Goal: Task Accomplishment & Management: Manage account settings

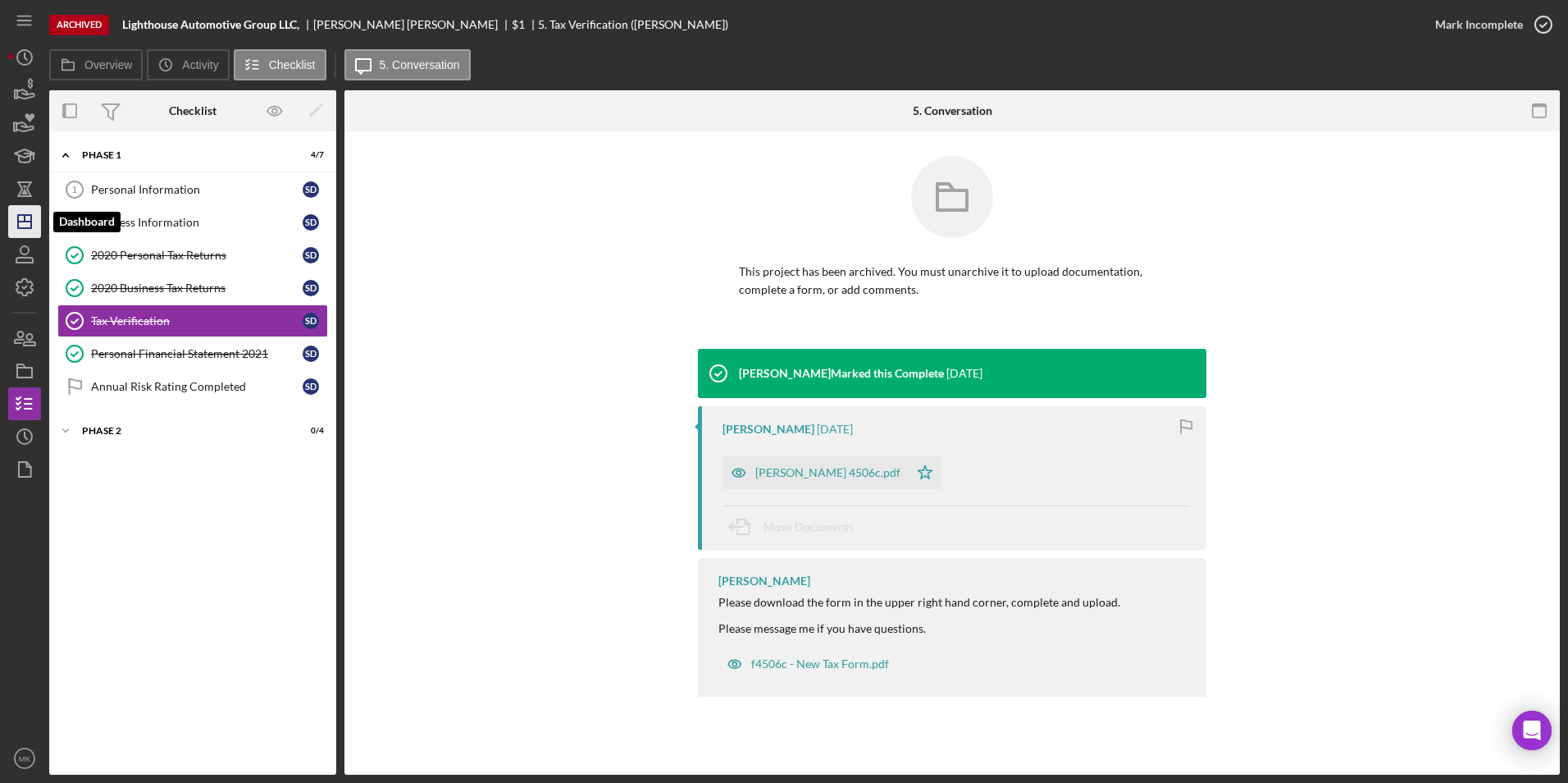
click at [30, 214] on icon "Icon/Dashboard" at bounding box center [25, 221] width 41 height 41
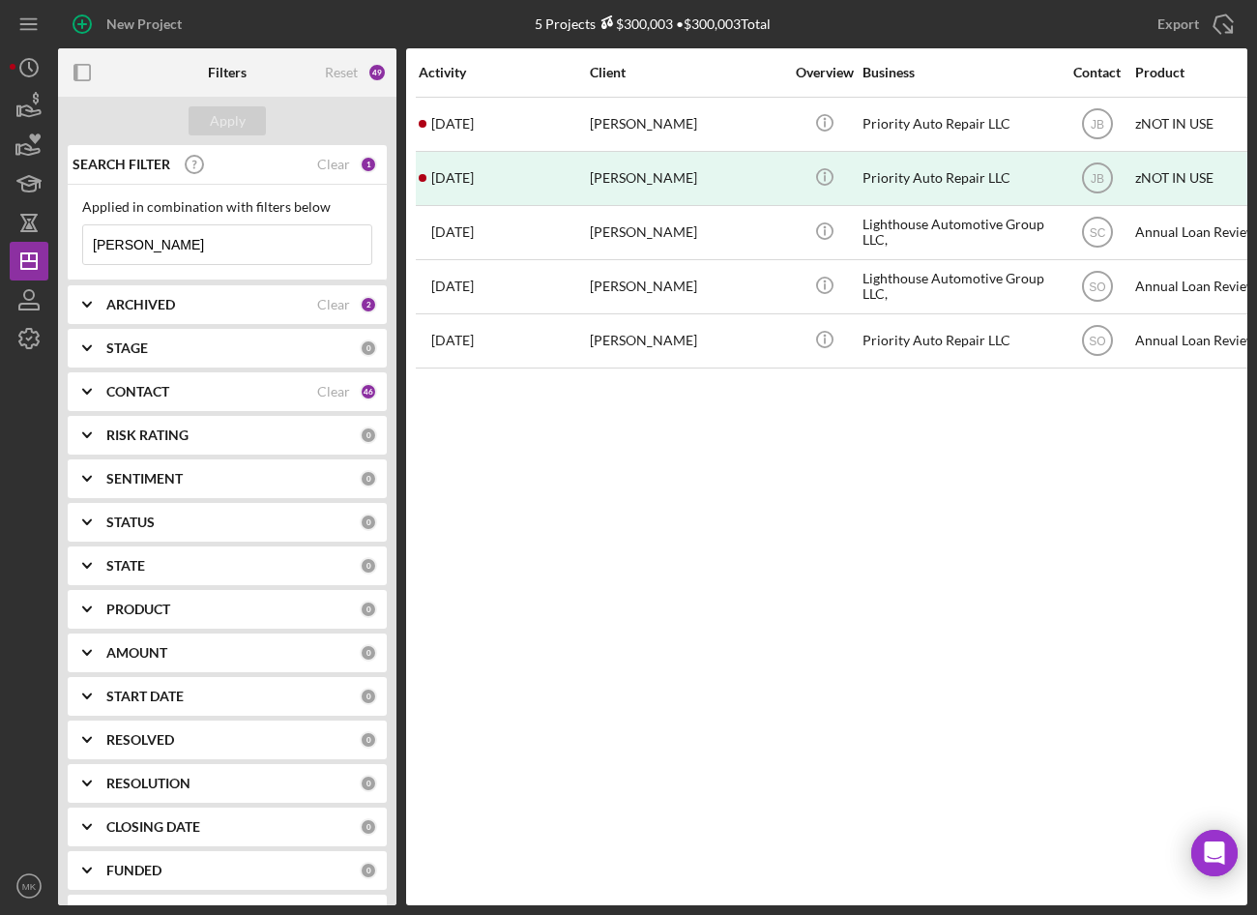
click at [245, 231] on input "Digiovanni" at bounding box center [227, 244] width 288 height 39
drag, startPoint x: 135, startPoint y: 236, endPoint x: 81, endPoint y: 233, distance: 54.2
click at [81, 233] on div "Applied in combination with filters below Digiovanni Icon/Menu Close" at bounding box center [227, 233] width 319 height 96
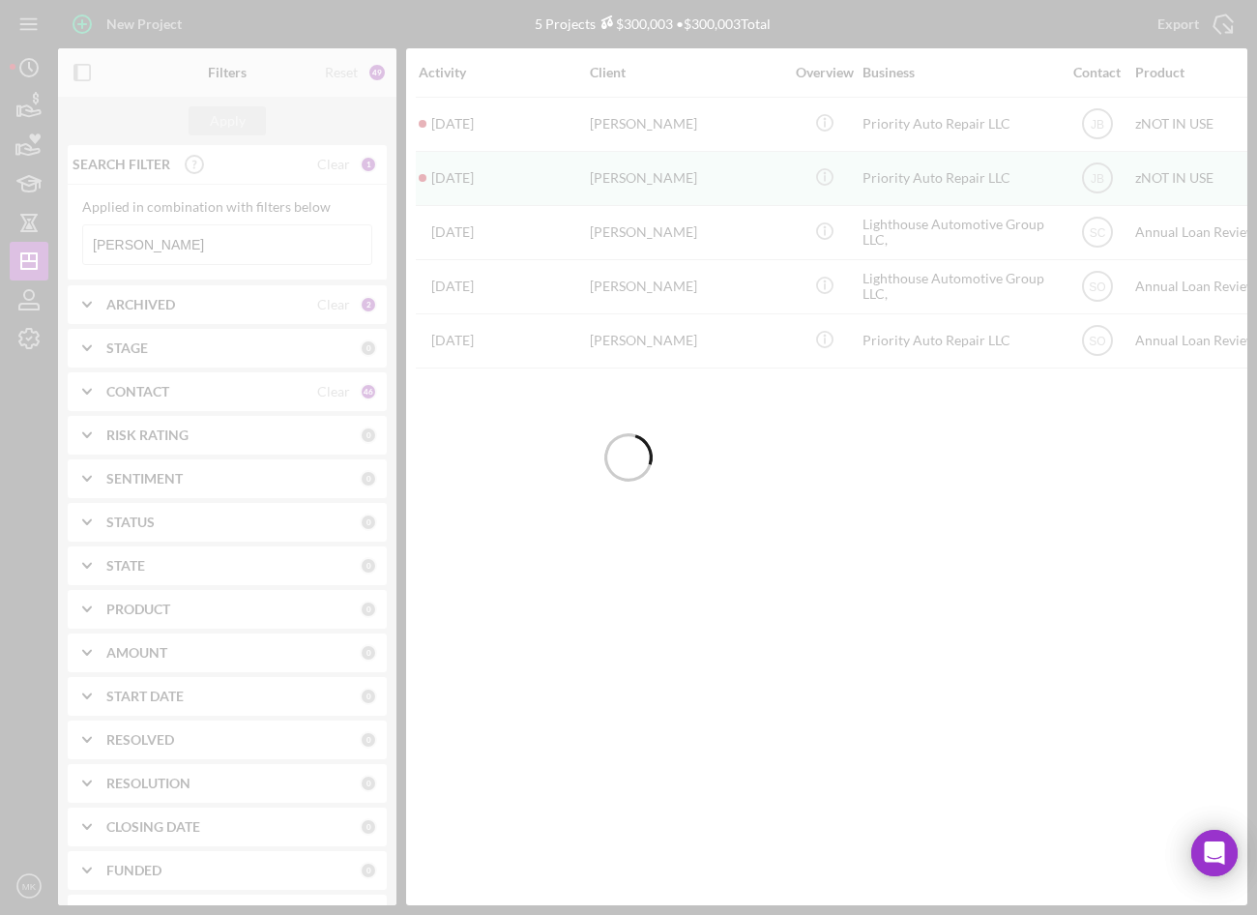
type input "Anderson"
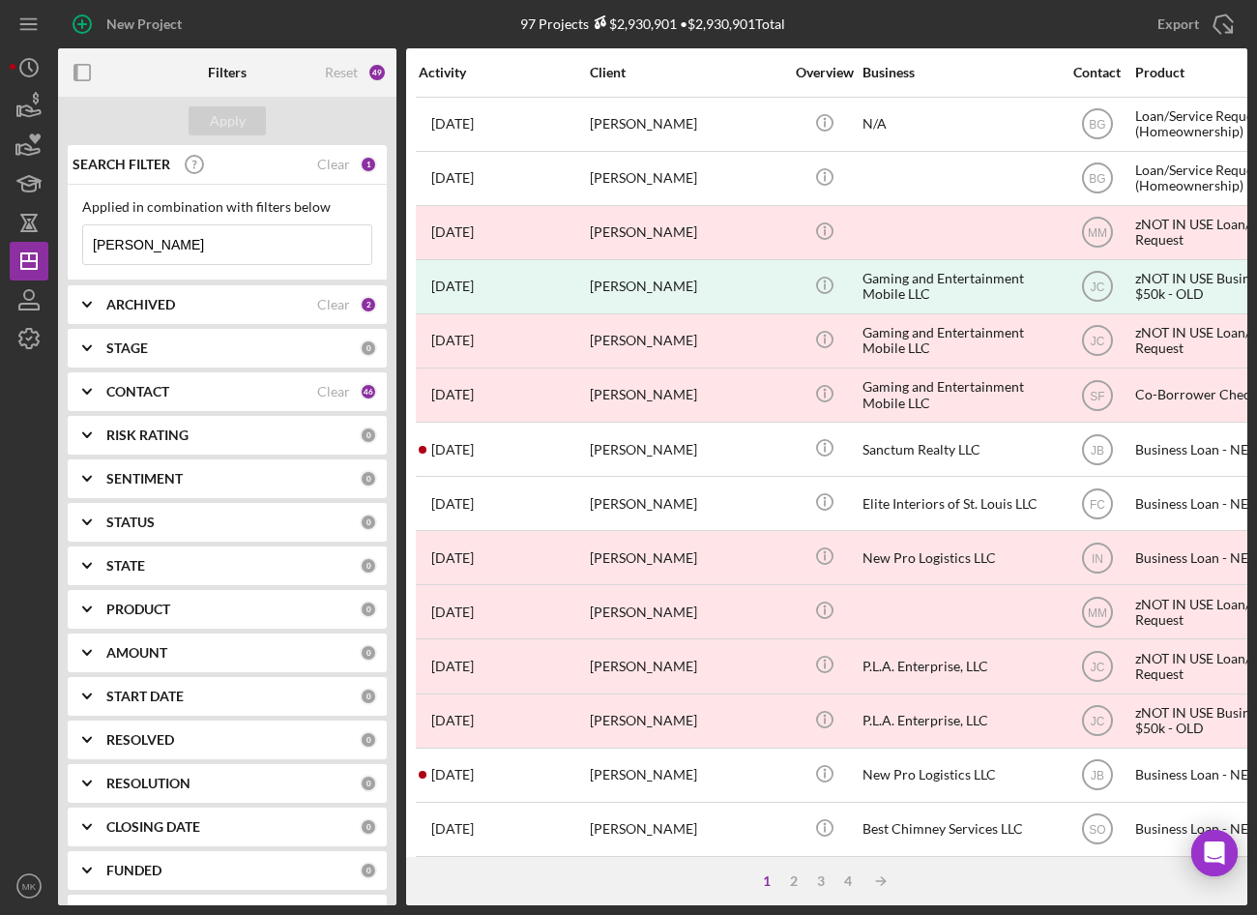
click at [229, 303] on div "ARCHIVED" at bounding box center [211, 304] width 211 height 15
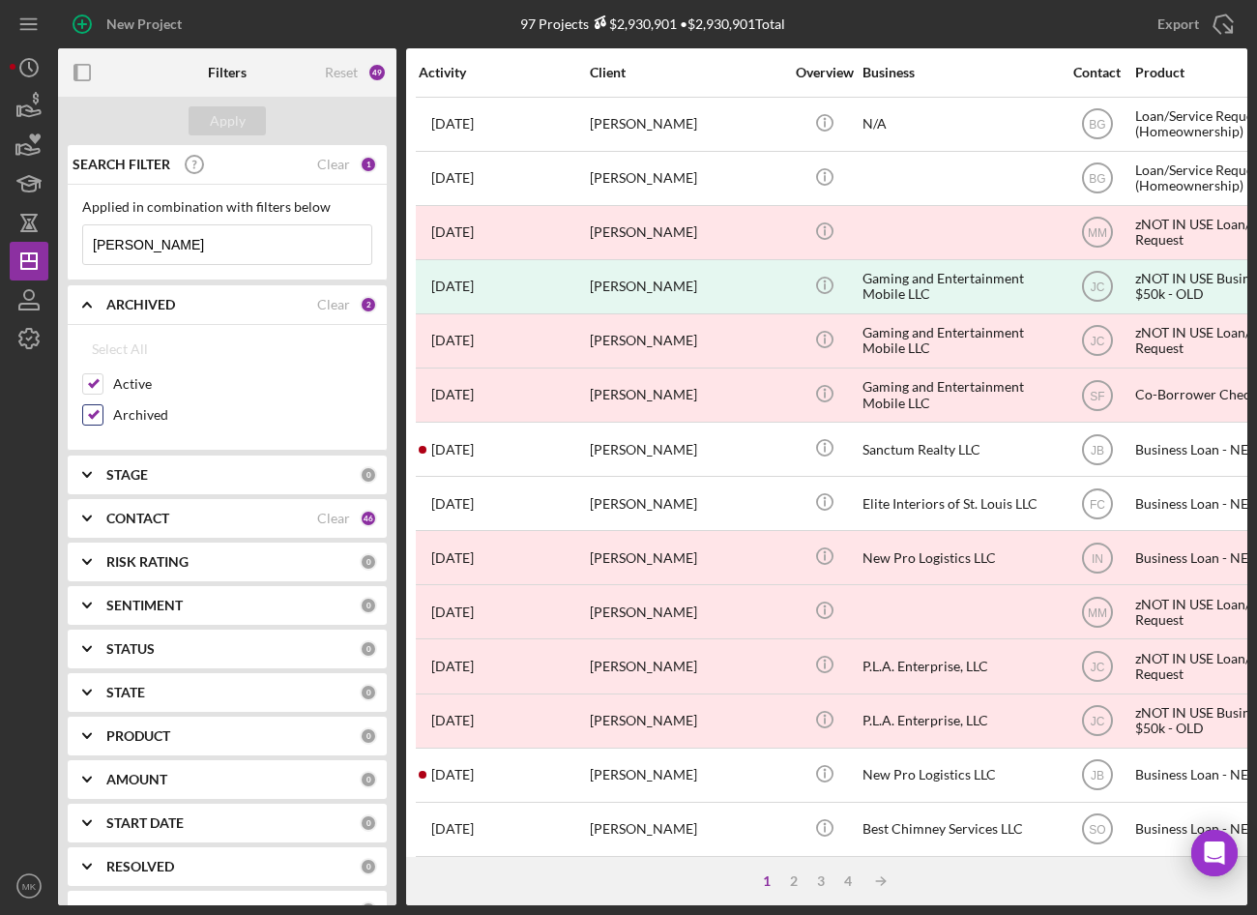
click at [94, 412] on input "Archived" at bounding box center [92, 414] width 19 height 19
checkbox input "false"
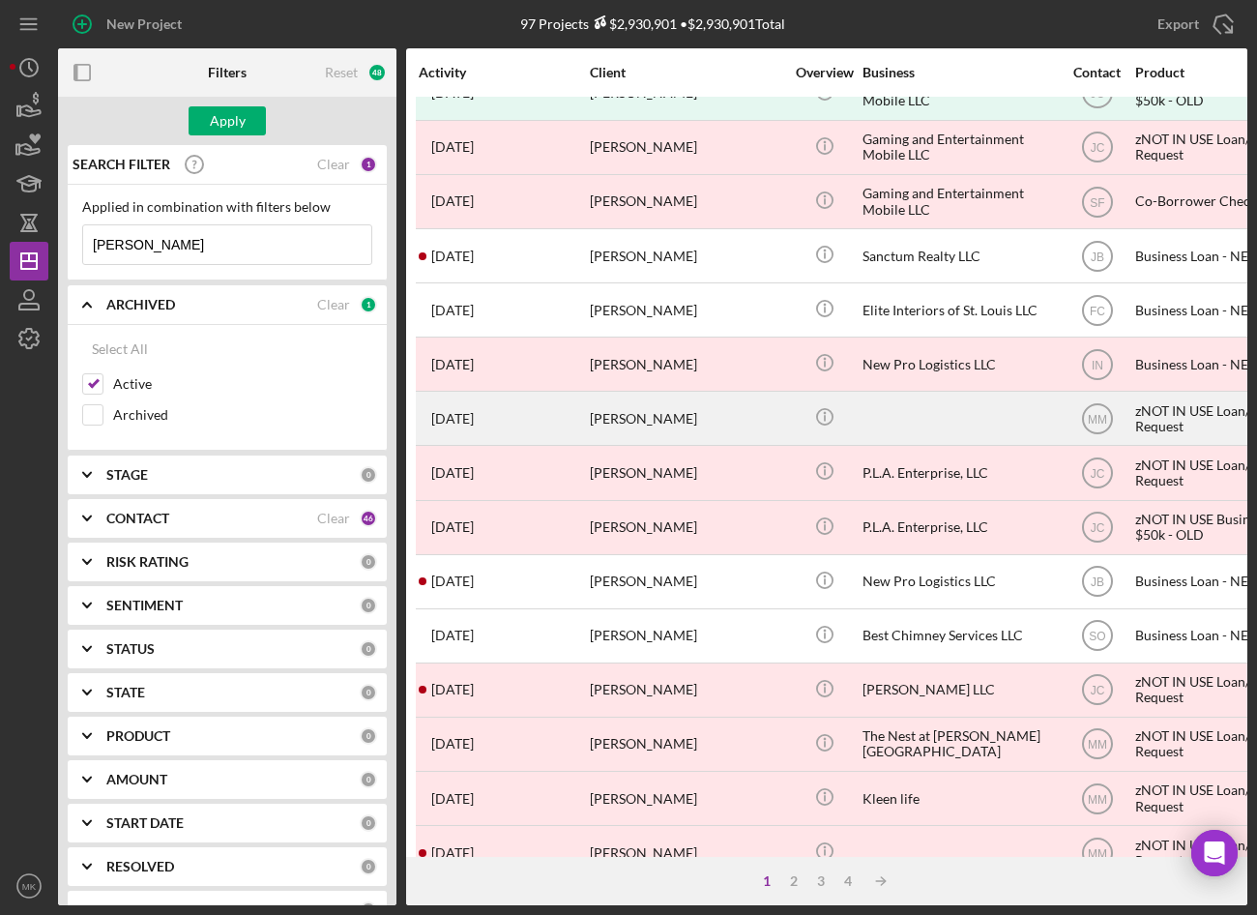
scroll to position [387, 0]
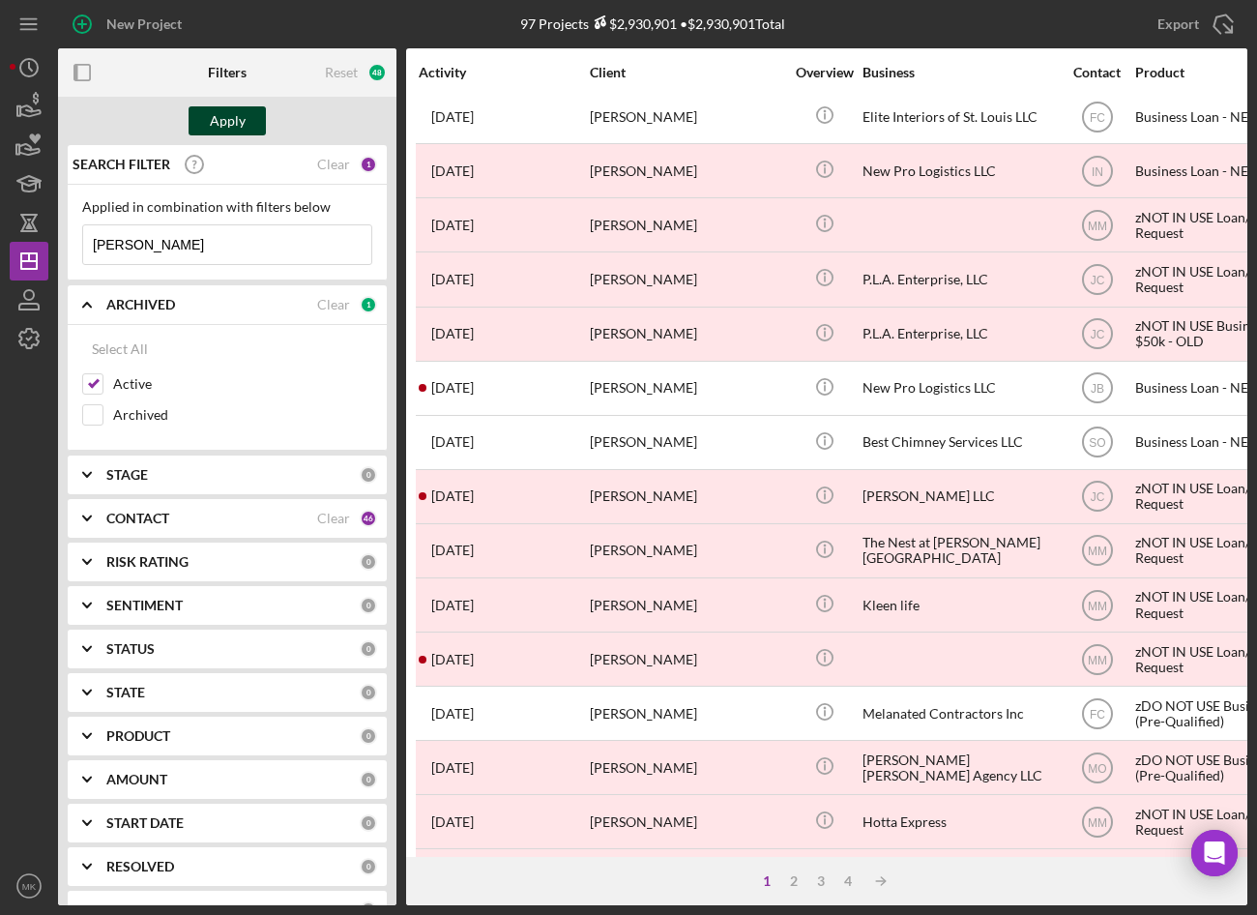
click at [225, 109] on div "Apply" at bounding box center [228, 120] width 36 height 29
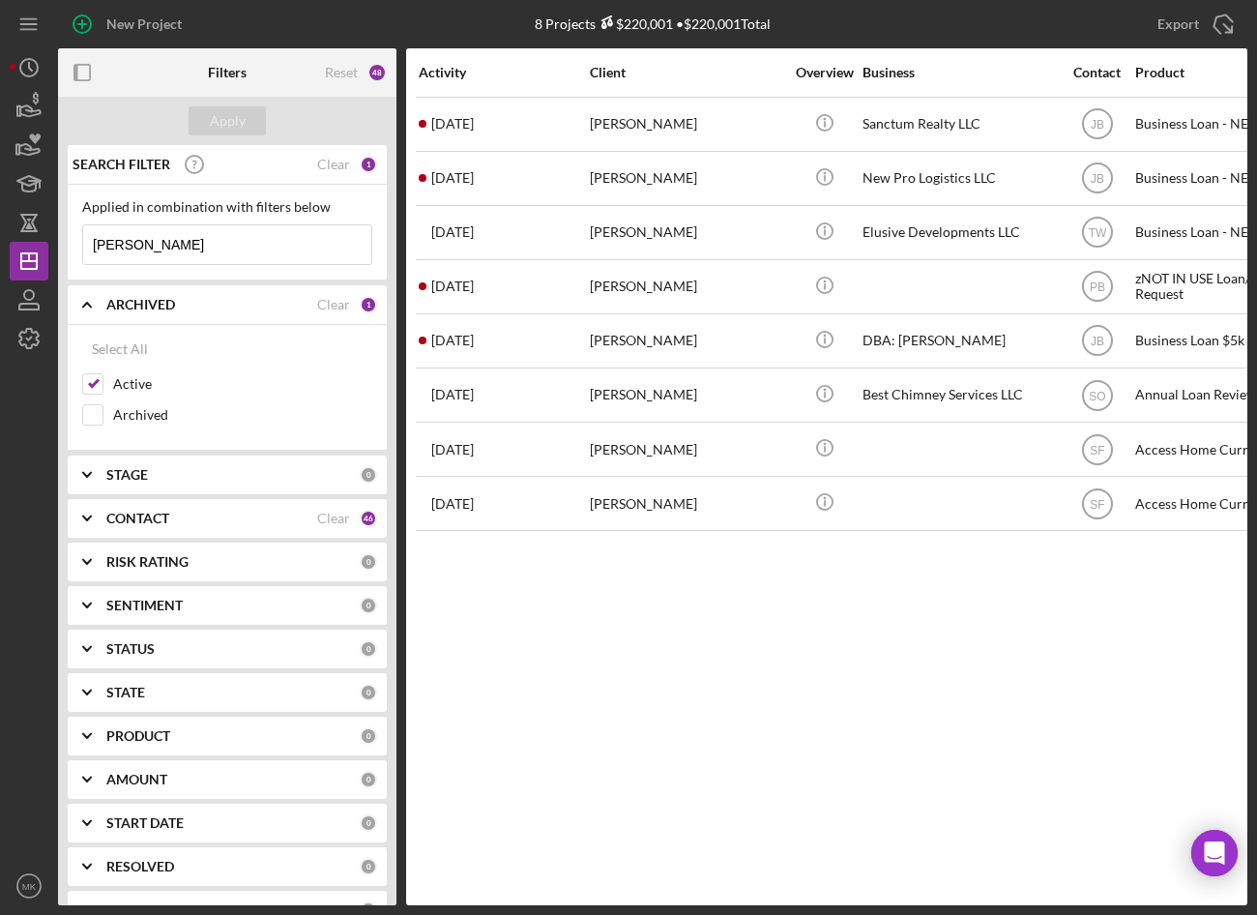
scroll to position [0, 0]
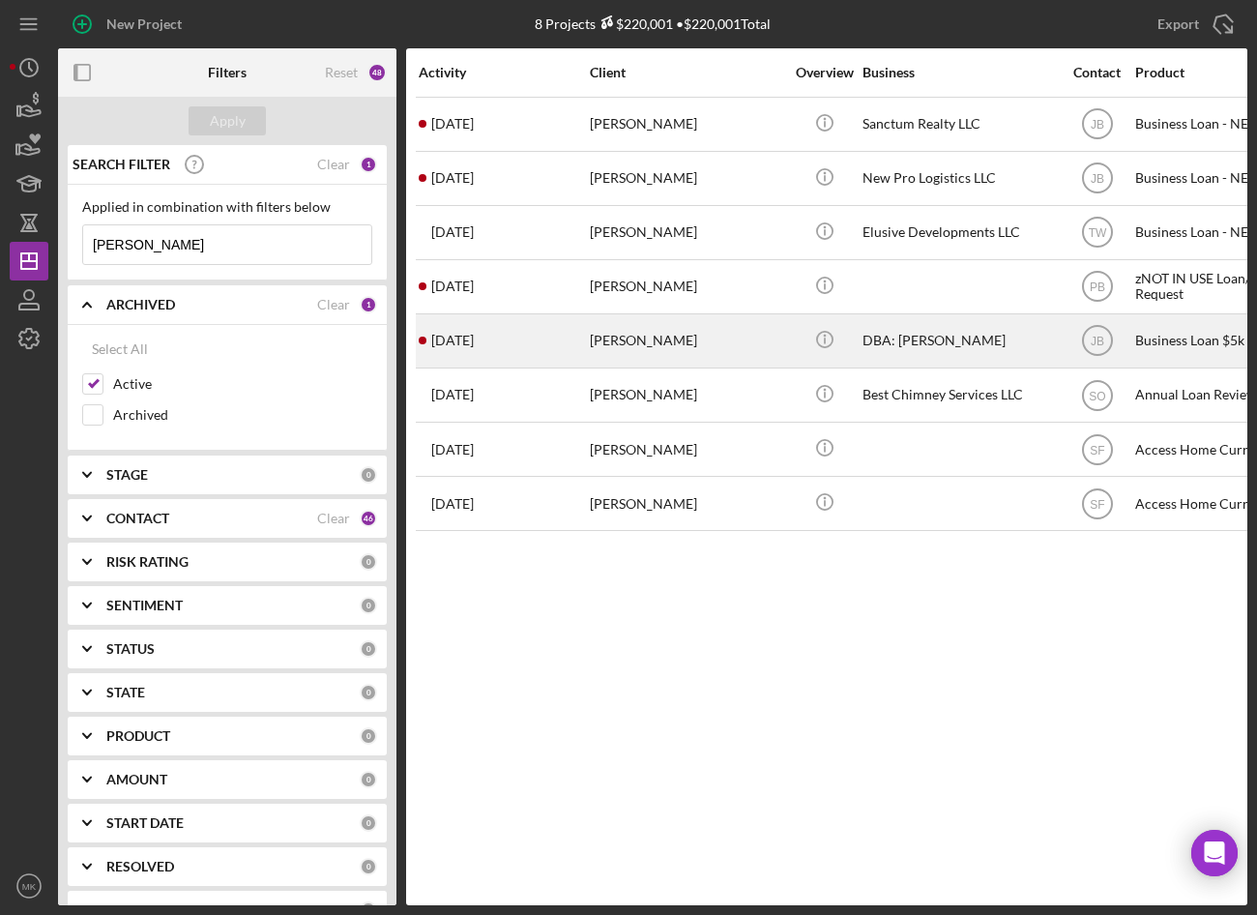
click at [659, 331] on div "Chelsea Anderson" at bounding box center [686, 340] width 193 height 51
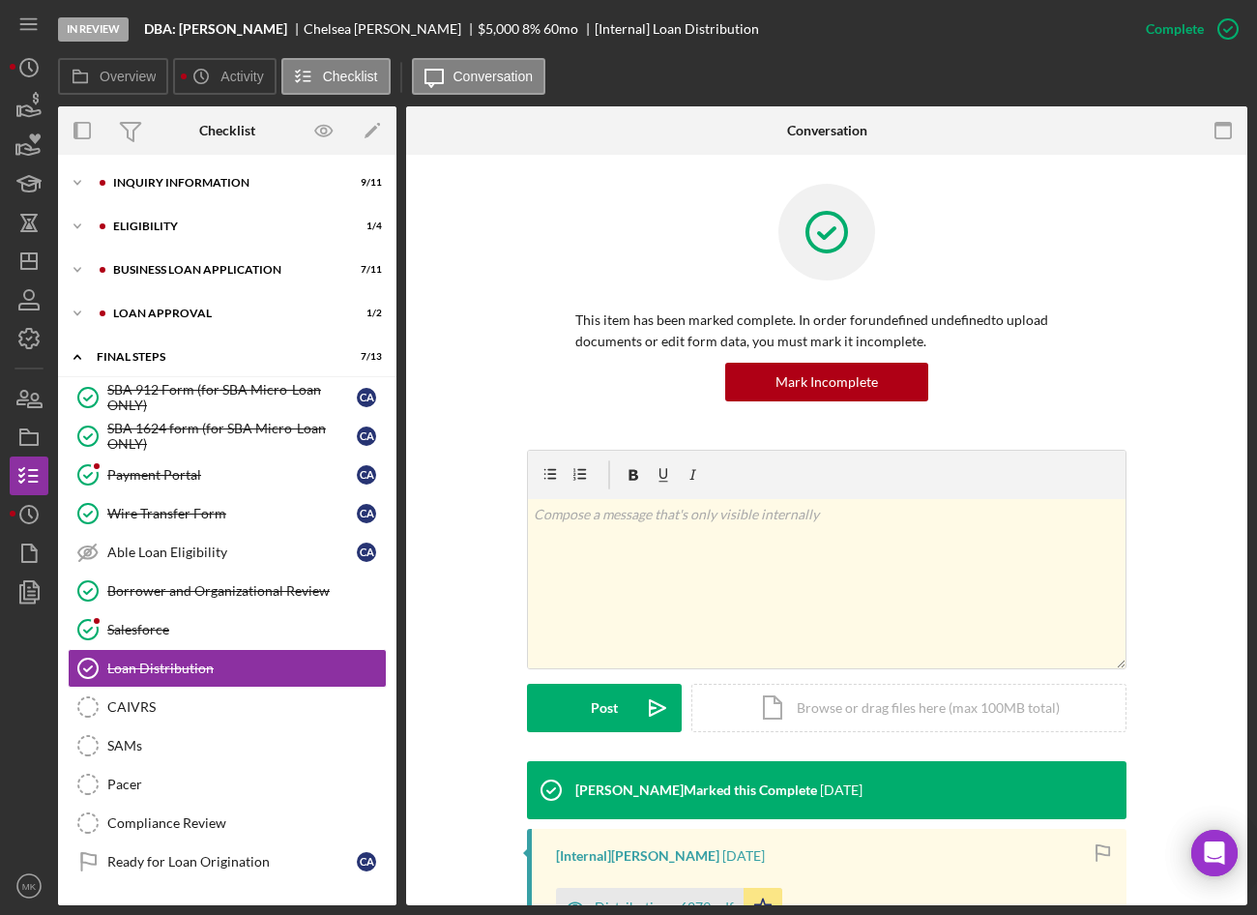
scroll to position [37, 0]
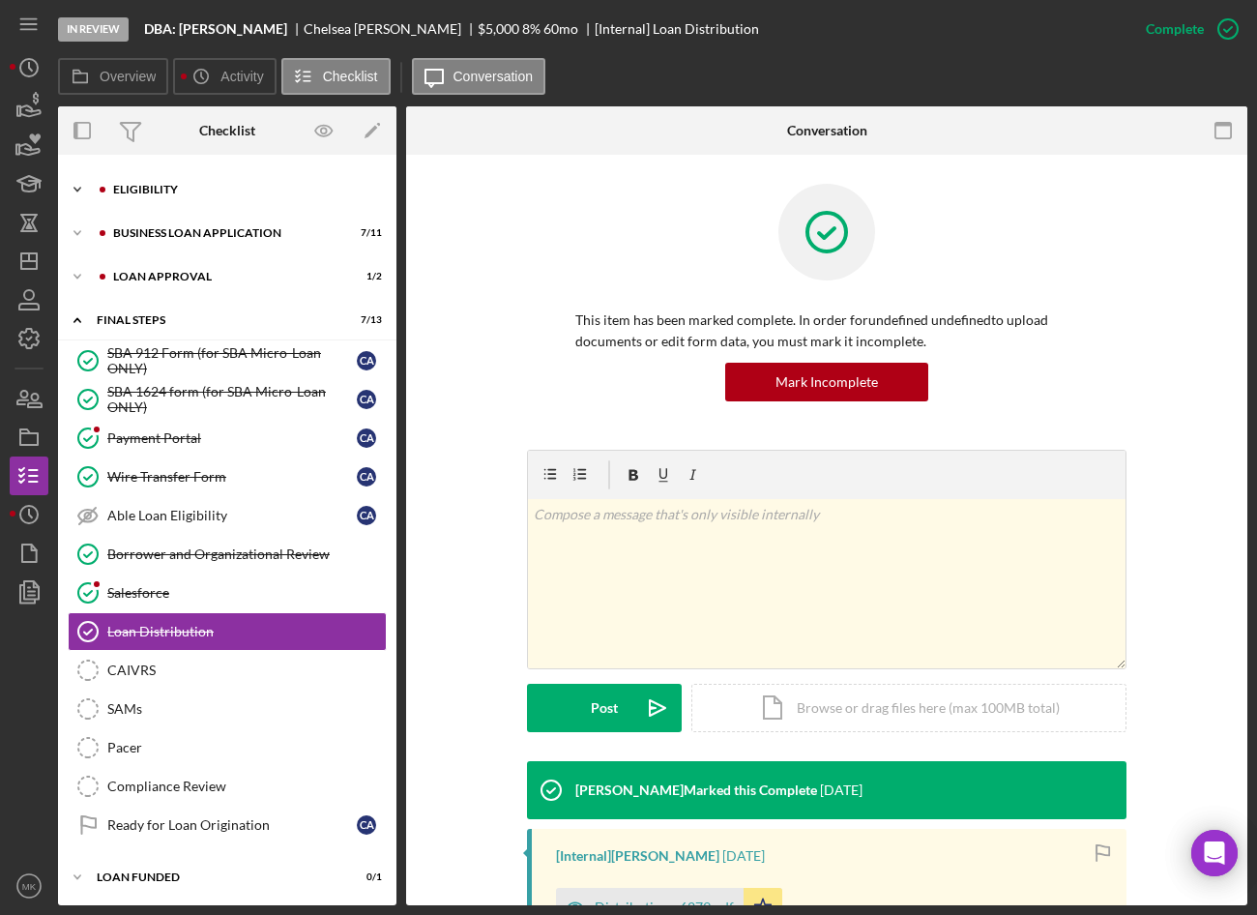
click at [251, 178] on div "Icon/Expander Eligibility 1 / 4" at bounding box center [227, 189] width 339 height 39
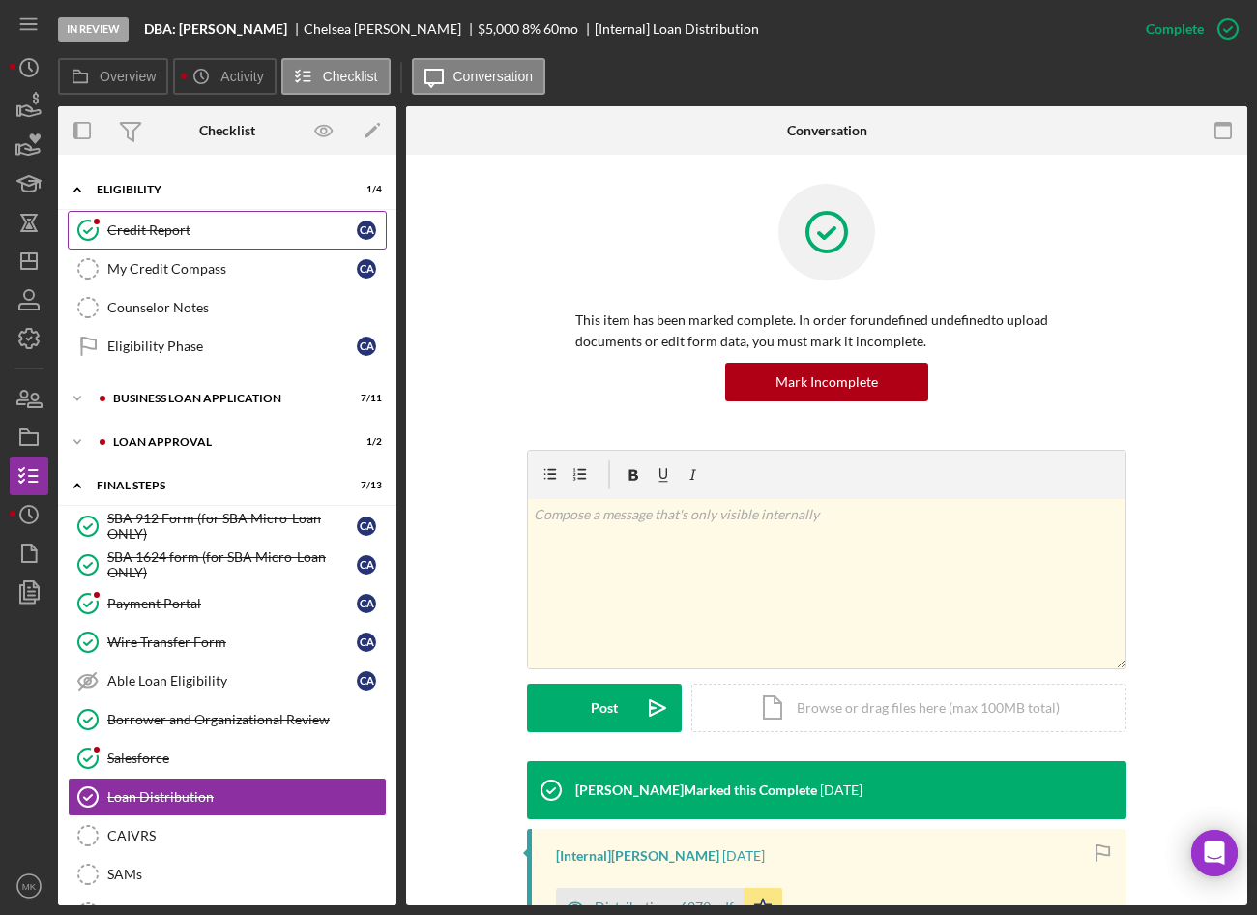
scroll to position [0, 0]
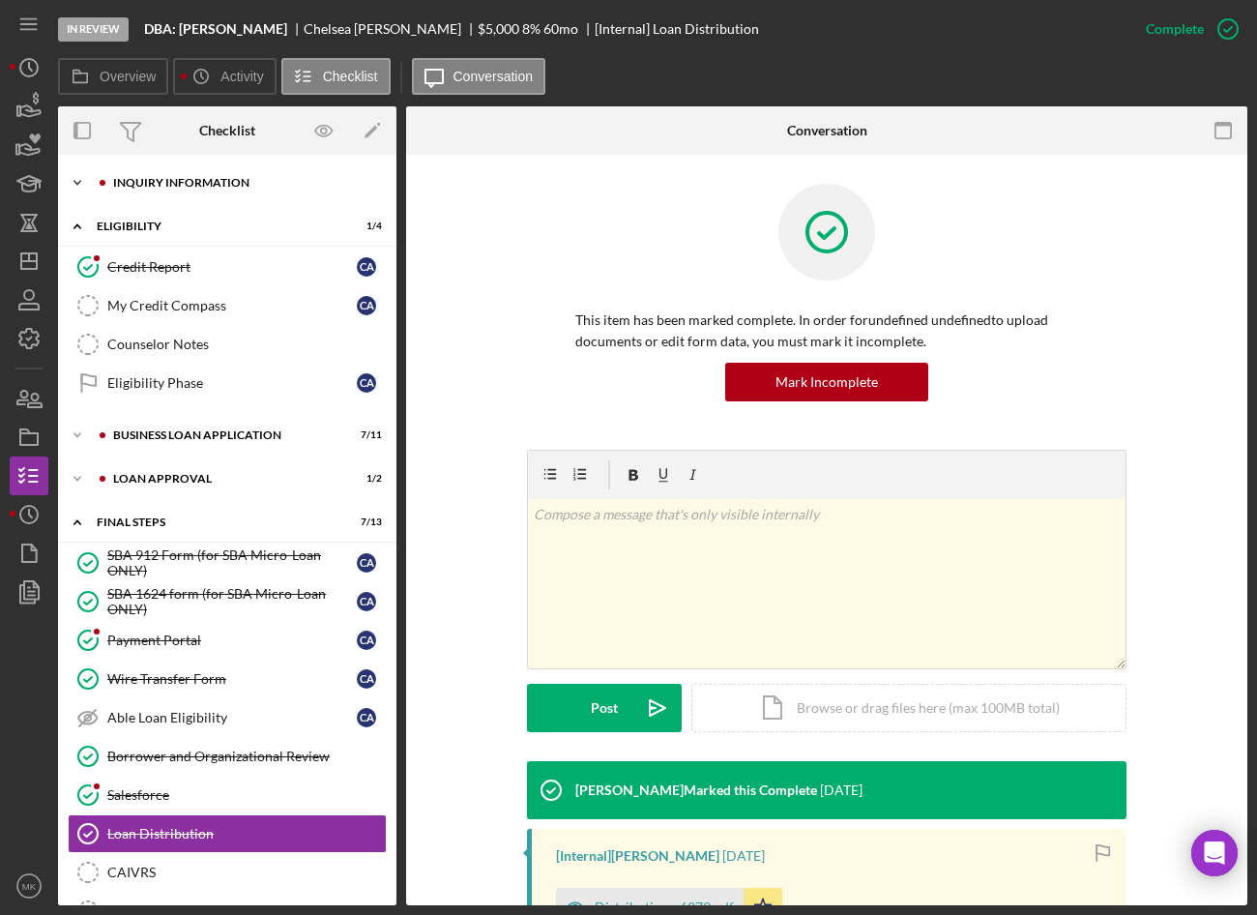
click at [207, 186] on div "INQUIRY INFORMATION" at bounding box center [242, 183] width 259 height 12
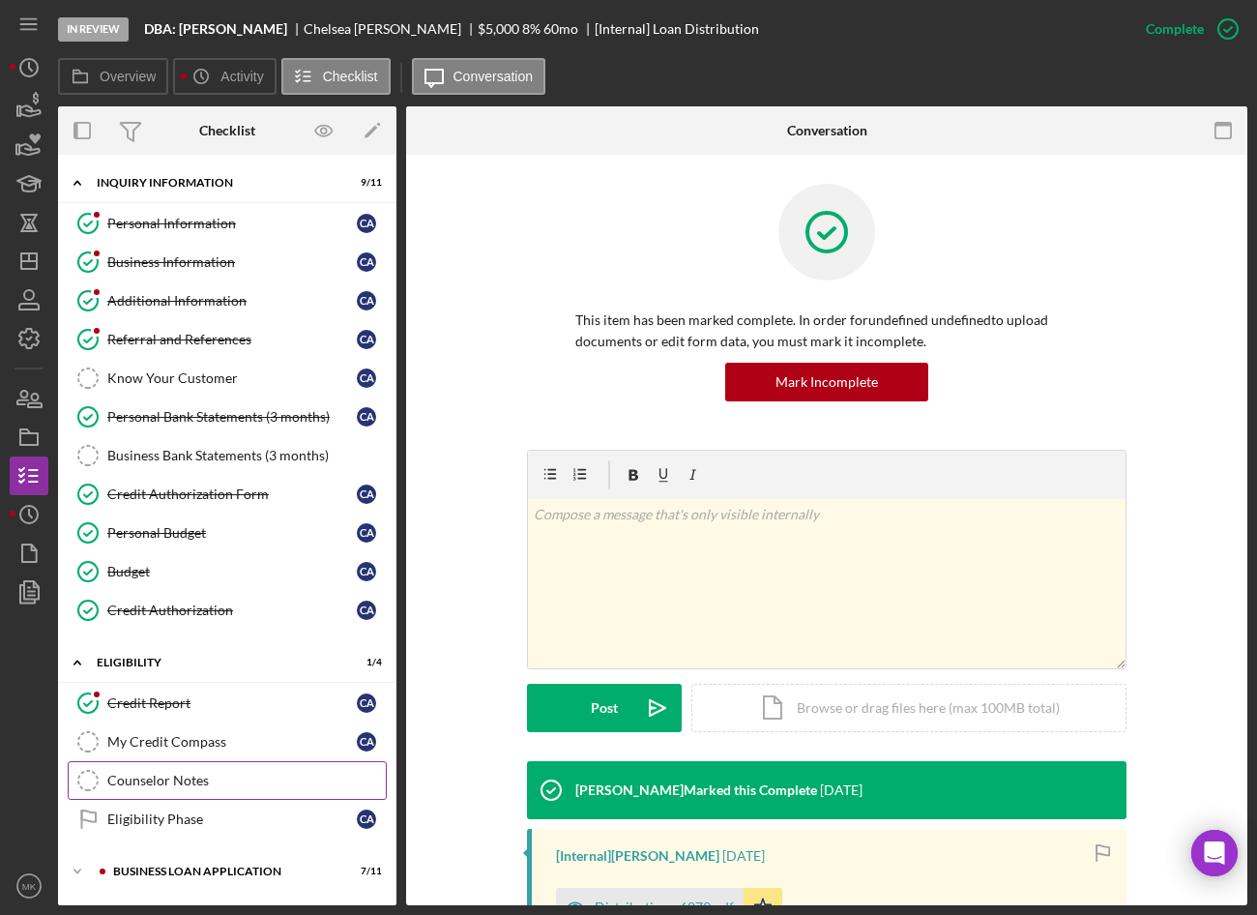
scroll to position [290, 0]
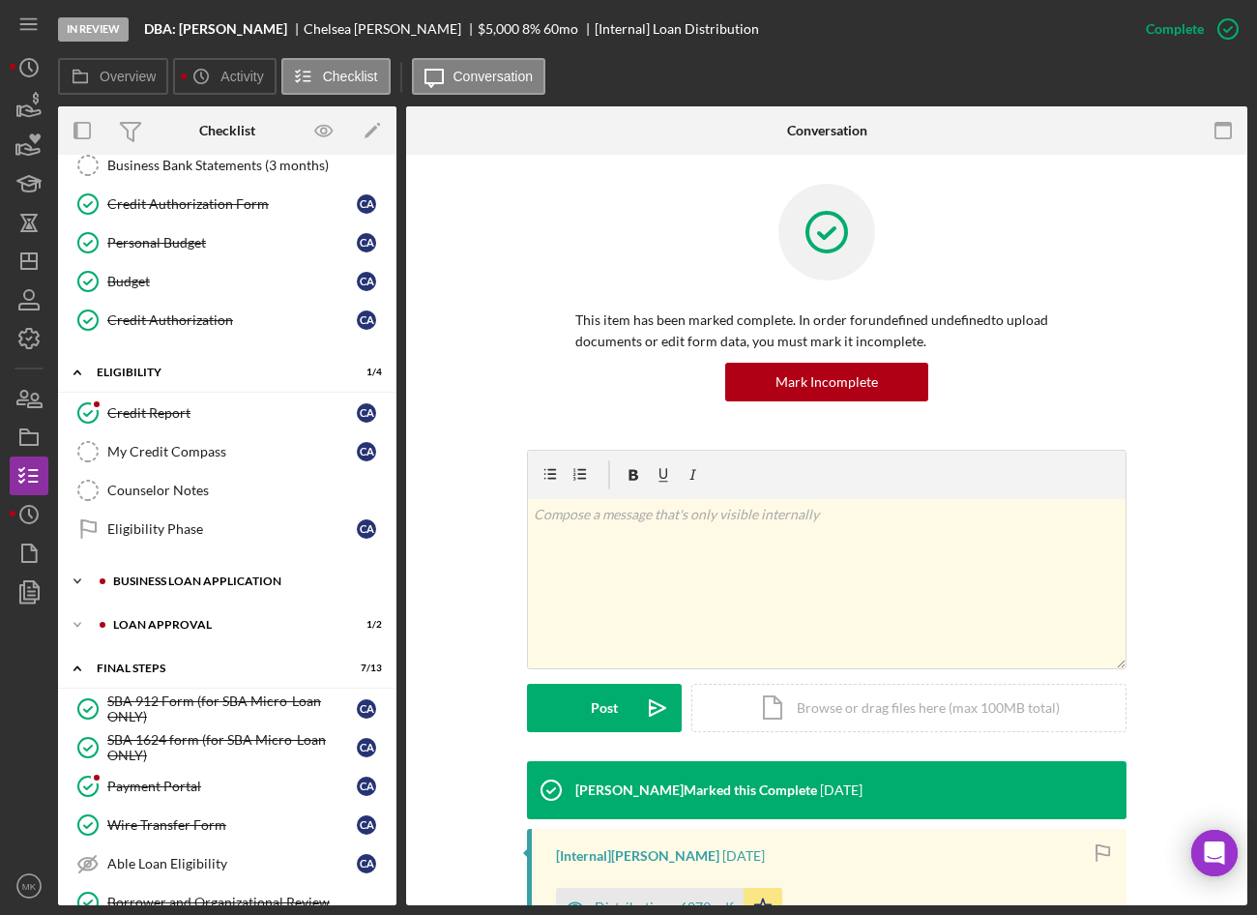
click at [184, 584] on div "BUSINESS LOAN APPLICATION" at bounding box center [242, 581] width 259 height 12
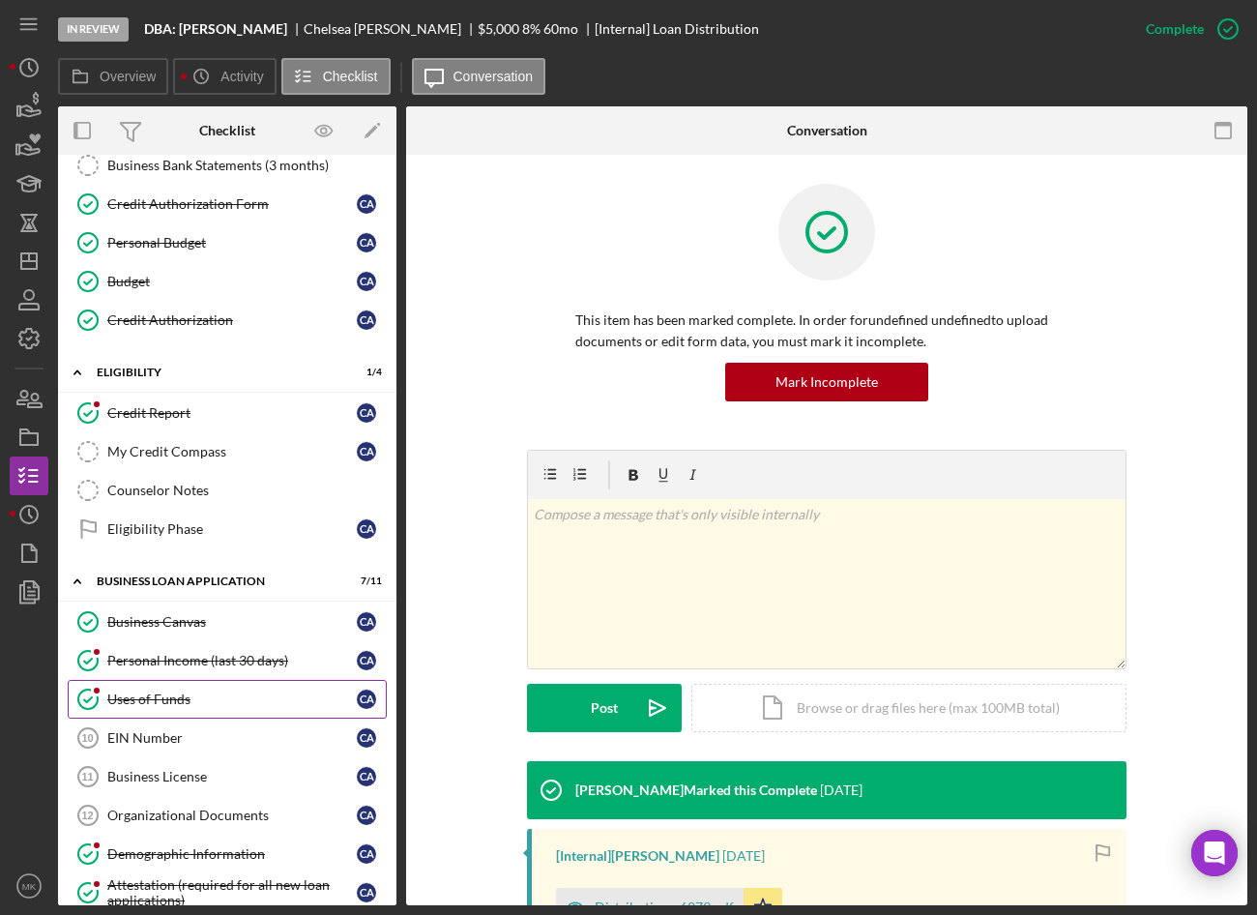
click at [158, 701] on div "Uses of Funds" at bounding box center [232, 699] width 250 height 15
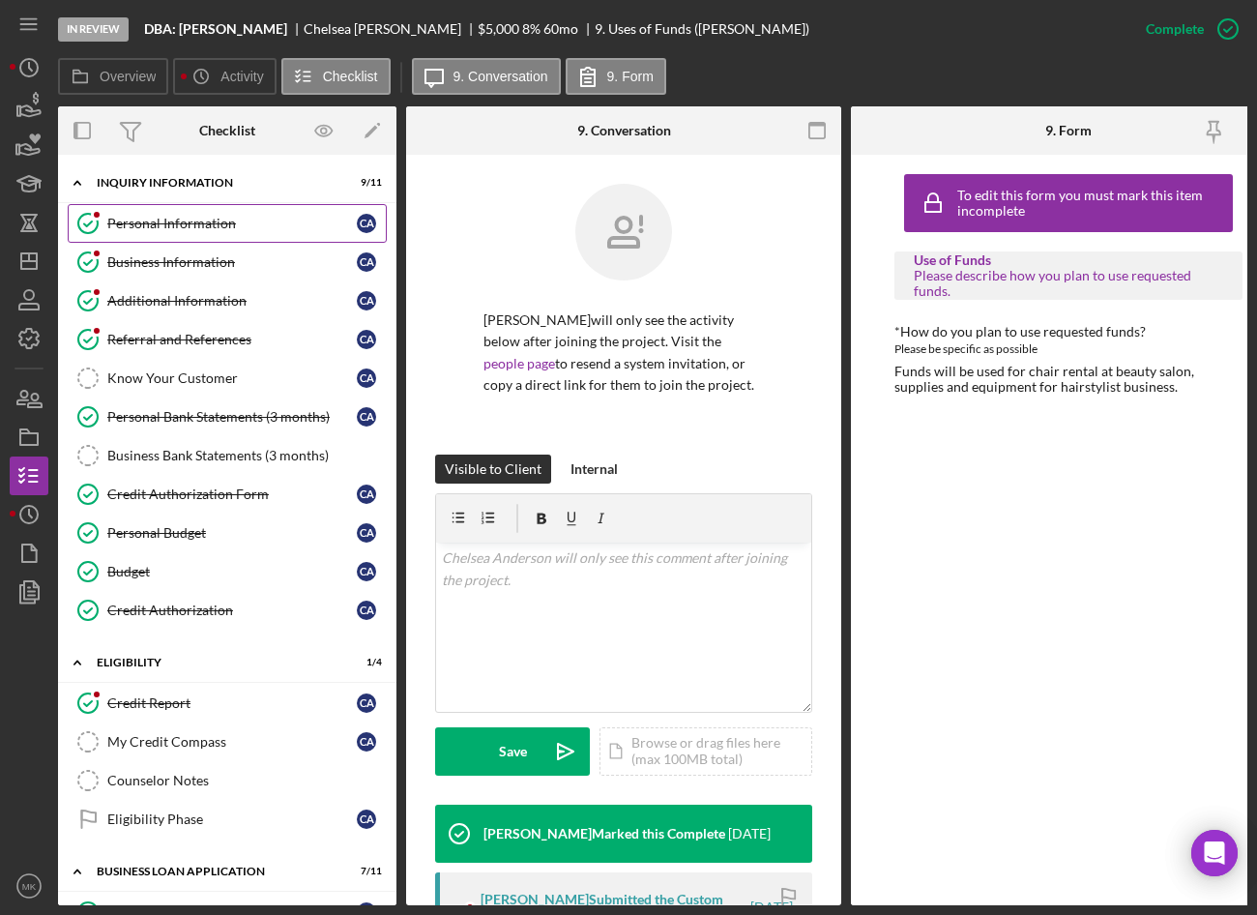
click at [185, 214] on link "Personal Information Personal Information C A" at bounding box center [227, 223] width 319 height 39
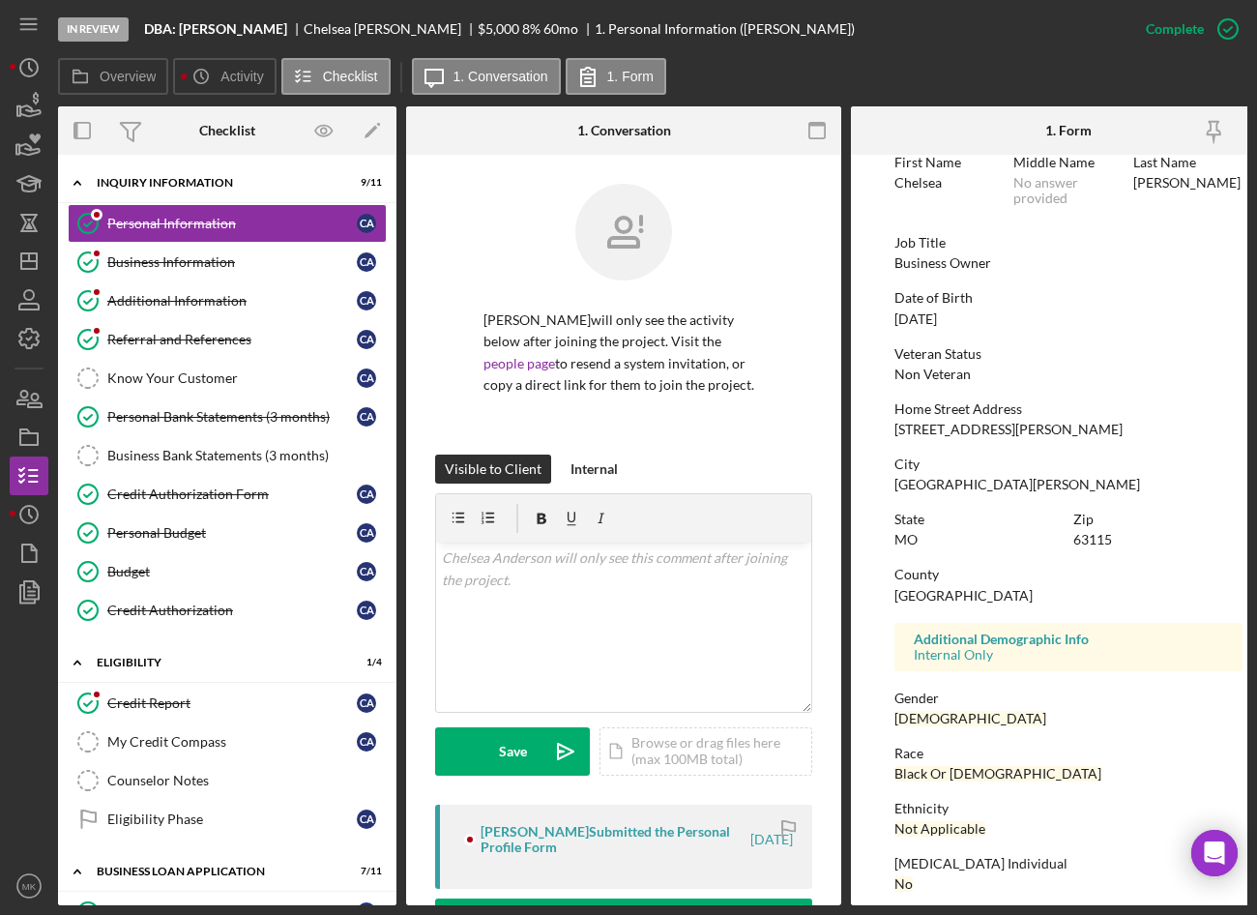
scroll to position [174, 0]
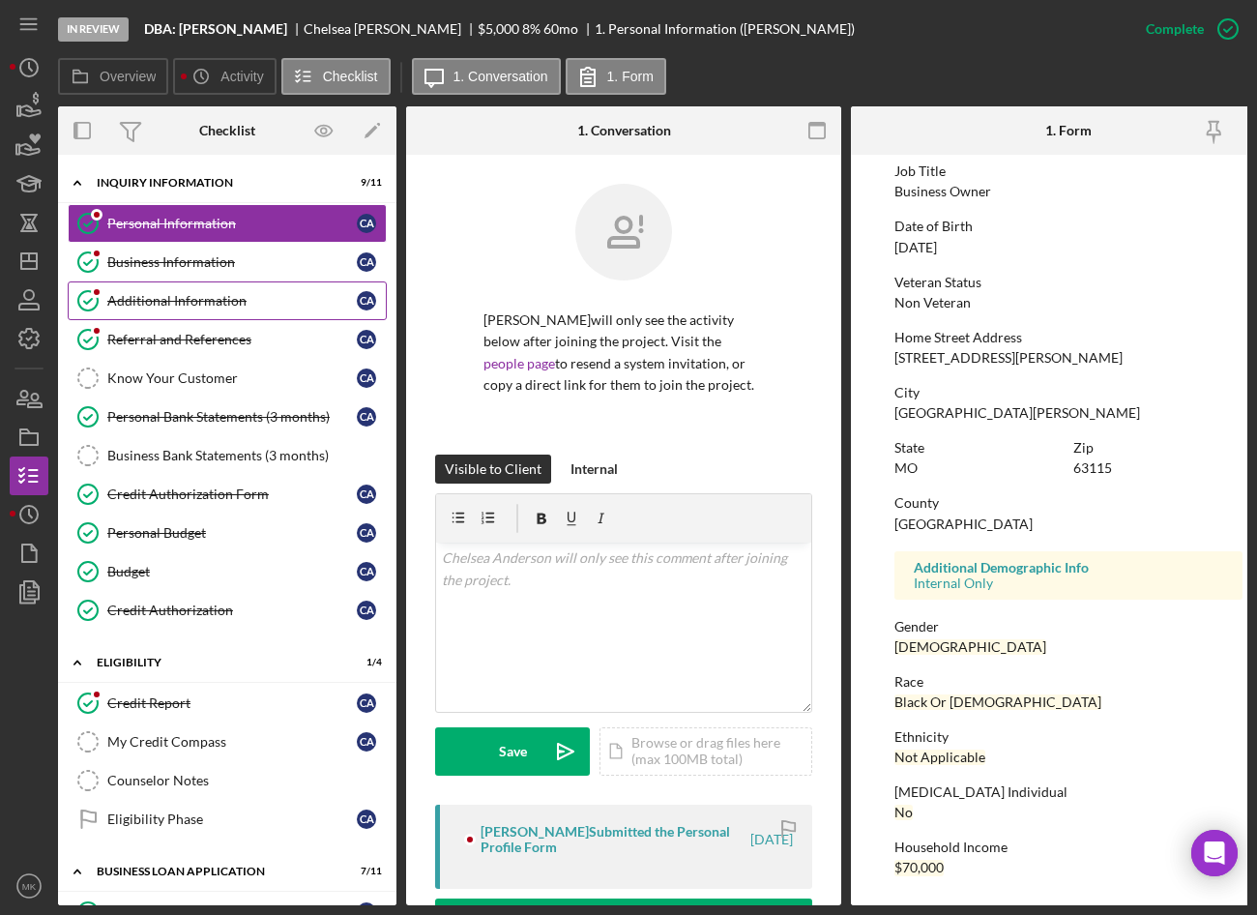
click at [260, 293] on div "Additional Information" at bounding box center [232, 300] width 250 height 15
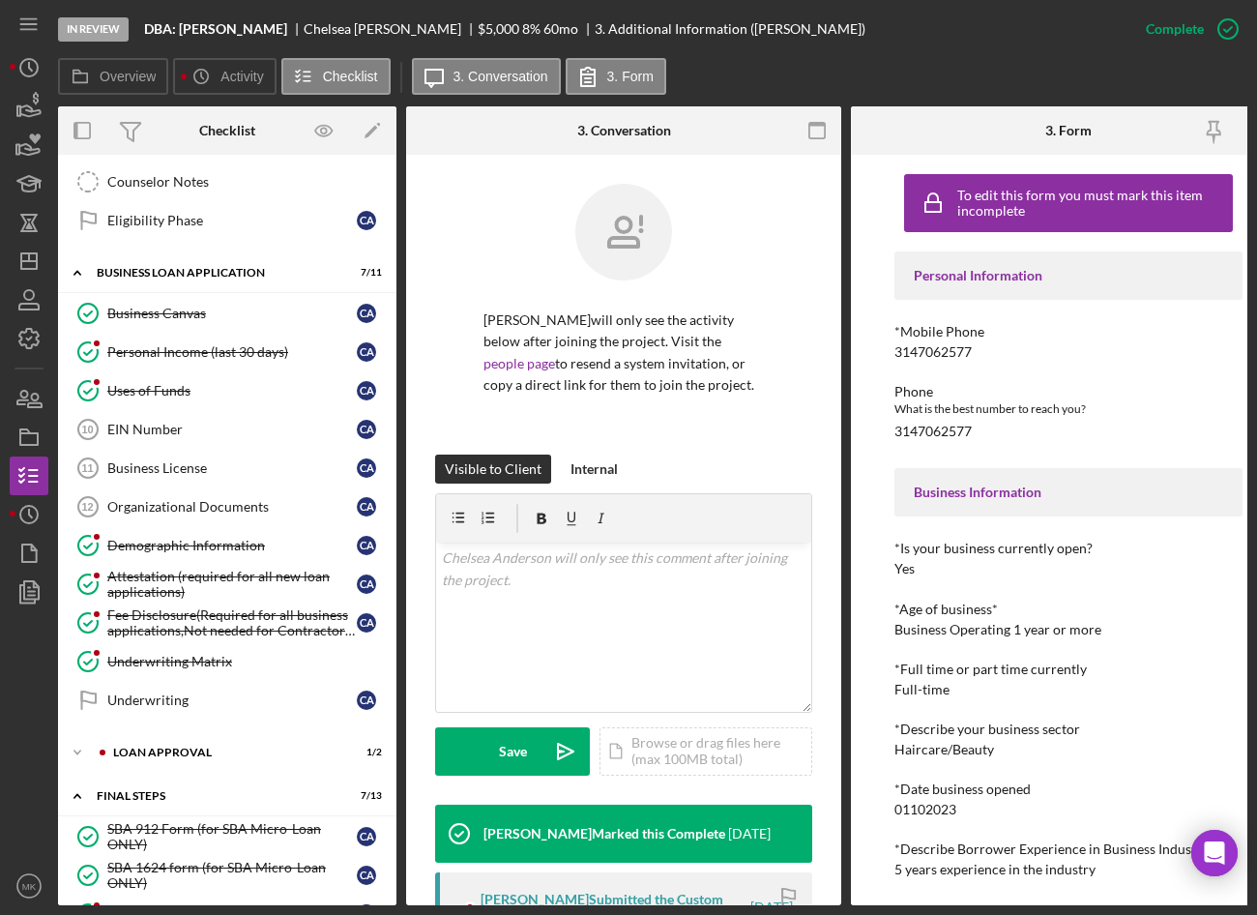
scroll to position [889, 0]
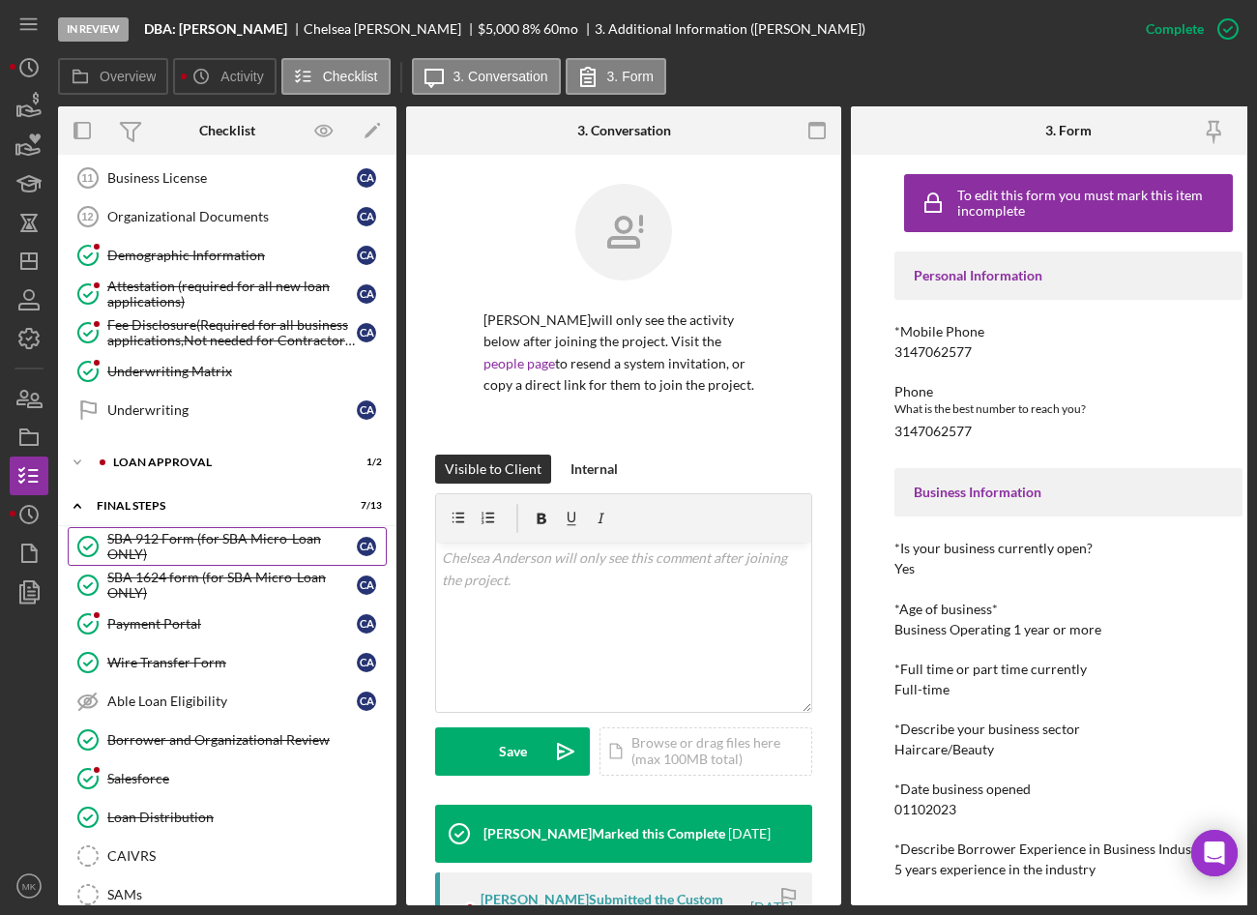
click at [214, 533] on div "SBA 912 Form (for SBA Micro-Loan ONLY)" at bounding box center [232, 546] width 250 height 31
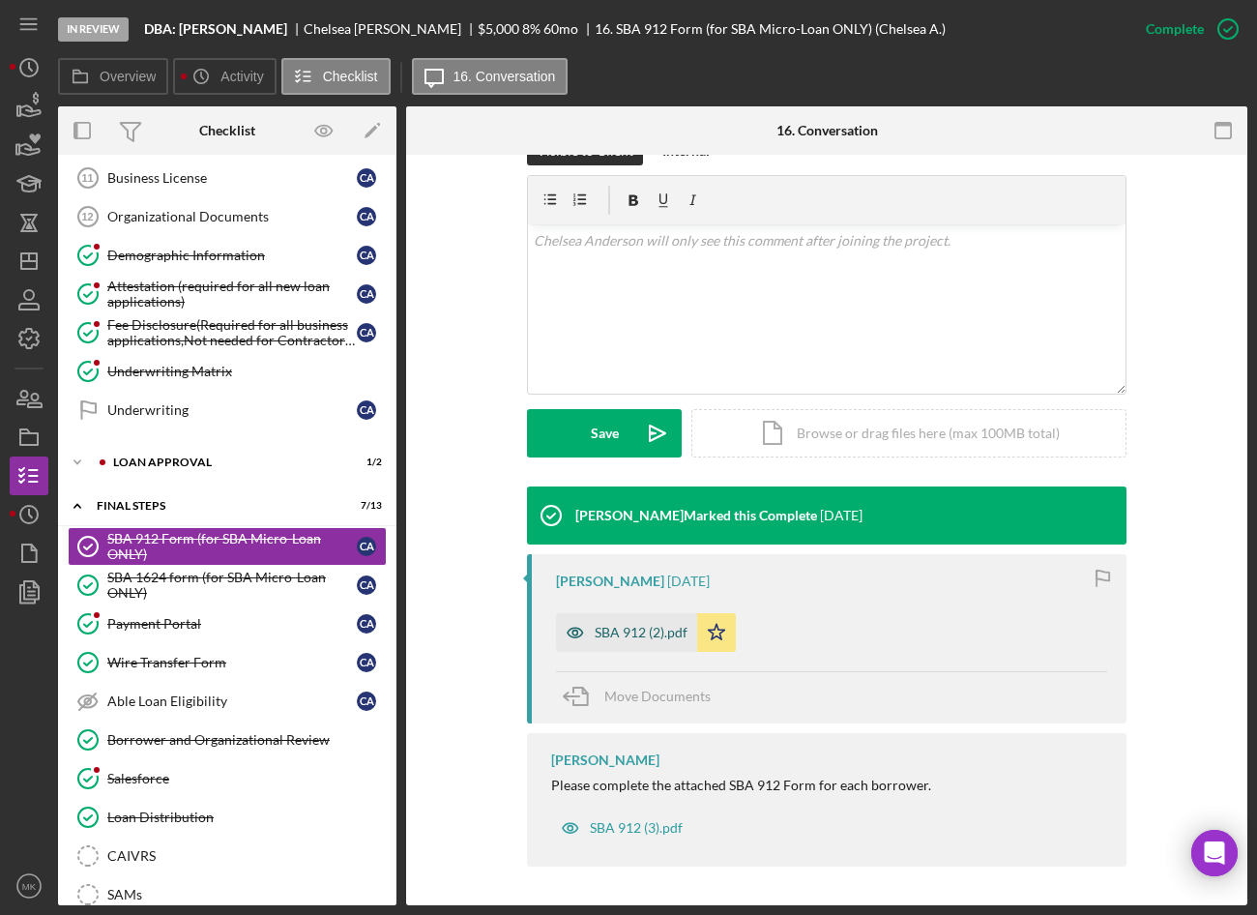
click at [634, 637] on div "SBA 912 (2).pdf" at bounding box center [641, 632] width 93 height 15
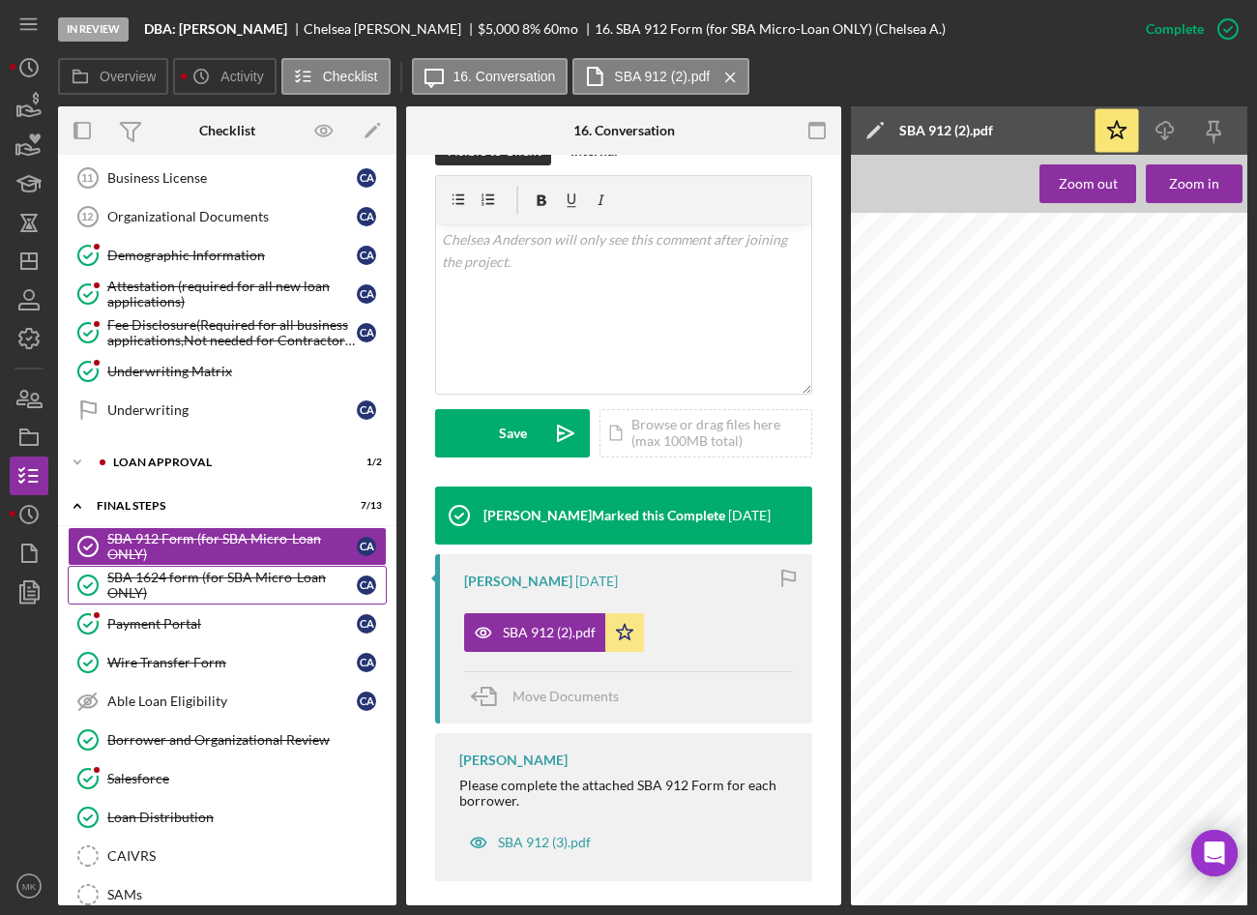
click at [165, 590] on div "SBA 1624 form (for SBA Micro-Loan ONLY)" at bounding box center [232, 585] width 250 height 31
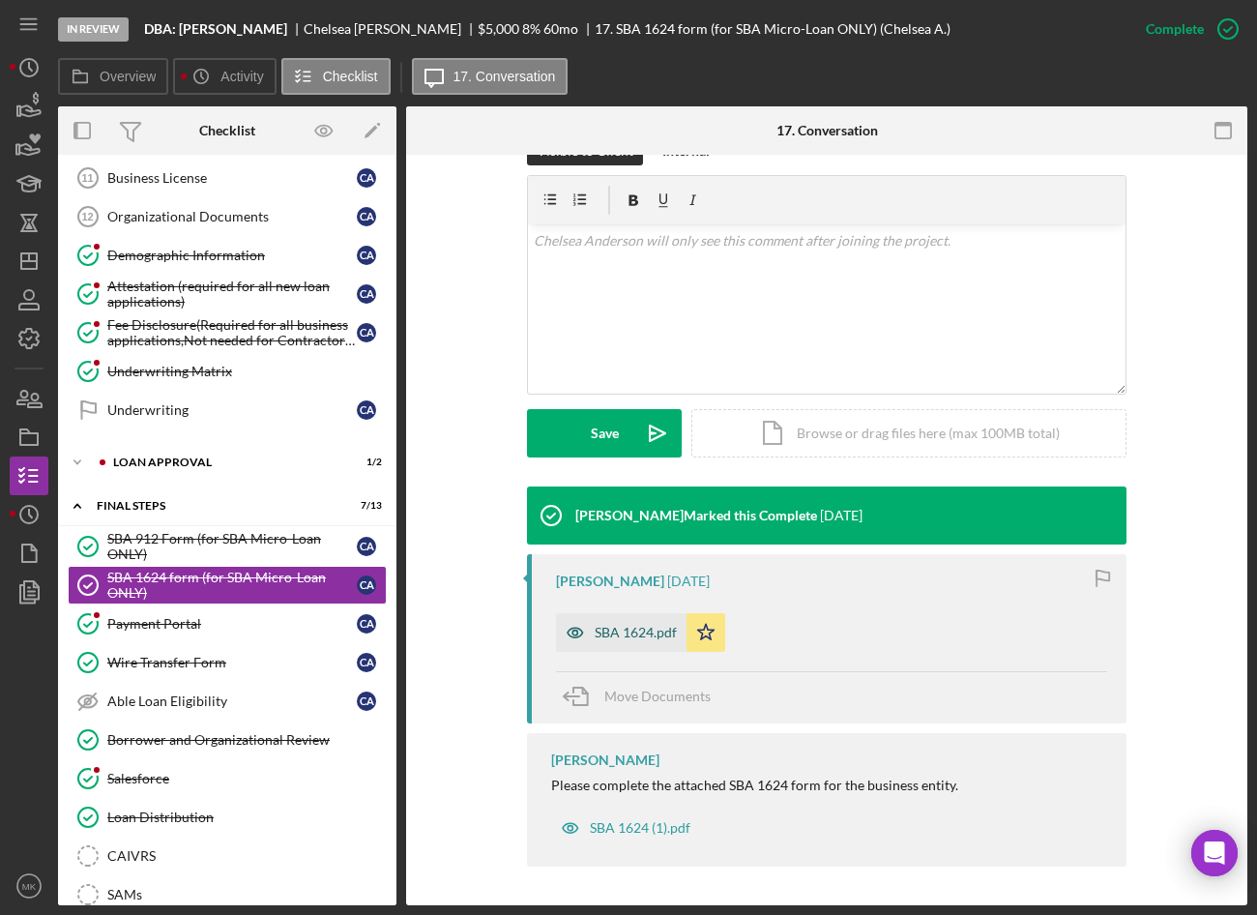
click at [629, 636] on div "SBA 1624.pdf" at bounding box center [636, 632] width 82 height 15
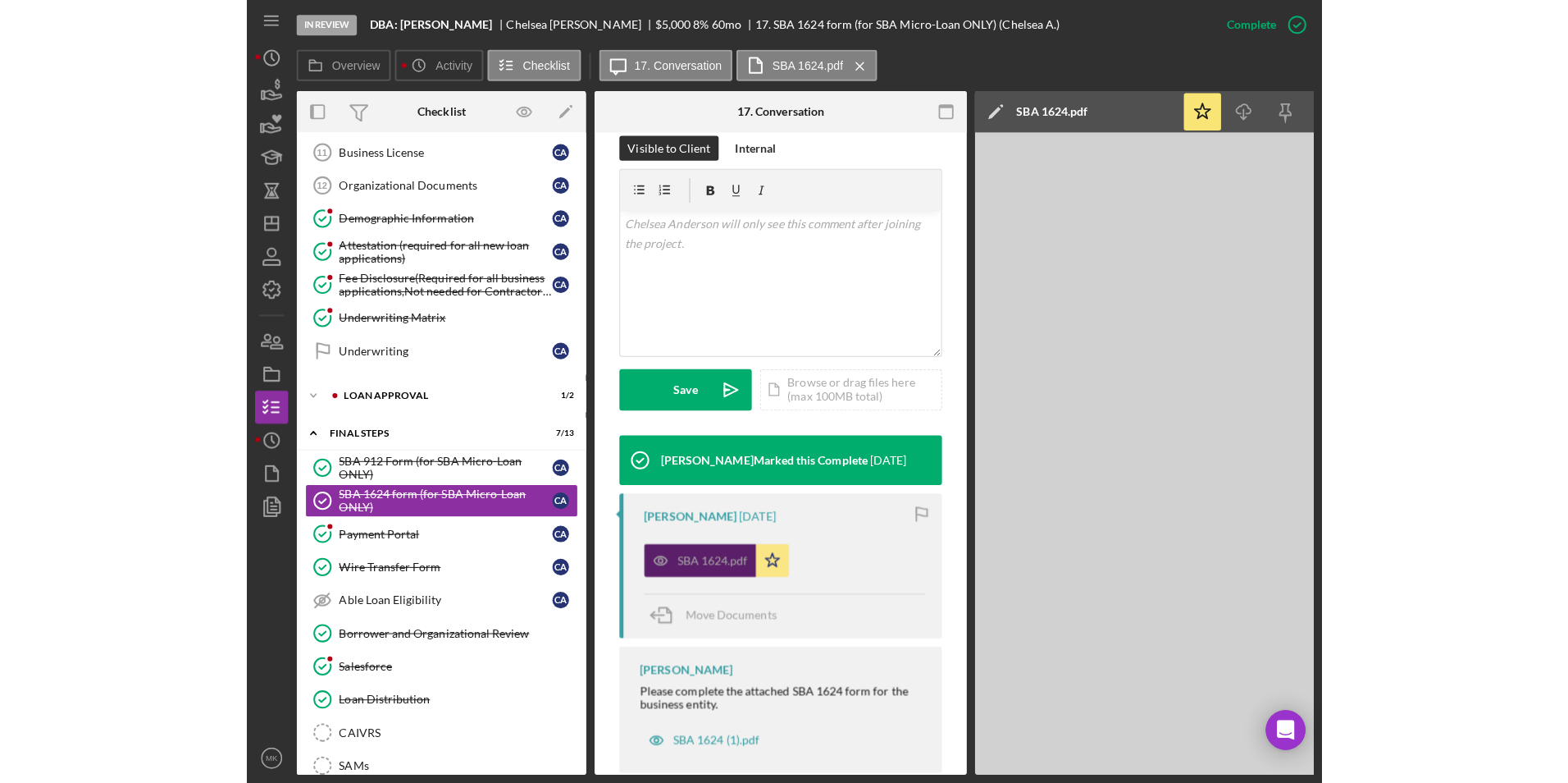
scroll to position [270, 0]
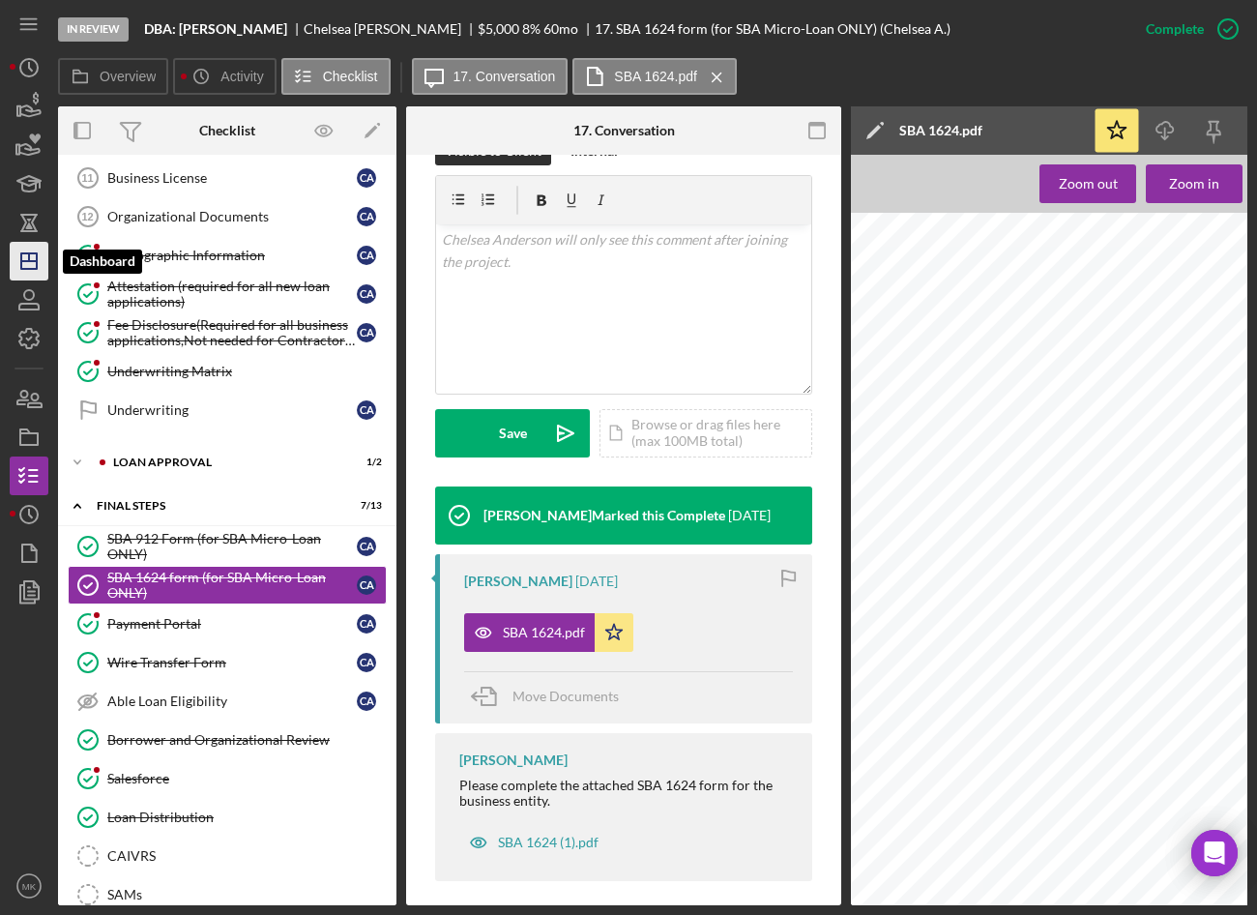
click at [45, 258] on icon "Icon/Dashboard" at bounding box center [29, 261] width 48 height 48
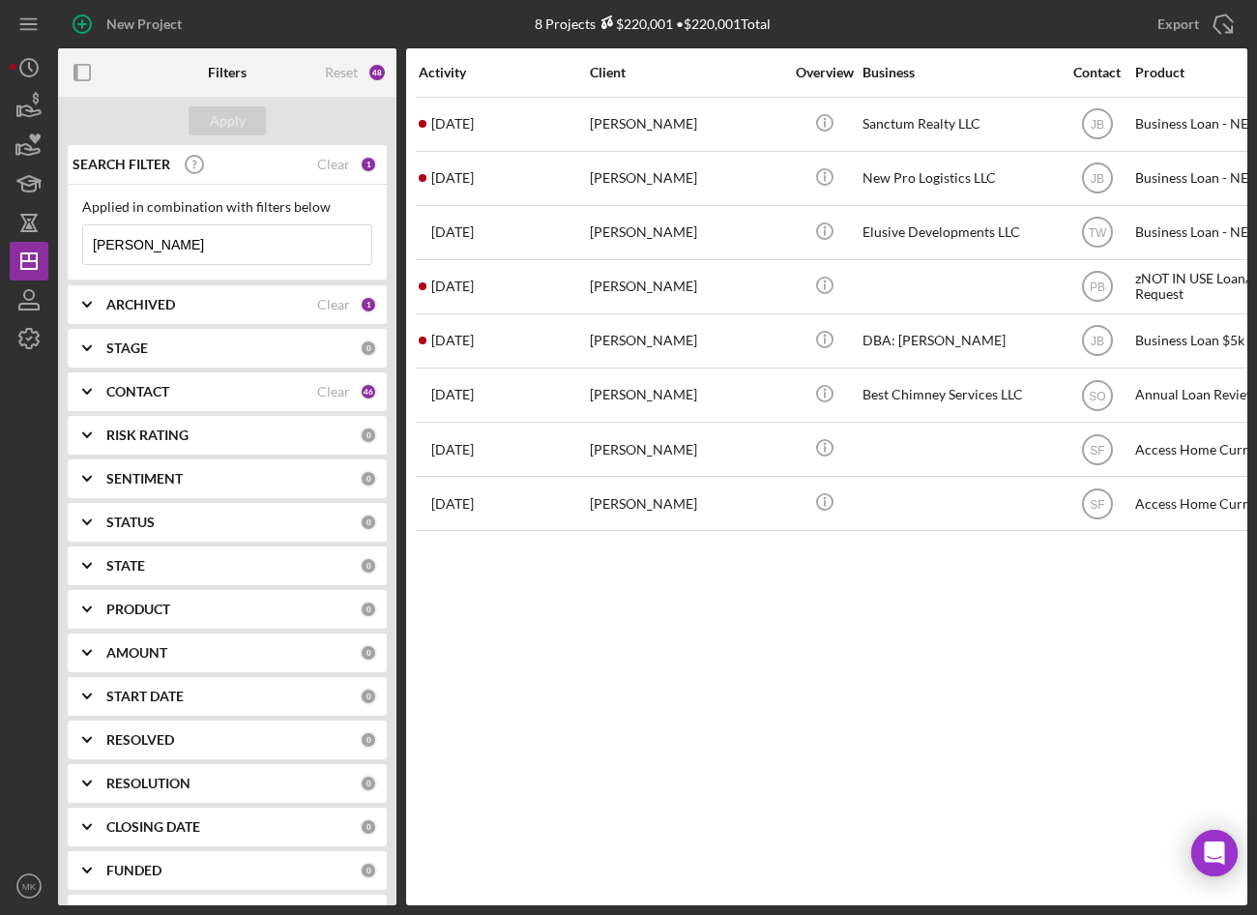
click at [246, 250] on input "Anderson" at bounding box center [227, 244] width 288 height 39
drag, startPoint x: 246, startPoint y: 250, endPoint x: -145, endPoint y: 251, distance: 390.8
click at [0, 251] on html "New Project 8 Projects $220,001 • $220,001 Total Anderson Export Icon/Export Fi…" at bounding box center [628, 457] width 1257 height 915
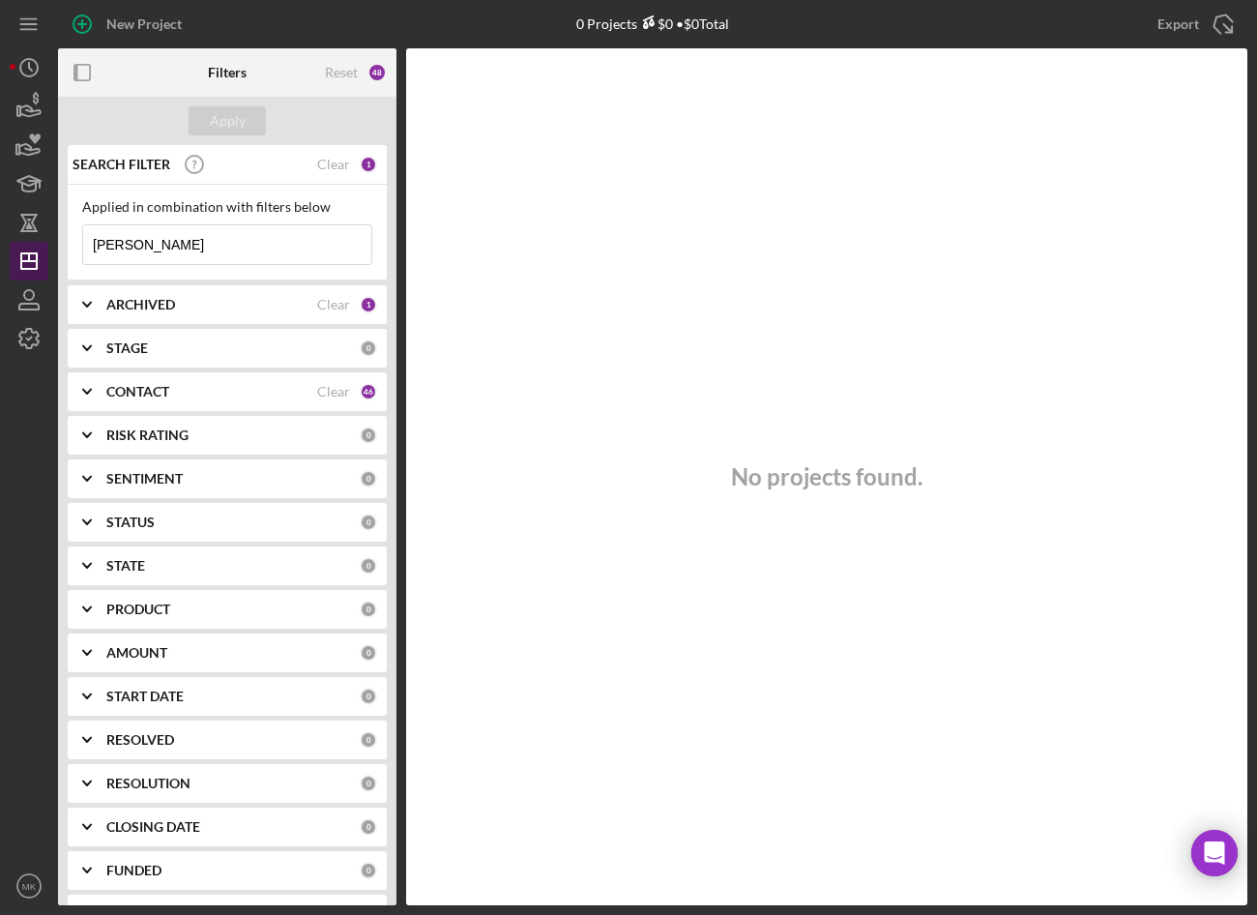
drag, startPoint x: 207, startPoint y: 245, endPoint x: 33, endPoint y: 242, distance: 174.1
click at [33, 242] on div "New Project 0 Projects $0 • $0 Total Anderson Export Icon/Export Filters Reset …" at bounding box center [629, 452] width 1238 height 905
type input "India"
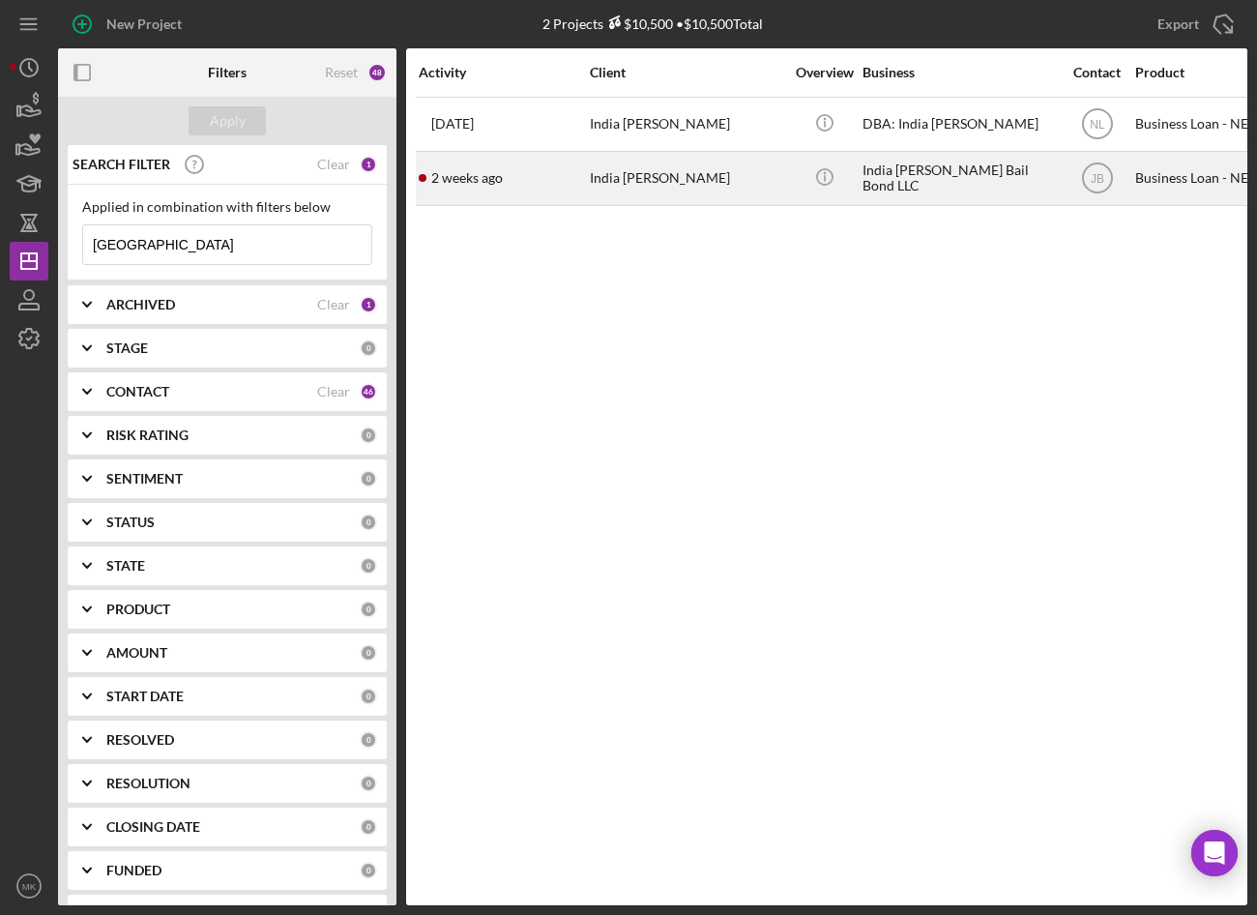
click at [641, 175] on div "India Jordan Woods" at bounding box center [686, 178] width 193 height 51
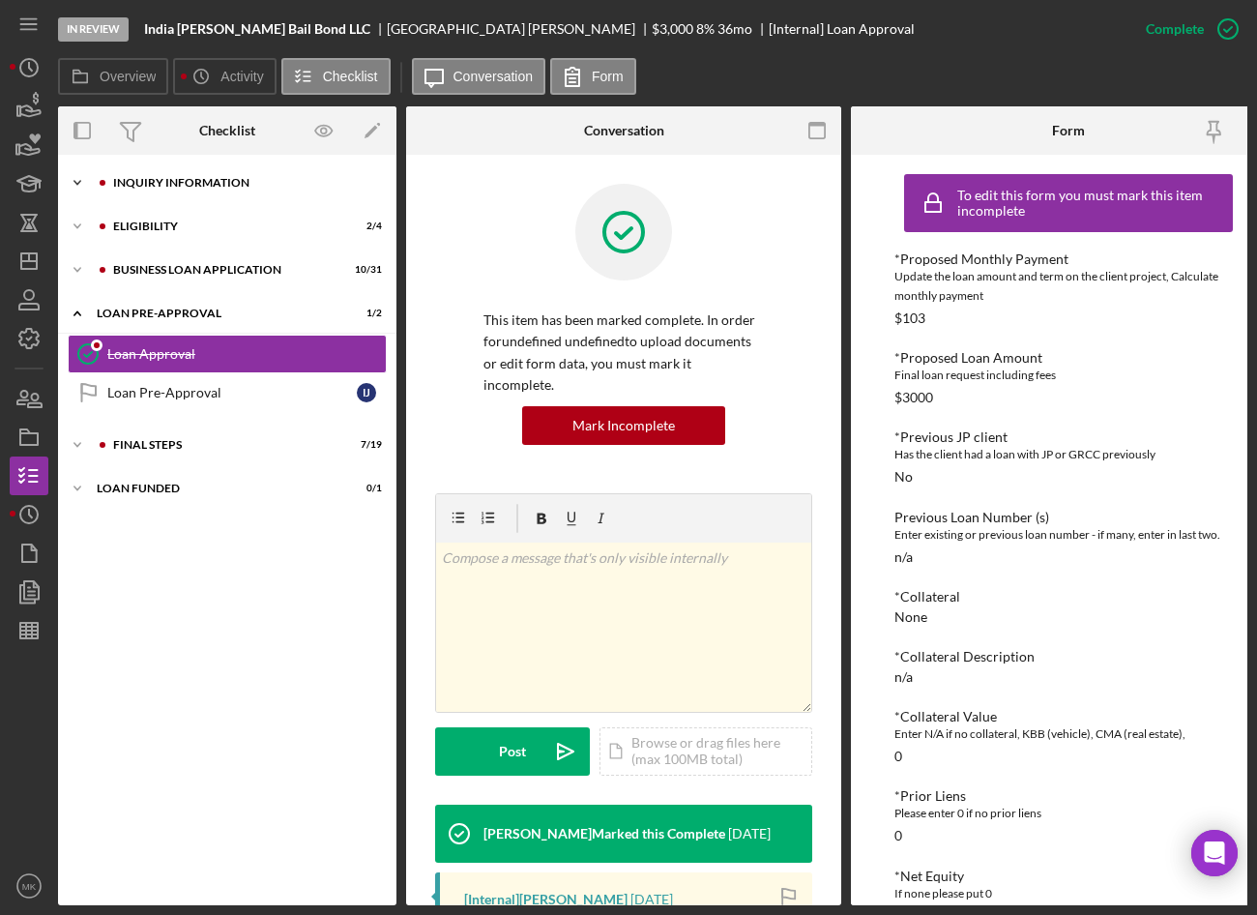
click at [112, 192] on div "Icon/Expander INQUIRY INFORMATION 9 / 11" at bounding box center [227, 182] width 339 height 39
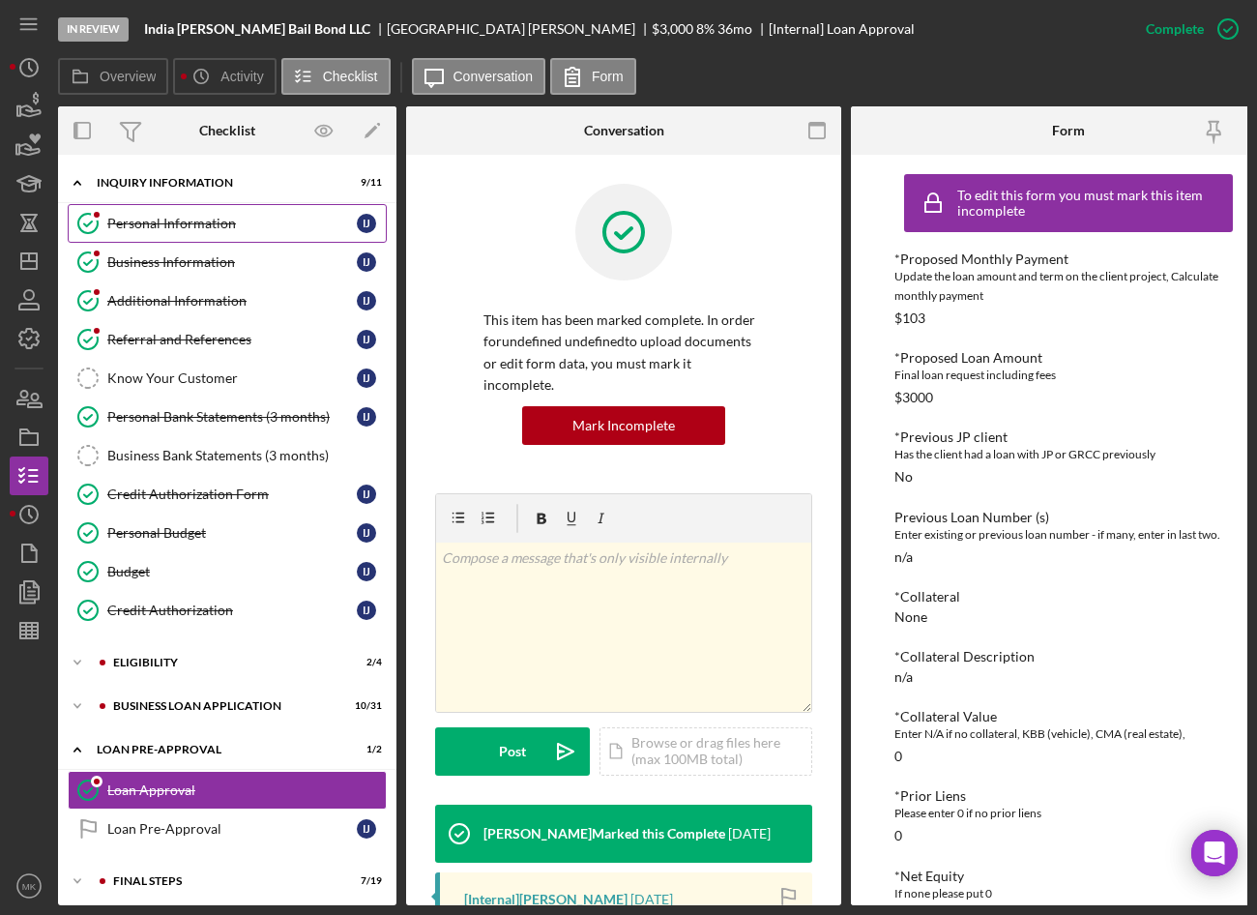
click at [163, 226] on div "Personal Information" at bounding box center [232, 223] width 250 height 15
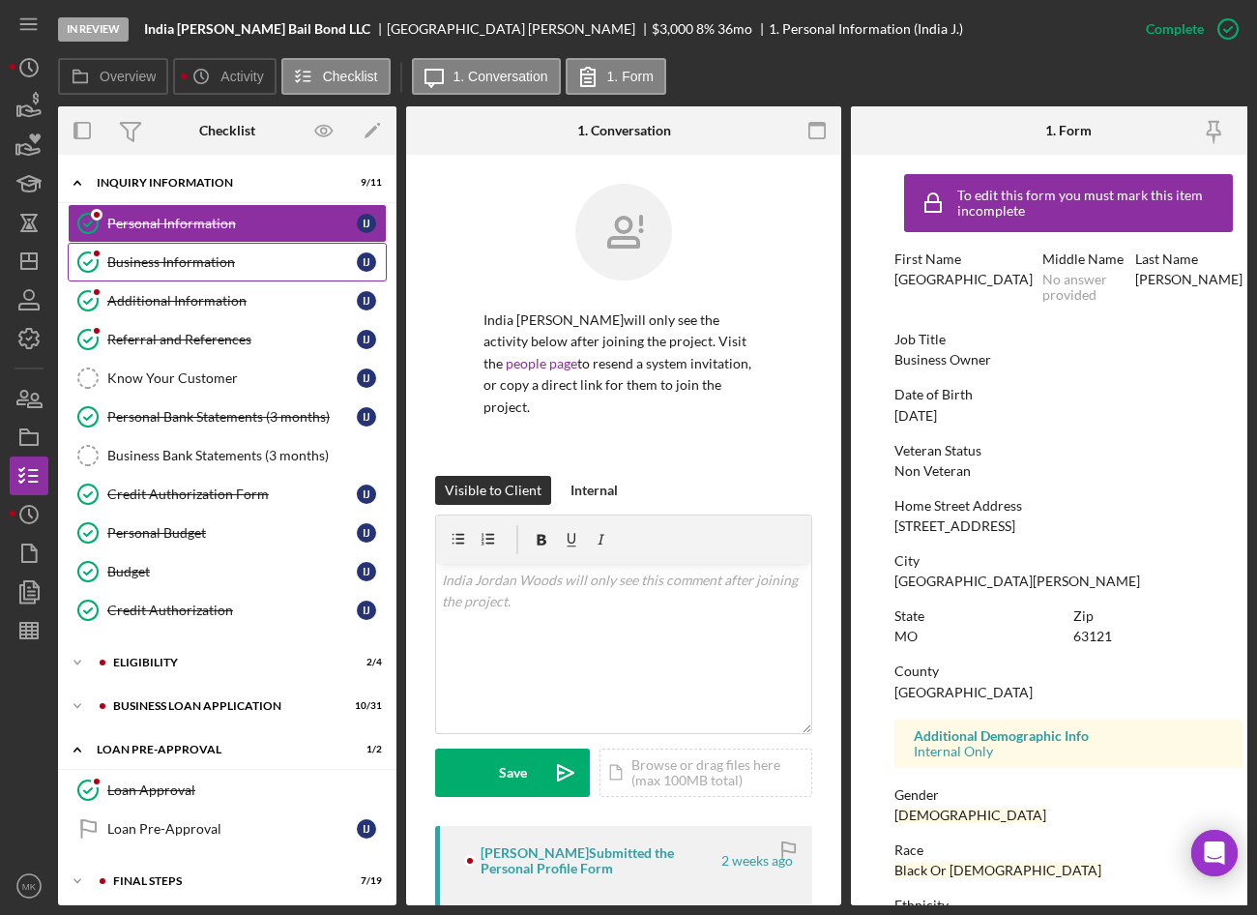
click at [151, 279] on link "Business Information Business Information I J" at bounding box center [227, 262] width 319 height 39
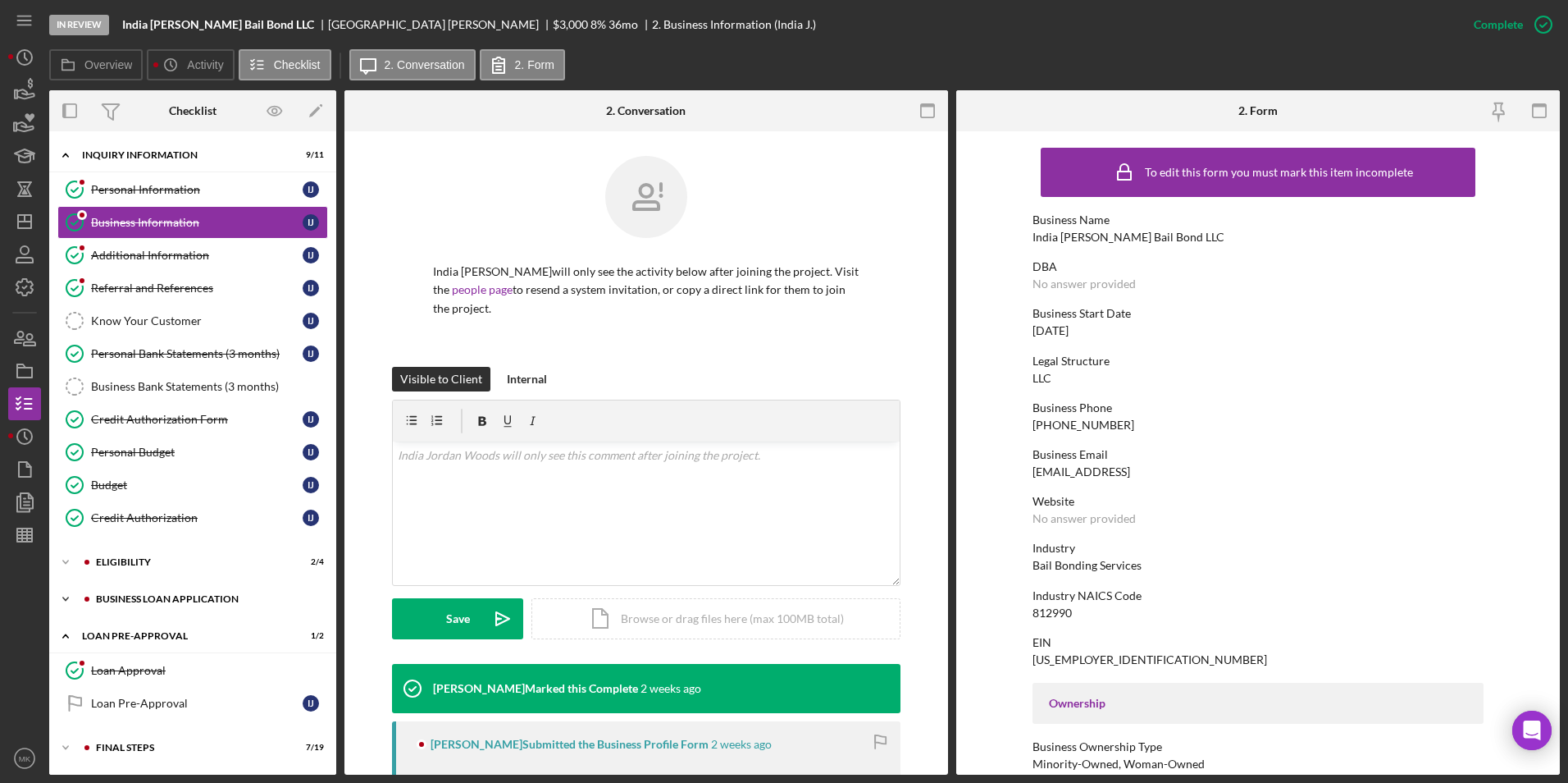
click at [148, 596] on div "BUSINESS LOAN APPLICATION" at bounding box center [205, 599] width 220 height 10
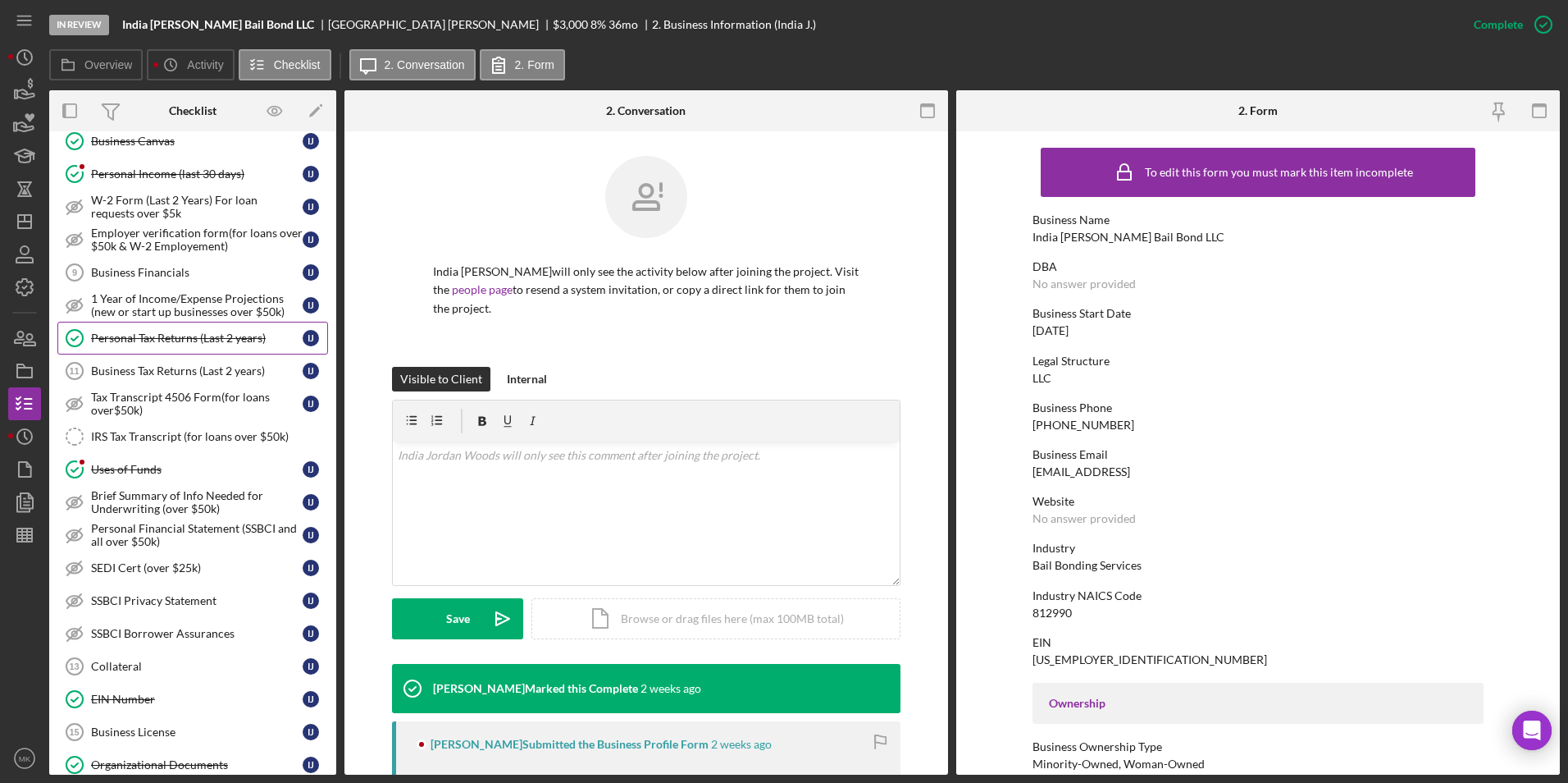
scroll to position [574, 0]
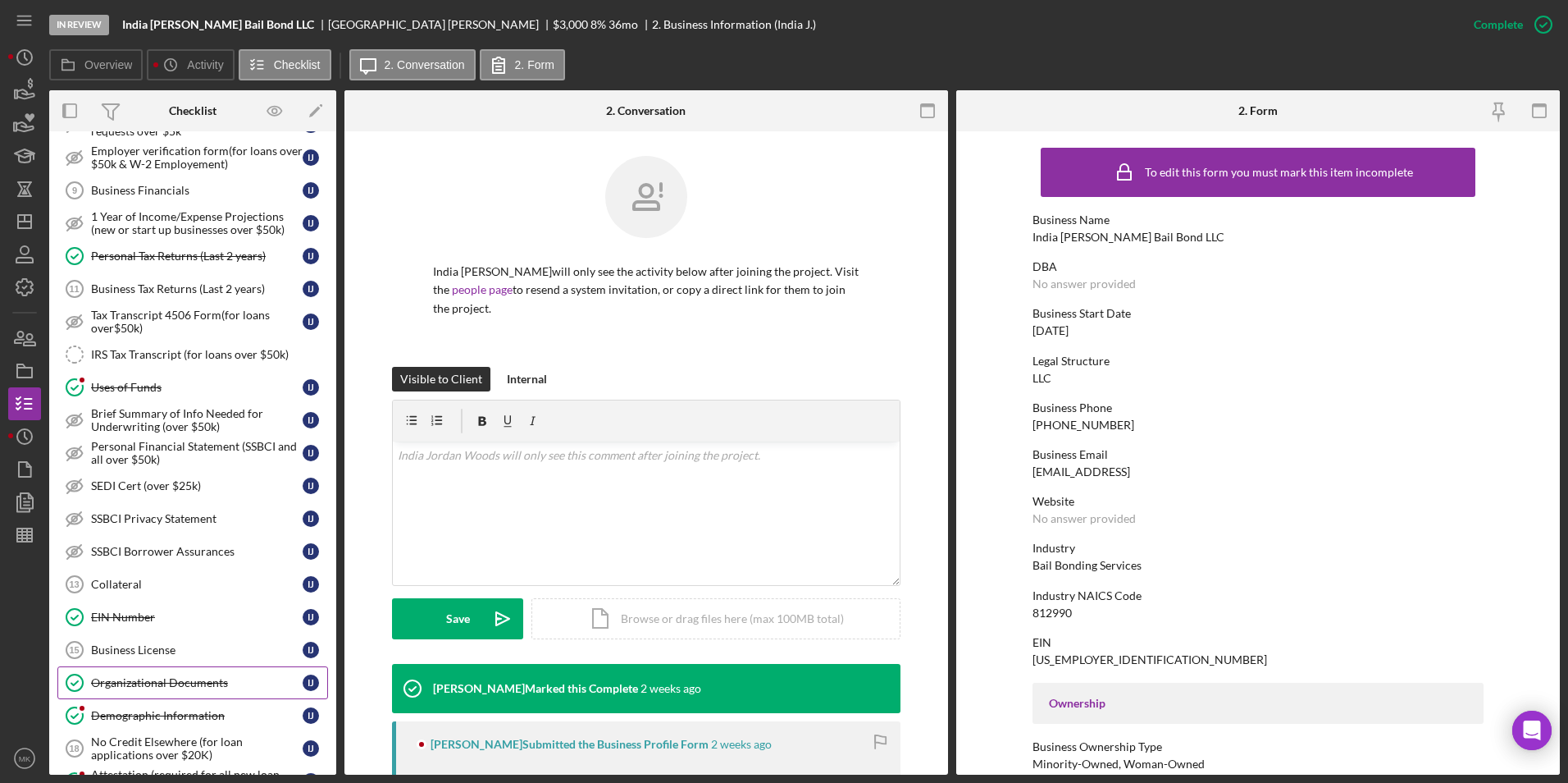
click at [158, 687] on div "Organizational Documents" at bounding box center [197, 682] width 212 height 13
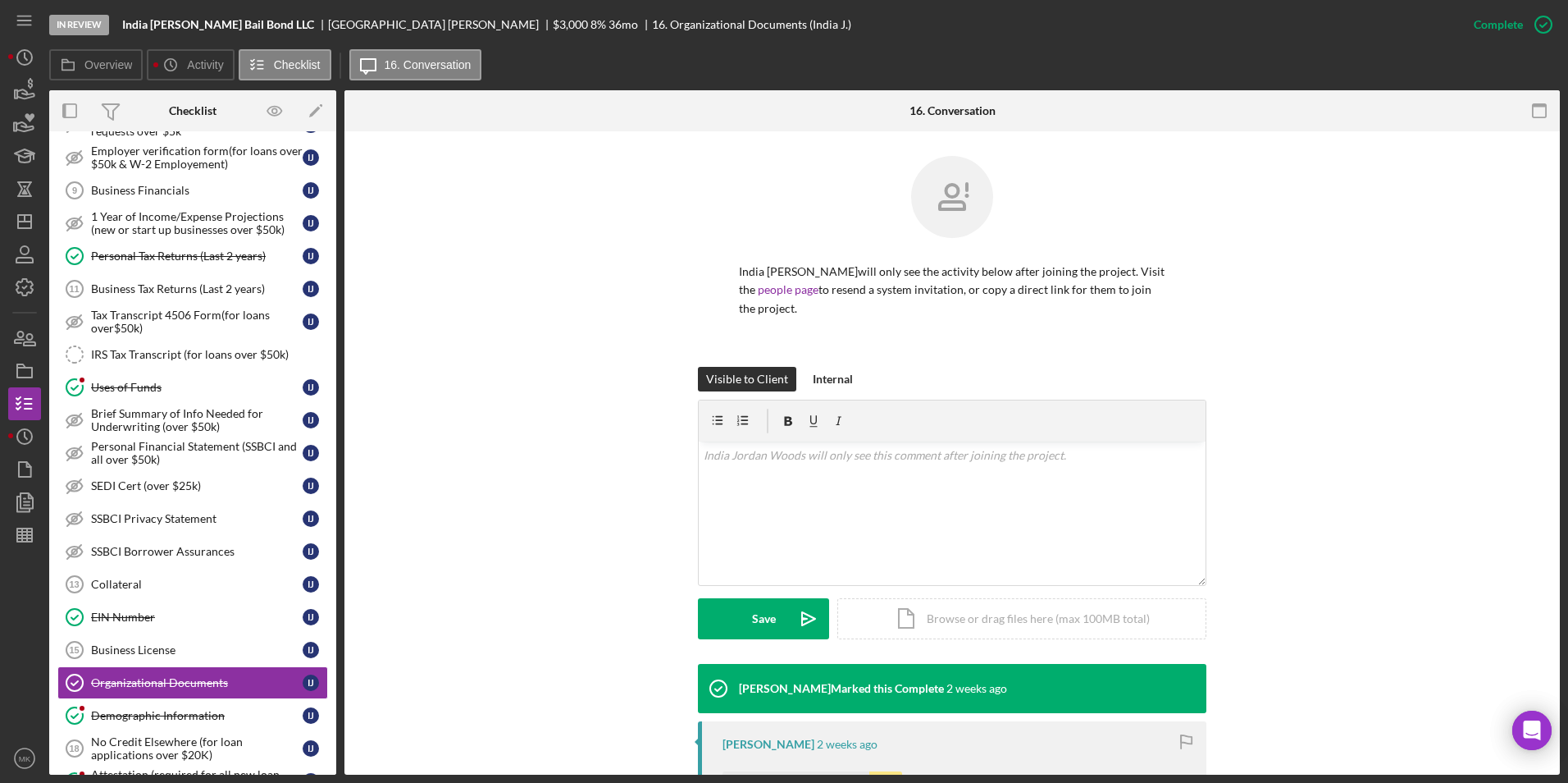
scroll to position [269, 0]
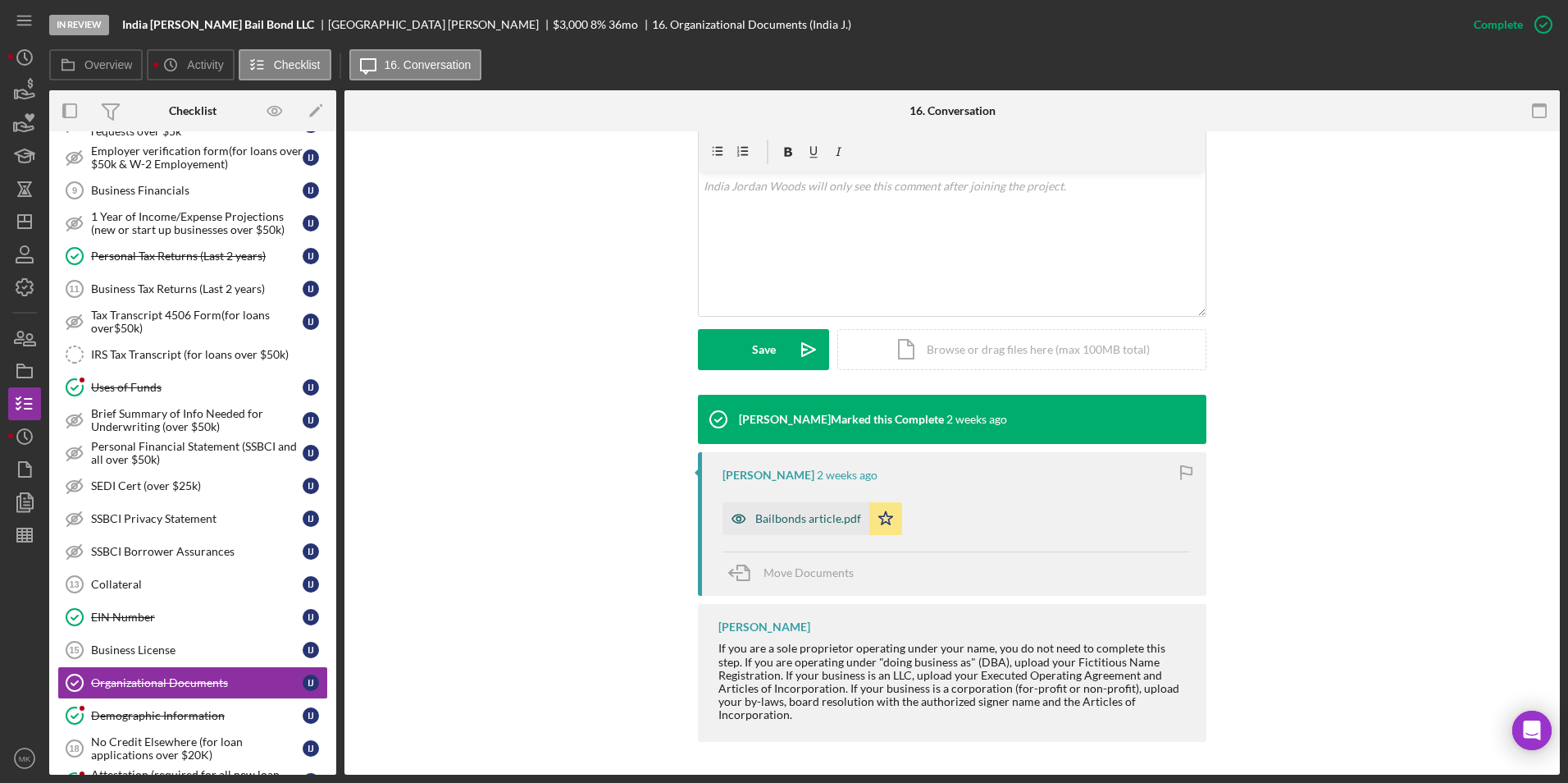
click at [778, 517] on div "Bailbonds article.pdf" at bounding box center [808, 518] width 106 height 13
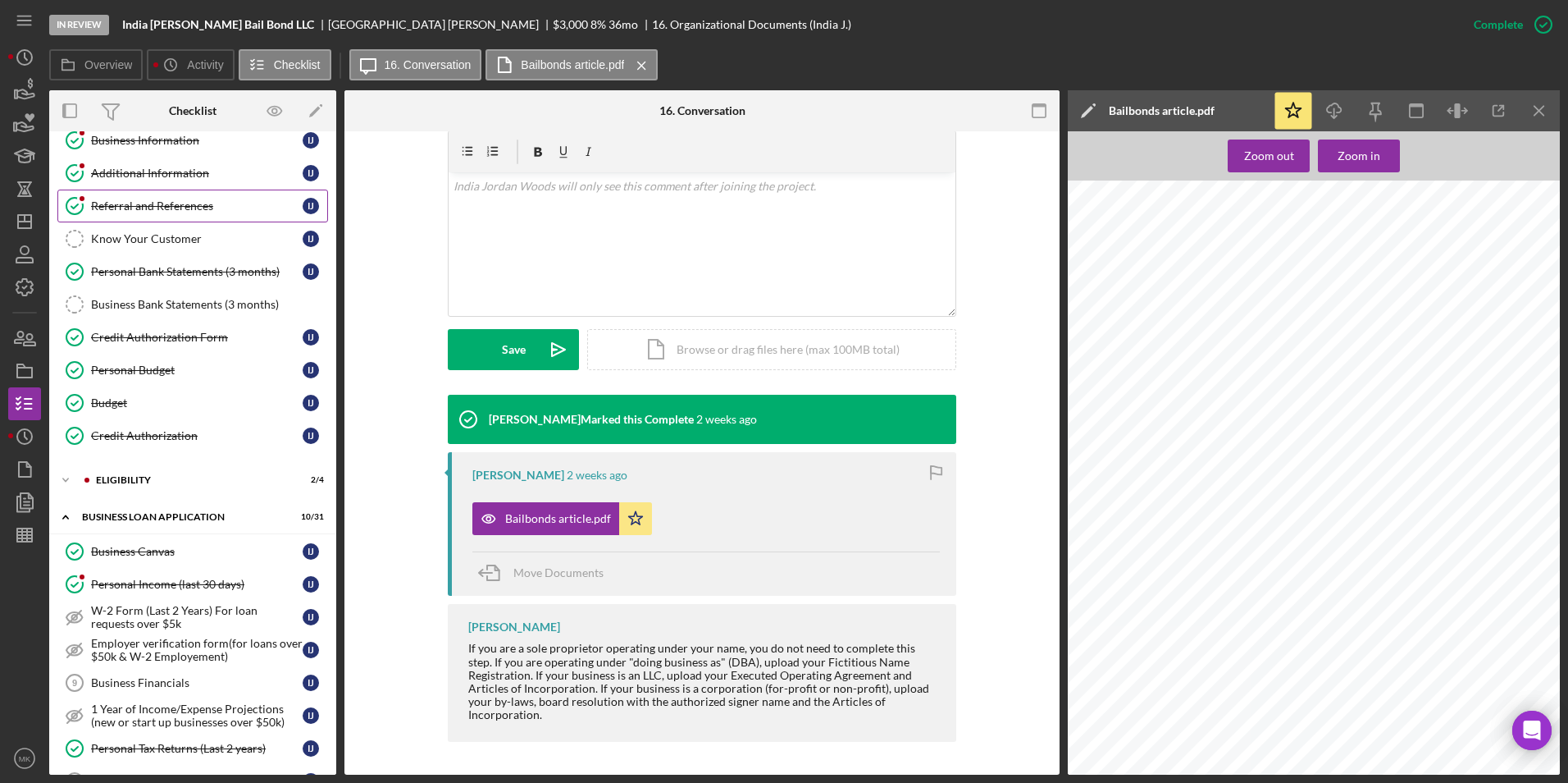
scroll to position [0, 0]
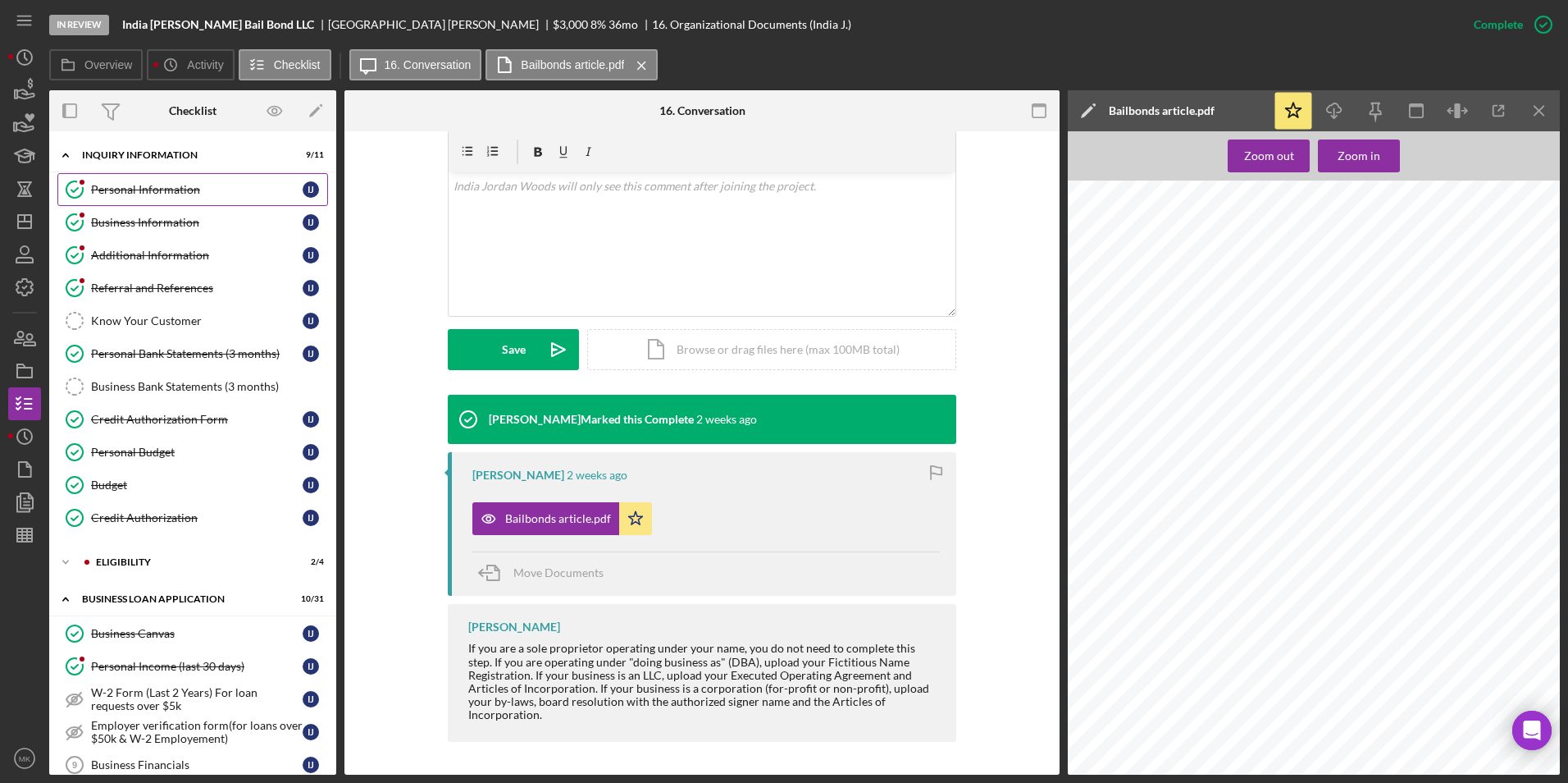
click at [208, 192] on div "Personal Information" at bounding box center [197, 189] width 212 height 13
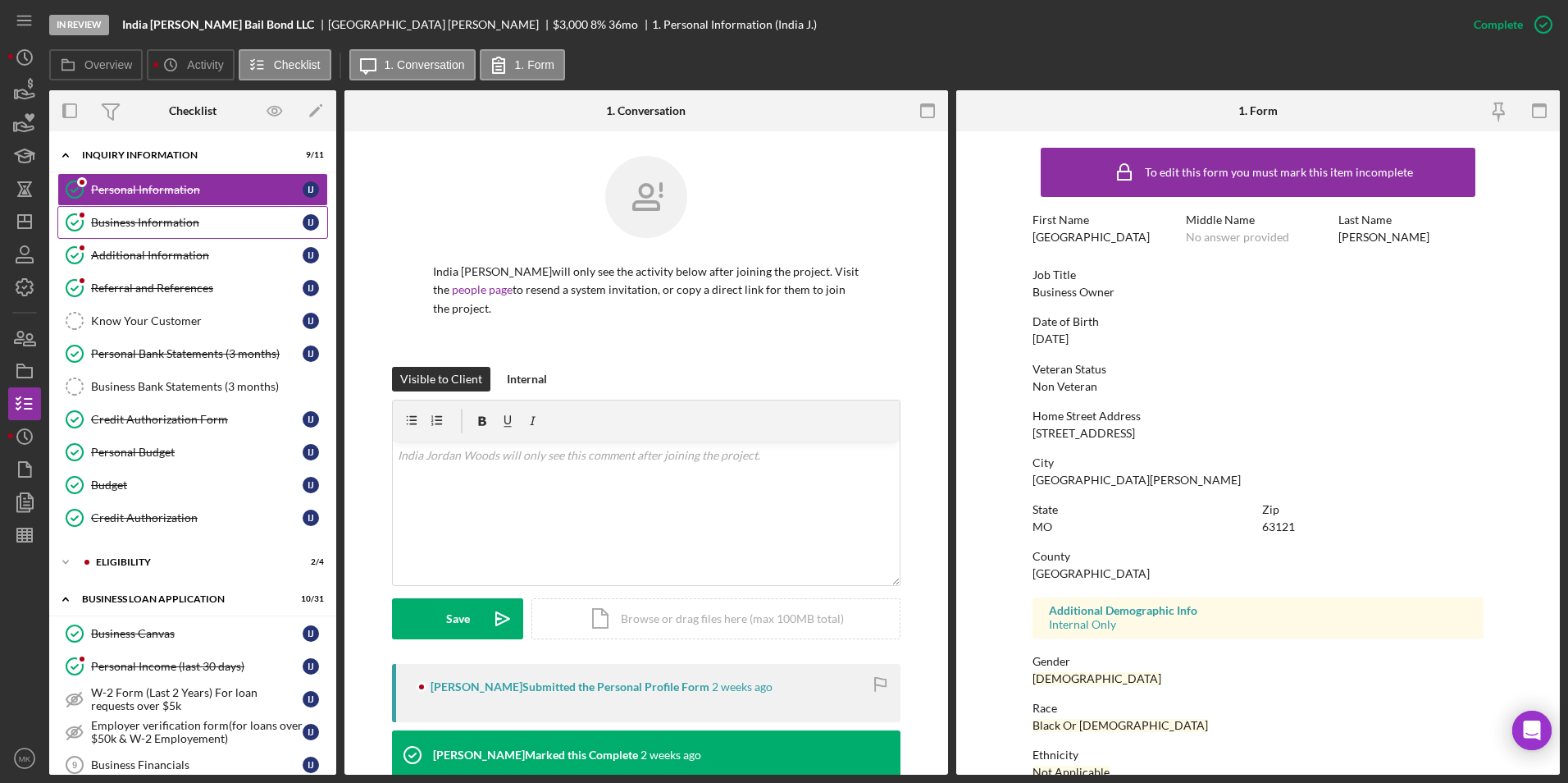
click at [219, 234] on link "Business Information Business Information I J" at bounding box center [193, 222] width 271 height 33
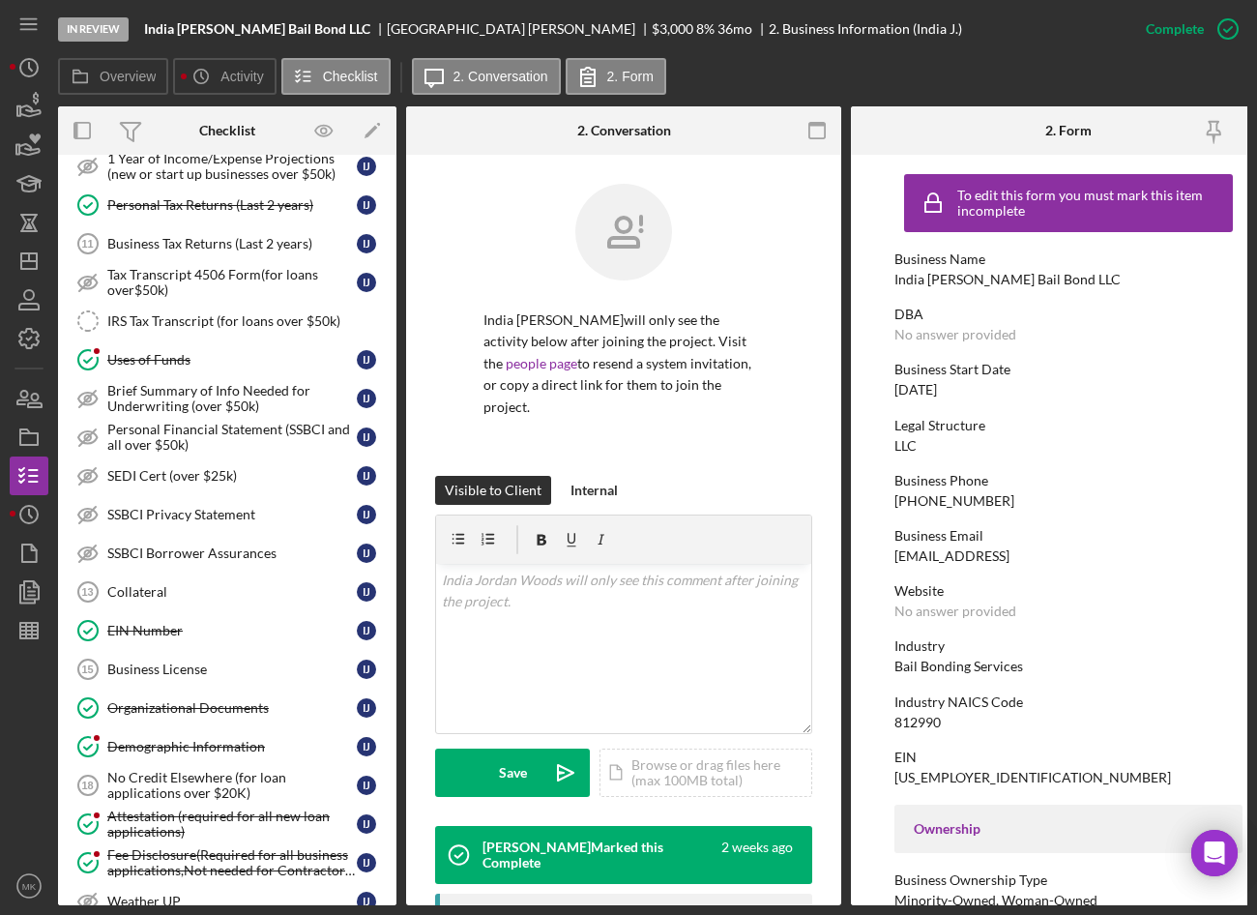
scroll to position [1265, 0]
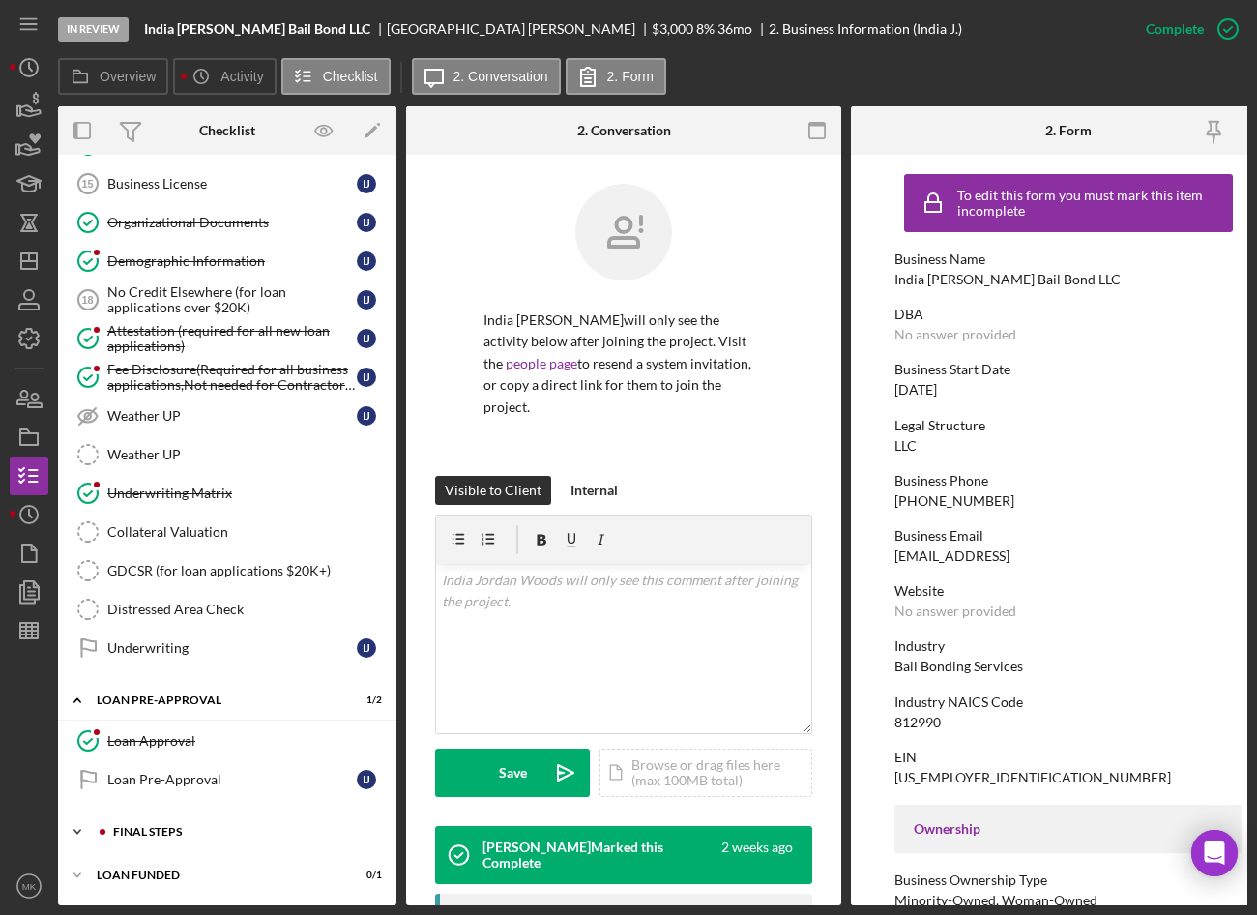
click at [162, 826] on div "FINAL STEPS" at bounding box center [242, 832] width 259 height 12
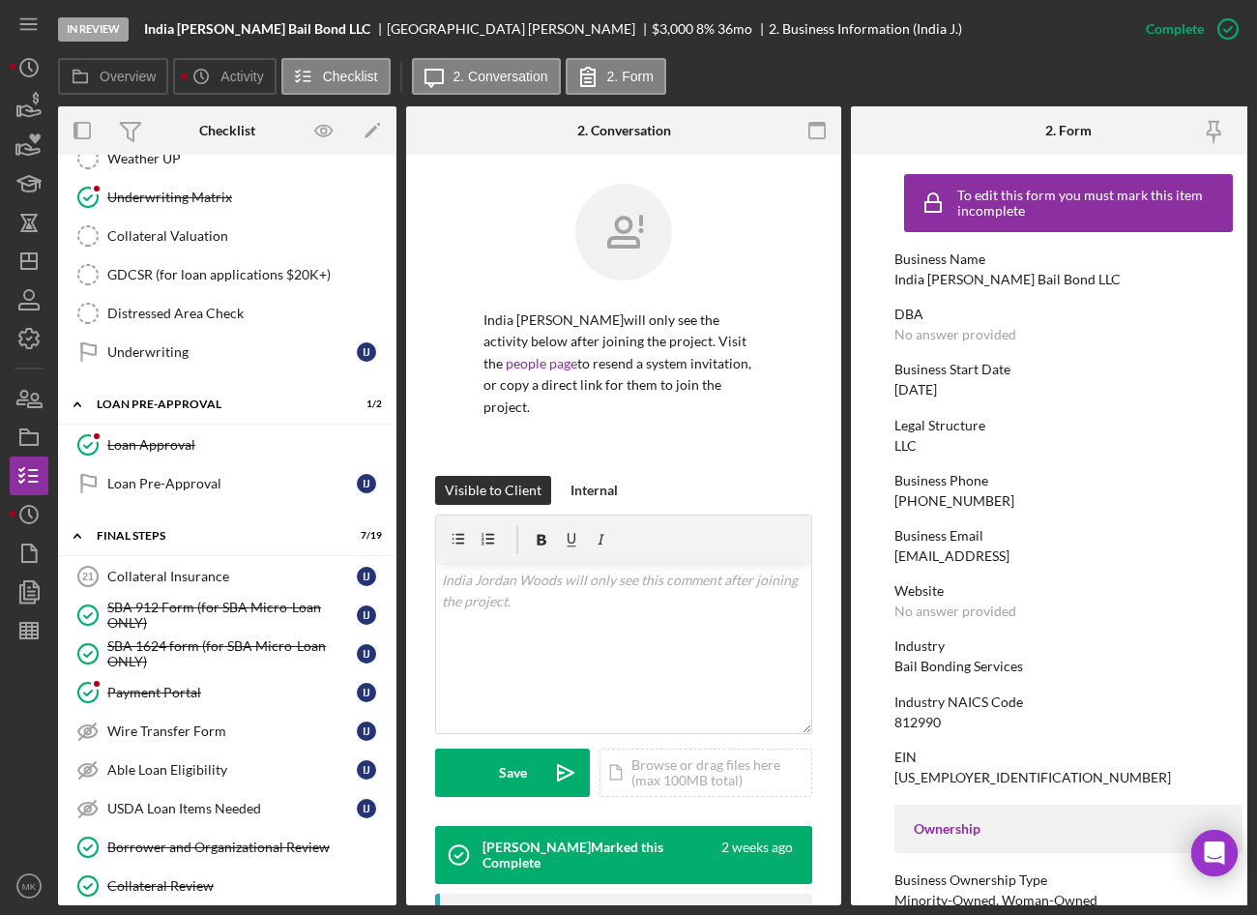
scroll to position [1652, 0]
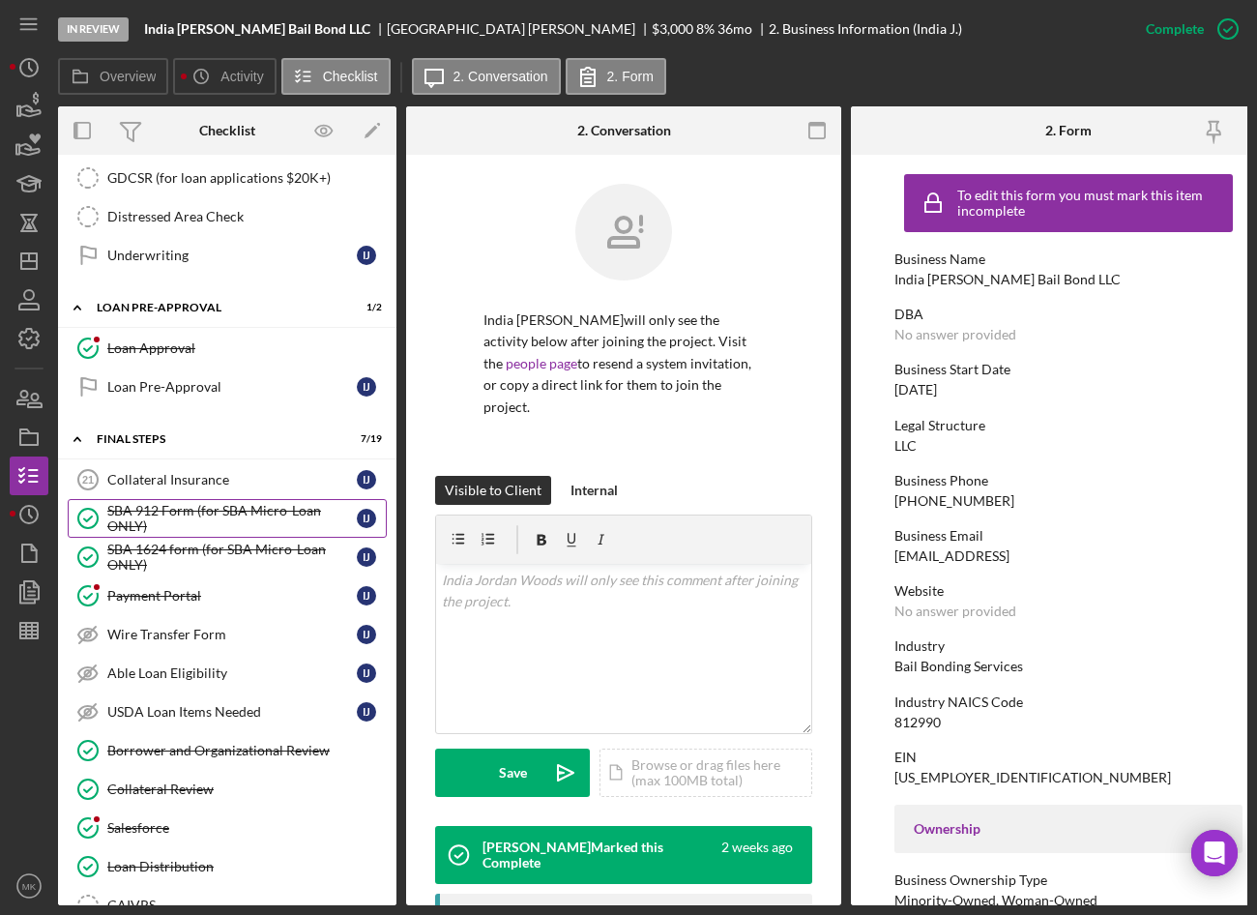
click at [198, 509] on div "SBA 912 Form (for SBA Micro-Loan ONLY)" at bounding box center [232, 518] width 250 height 31
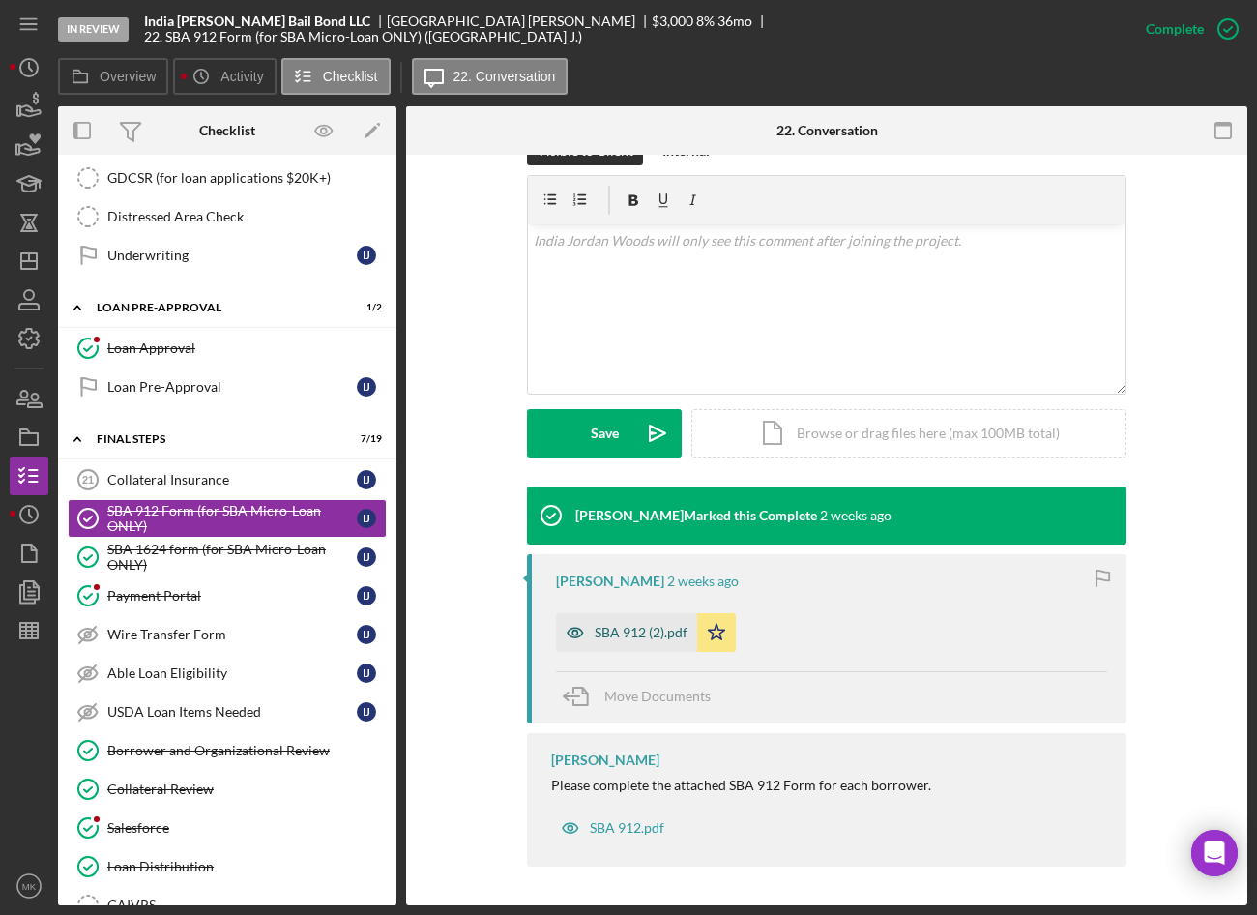
click at [640, 634] on div "SBA 912 (2).pdf" at bounding box center [641, 632] width 93 height 15
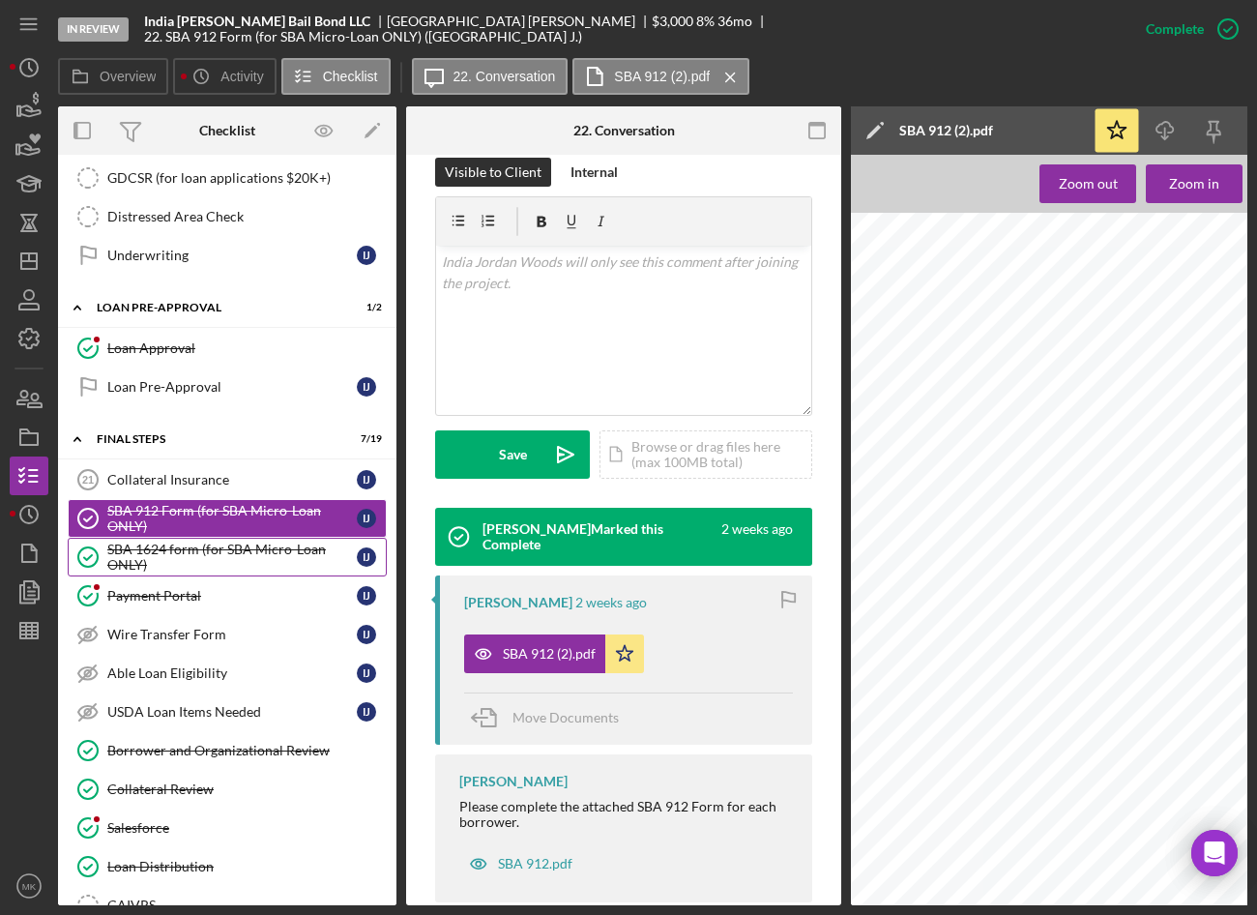
click at [214, 547] on div "SBA 1624 form (for SBA Micro-Loan ONLY)" at bounding box center [232, 557] width 250 height 31
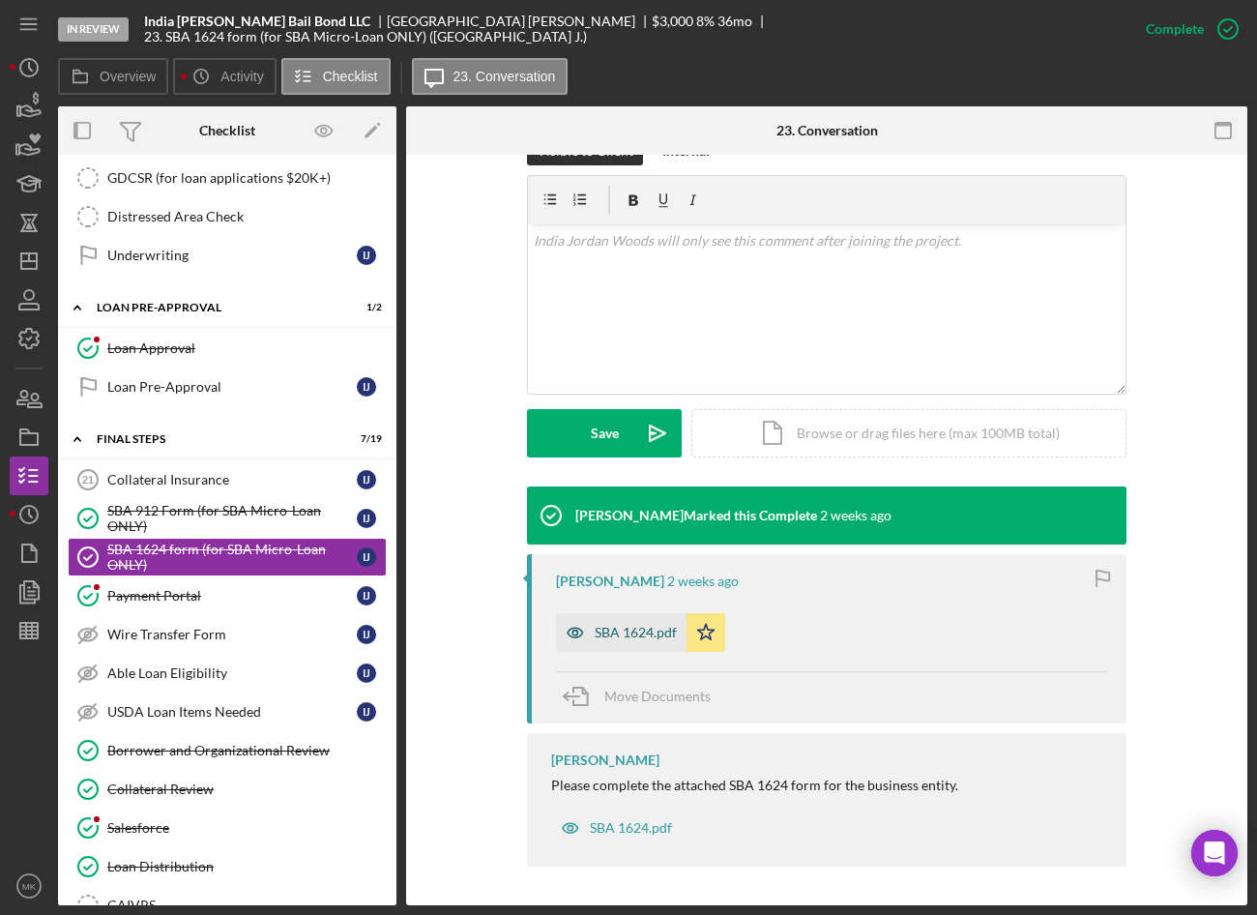
click at [634, 630] on div "SBA 1624.pdf" at bounding box center [636, 632] width 82 height 15
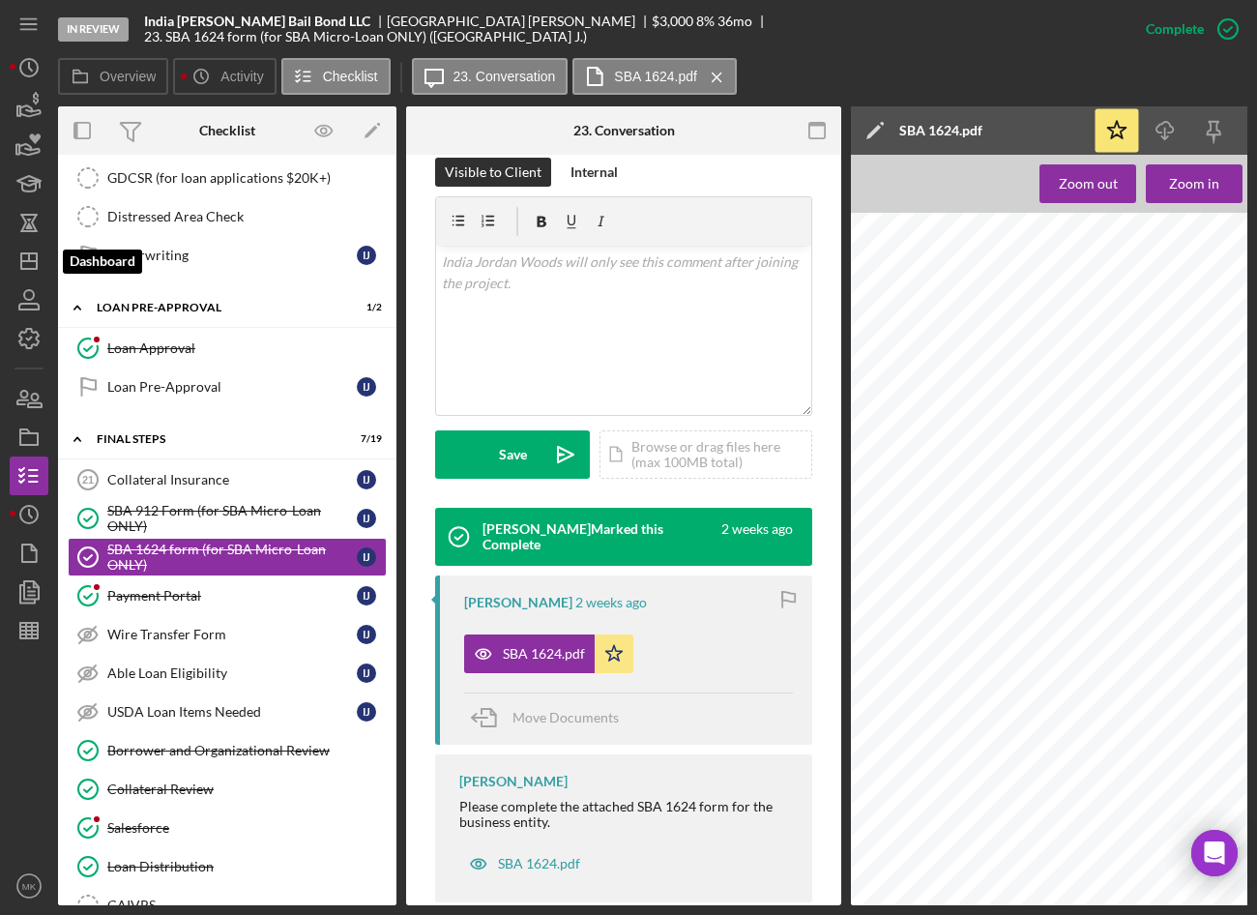
drag, startPoint x: 45, startPoint y: 266, endPoint x: 55, endPoint y: 242, distance: 26.0
click at [46, 266] on icon "Icon/Dashboard" at bounding box center [29, 261] width 48 height 48
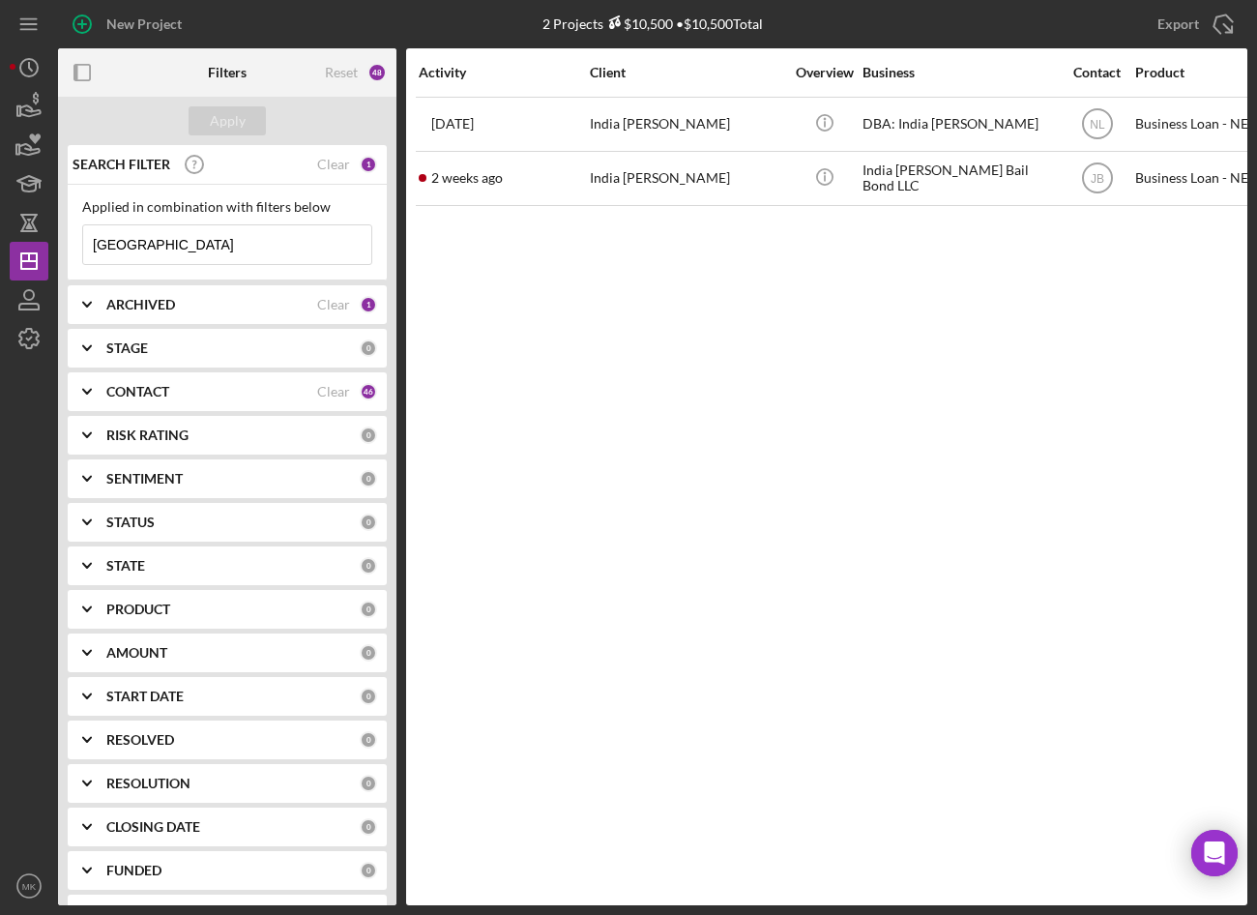
click at [160, 269] on div "Applied in combination with filters below India Icon/Menu Close" at bounding box center [227, 233] width 319 height 96
drag, startPoint x: 165, startPoint y: 251, endPoint x: 48, endPoint y: 249, distance: 117.0
click at [48, 249] on div "New Project 2 Projects $10,500 • $10,500 Total India Export Icon/Export Filters…" at bounding box center [629, 452] width 1238 height 905
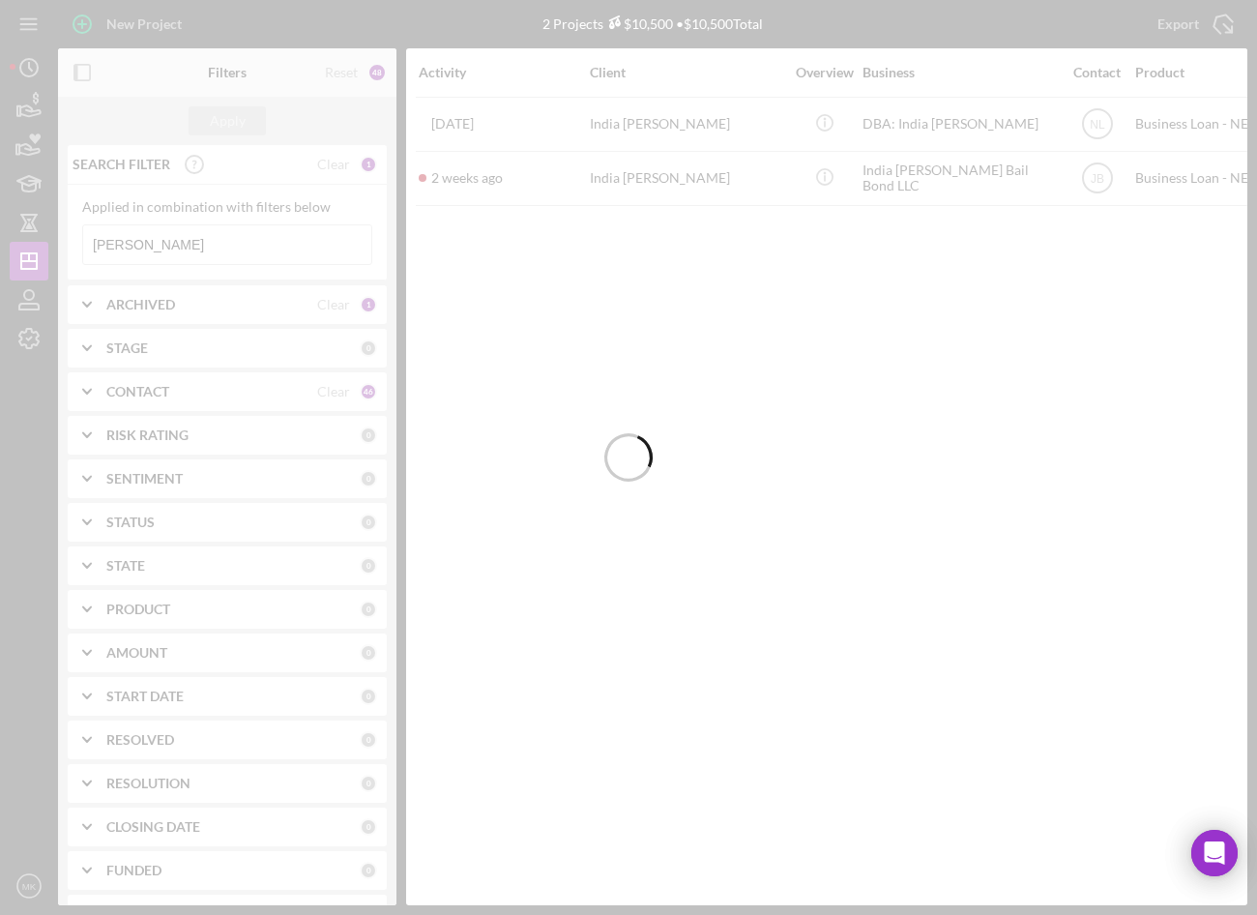
type input "Meyers"
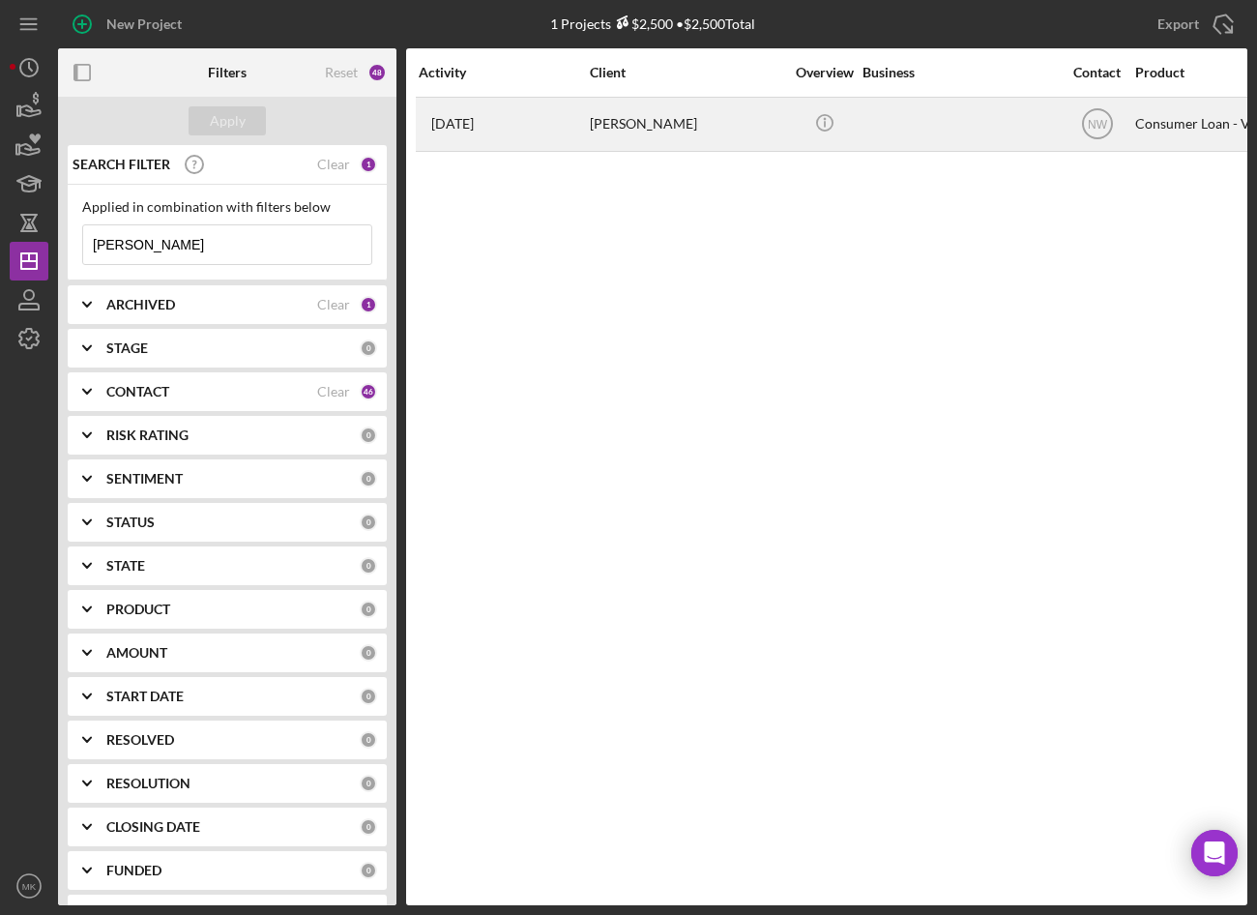
click at [559, 127] on div "7 days ago doshawn meyers" at bounding box center [503, 124] width 169 height 51
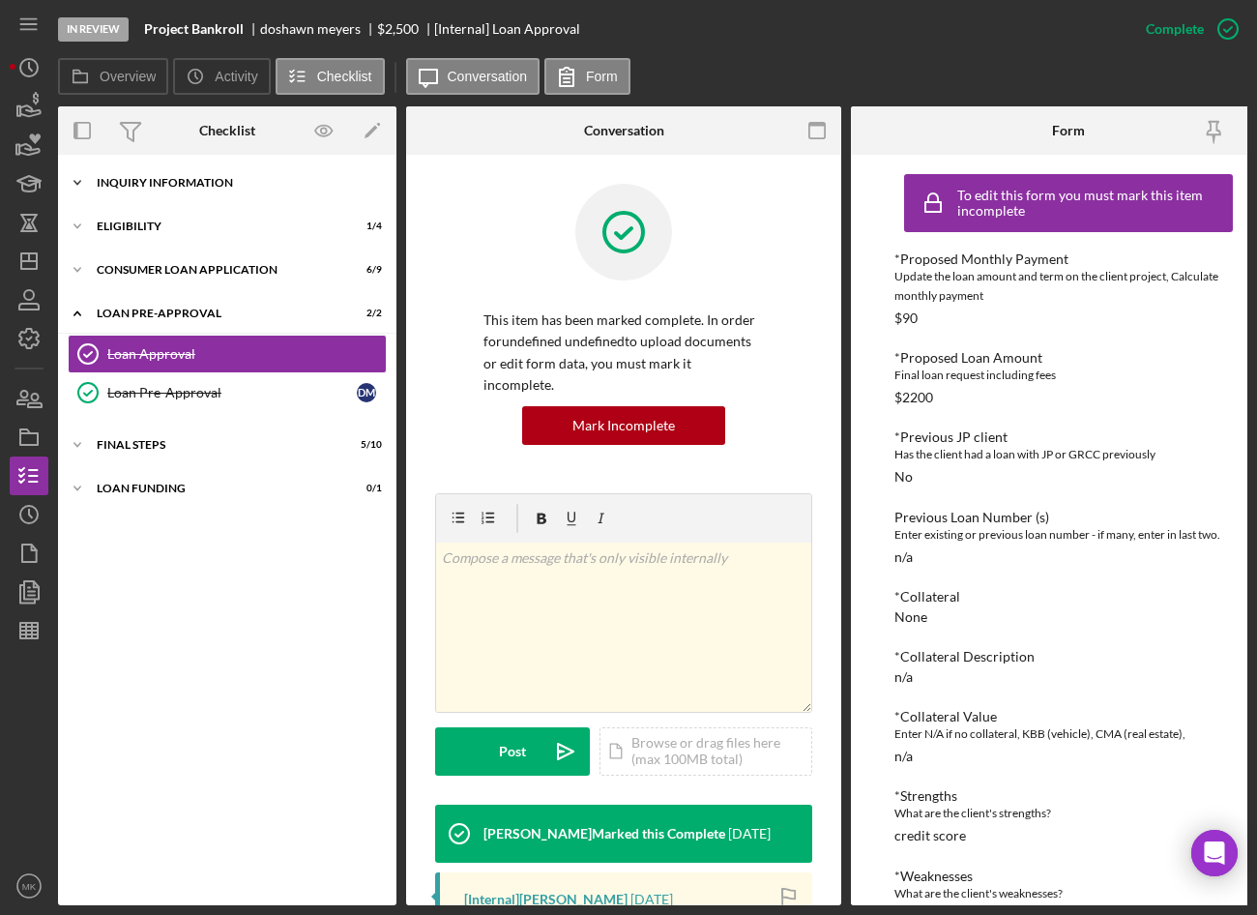
click at [77, 178] on icon "Icon/Expander" at bounding box center [77, 182] width 39 height 39
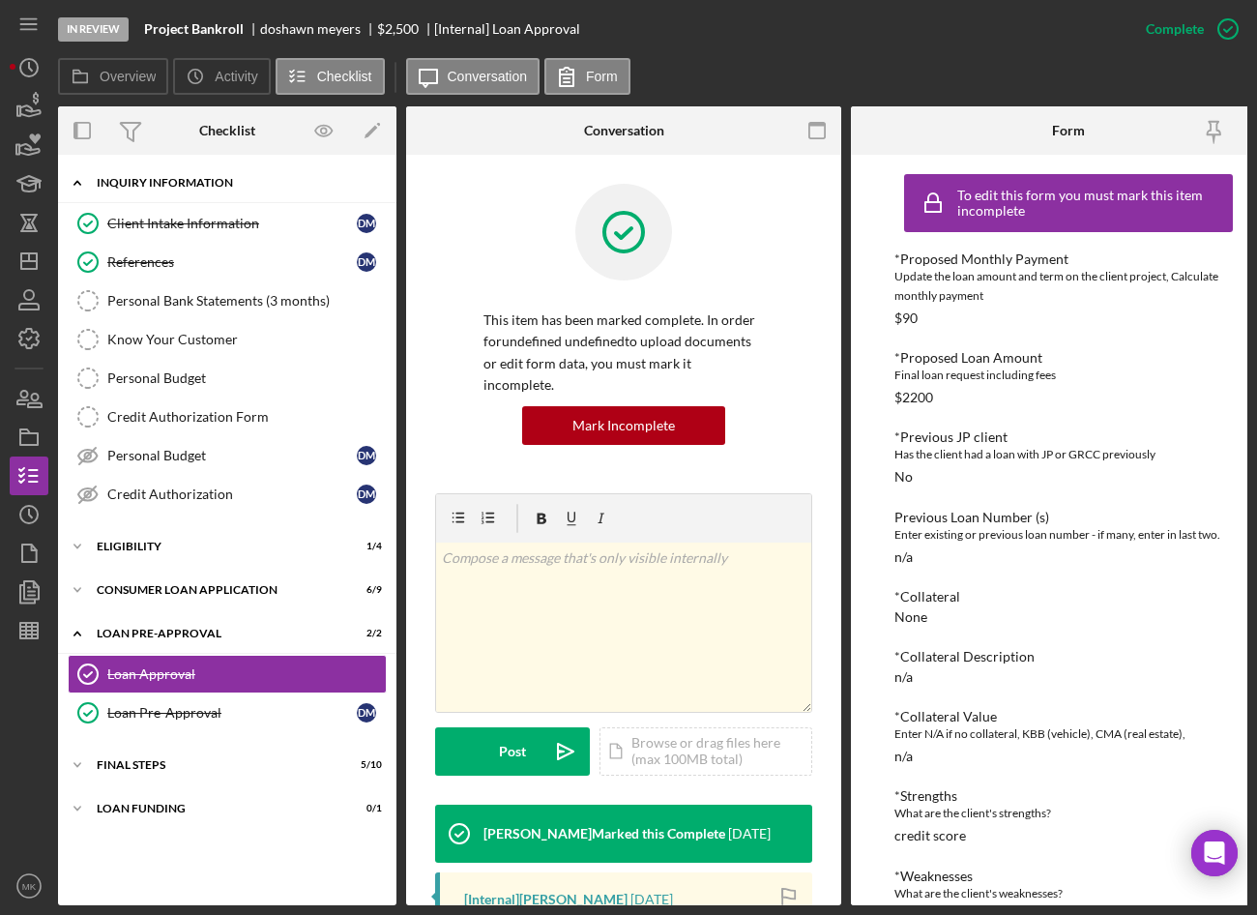
click at [184, 183] on div "Inquiry Information" at bounding box center [235, 183] width 276 height 12
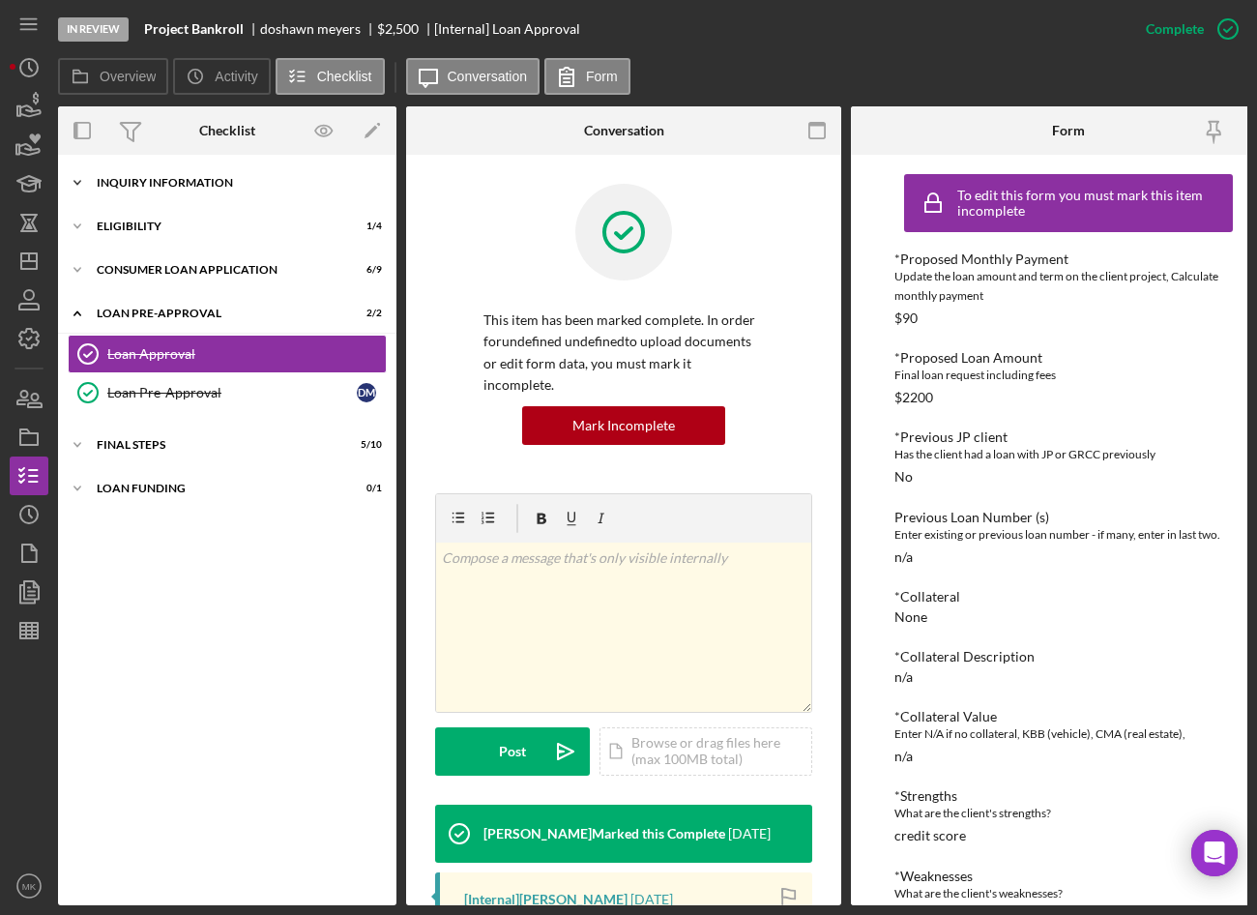
click at [184, 183] on div "Inquiry Information" at bounding box center [235, 183] width 276 height 12
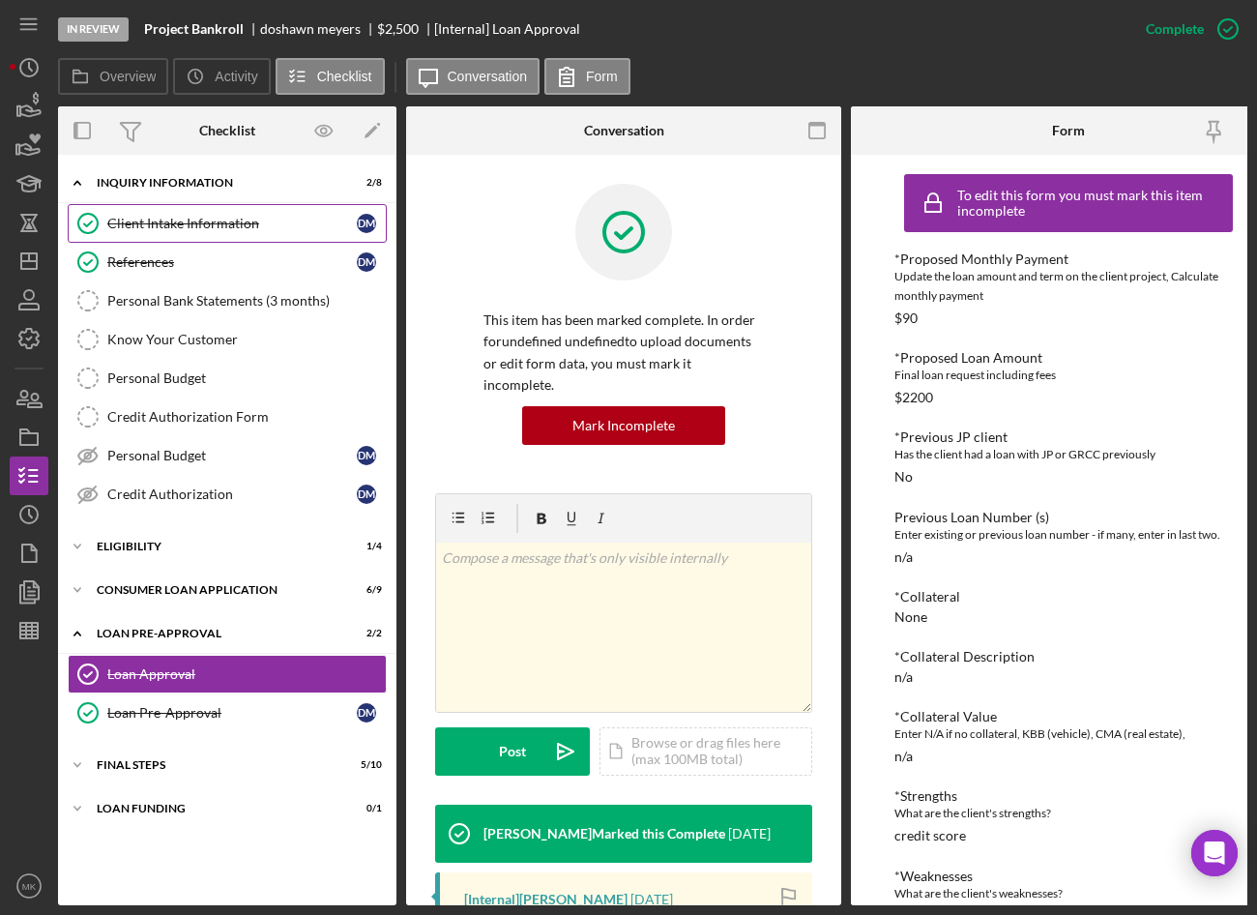
drag, startPoint x: 184, startPoint y: 183, endPoint x: 171, endPoint y: 215, distance: 34.3
click at [171, 215] on link "Client Intake Information Client Intake Information d m" at bounding box center [227, 223] width 319 height 39
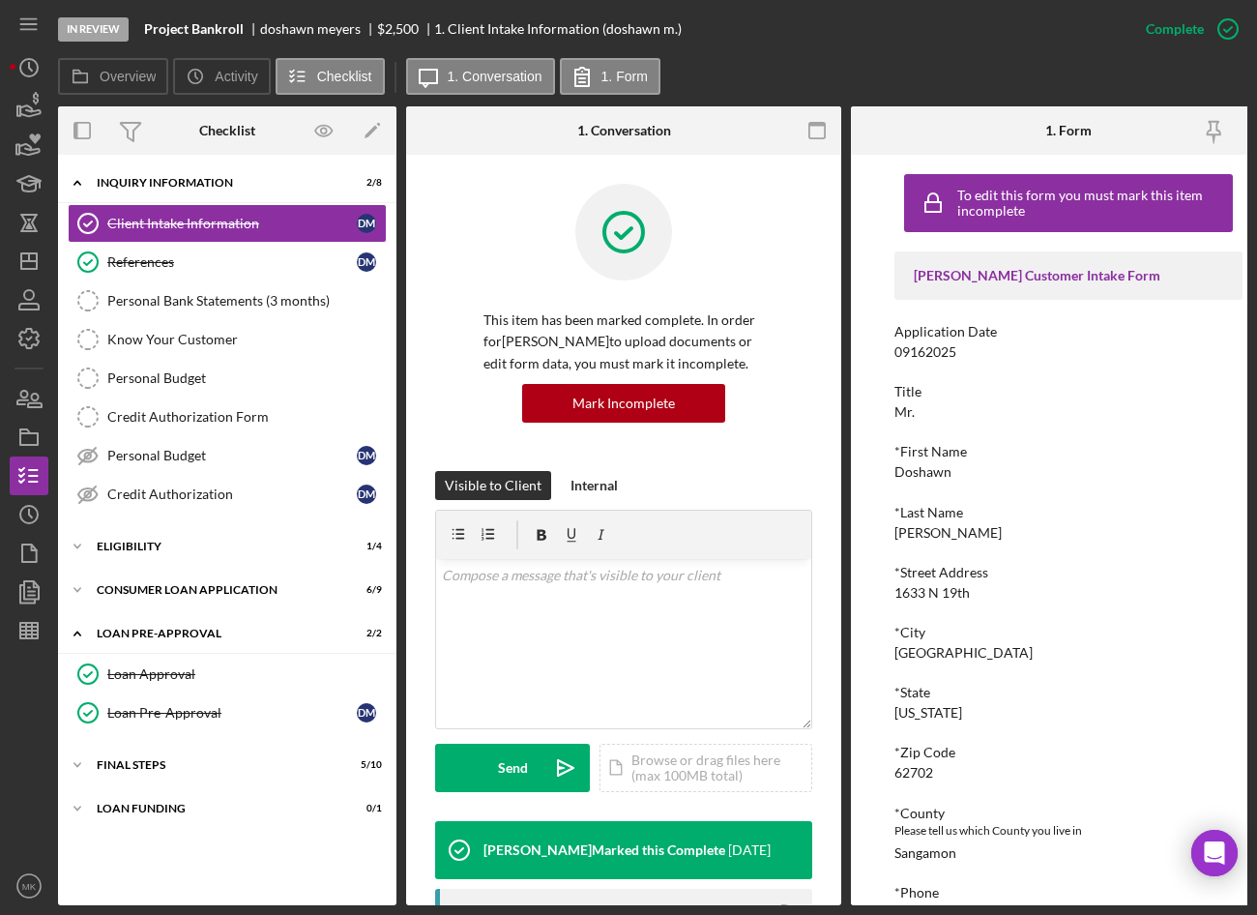
click at [918, 573] on div "*Street Address" at bounding box center [1069, 572] width 348 height 15
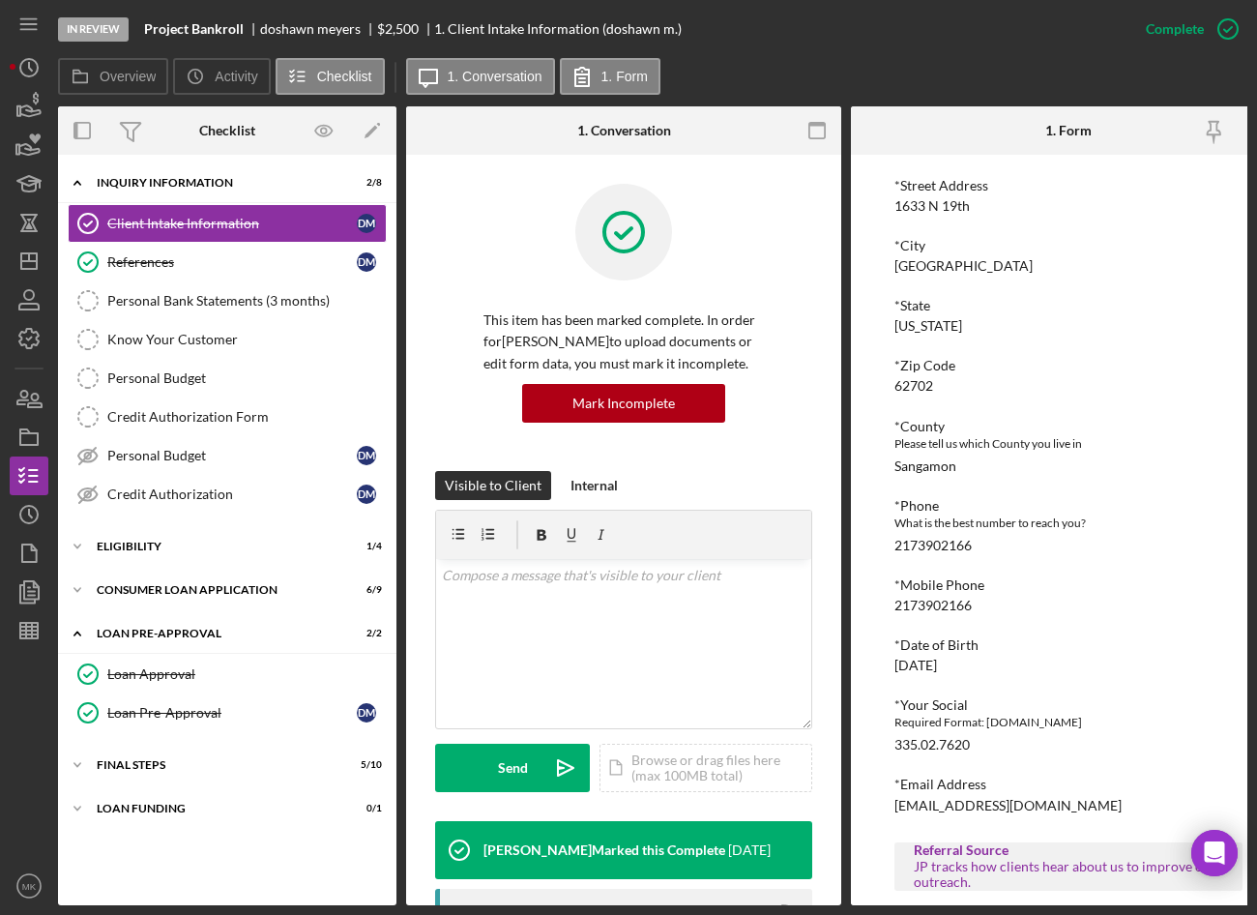
scroll to position [546, 0]
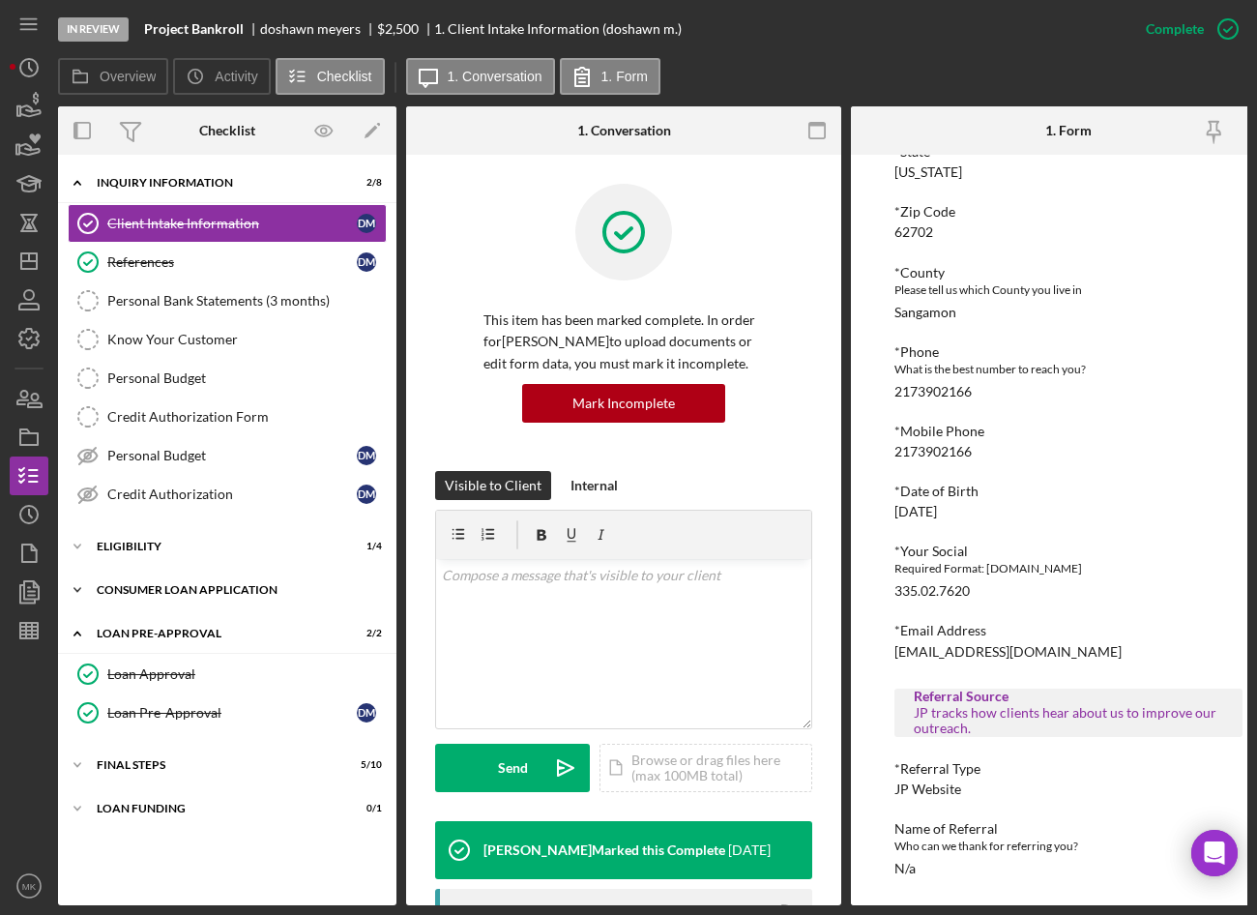
click at [183, 600] on div "Icon/Expander Consumer Loan Application 6 / 9" at bounding box center [227, 590] width 339 height 39
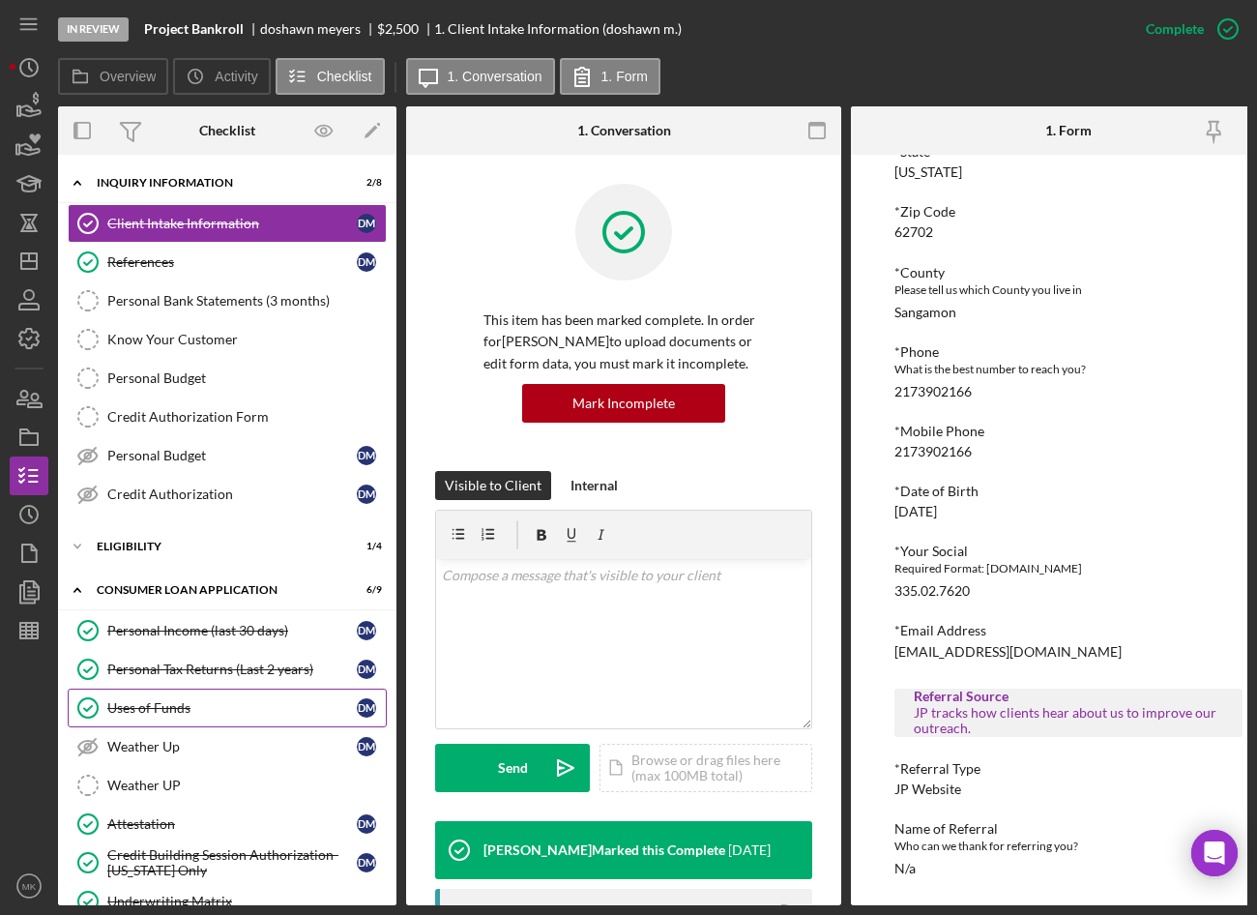
click at [172, 720] on link "Uses of Funds Uses of Funds d m" at bounding box center [227, 708] width 319 height 39
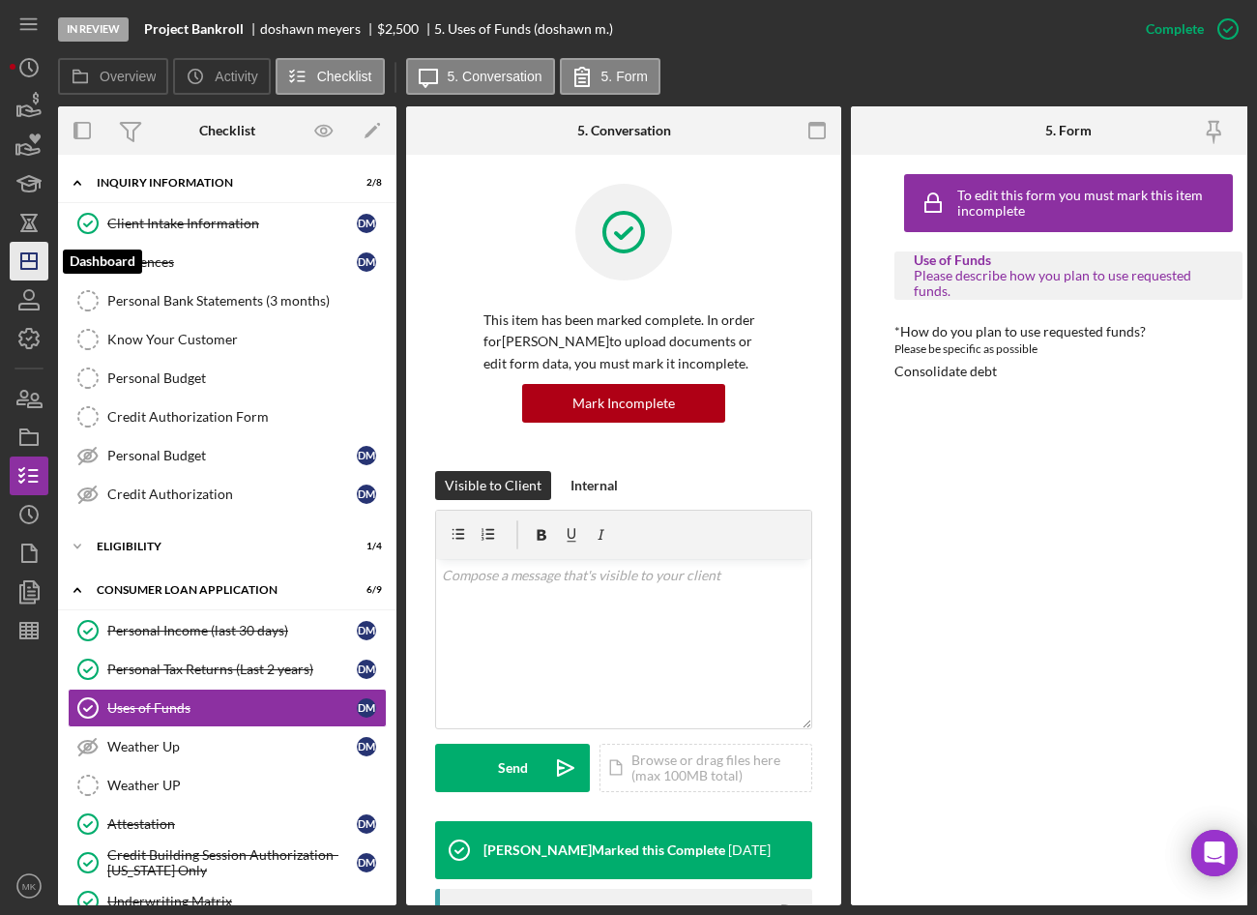
drag, startPoint x: 25, startPoint y: 265, endPoint x: 41, endPoint y: 248, distance: 23.3
click at [26, 263] on icon "Icon/Dashboard" at bounding box center [29, 261] width 48 height 48
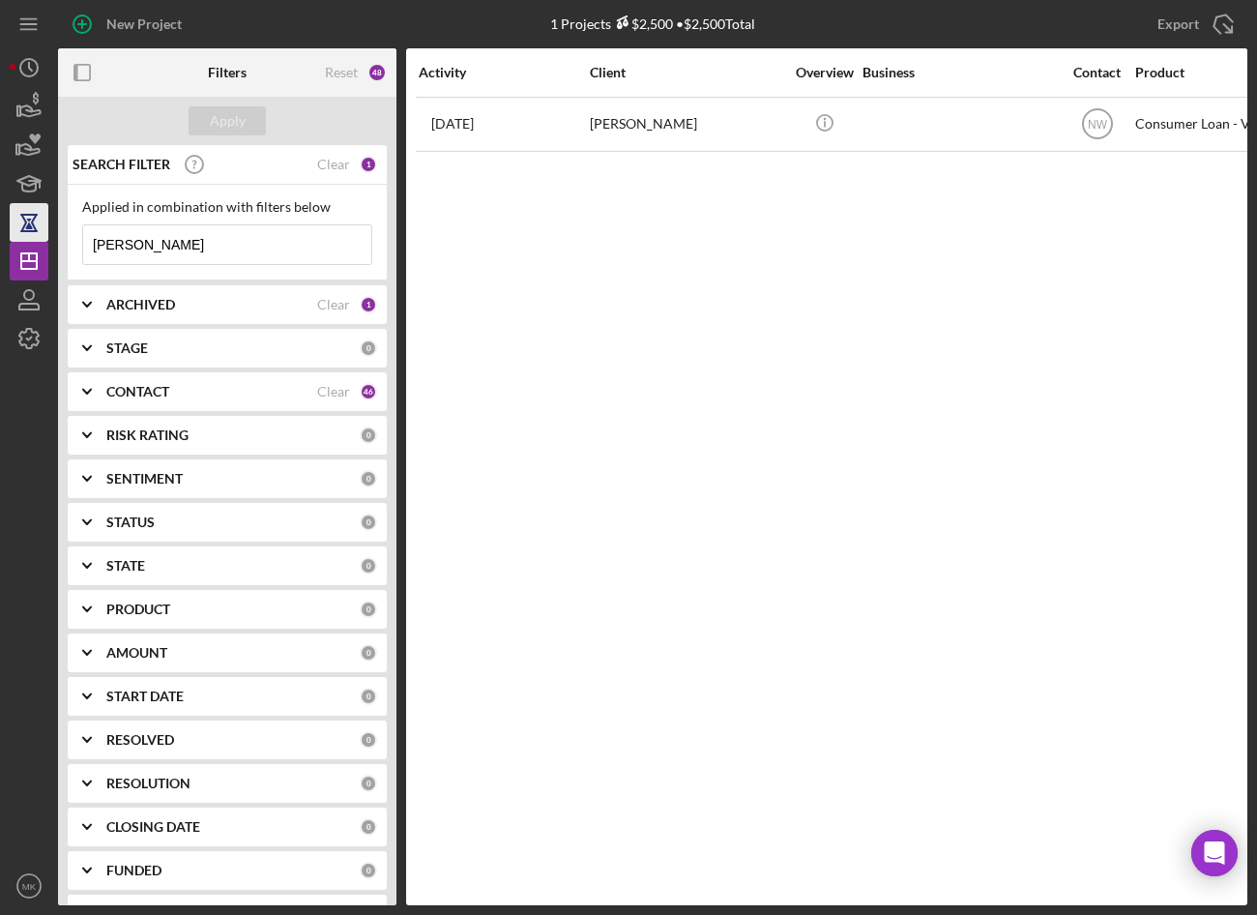
drag, startPoint x: 110, startPoint y: 228, endPoint x: 45, endPoint y: 228, distance: 64.8
click at [45, 228] on div "New Project 1 Projects $2,500 • $2,500 Total Meyers Export Icon/Export Filters …" at bounding box center [629, 452] width 1238 height 905
type input "Arconati, Melissa"
click at [215, 126] on div "Apply" at bounding box center [228, 120] width 36 height 29
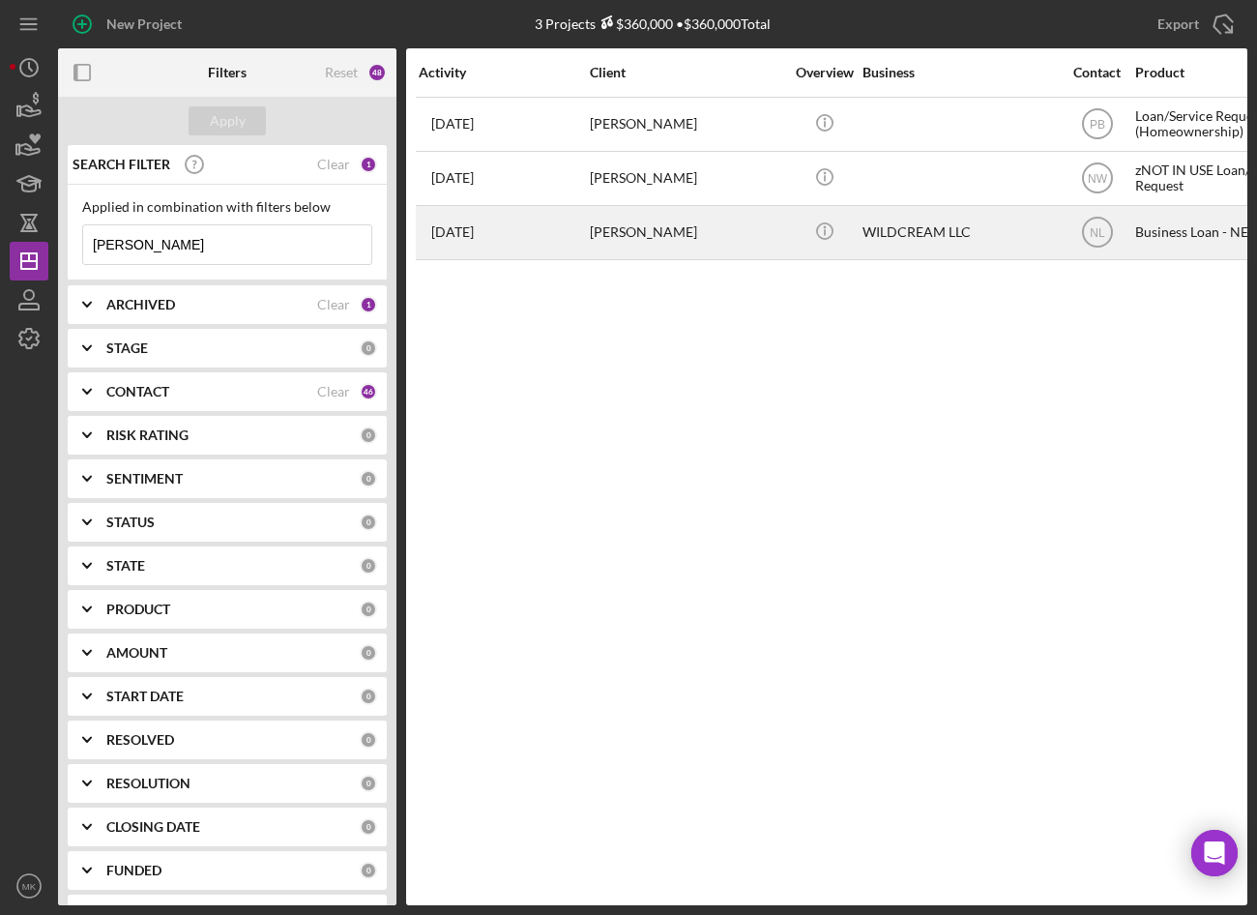
click at [677, 237] on div "Melissa Arconati" at bounding box center [686, 232] width 193 height 51
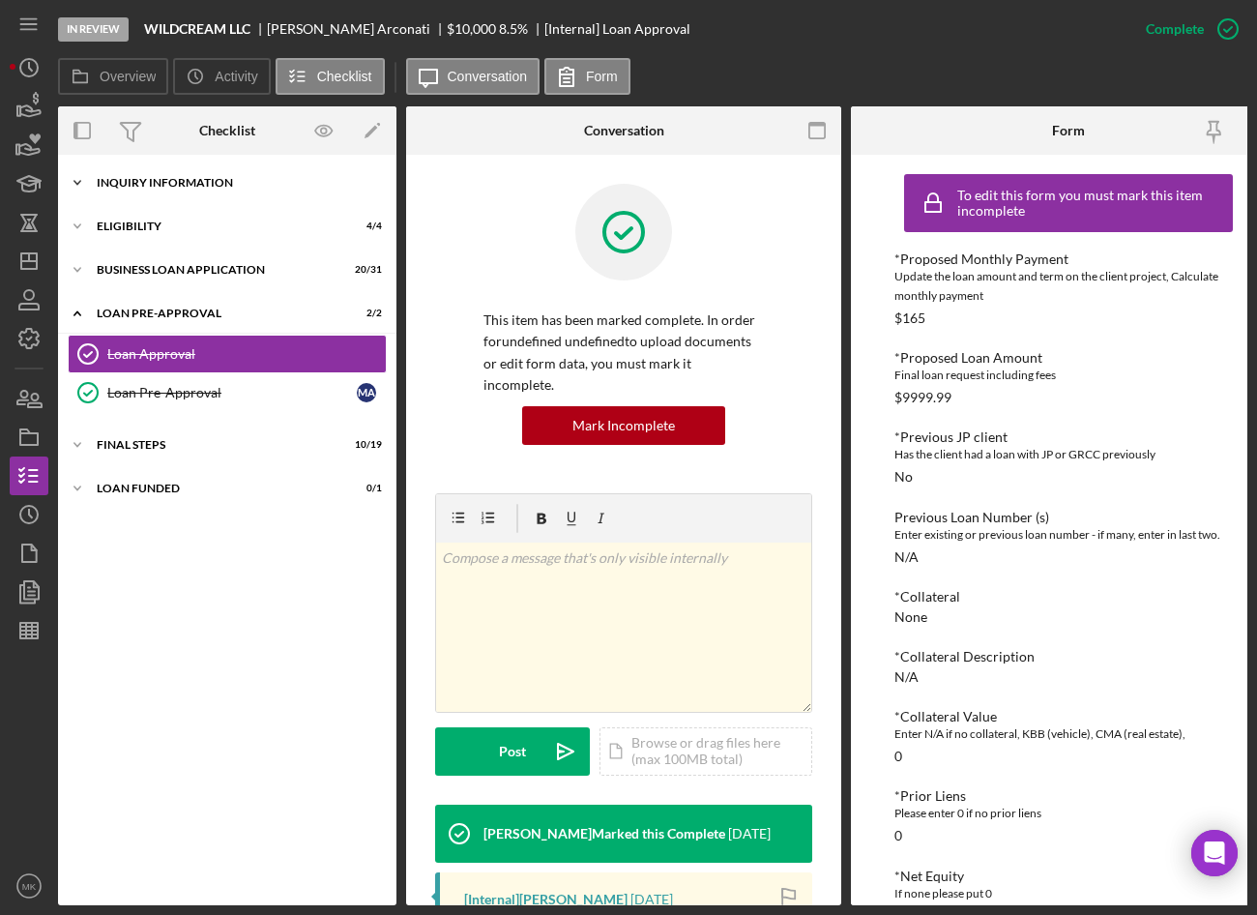
click at [162, 187] on div "INQUIRY INFORMATION" at bounding box center [235, 183] width 276 height 12
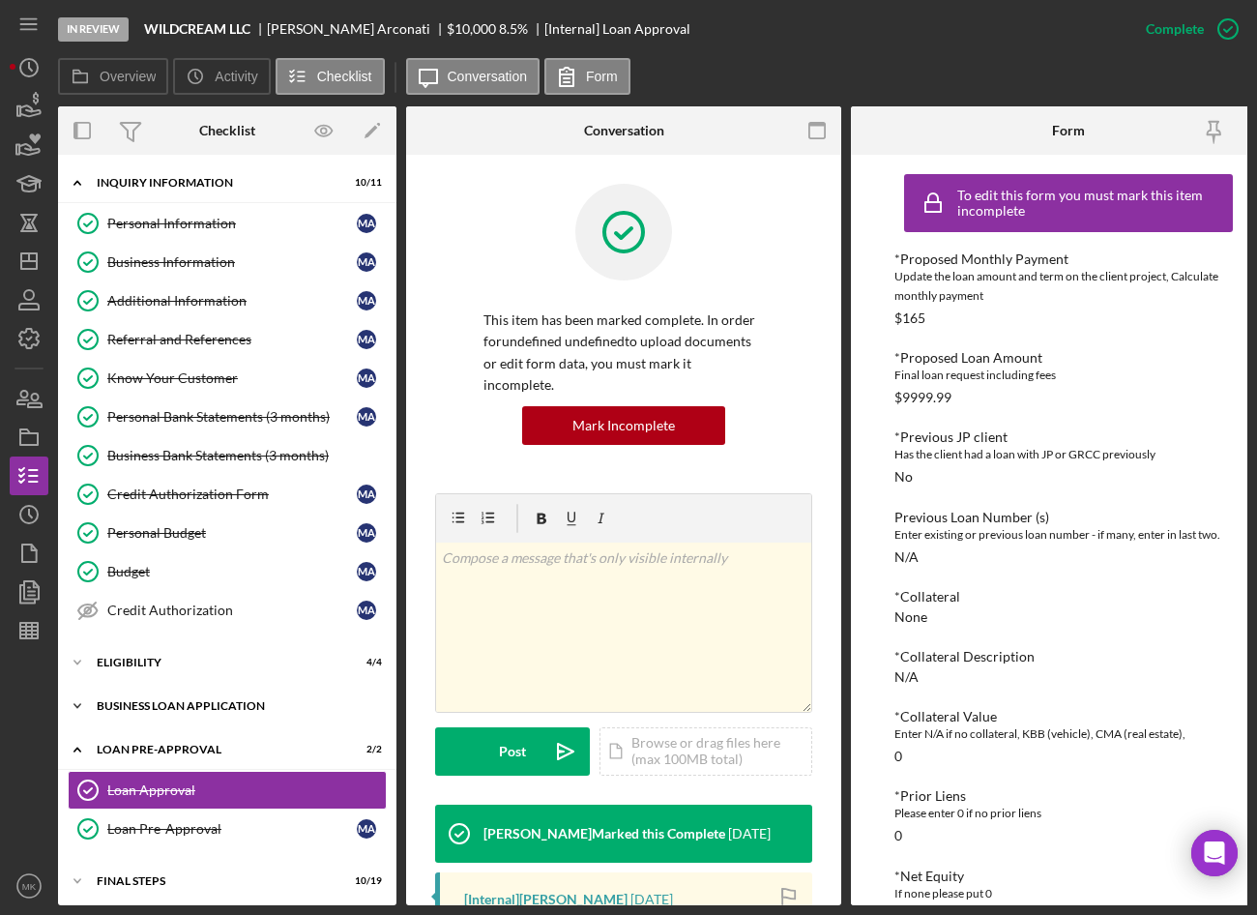
click at [153, 699] on div "Icon/Expander BUSINESS LOAN APPLICATION 20 / 31" at bounding box center [227, 706] width 339 height 39
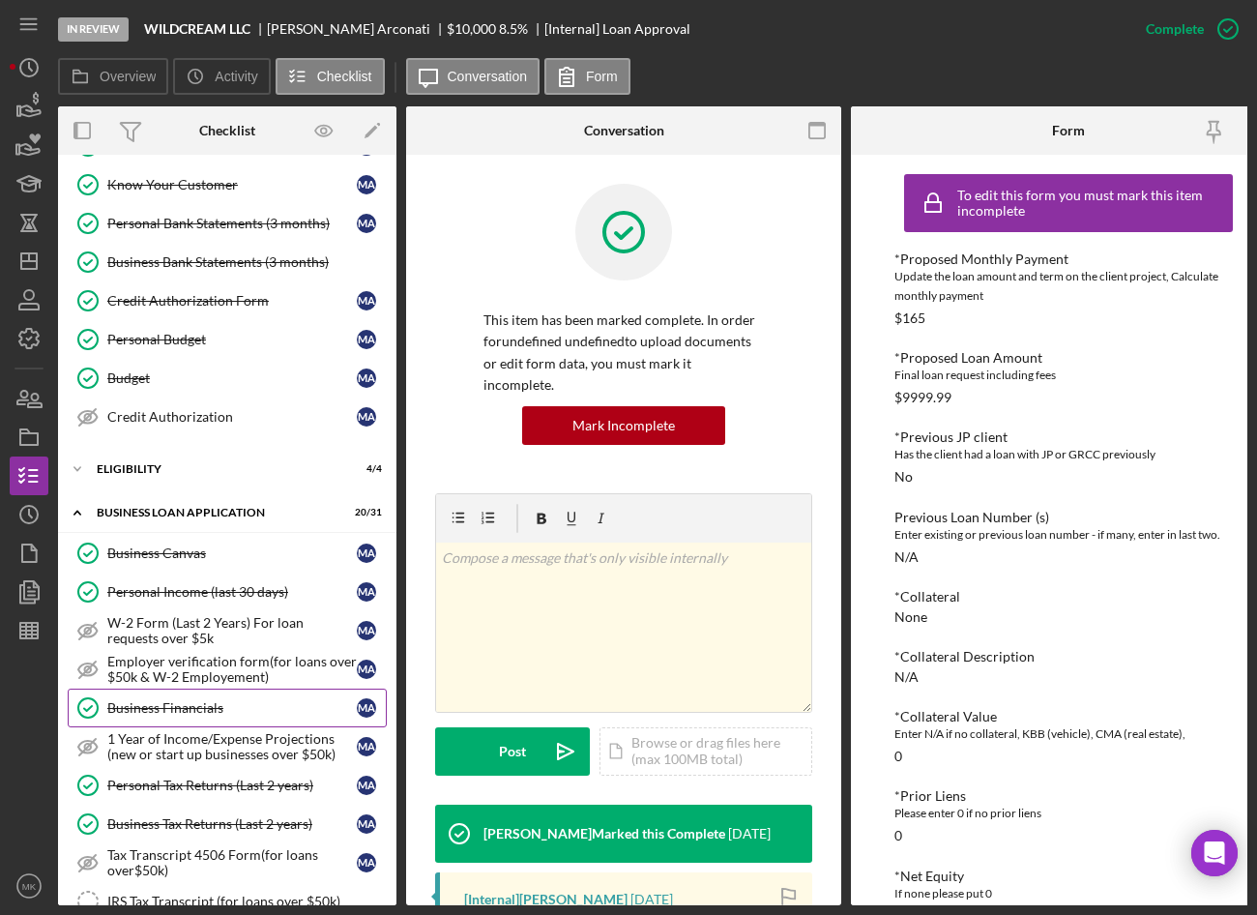
scroll to position [484, 0]
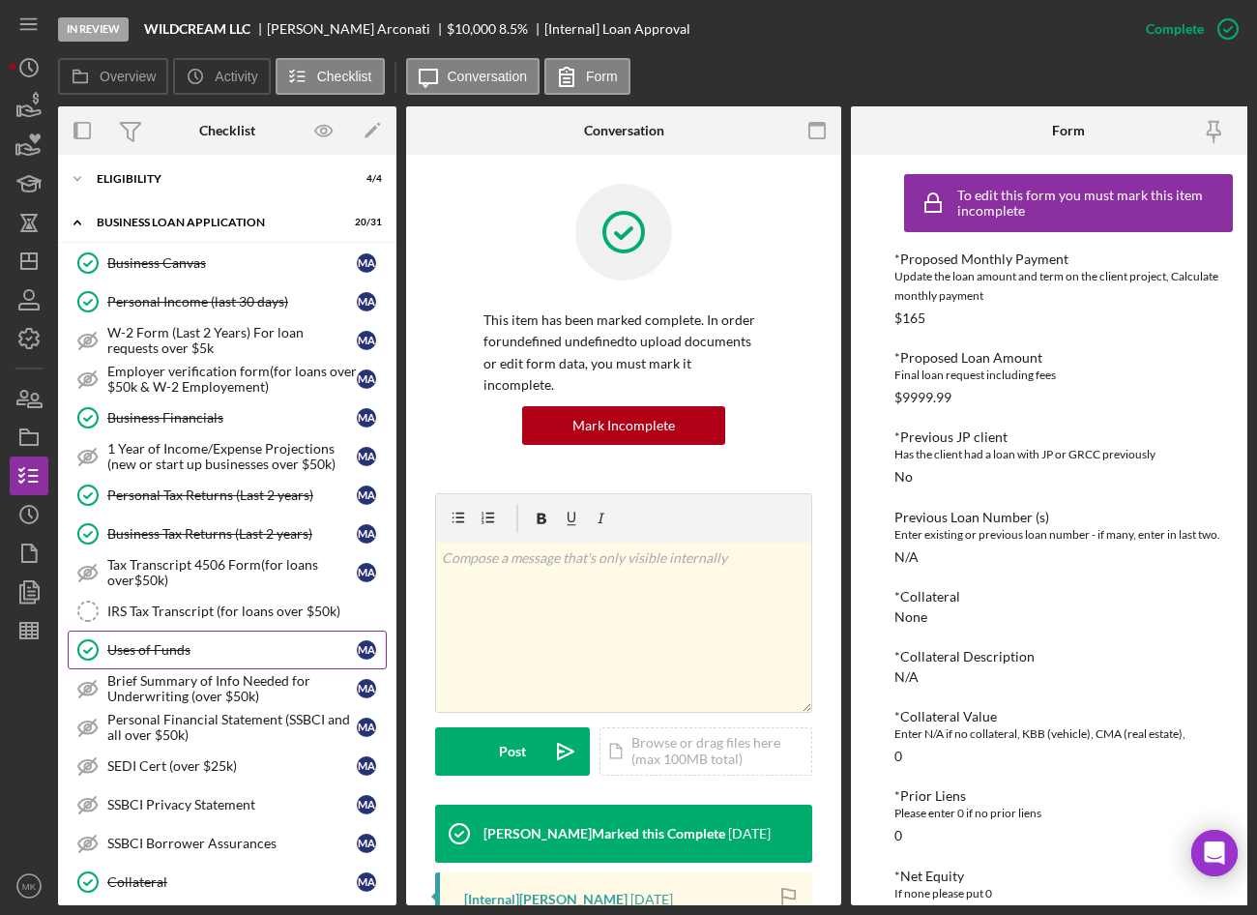
click at [143, 655] on div "Uses of Funds" at bounding box center [232, 649] width 250 height 15
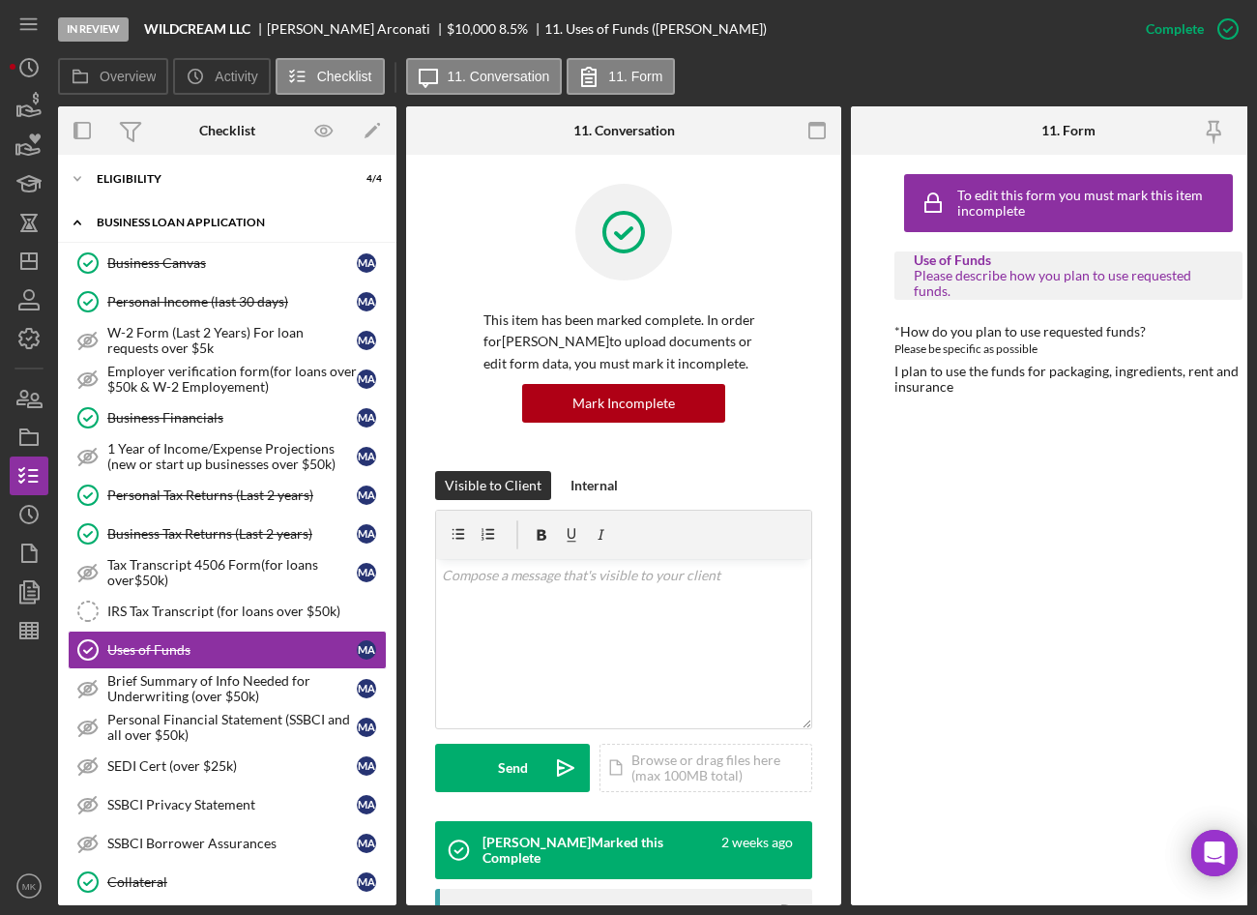
click at [189, 215] on div "Icon/Expander BUSINESS LOAN APPLICATION 20 / 31" at bounding box center [227, 223] width 339 height 40
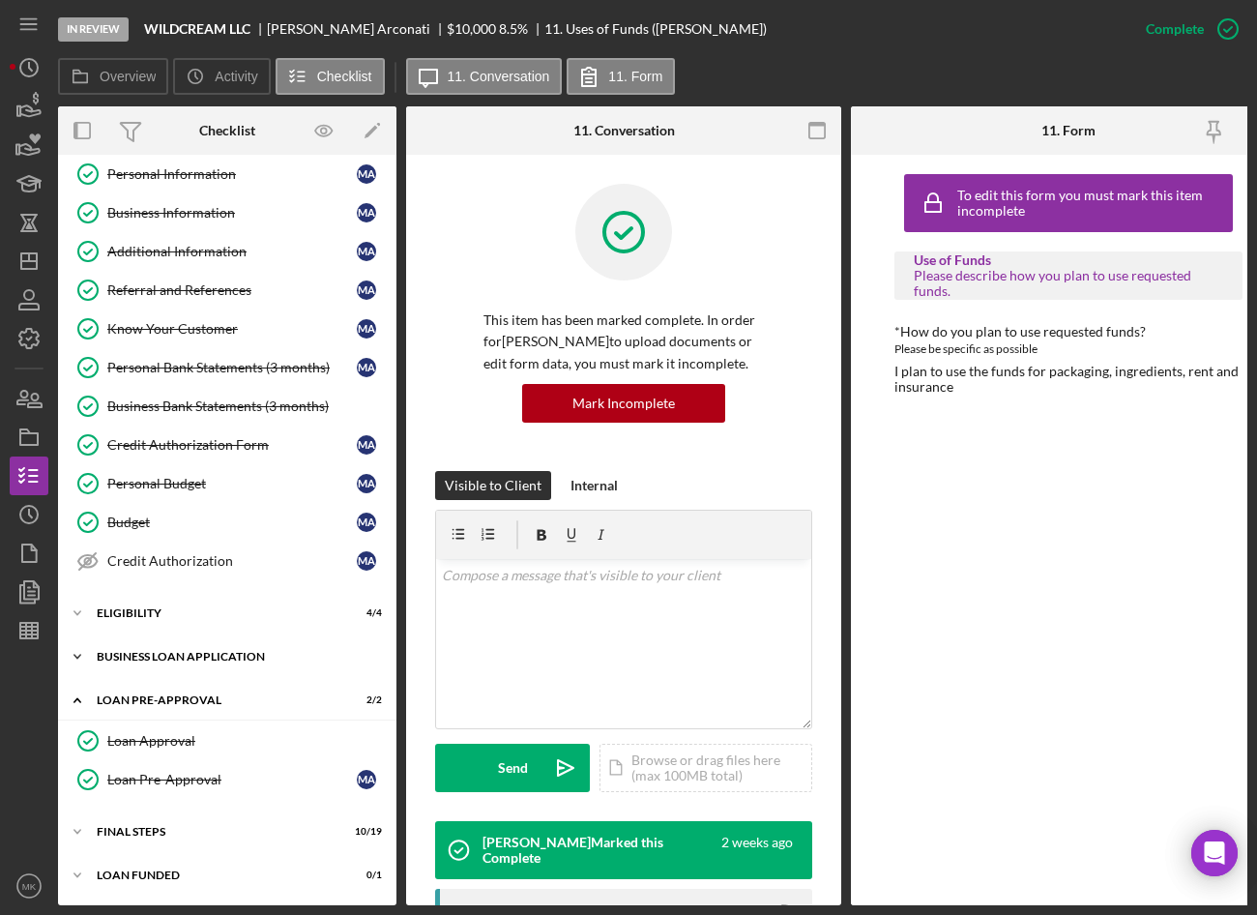
click at [189, 215] on div "Business Information" at bounding box center [232, 212] width 250 height 15
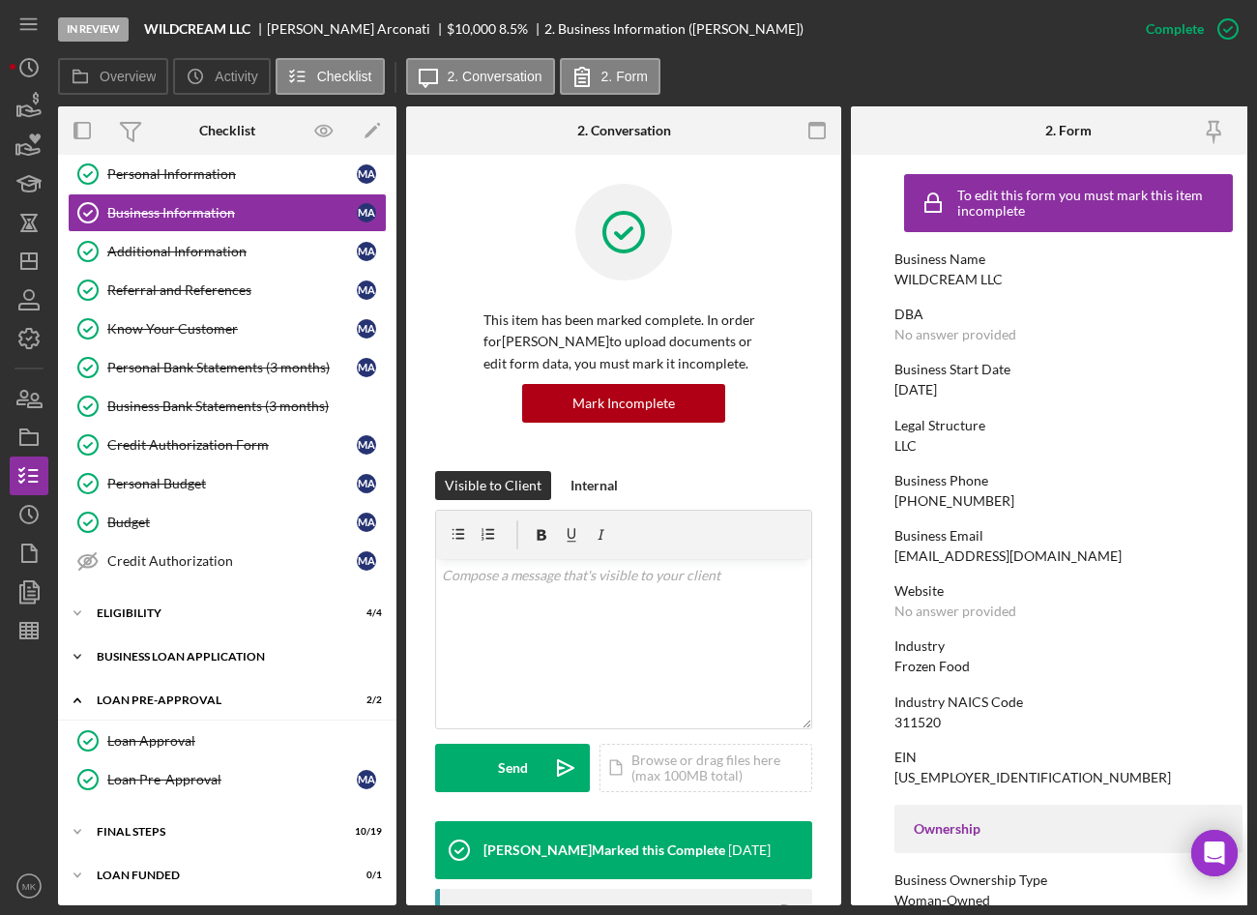
click at [175, 651] on div "BUSINESS LOAN APPLICATION" at bounding box center [235, 657] width 276 height 12
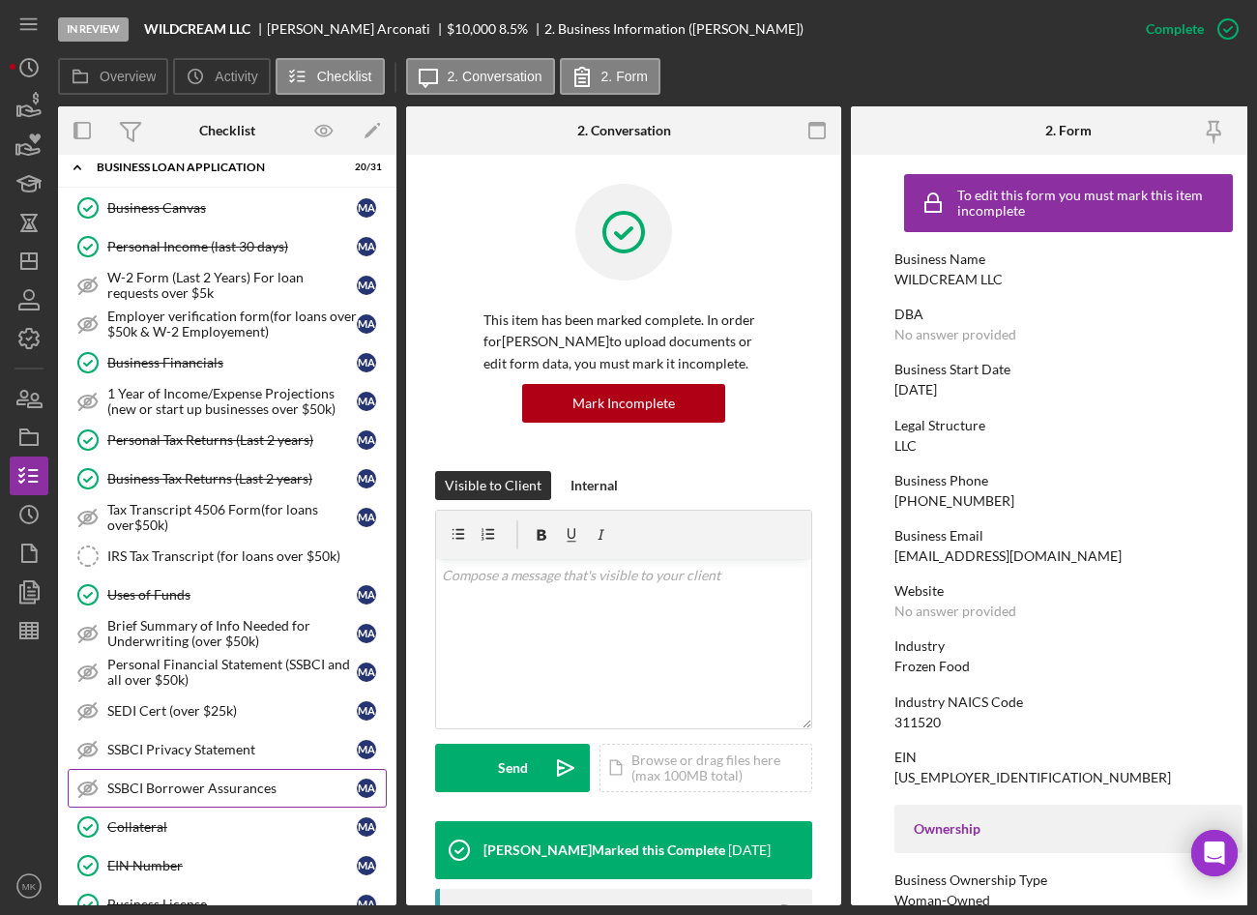
scroll to position [635, 0]
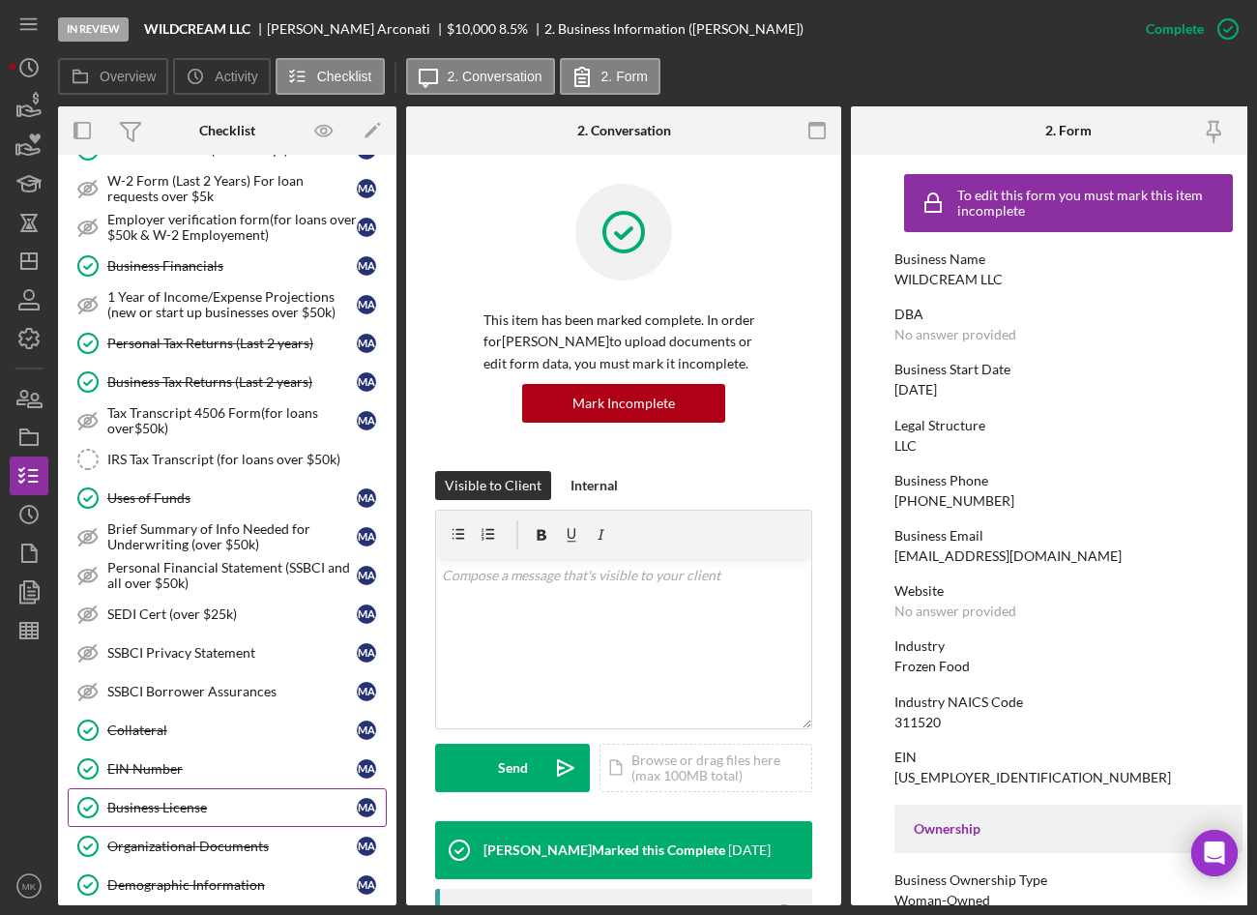
click at [170, 795] on link "Business License Business License M A" at bounding box center [227, 807] width 319 height 39
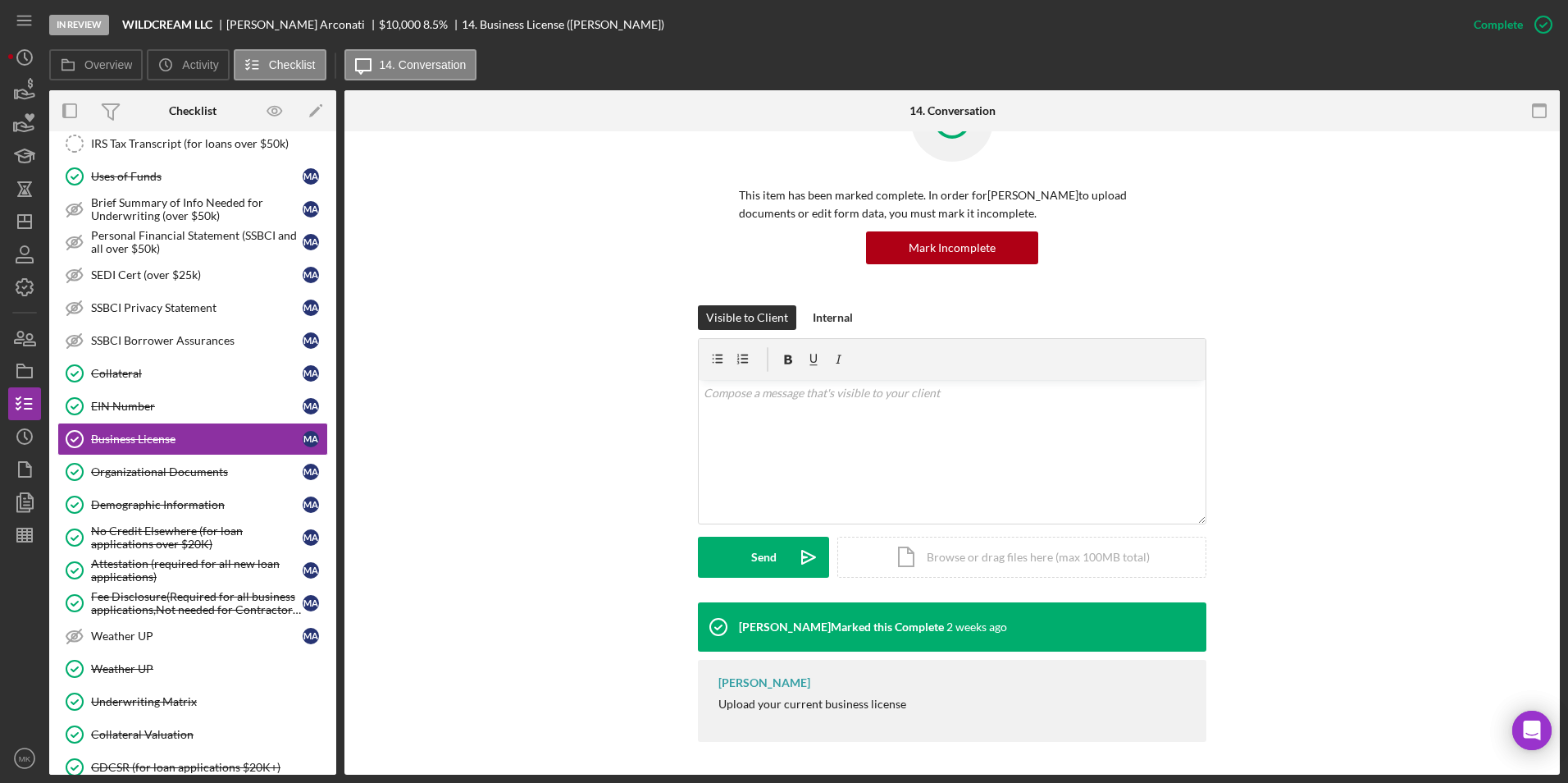
scroll to position [76, 0]
click at [153, 466] on div "Organizational Documents" at bounding box center [197, 471] width 212 height 13
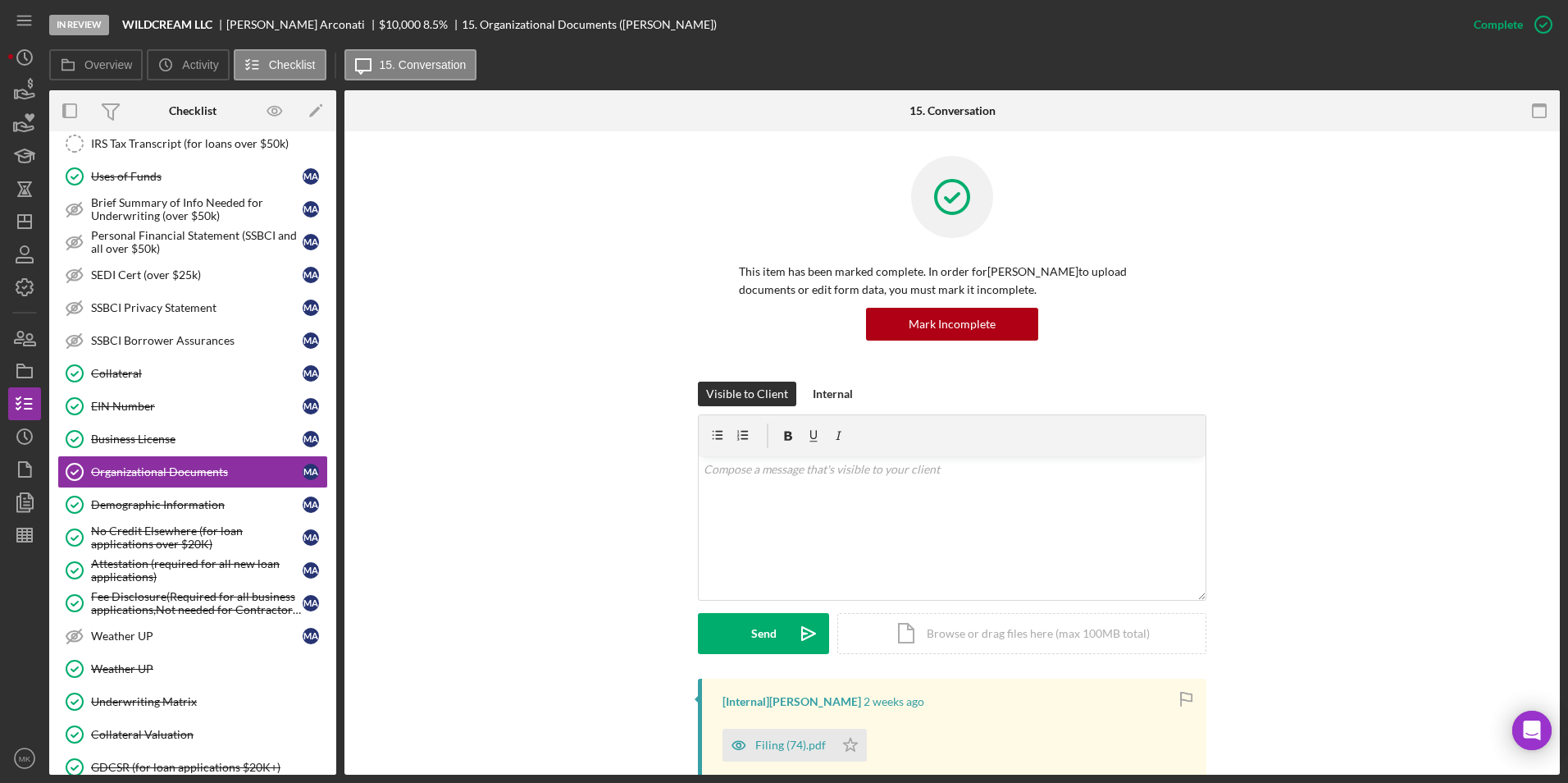
scroll to position [246, 0]
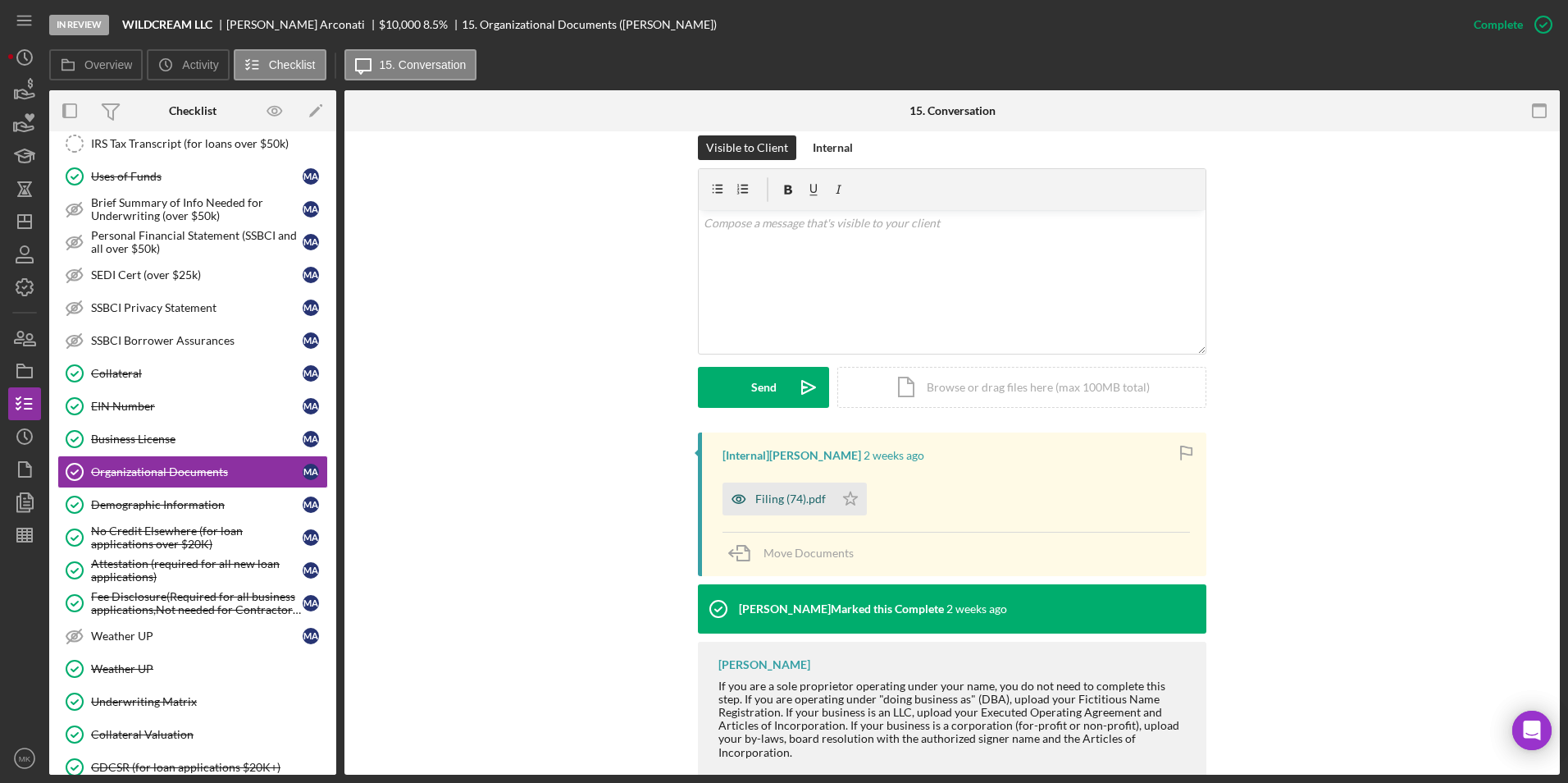
click at [778, 494] on div "Filing (74).pdf" at bounding box center [790, 498] width 70 height 13
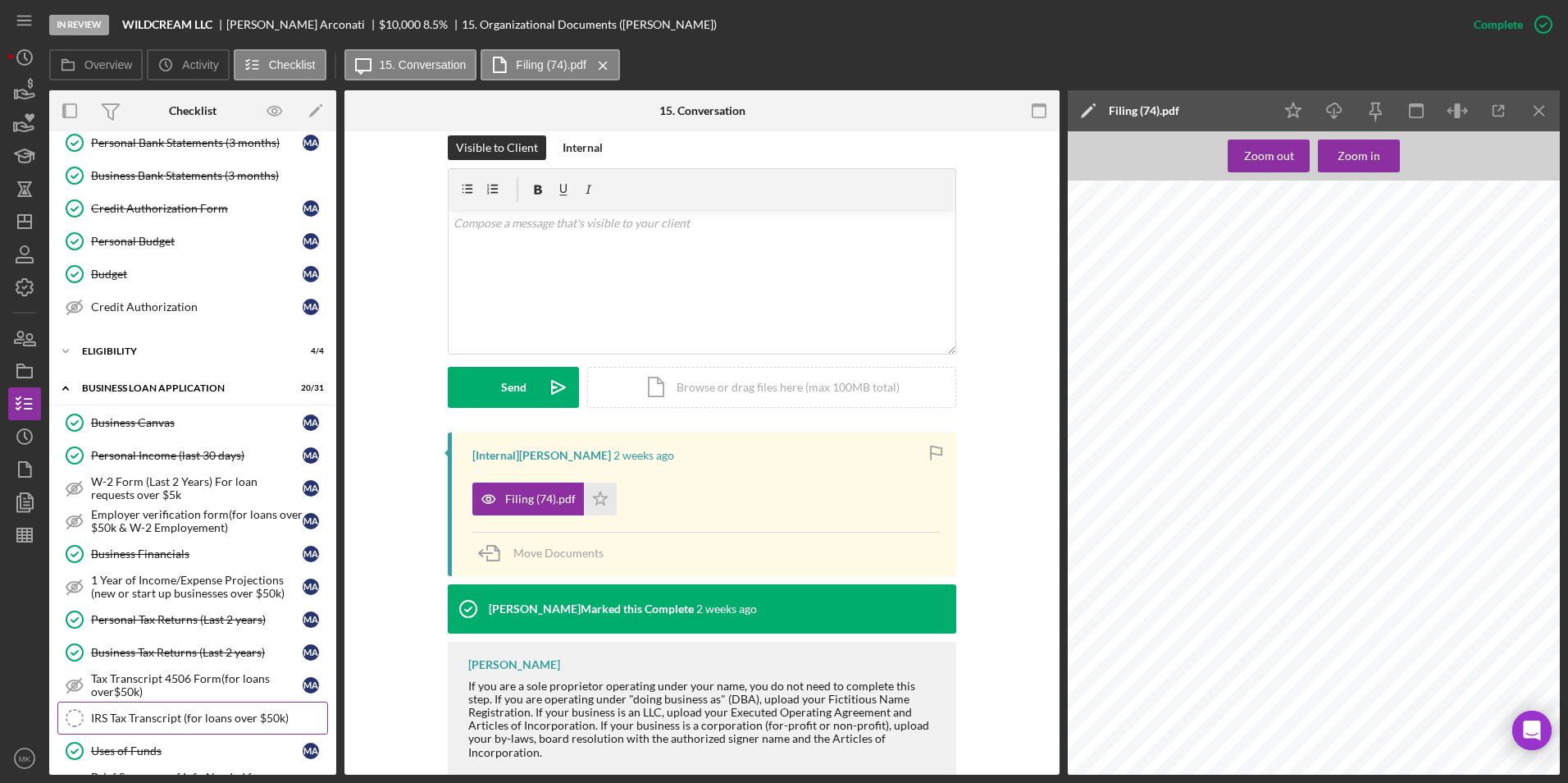
scroll to position [0, 0]
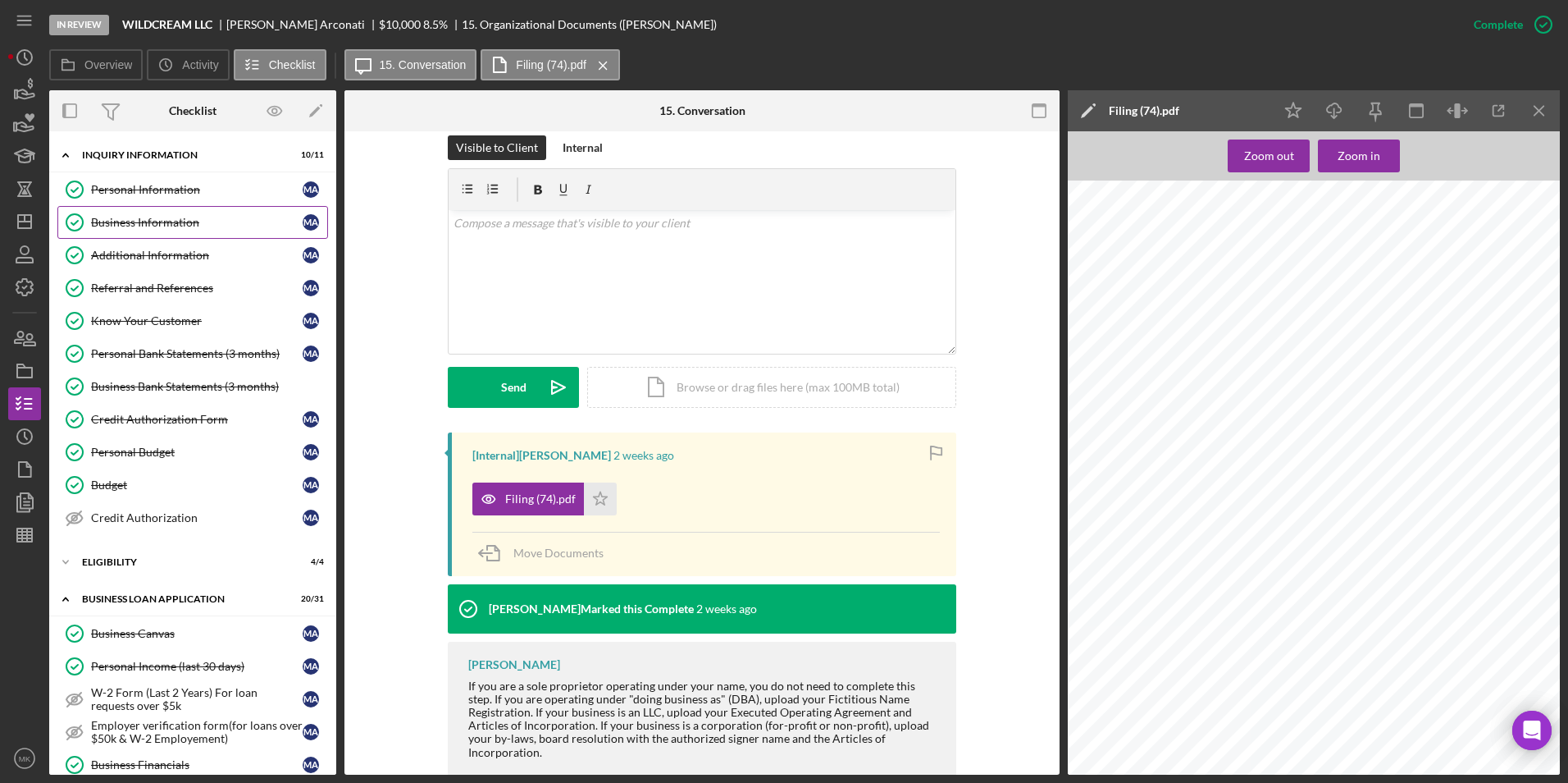
drag, startPoint x: 181, startPoint y: 182, endPoint x: 164, endPoint y: 208, distance: 31.1
click at [181, 183] on div "Personal Information" at bounding box center [197, 189] width 212 height 13
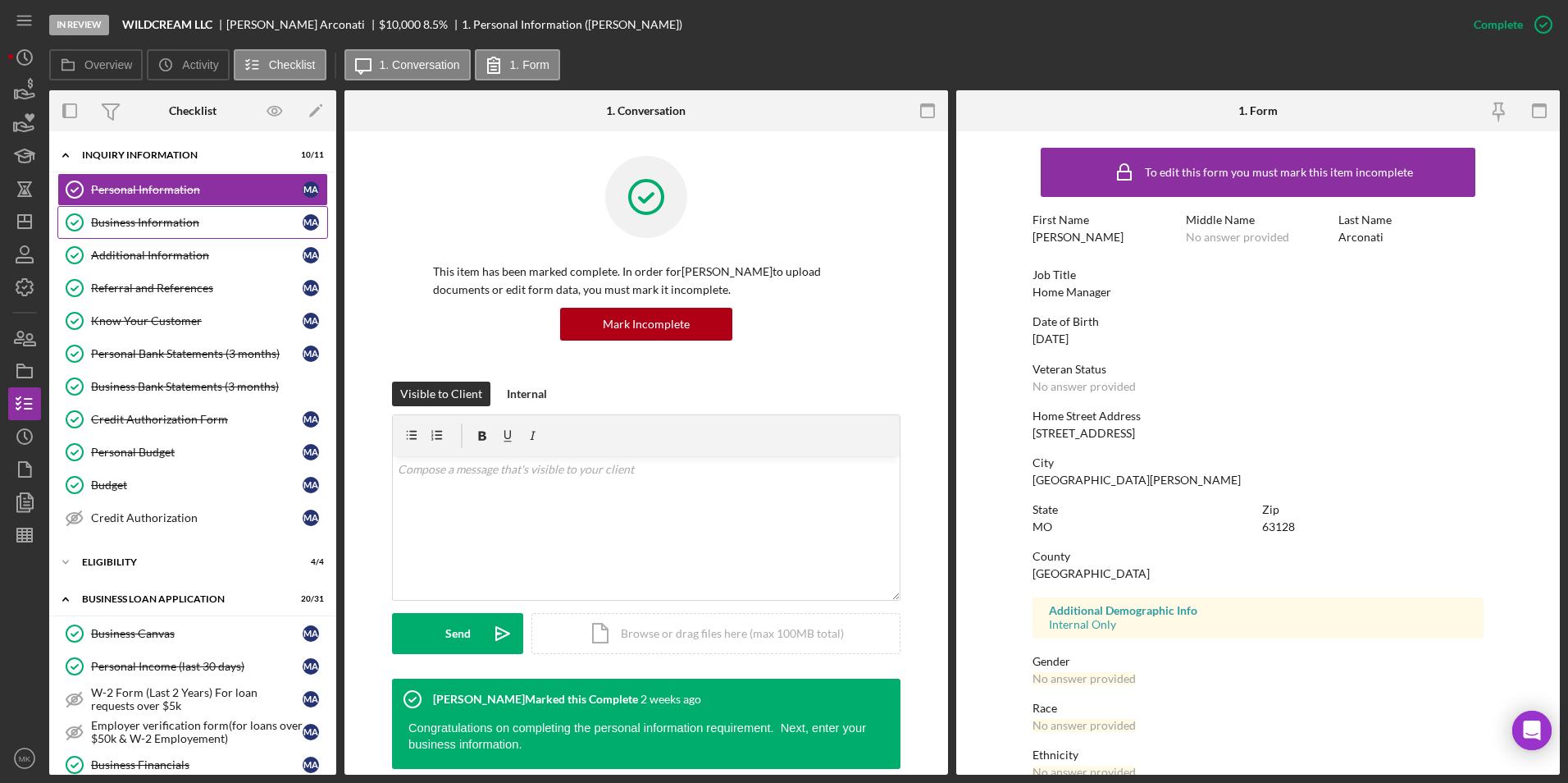
click at [179, 235] on link "Business Information Business Information M A" at bounding box center [193, 222] width 271 height 33
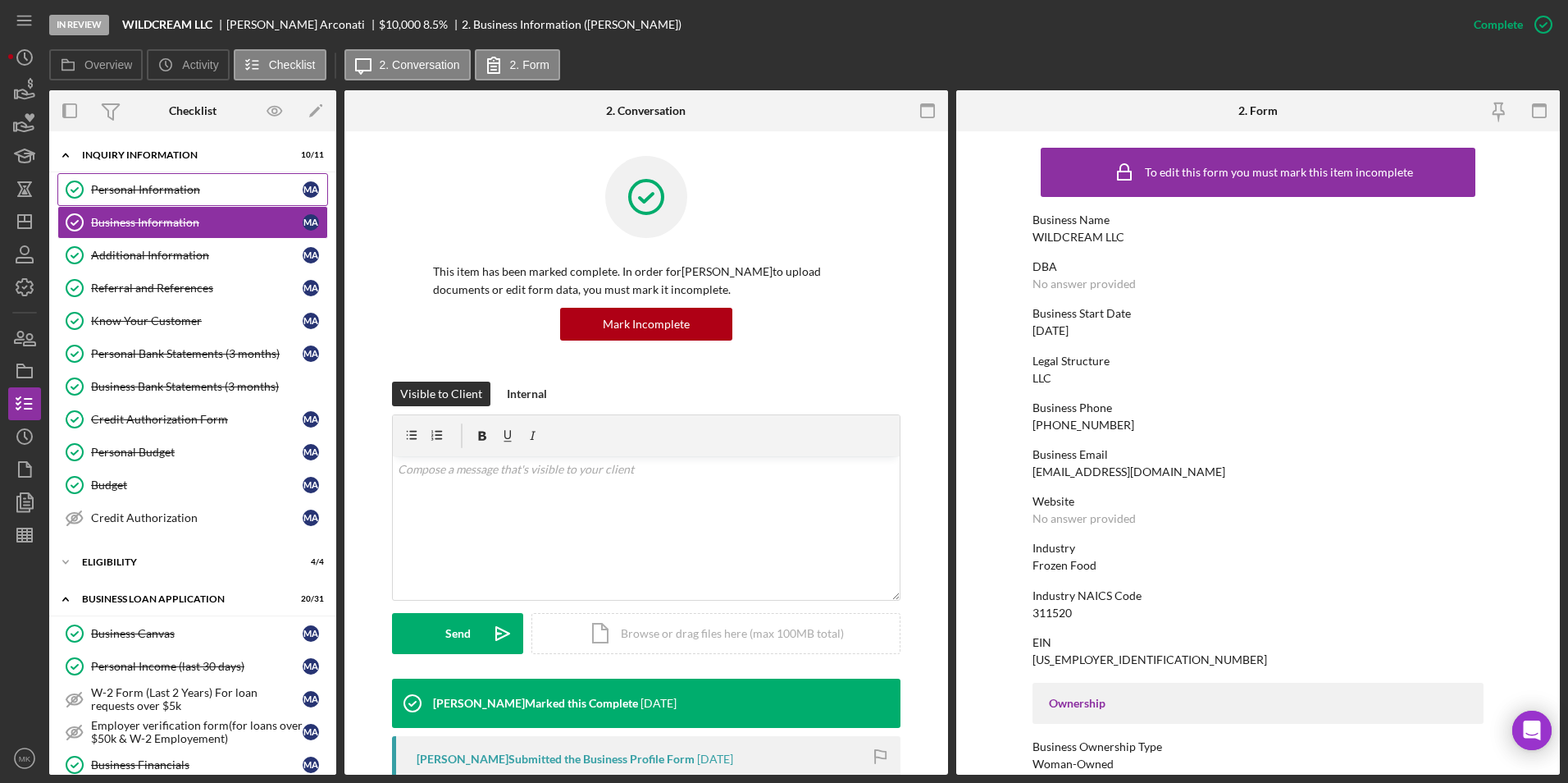
click at [154, 198] on link "Personal Information Personal Information M A" at bounding box center [193, 189] width 271 height 33
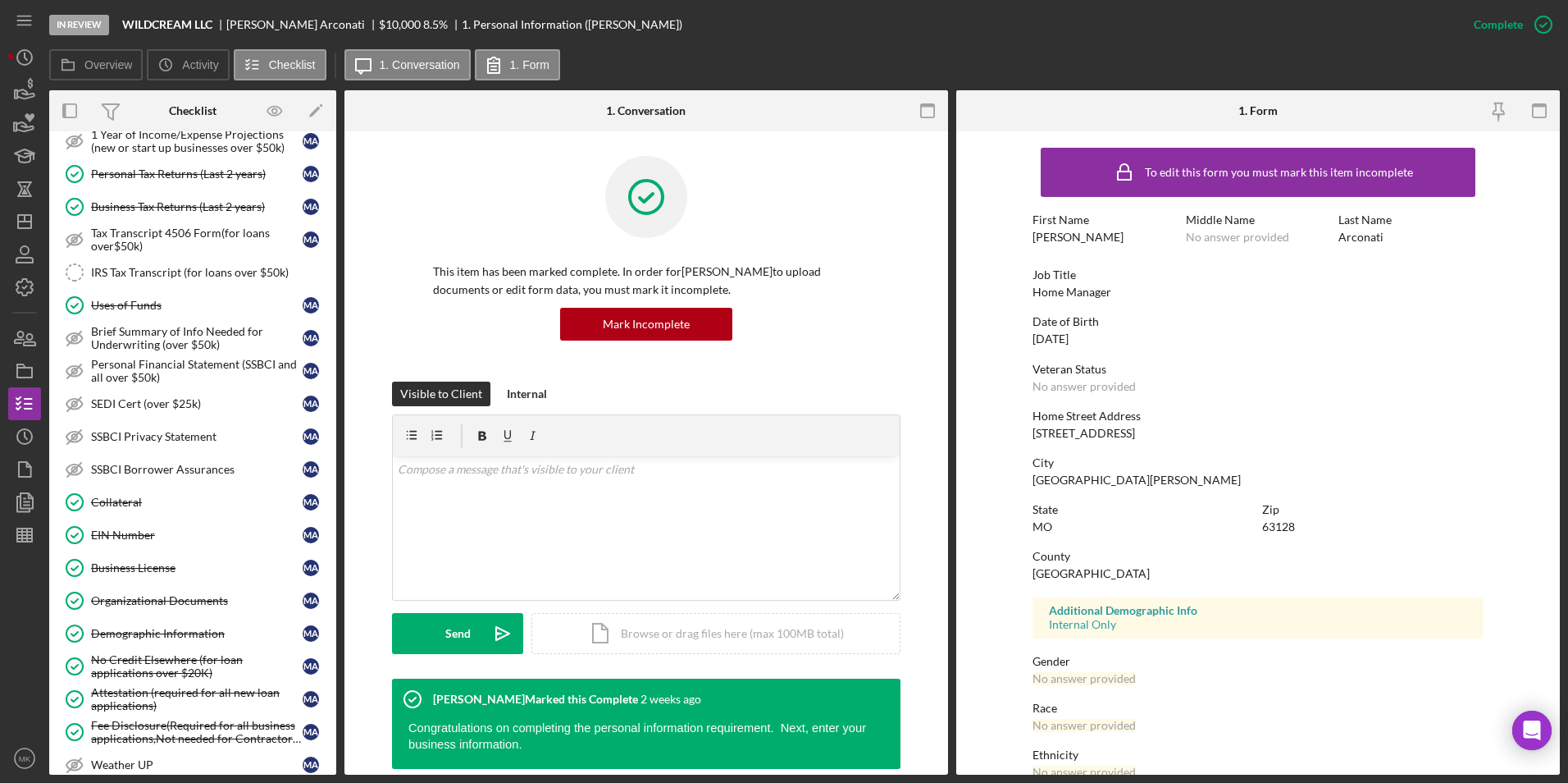
scroll to position [1062, 0]
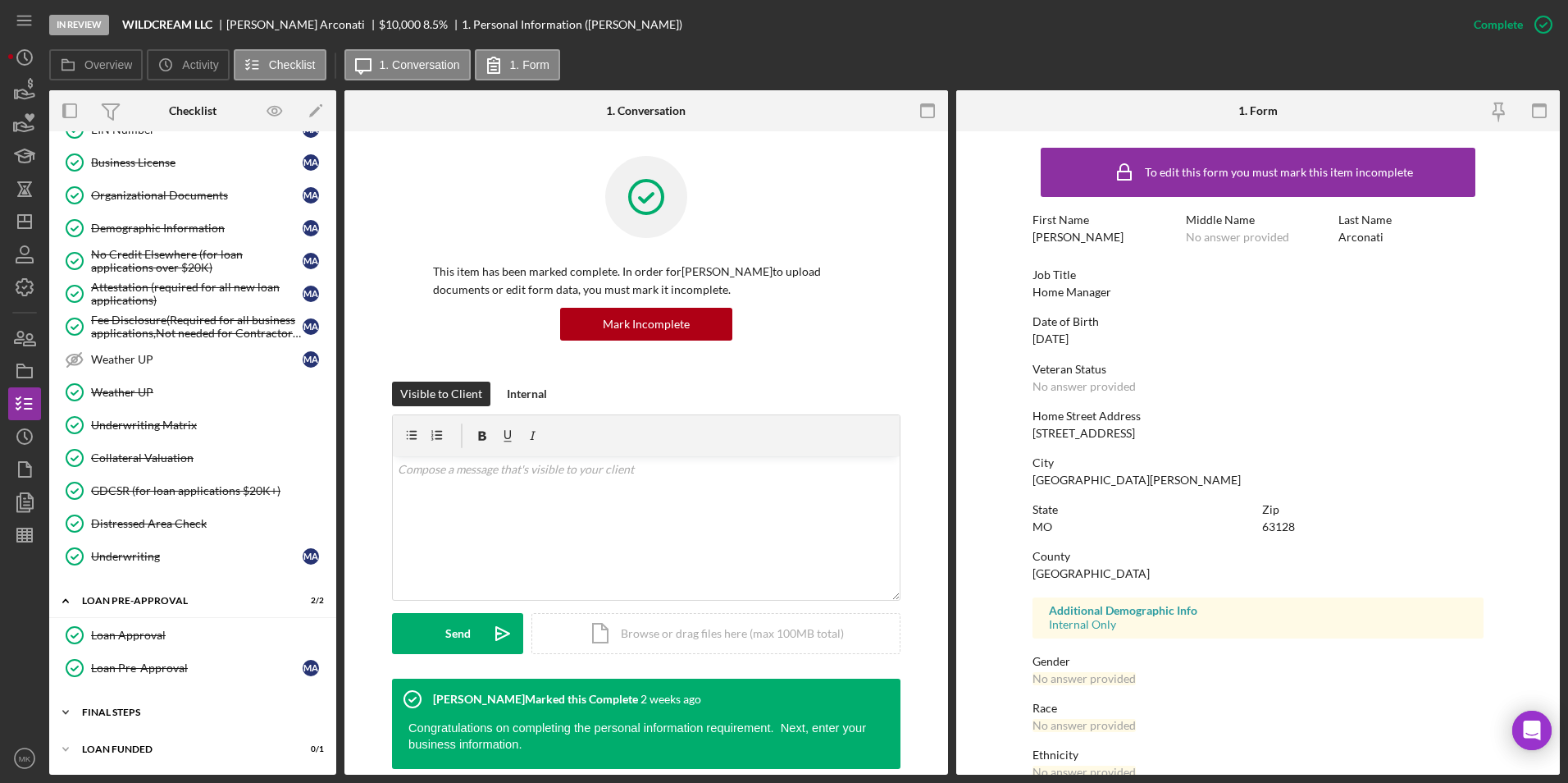
click at [165, 718] on div "Icon/Expander FINAL STEPS 10 / 19" at bounding box center [193, 712] width 287 height 33
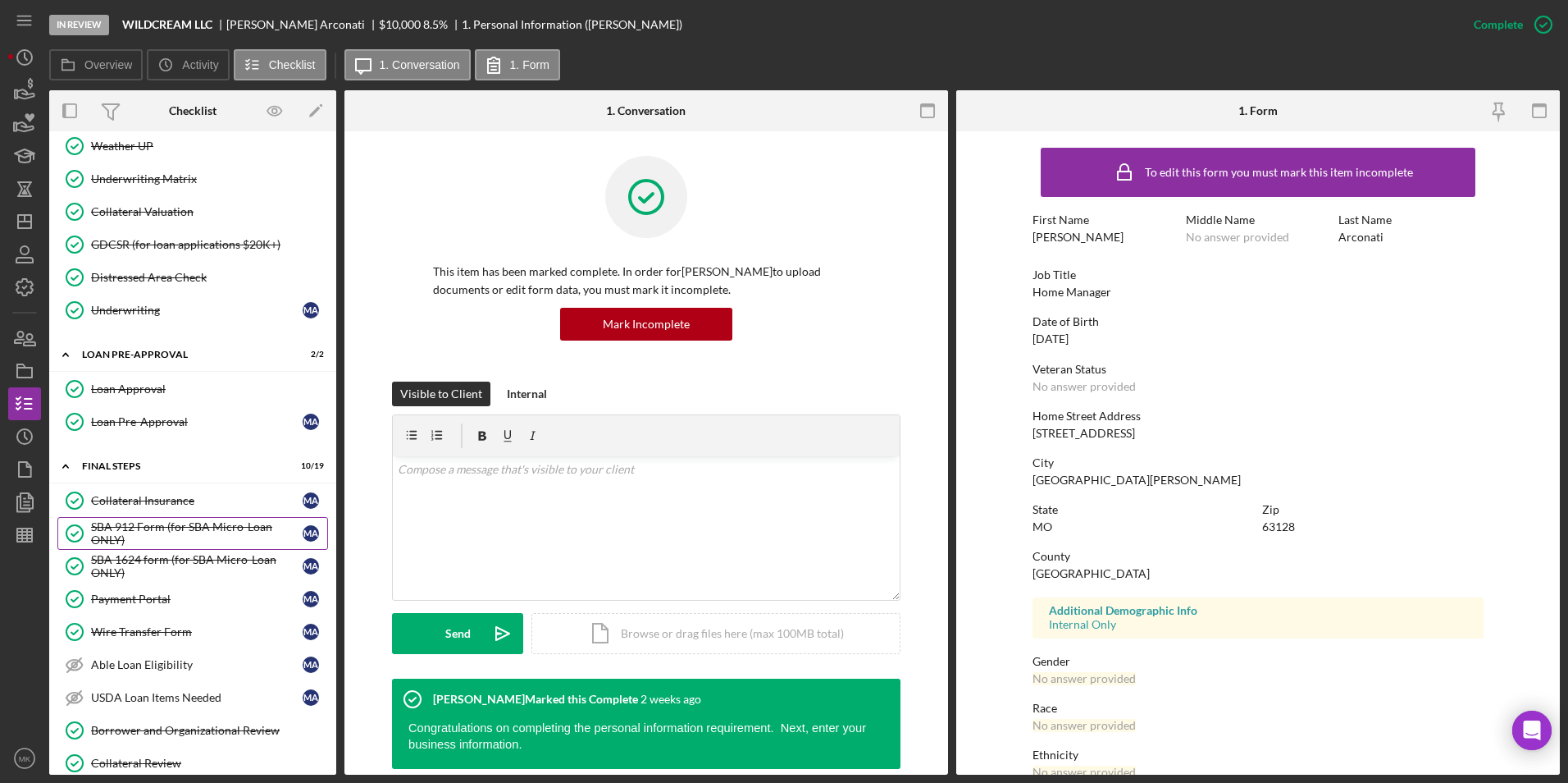
click at [187, 522] on div "SBA 912 Form (for SBA Micro-Loan ONLY)" at bounding box center [197, 533] width 212 height 26
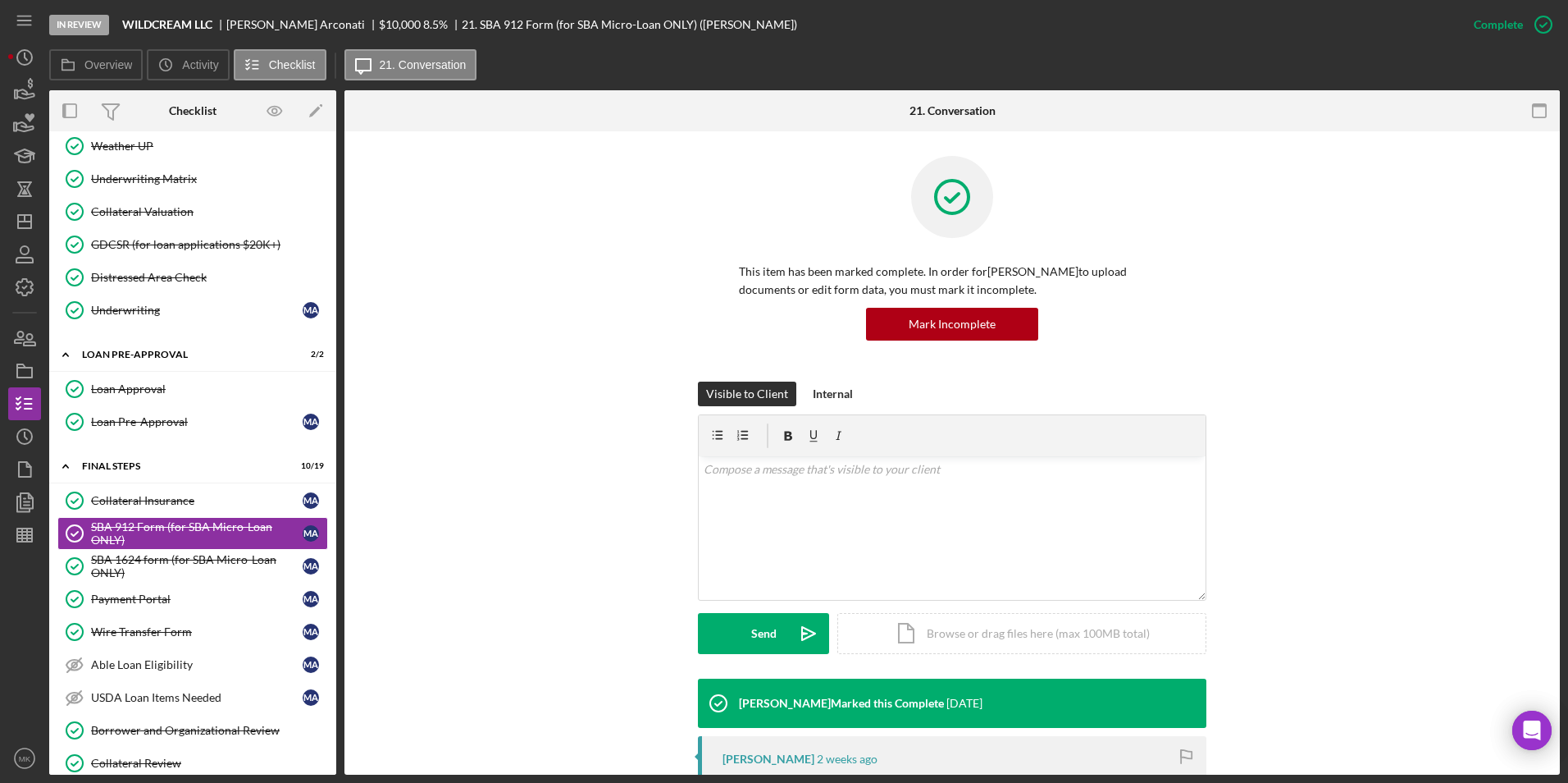
scroll to position [423, 0]
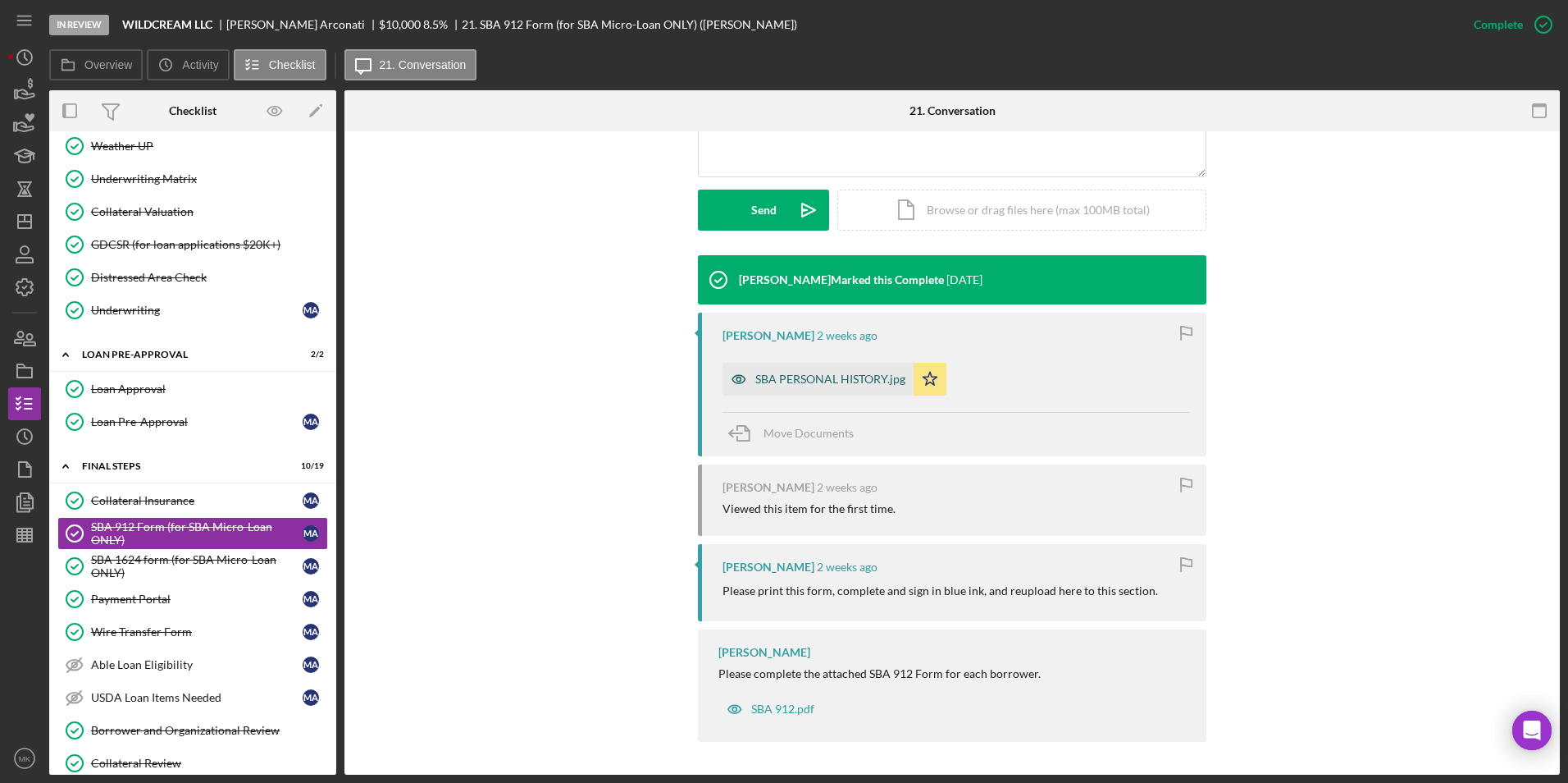
click at [778, 390] on div "SBA PERSONAL HISTORY.jpg" at bounding box center [817, 379] width 191 height 33
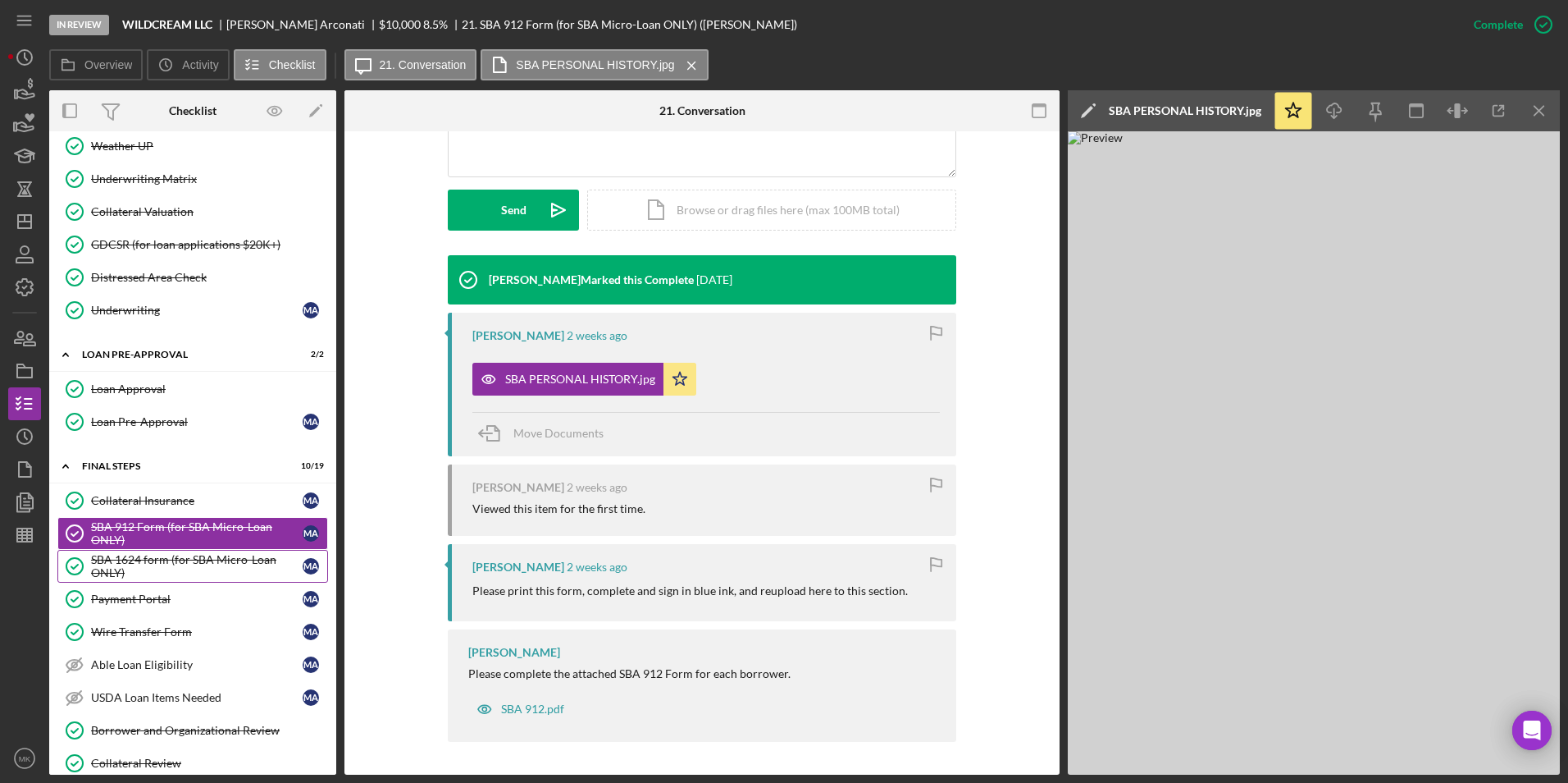
click at [139, 577] on div "SBA 1624 form (for SBA Micro-Loan ONLY)" at bounding box center [197, 566] width 212 height 26
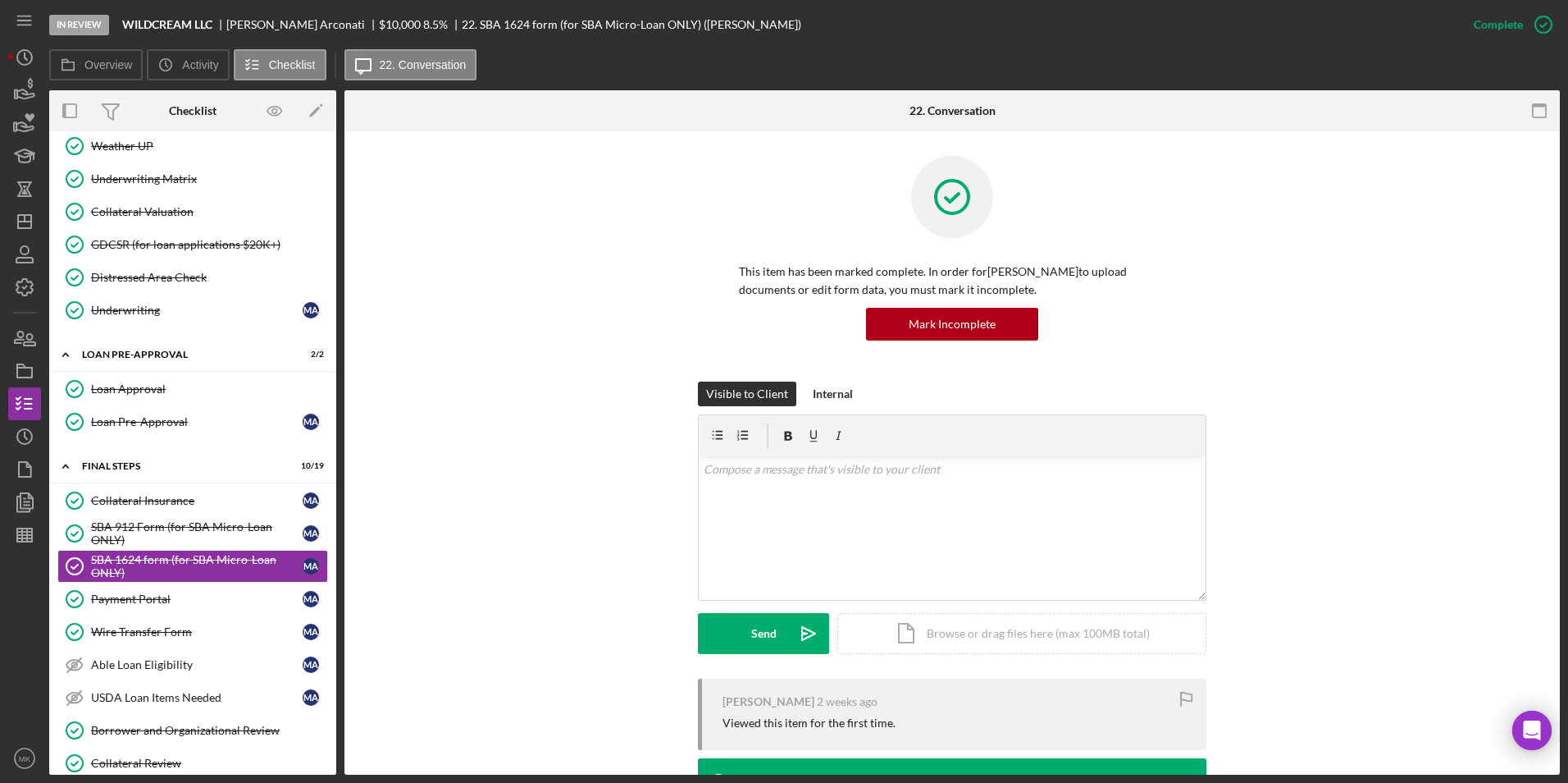
scroll to position [187, 0]
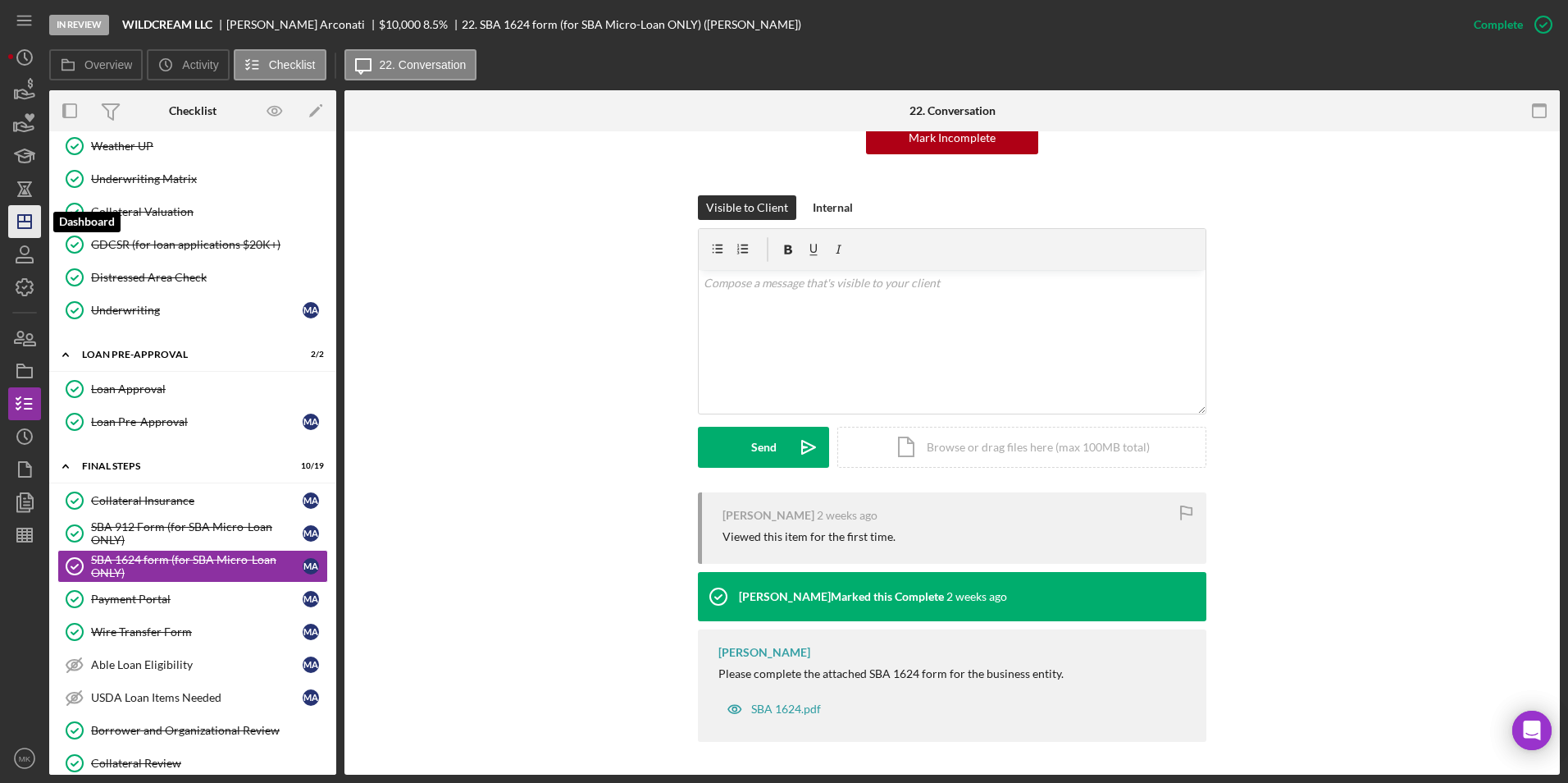
click at [29, 228] on polygon "button" at bounding box center [24, 221] width 13 height 13
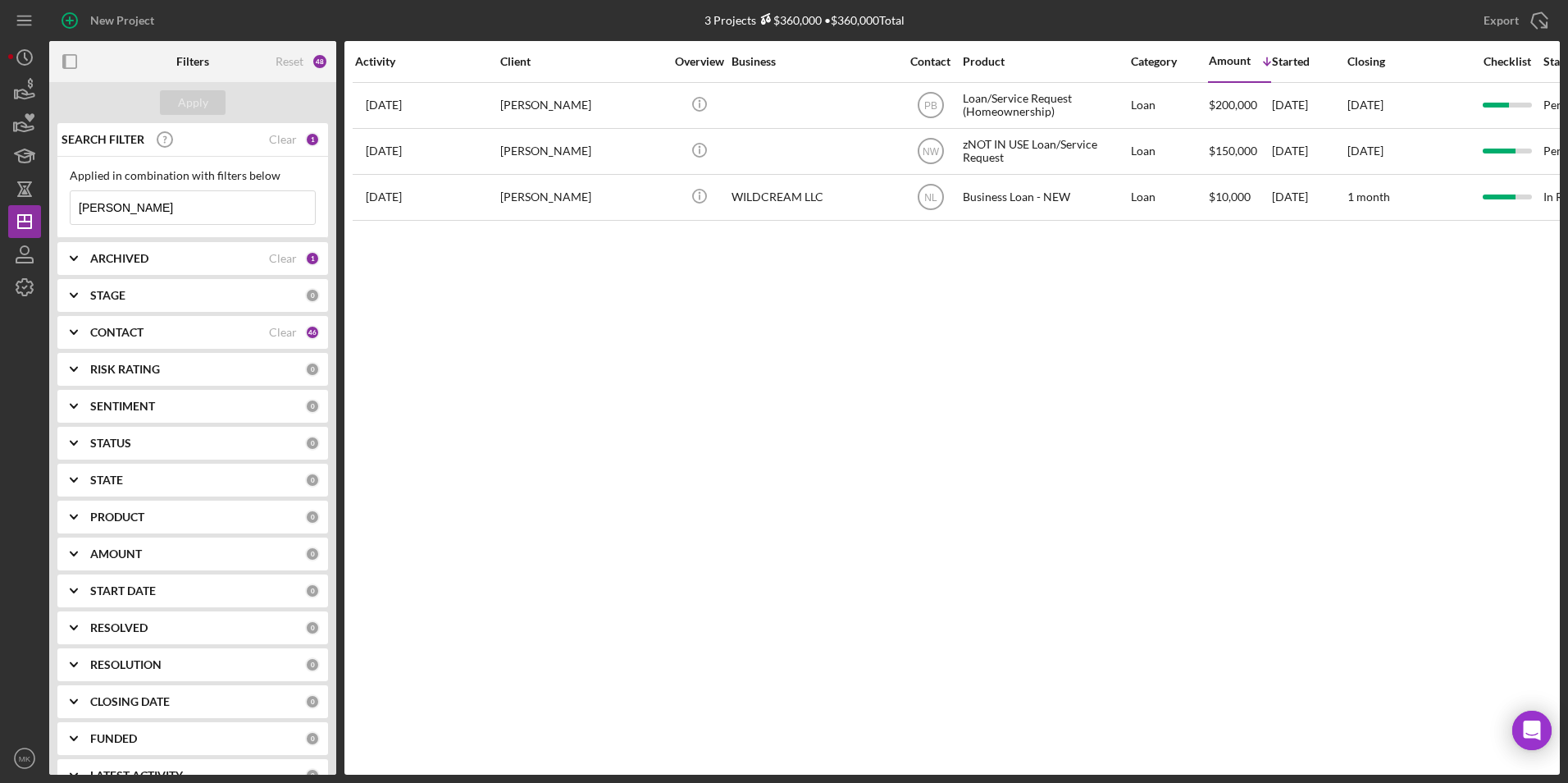
drag, startPoint x: 176, startPoint y: 214, endPoint x: -92, endPoint y: 182, distance: 269.9
click at [0, 182] on html "New Project 3 Projects $360,000 • $360,000 Total Arconati, Melissa Export Icon/…" at bounding box center [784, 391] width 1568 height 783
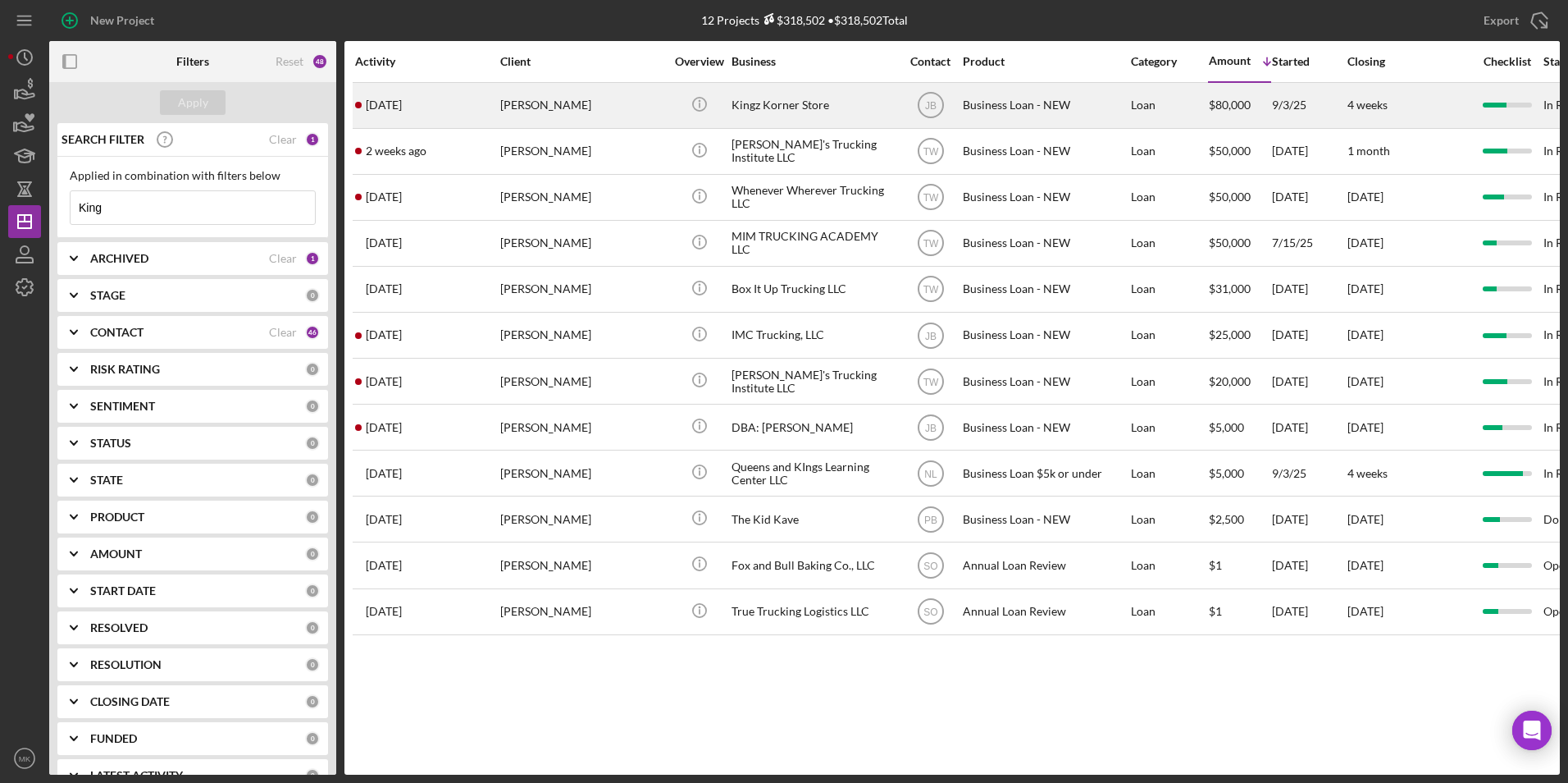
type input "King"
click at [563, 108] on div "Geroyce King" at bounding box center [582, 105] width 164 height 43
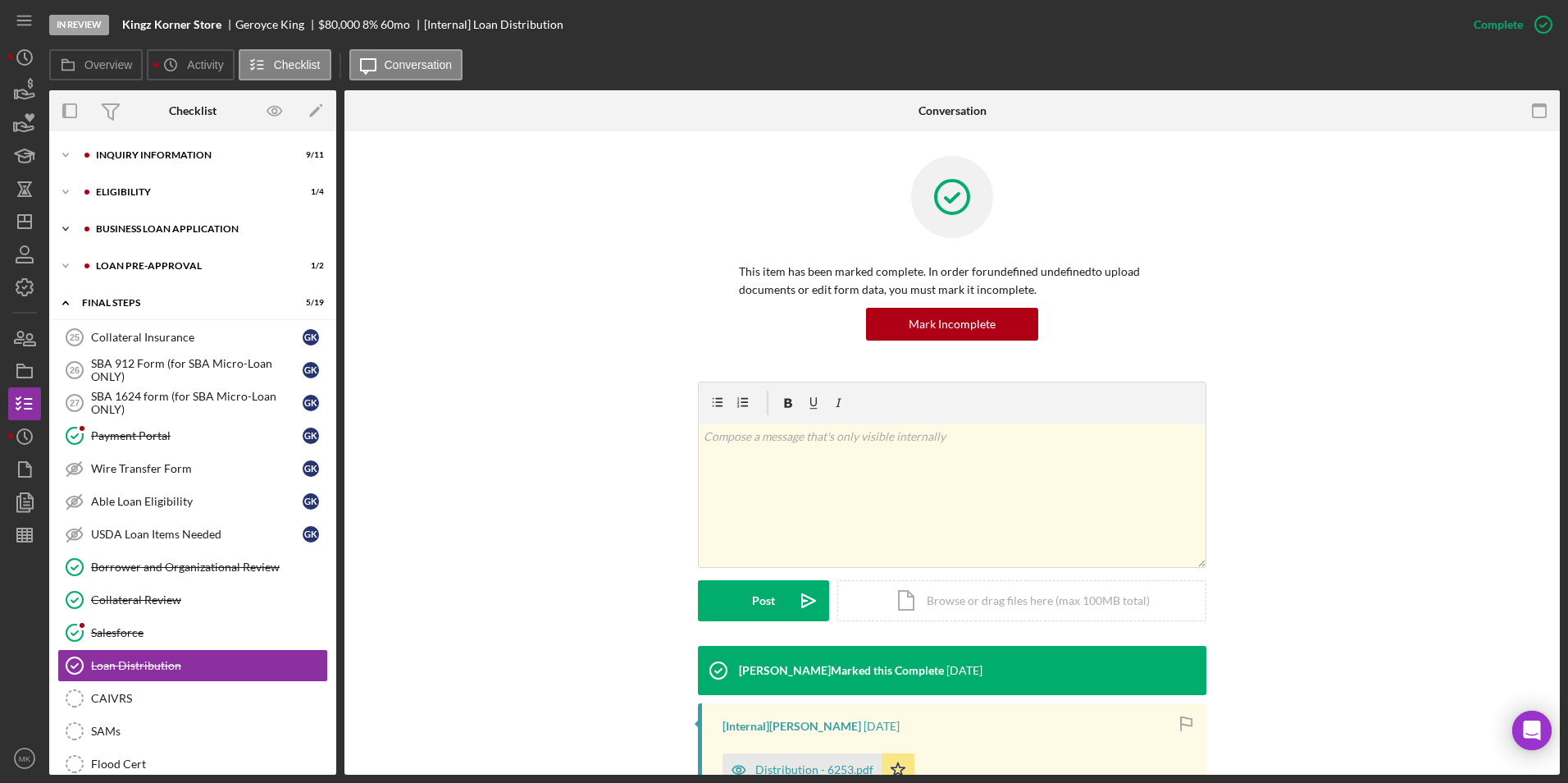
click at [143, 227] on div "BUSINESS LOAN APPLICATION" at bounding box center [205, 229] width 220 height 10
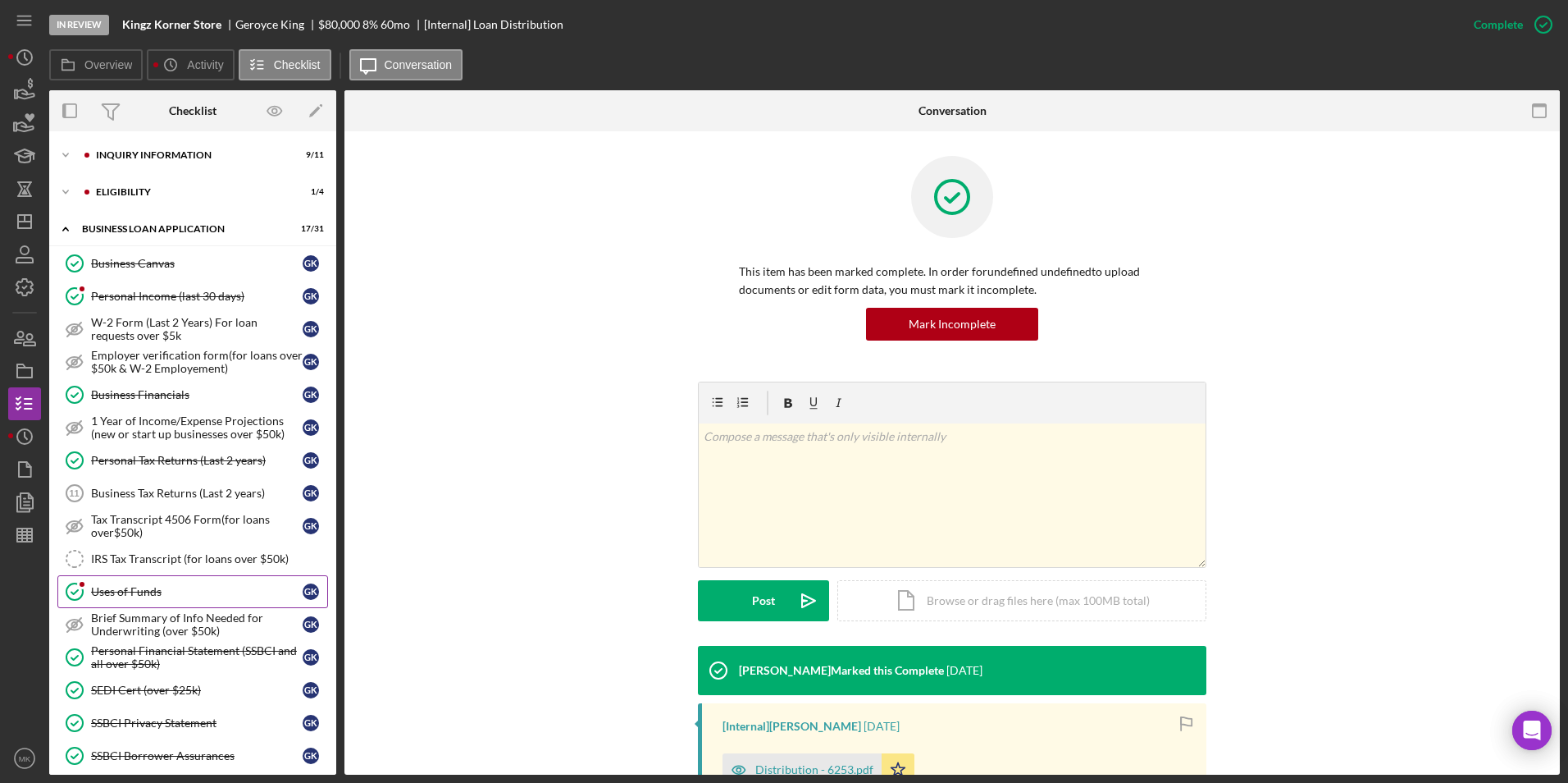
click at [174, 595] on div "Uses of Funds" at bounding box center [197, 591] width 212 height 13
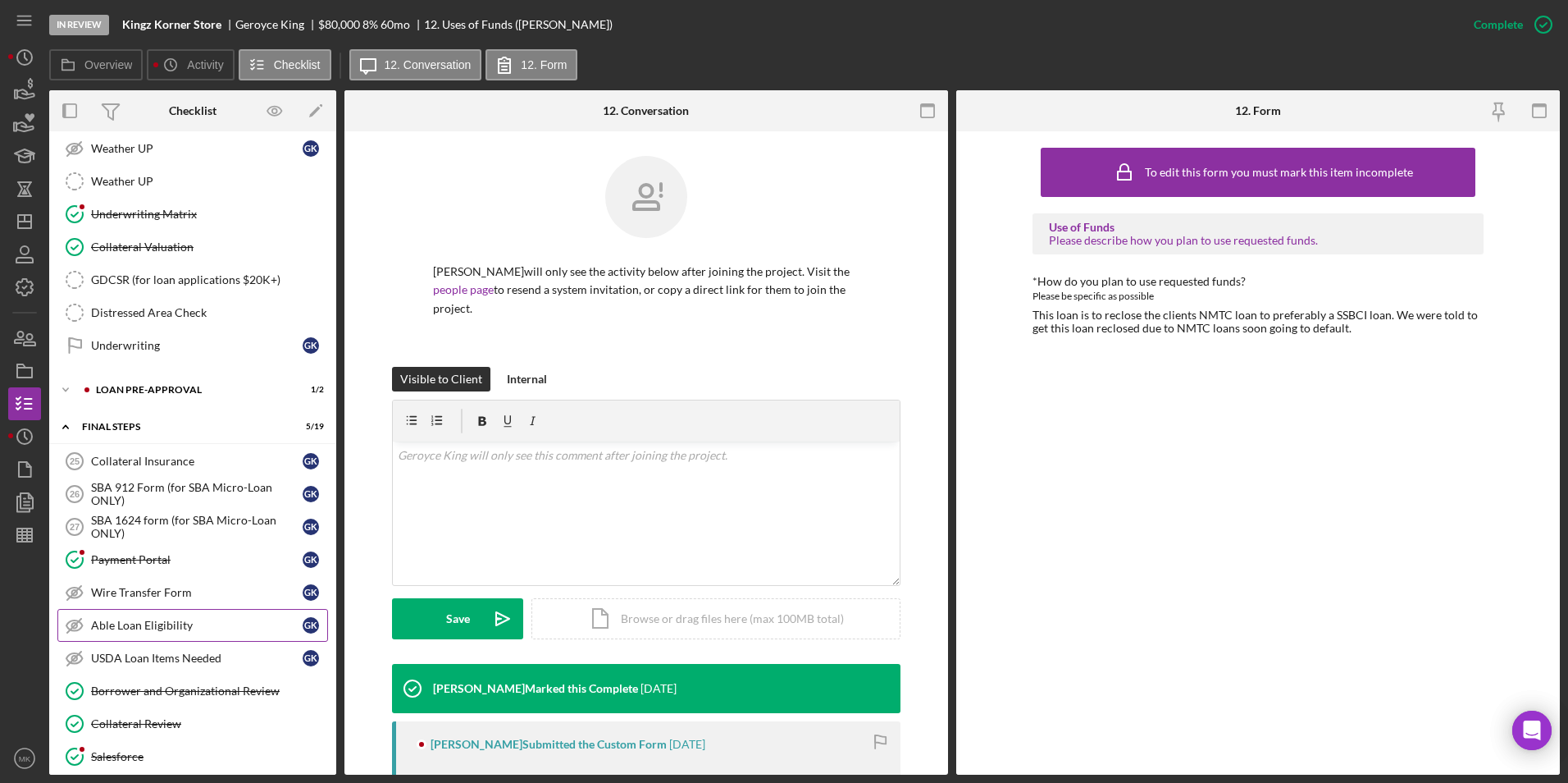
scroll to position [492, 0]
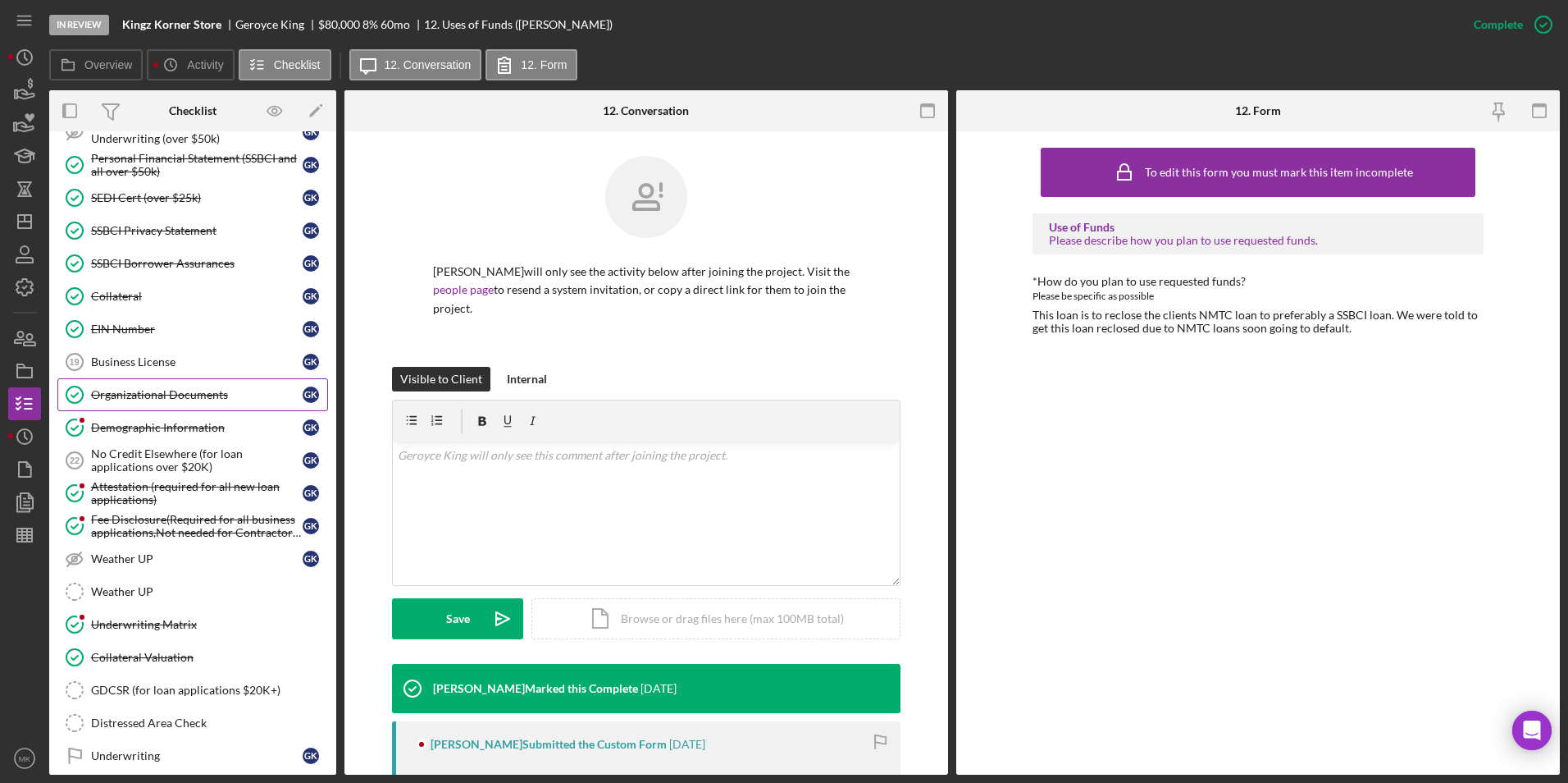
click at [159, 387] on link "Organizational Documents Organizational Documents G K" at bounding box center [193, 394] width 271 height 33
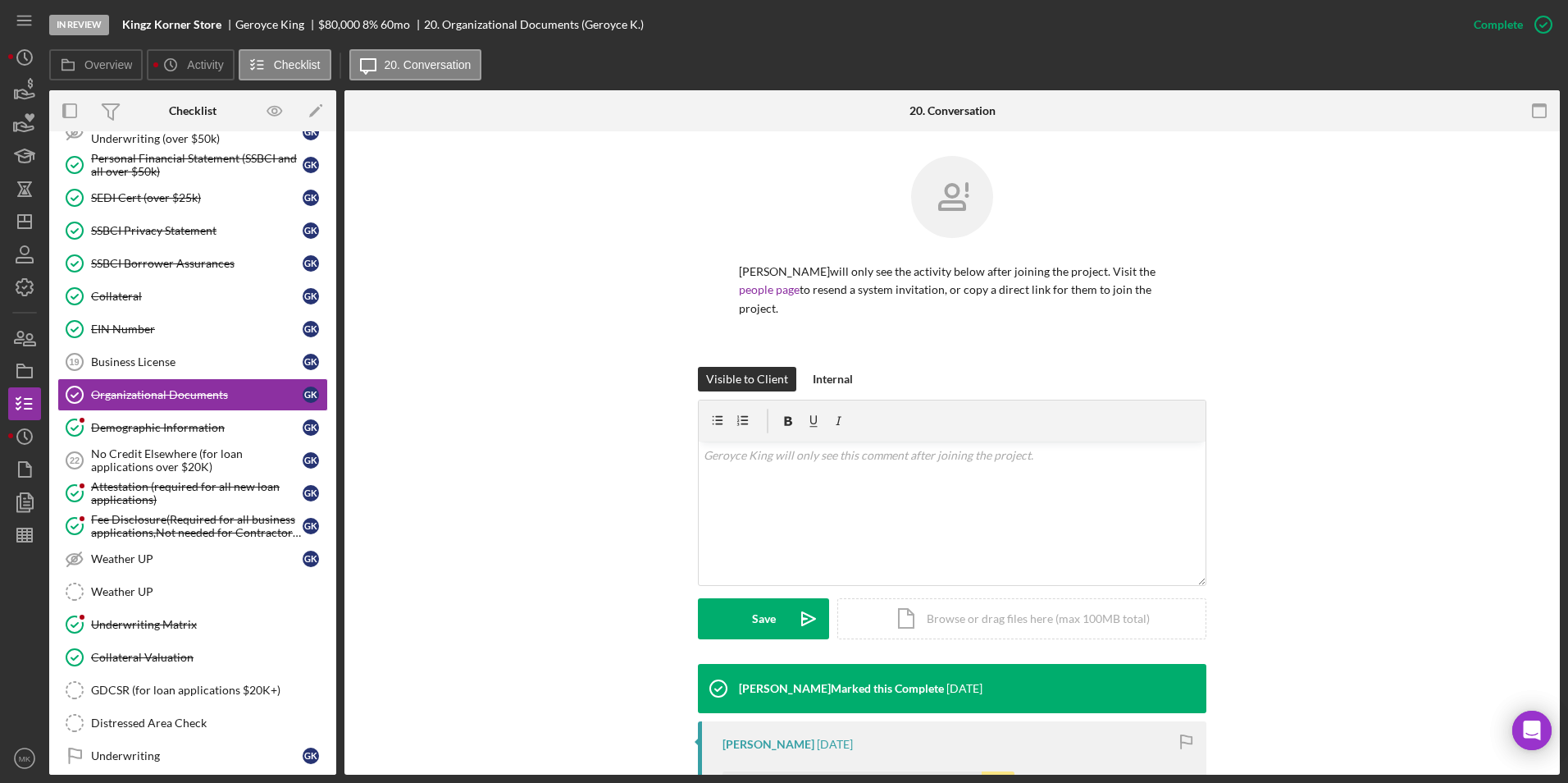
scroll to position [246, 0]
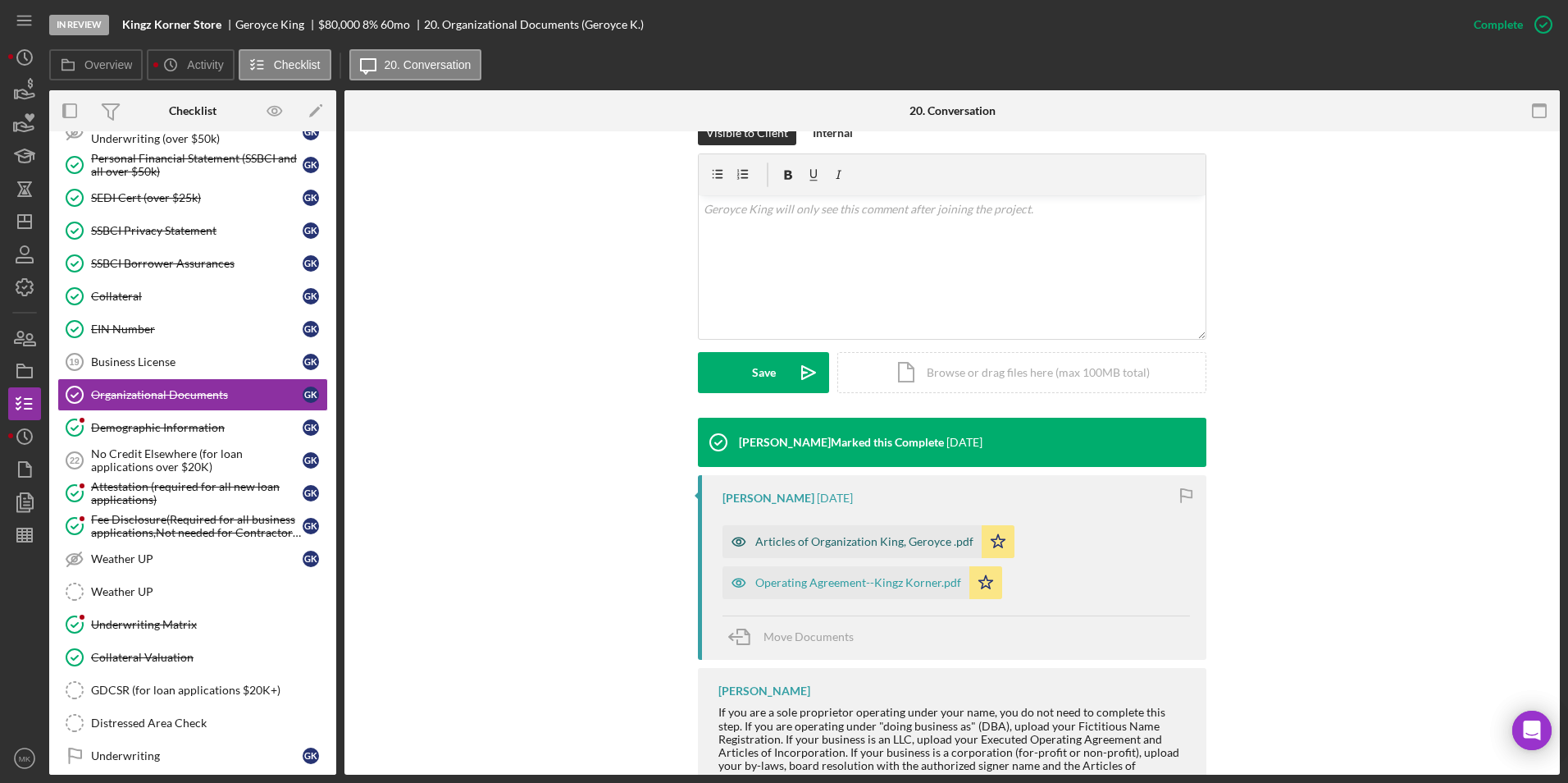
click at [778, 535] on div "Articles of Organization King, Geroyce .pdf" at bounding box center [864, 541] width 218 height 13
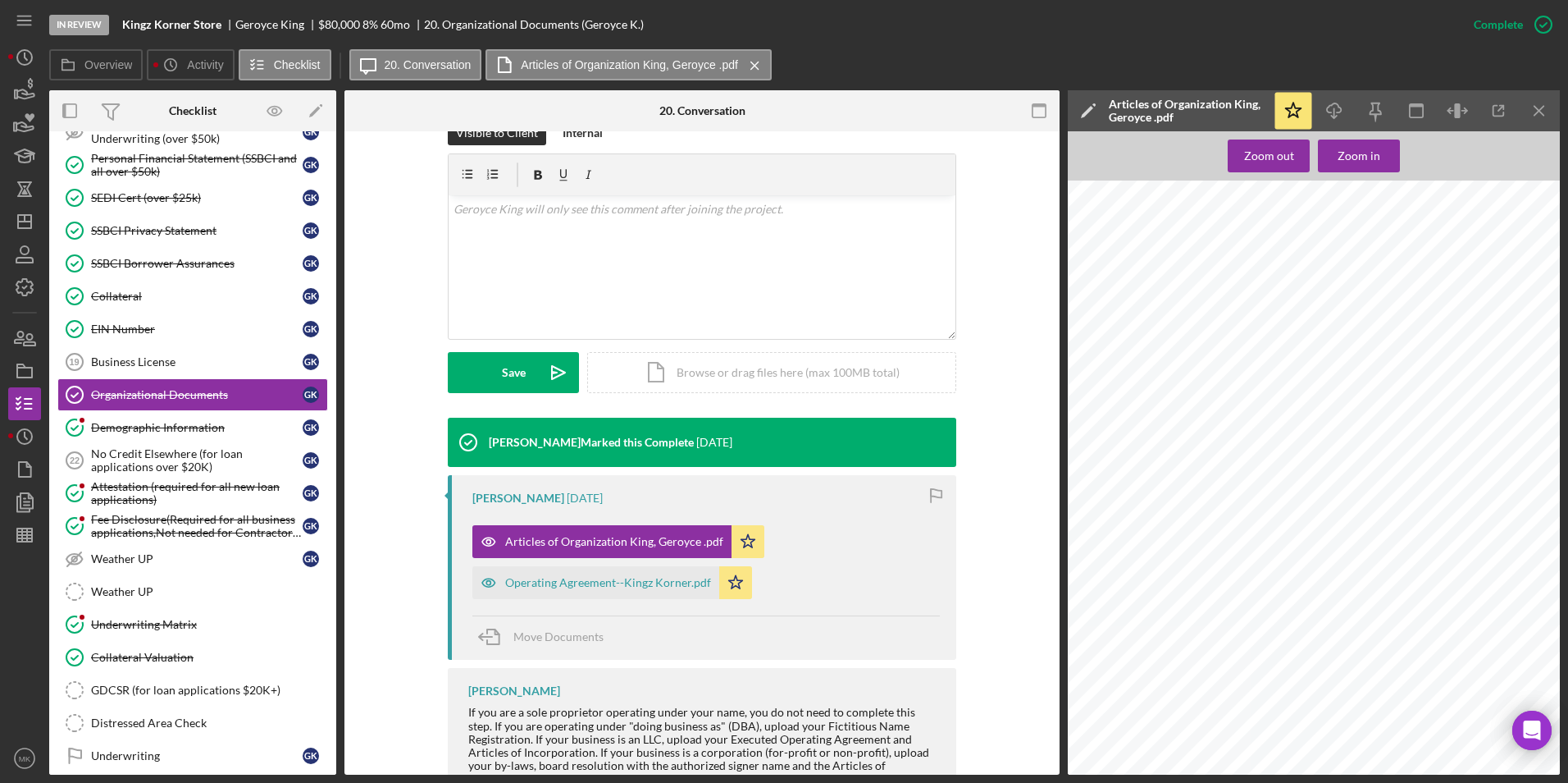
scroll to position [0, 0]
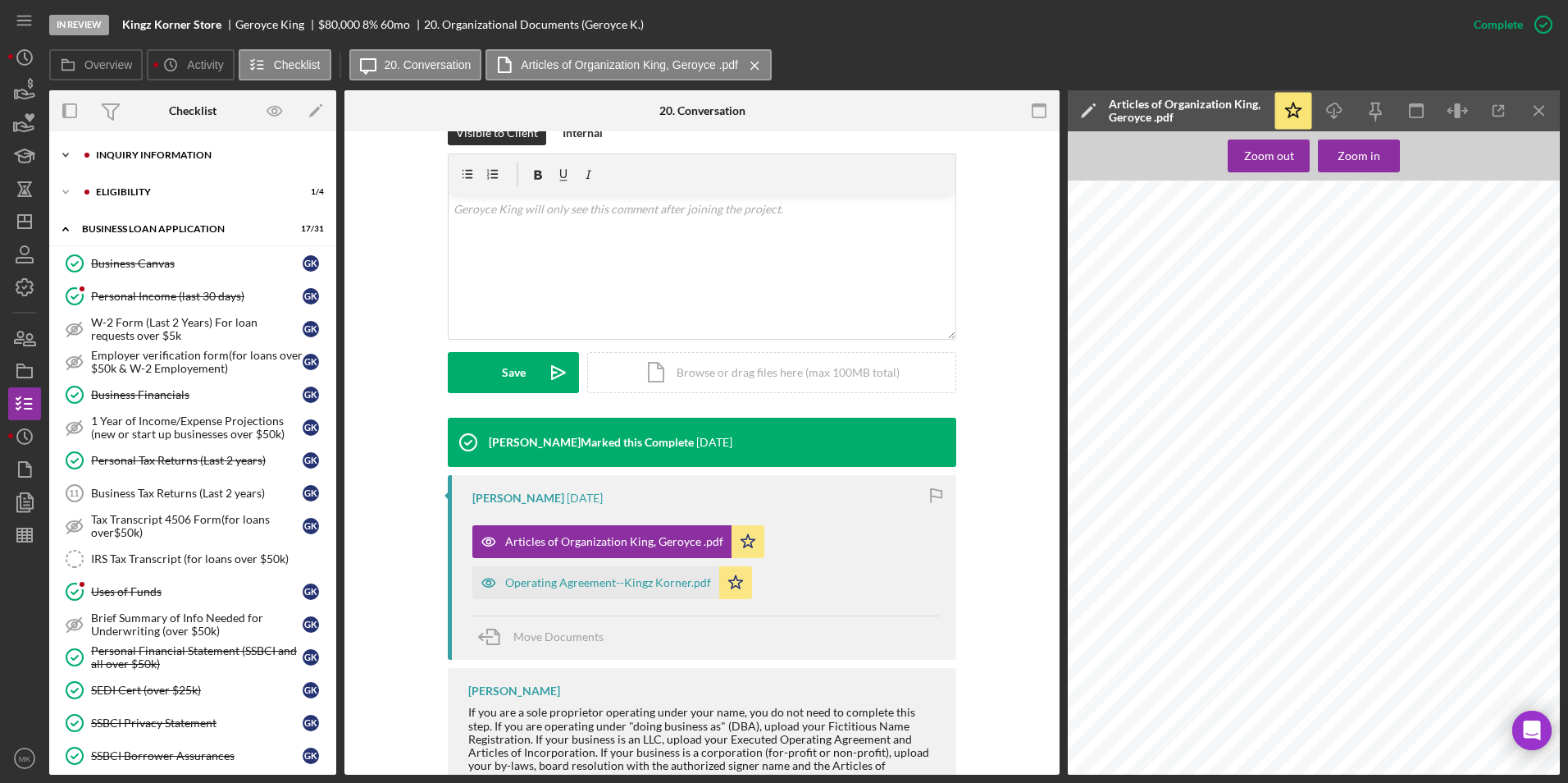
click at [193, 154] on div "INQUIRY INFORMATION" at bounding box center [205, 155] width 220 height 10
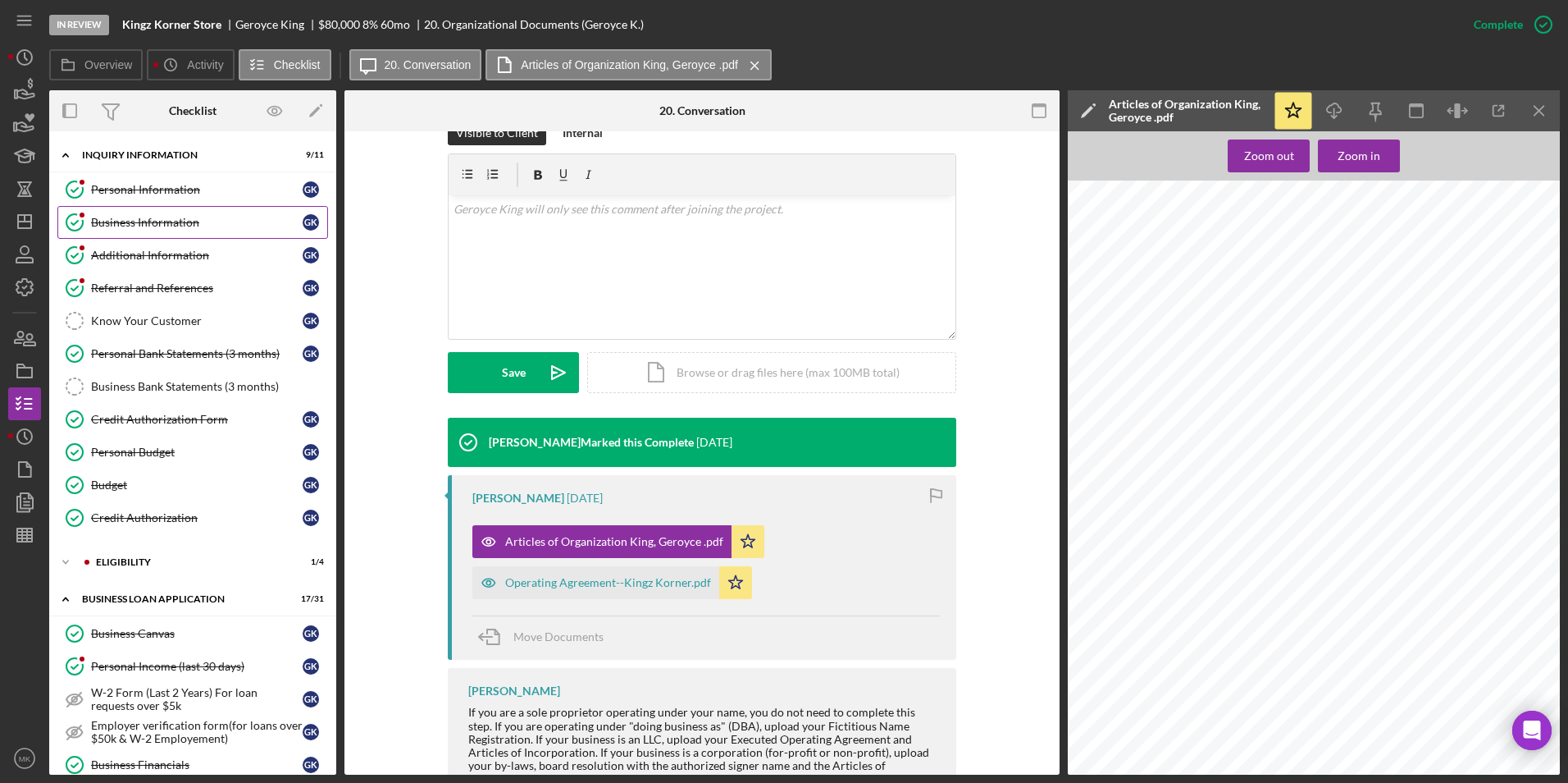
click at [156, 231] on link "Business Information Business Information G K" at bounding box center [193, 222] width 271 height 33
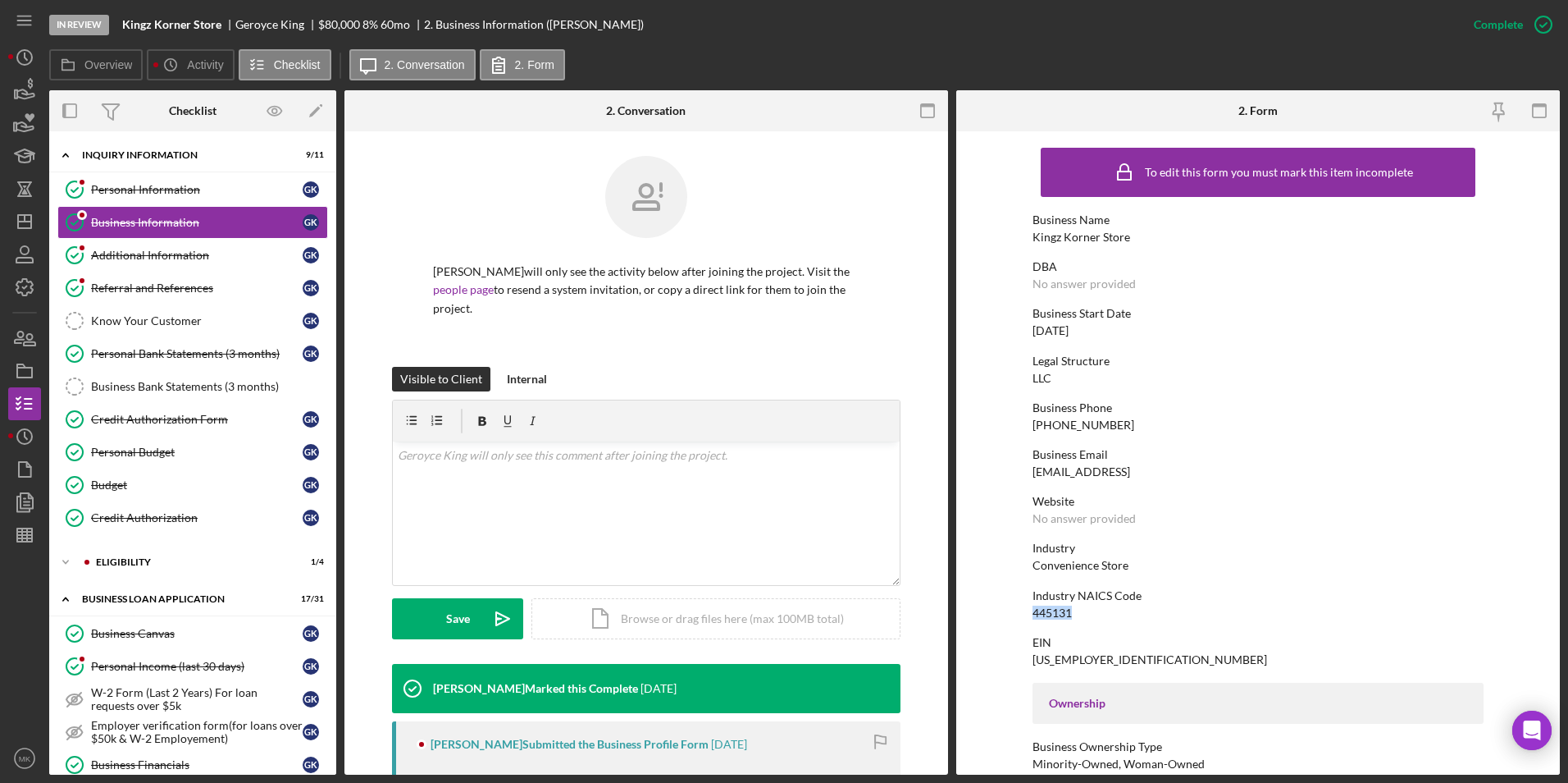
drag, startPoint x: 1085, startPoint y: 613, endPoint x: 1030, endPoint y: 614, distance: 55.0
click at [778, 614] on div "Industry NAICS Code 445131" at bounding box center [1258, 604] width 451 height 31
copy div "445131"
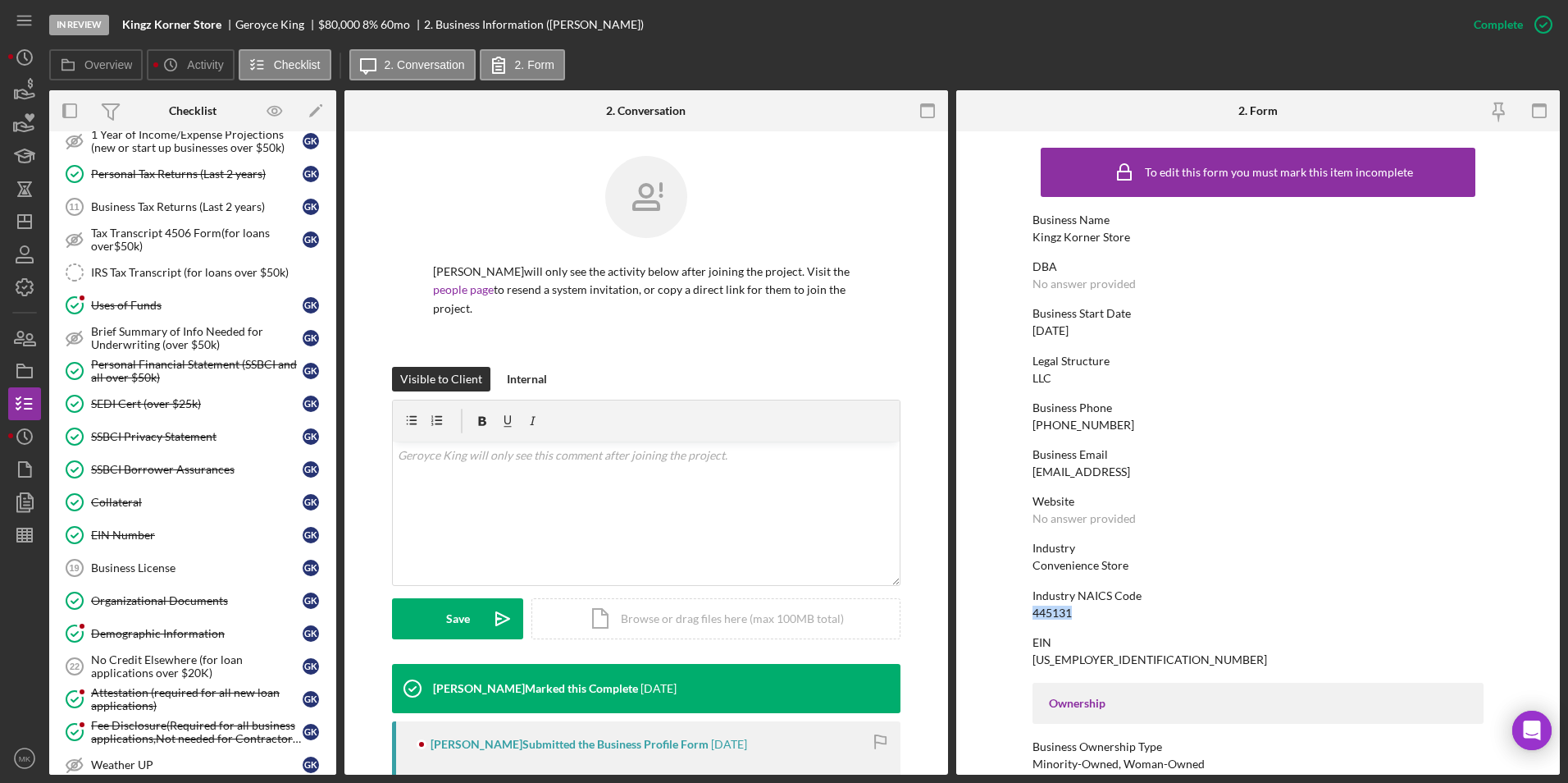
scroll to position [738, 0]
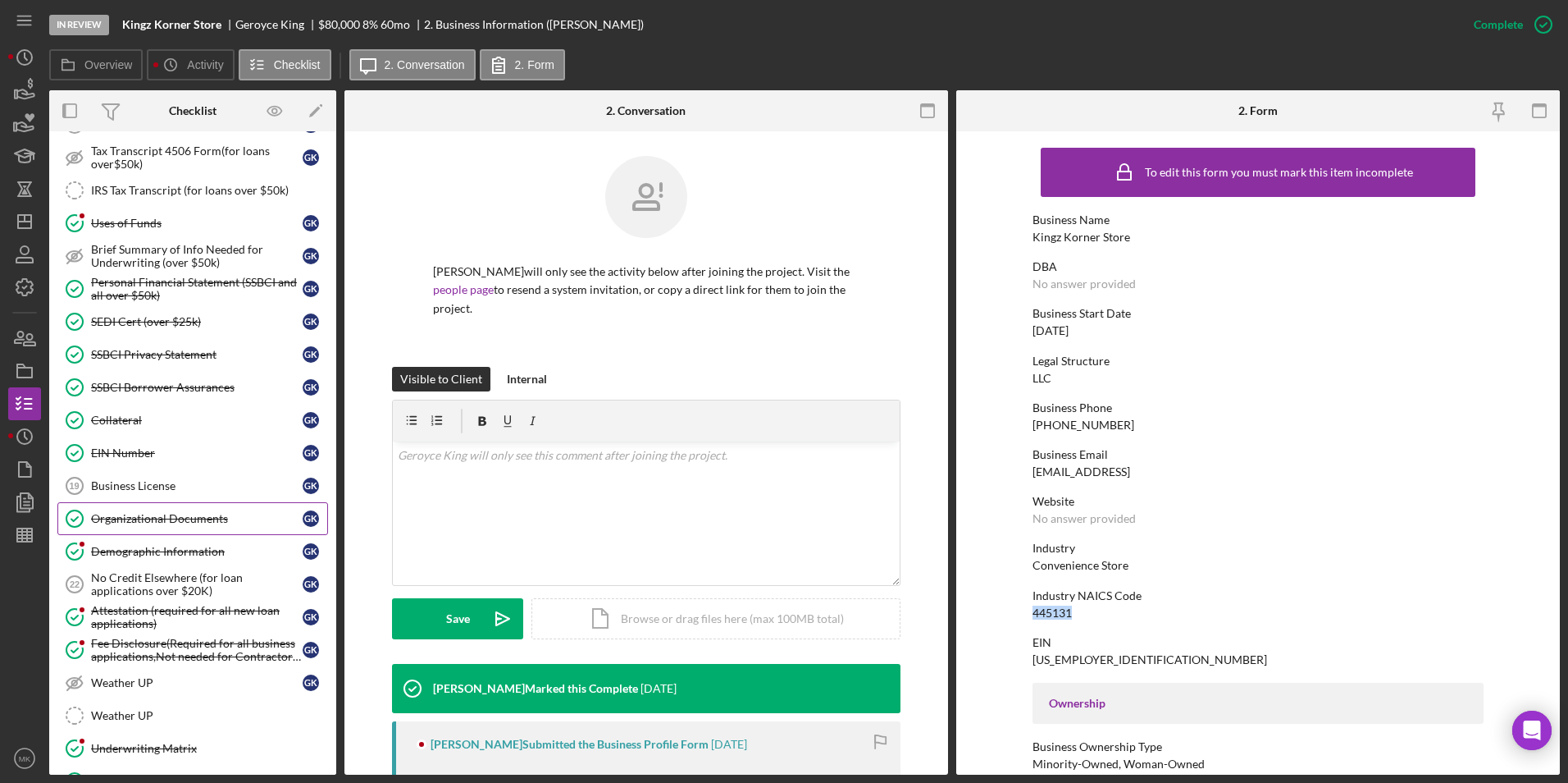
drag, startPoint x: 151, startPoint y: 505, endPoint x: 192, endPoint y: 505, distance: 41.0
click at [151, 505] on link "Organizational Documents Organizational Documents G K" at bounding box center [193, 518] width 271 height 33
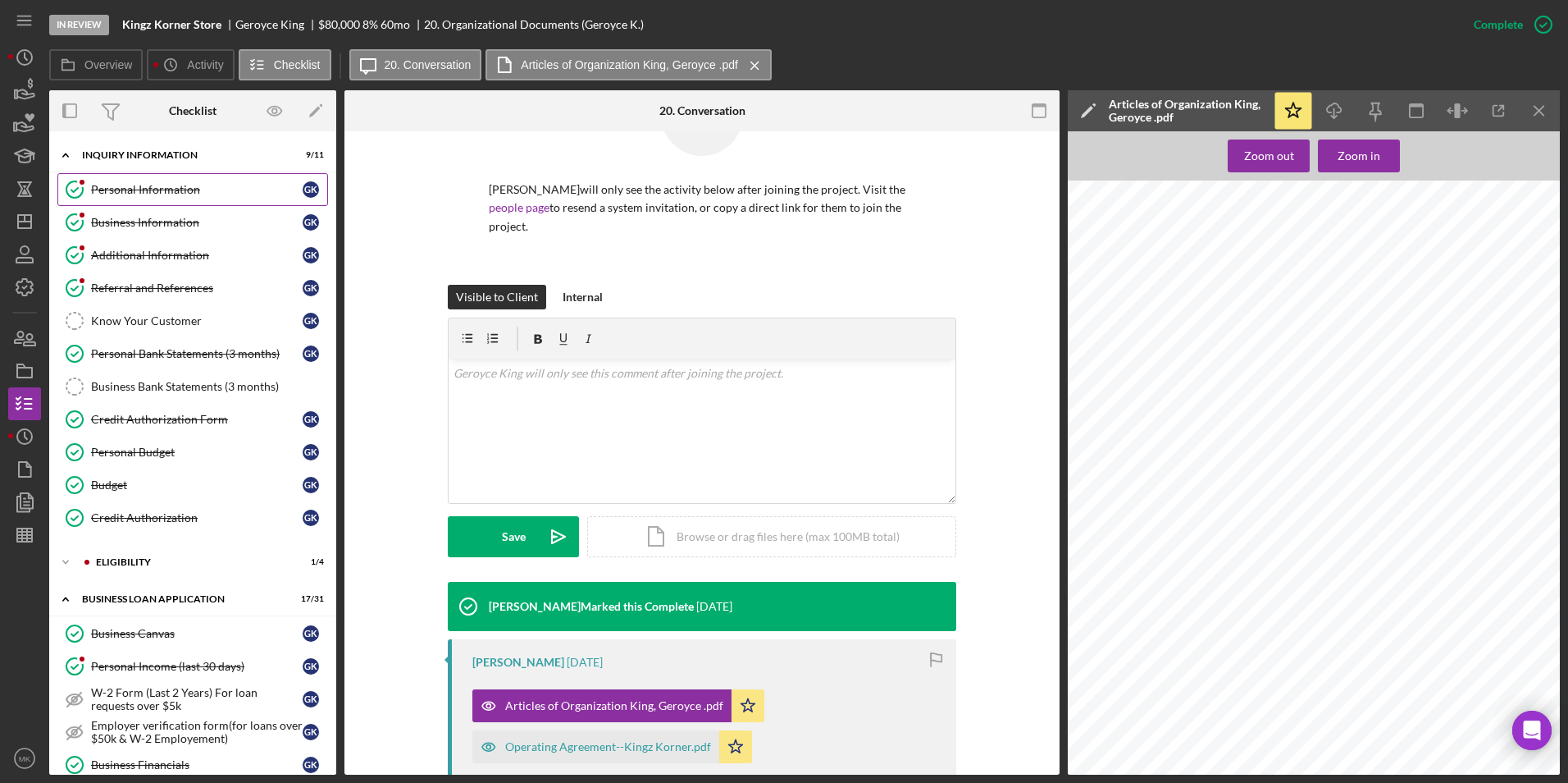
click at [171, 201] on link "Personal Information Personal Information G K" at bounding box center [193, 189] width 271 height 33
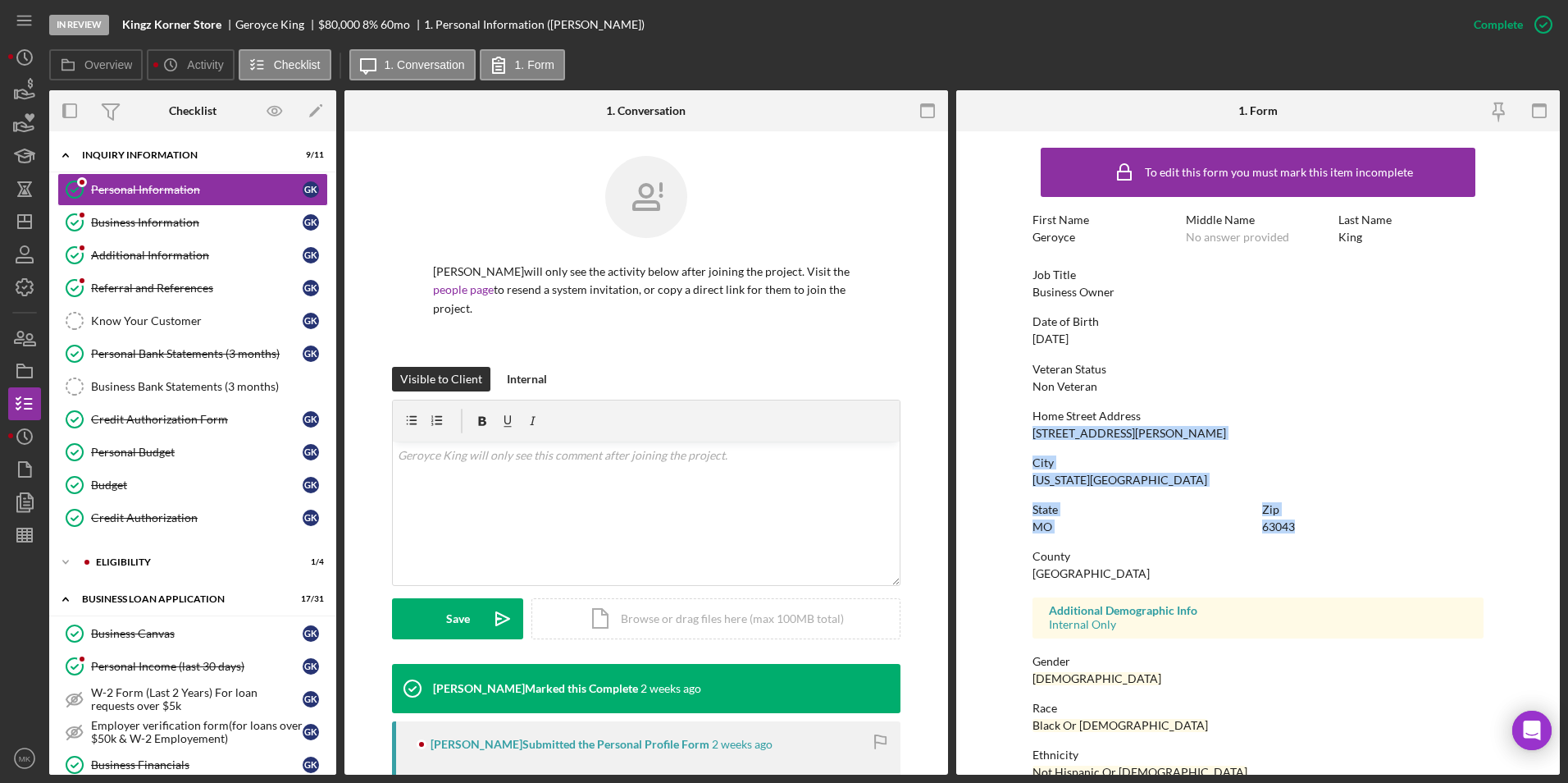
drag, startPoint x: 1033, startPoint y: 436, endPoint x: 1315, endPoint y: 523, distance: 295.1
click at [778, 523] on div "To edit this form you must mark this item incomplete First Name Geroyce Middle …" at bounding box center [1258, 513] width 451 height 749
copy div "301 Carlson Ave City Maryland Heights State MO Zip 63043"
drag, startPoint x: 170, startPoint y: 214, endPoint x: 469, endPoint y: 283, distance: 306.9
click at [170, 214] on link "Business Information Business Information G K" at bounding box center [193, 222] width 271 height 33
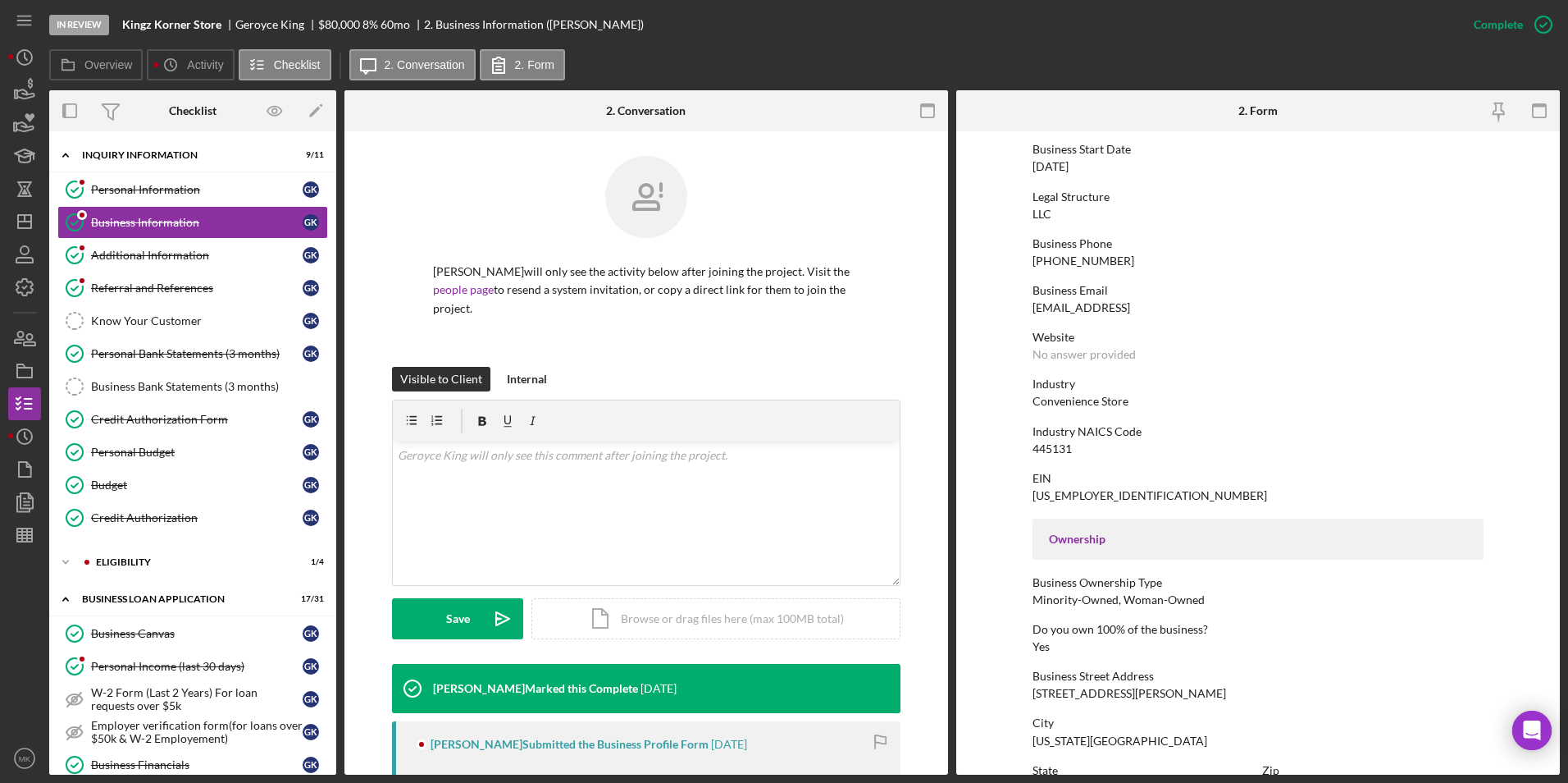
scroll to position [246, 0]
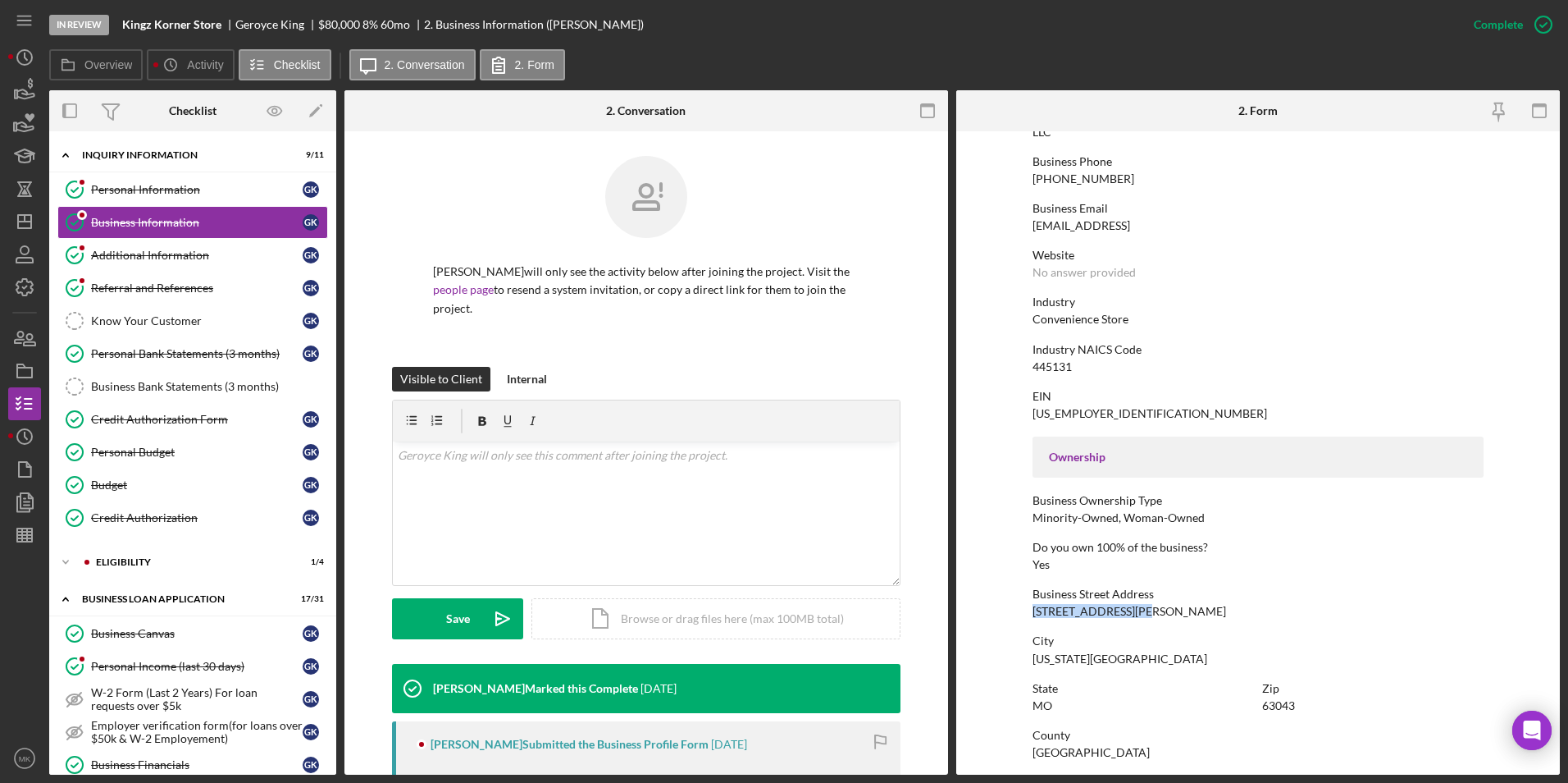
drag, startPoint x: 1030, startPoint y: 612, endPoint x: 1145, endPoint y: 616, distance: 115.1
click at [778, 616] on div "Business Street Address 4501 Margaretta Ave" at bounding box center [1258, 603] width 451 height 31
copy div "4501 Margaretta Ave"
drag, startPoint x: 138, startPoint y: 194, endPoint x: 244, endPoint y: 205, distance: 106.6
click at [138, 194] on div "Personal Information" at bounding box center [197, 189] width 212 height 13
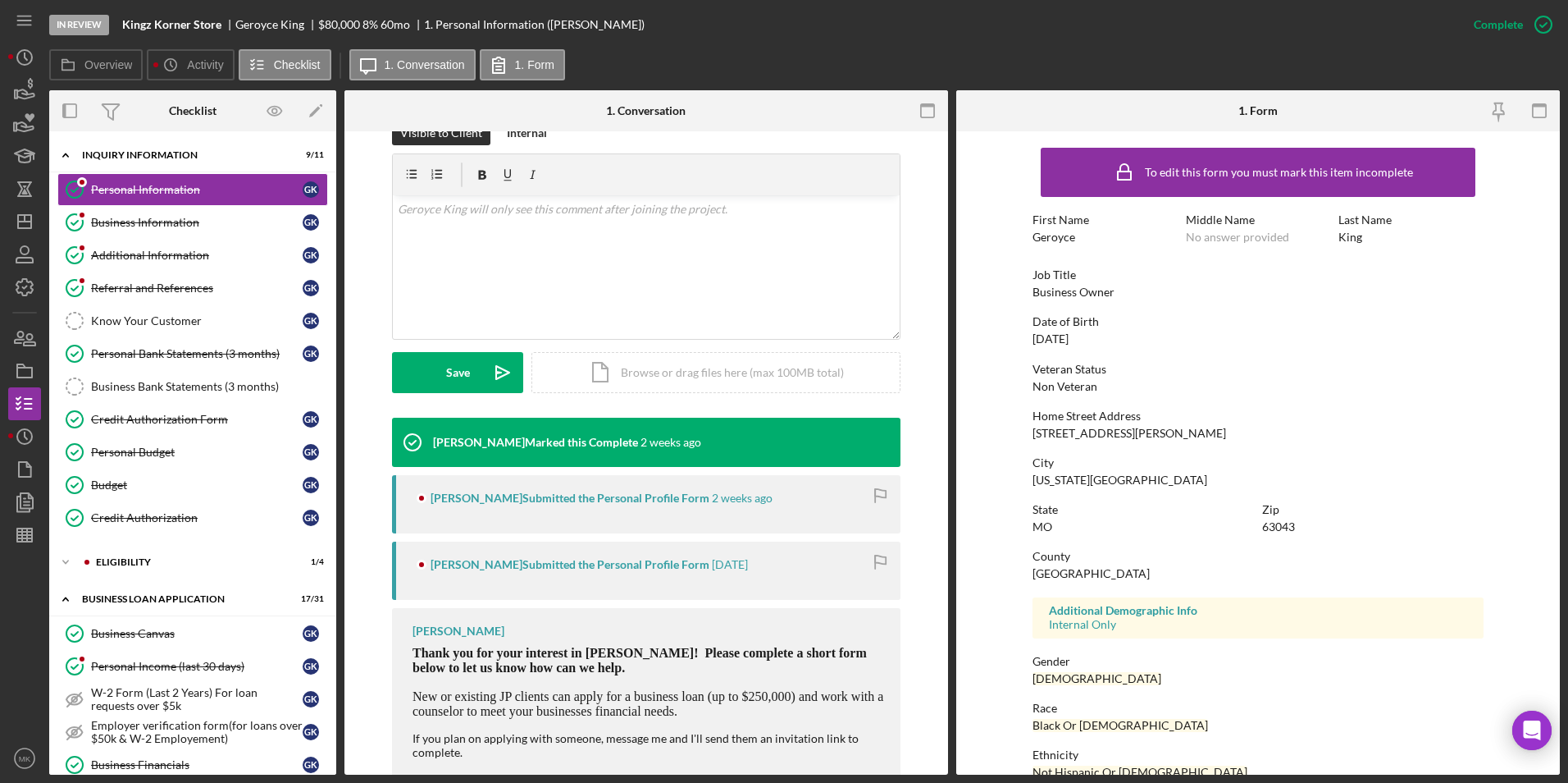
scroll to position [265, 0]
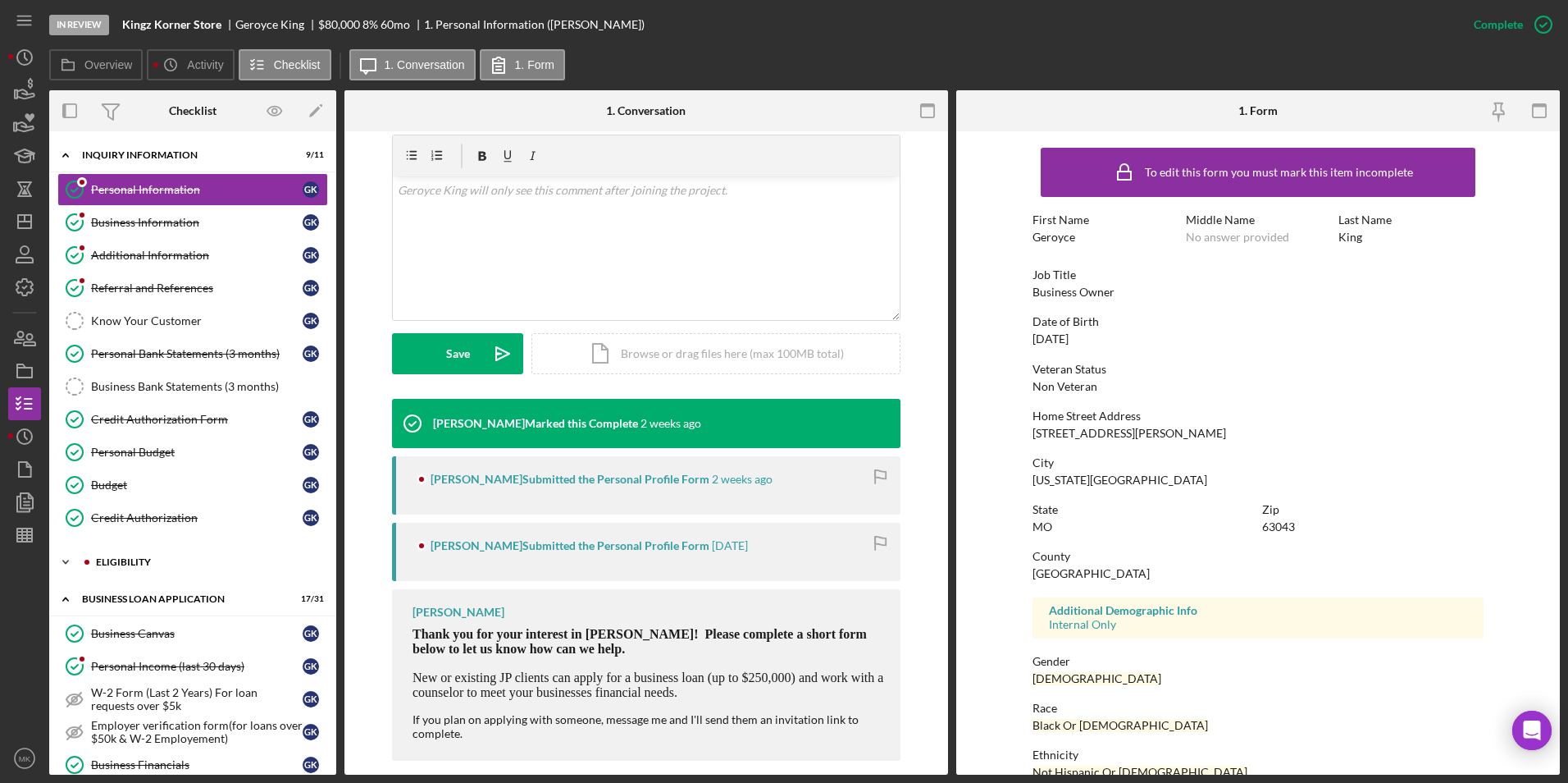
click at [170, 561] on div "ELIGIBILITY" at bounding box center [205, 562] width 220 height 10
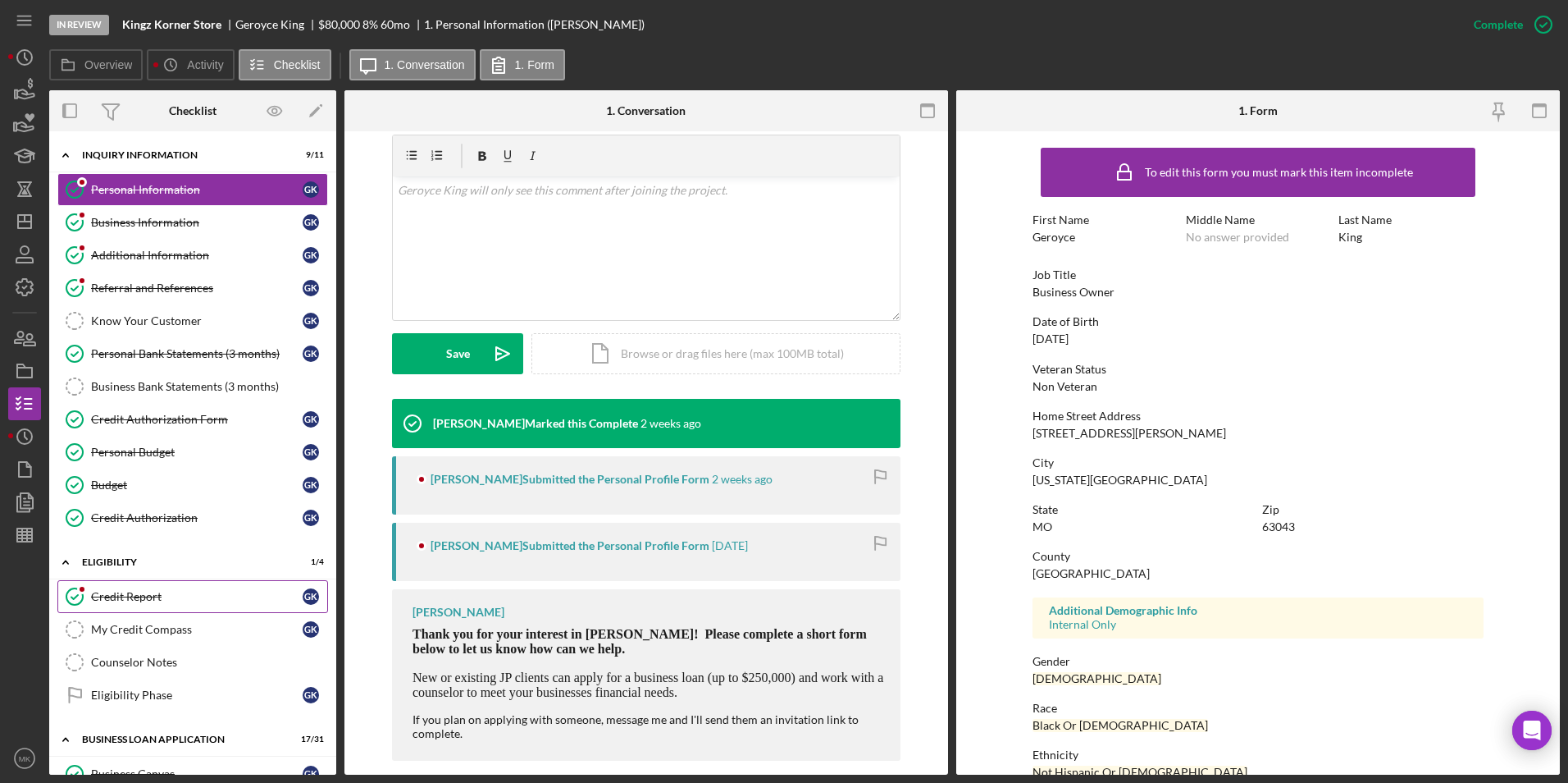
click at [129, 590] on div "Credit Report" at bounding box center [197, 596] width 212 height 13
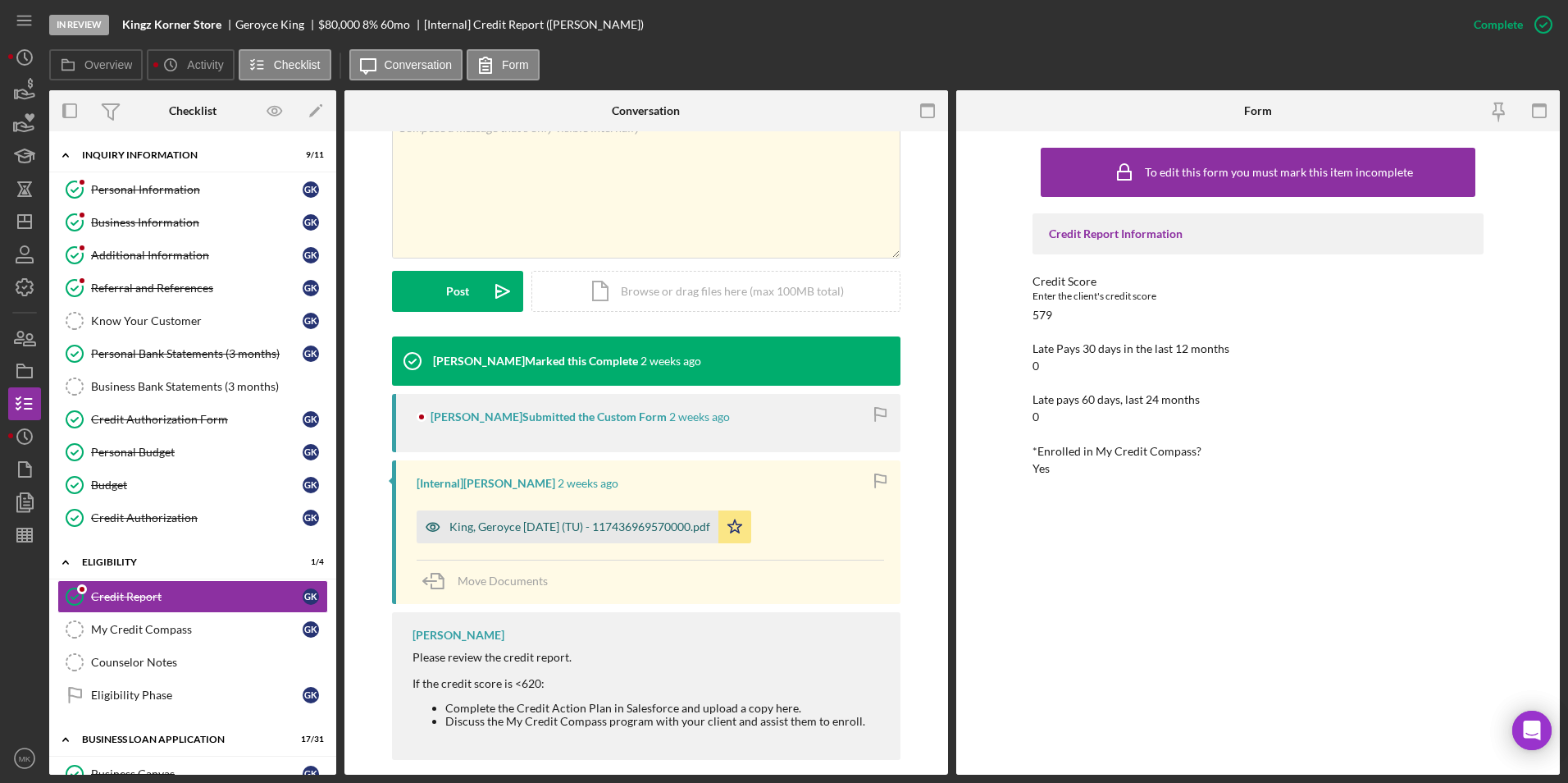
click at [494, 520] on div "King, Geroyce 2025-09-12 (TU) - 117436969570000.pdf" at bounding box center [580, 526] width 261 height 13
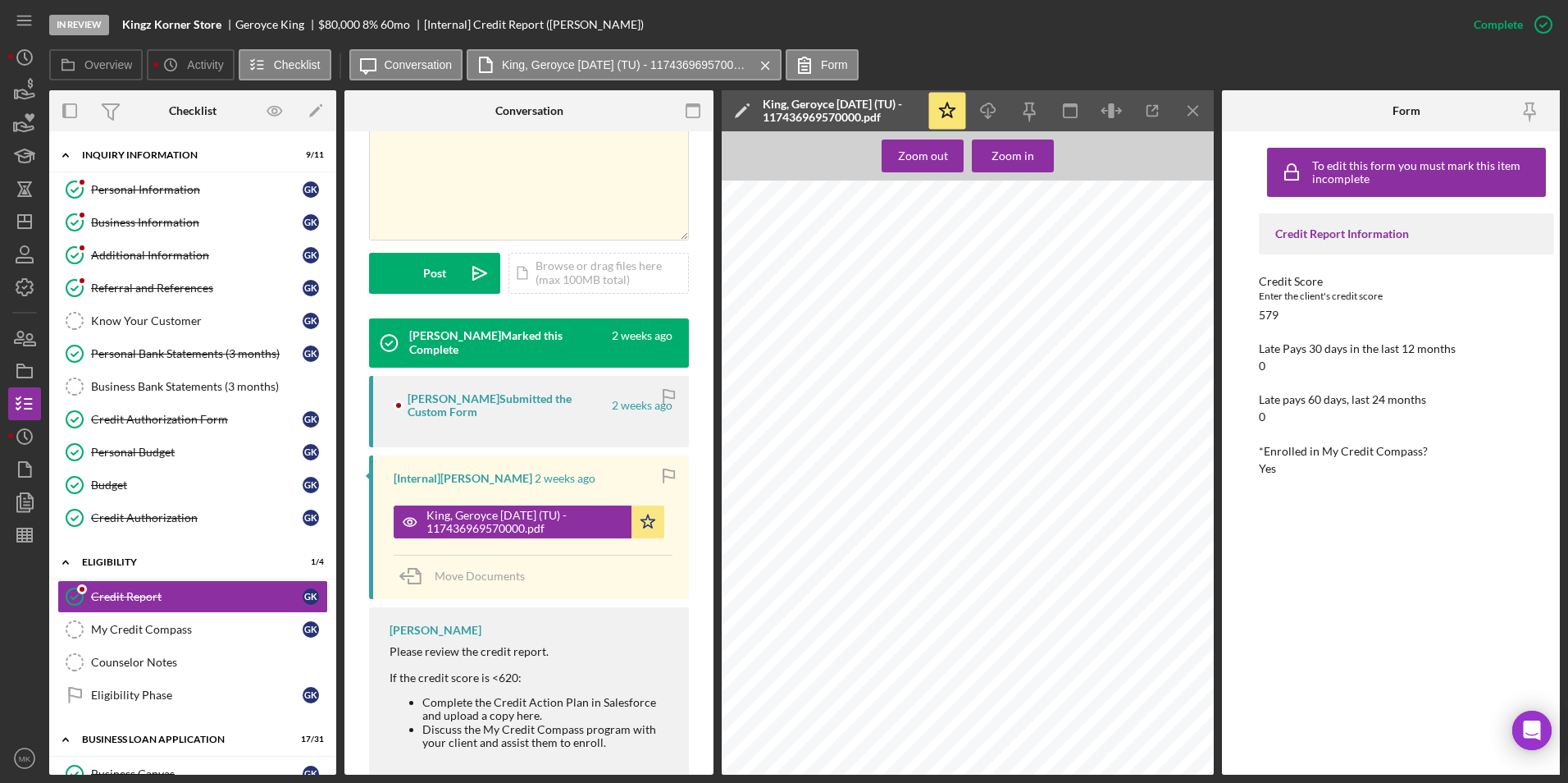
scroll to position [8533, 0]
click at [189, 188] on div "Personal Information" at bounding box center [197, 189] width 212 height 13
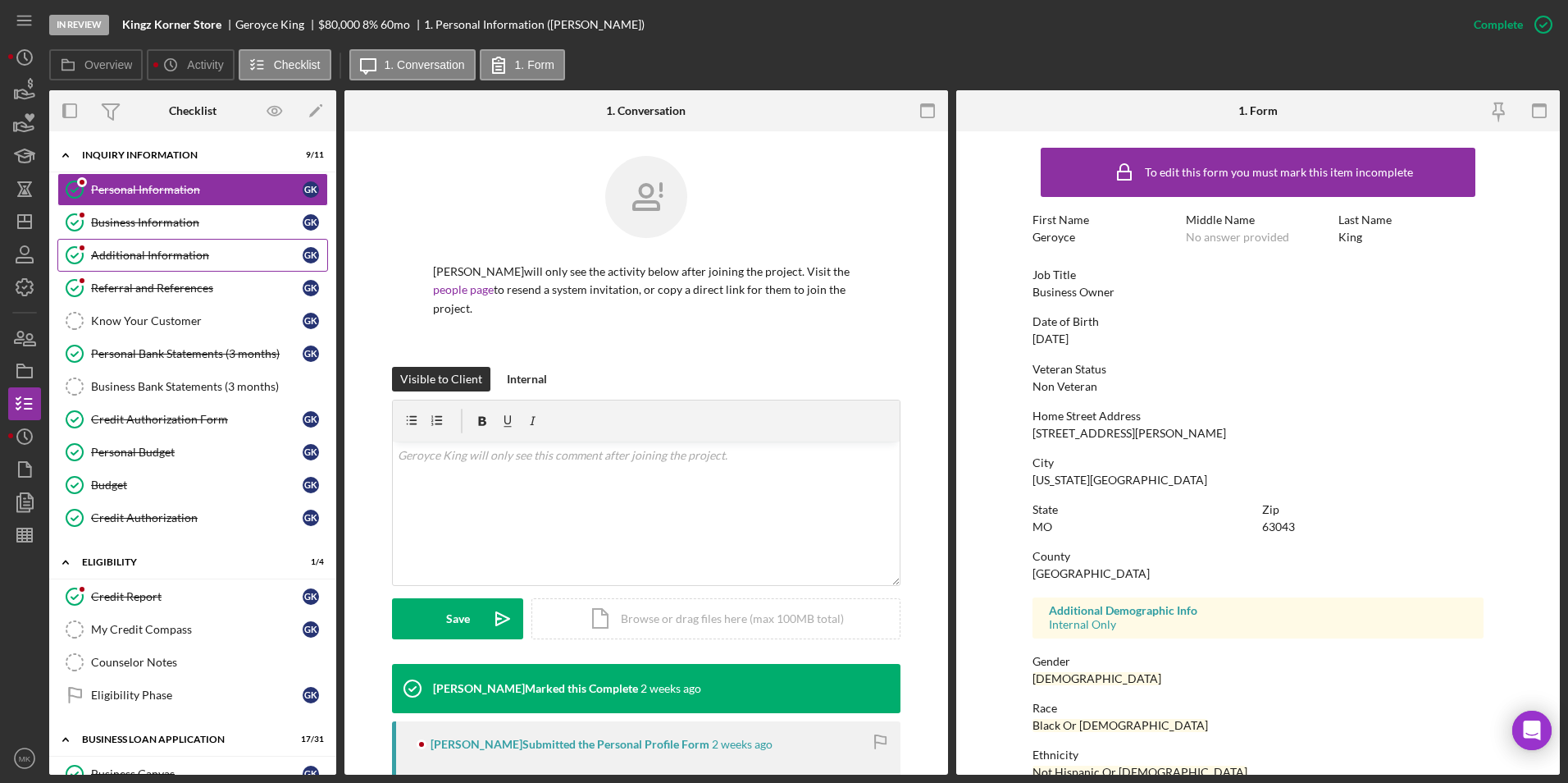
click at [161, 243] on link "Additional Information Additional Information G K" at bounding box center [193, 254] width 271 height 33
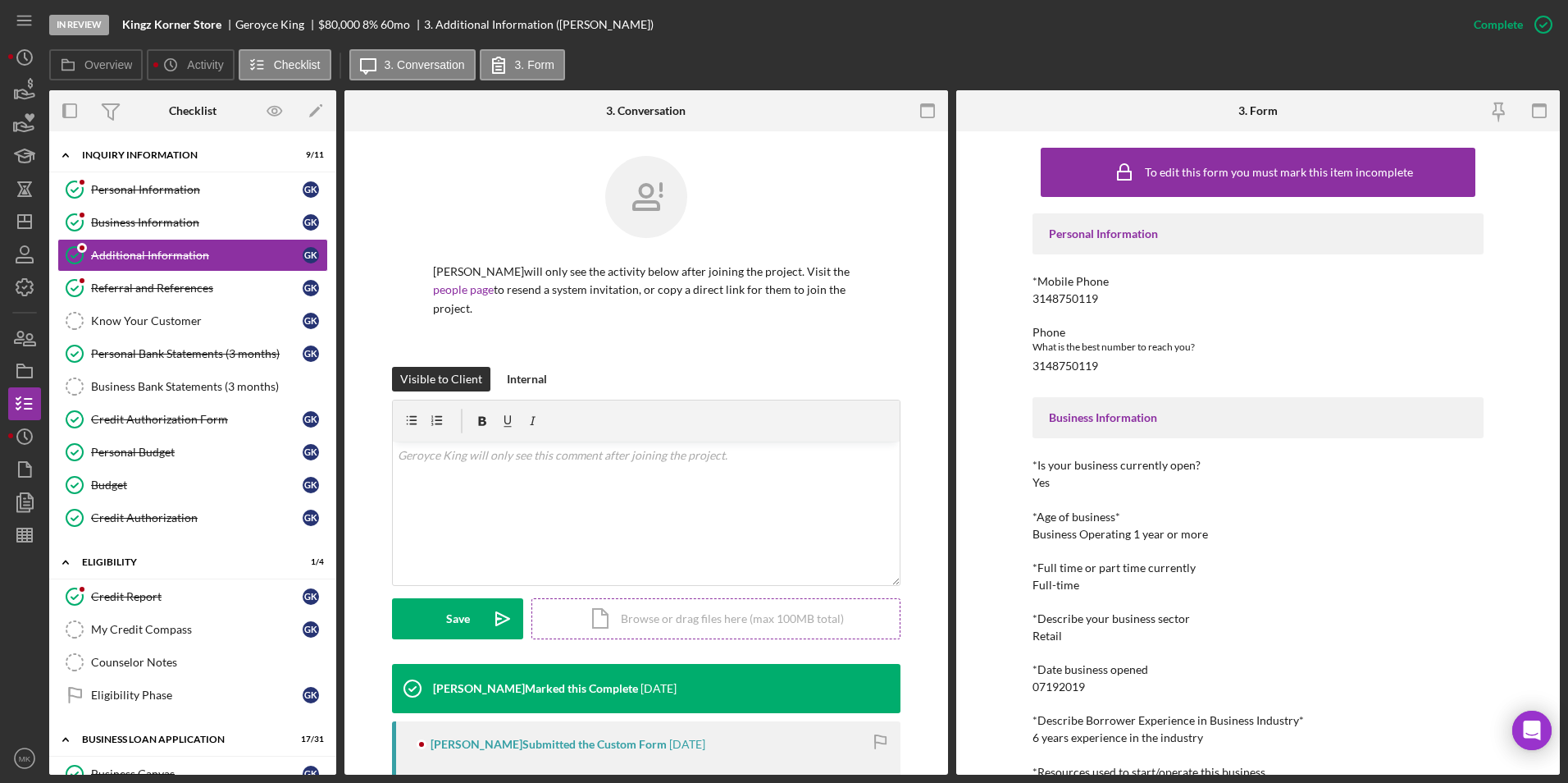
scroll to position [110, 0]
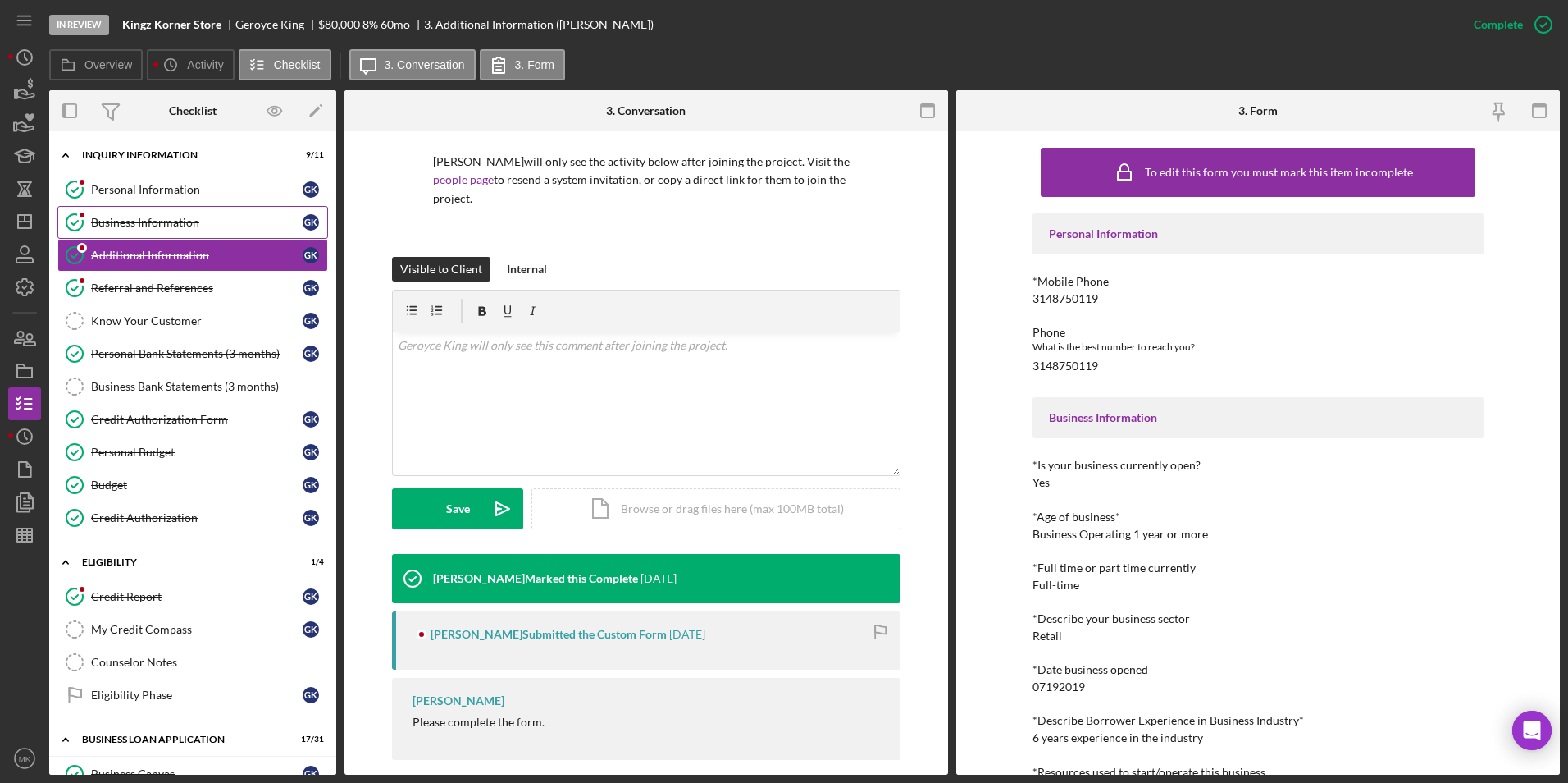
click at [156, 215] on div "Business Information" at bounding box center [197, 221] width 212 height 13
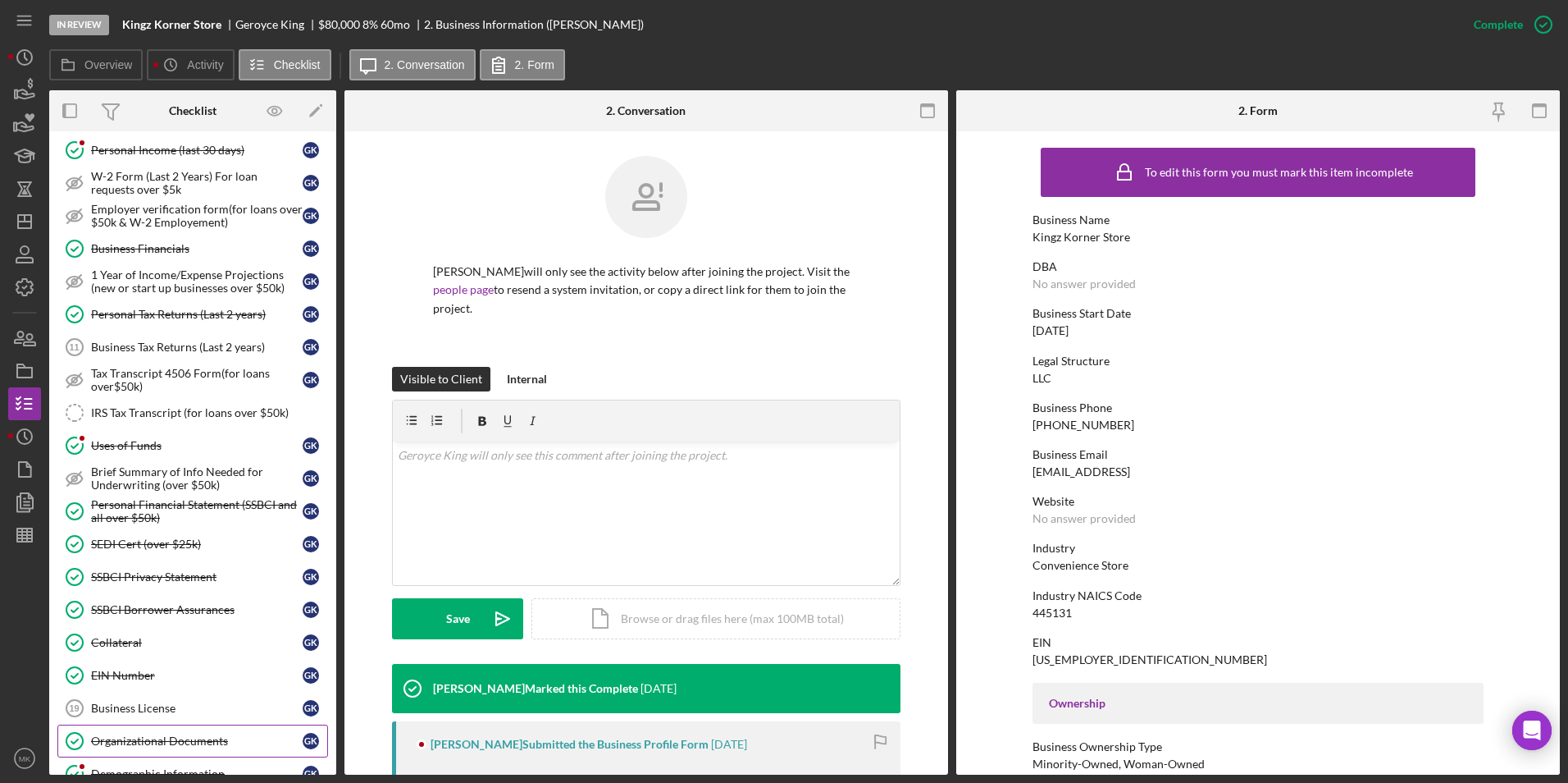
scroll to position [738, 0]
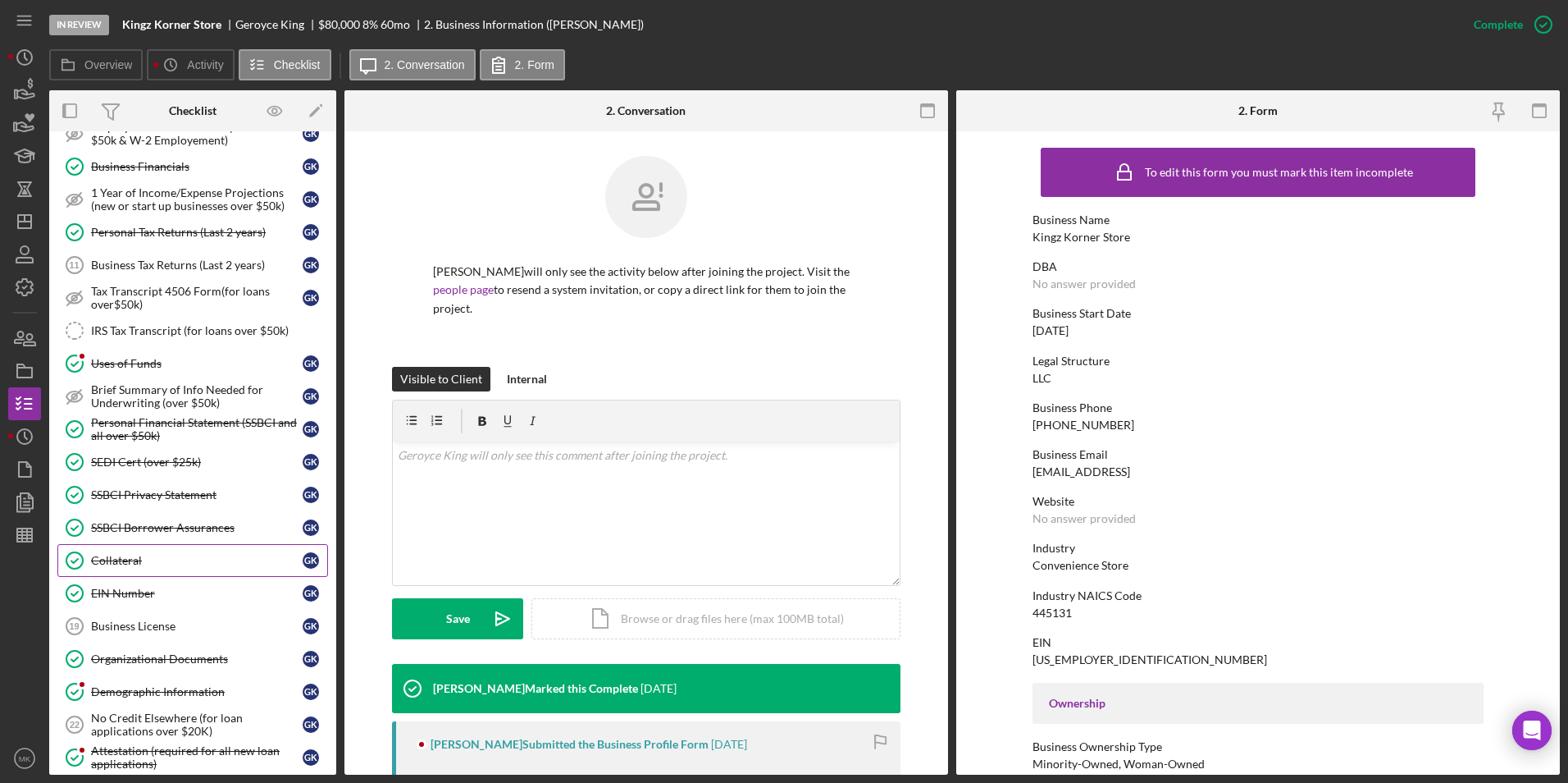
click at [181, 571] on link "Collateral Collateral G K" at bounding box center [193, 560] width 271 height 33
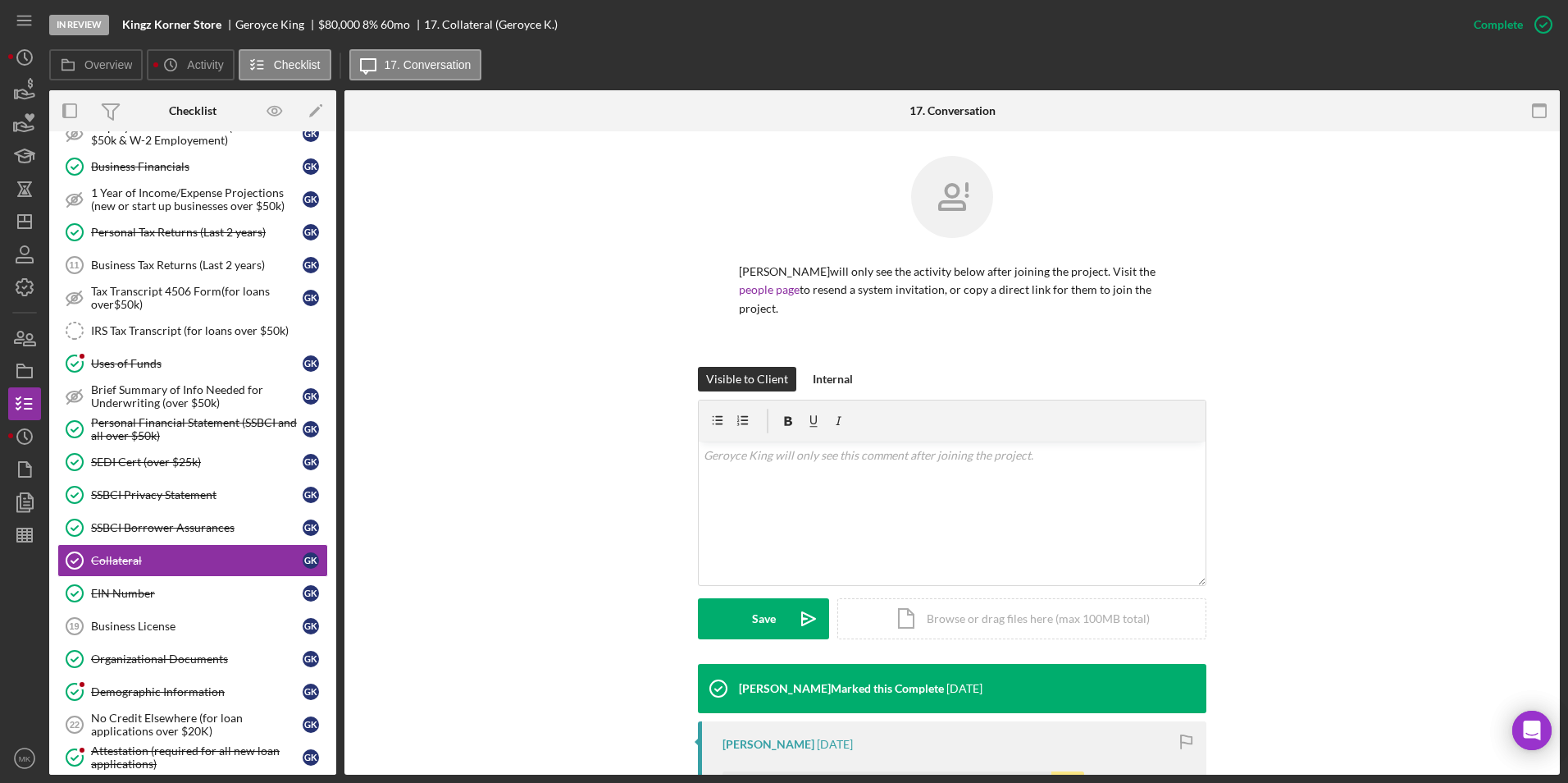
scroll to position [292, 0]
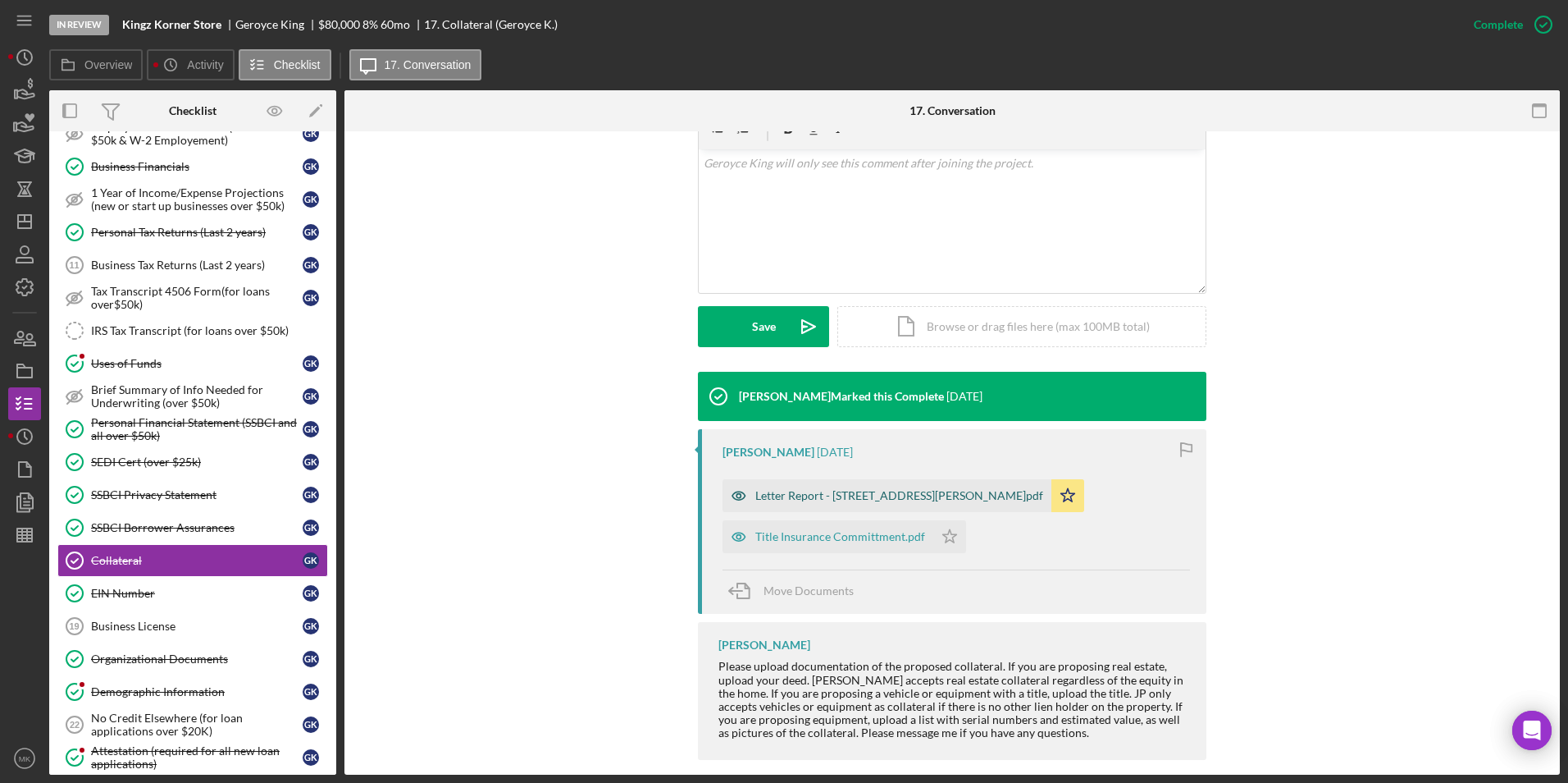
click at [778, 489] on div "Letter Report - 4532 Margaretta Ave. 63115.pdf" at bounding box center [899, 495] width 287 height 13
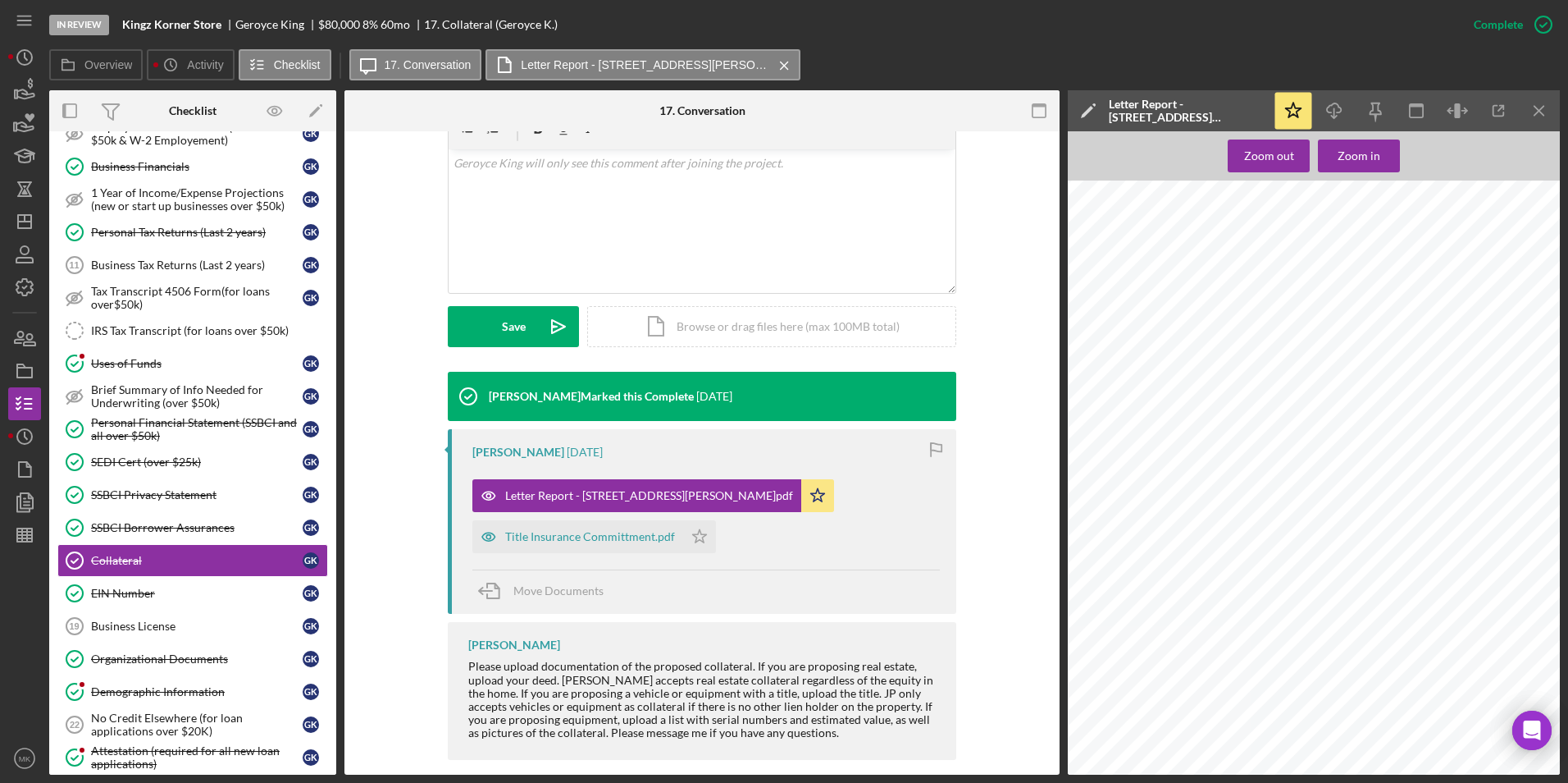
scroll to position [1367, 0]
click at [630, 530] on div "Title Insurance Committment.pdf" at bounding box center [590, 536] width 170 height 13
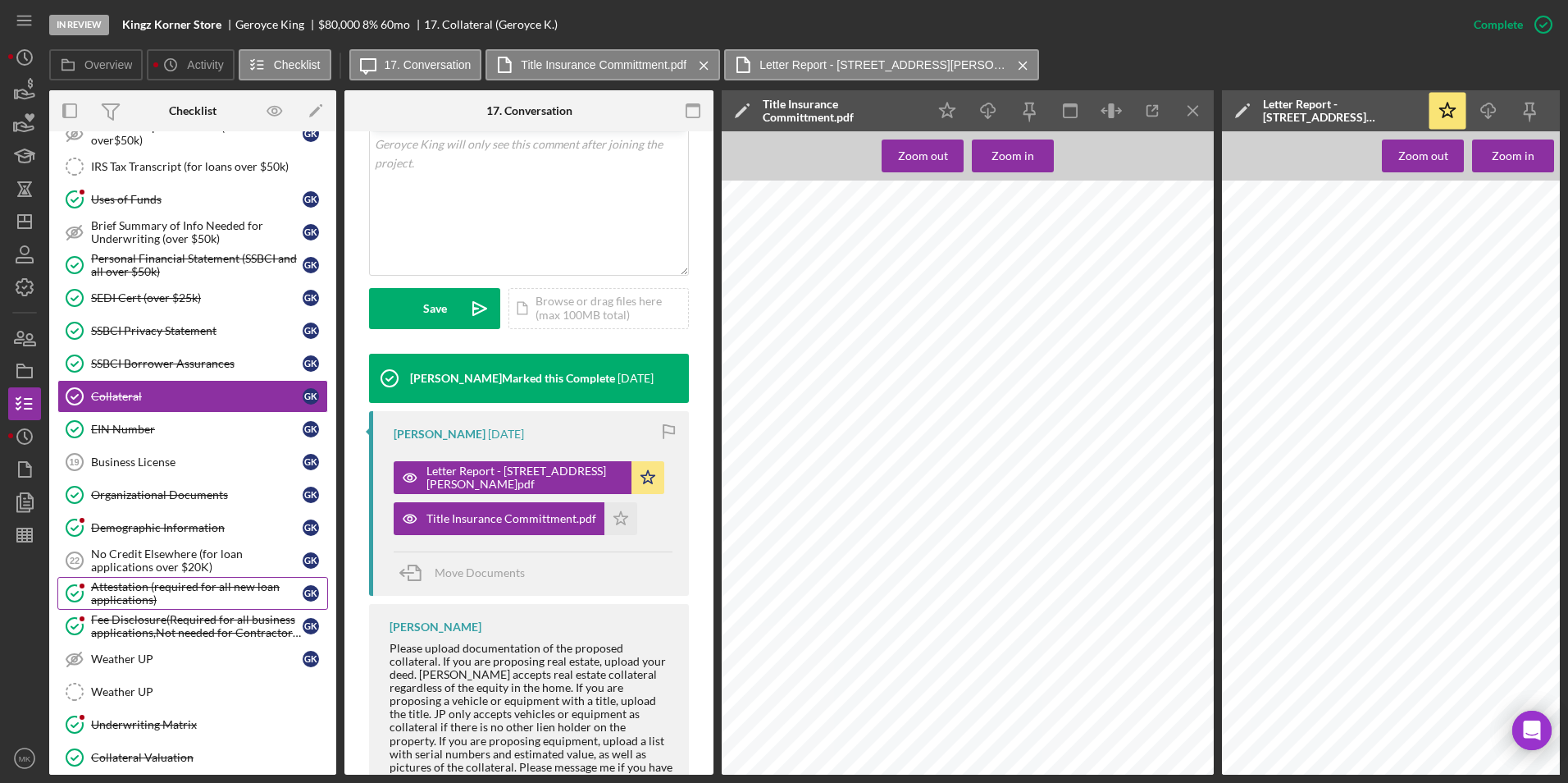
scroll to position [1149, 0]
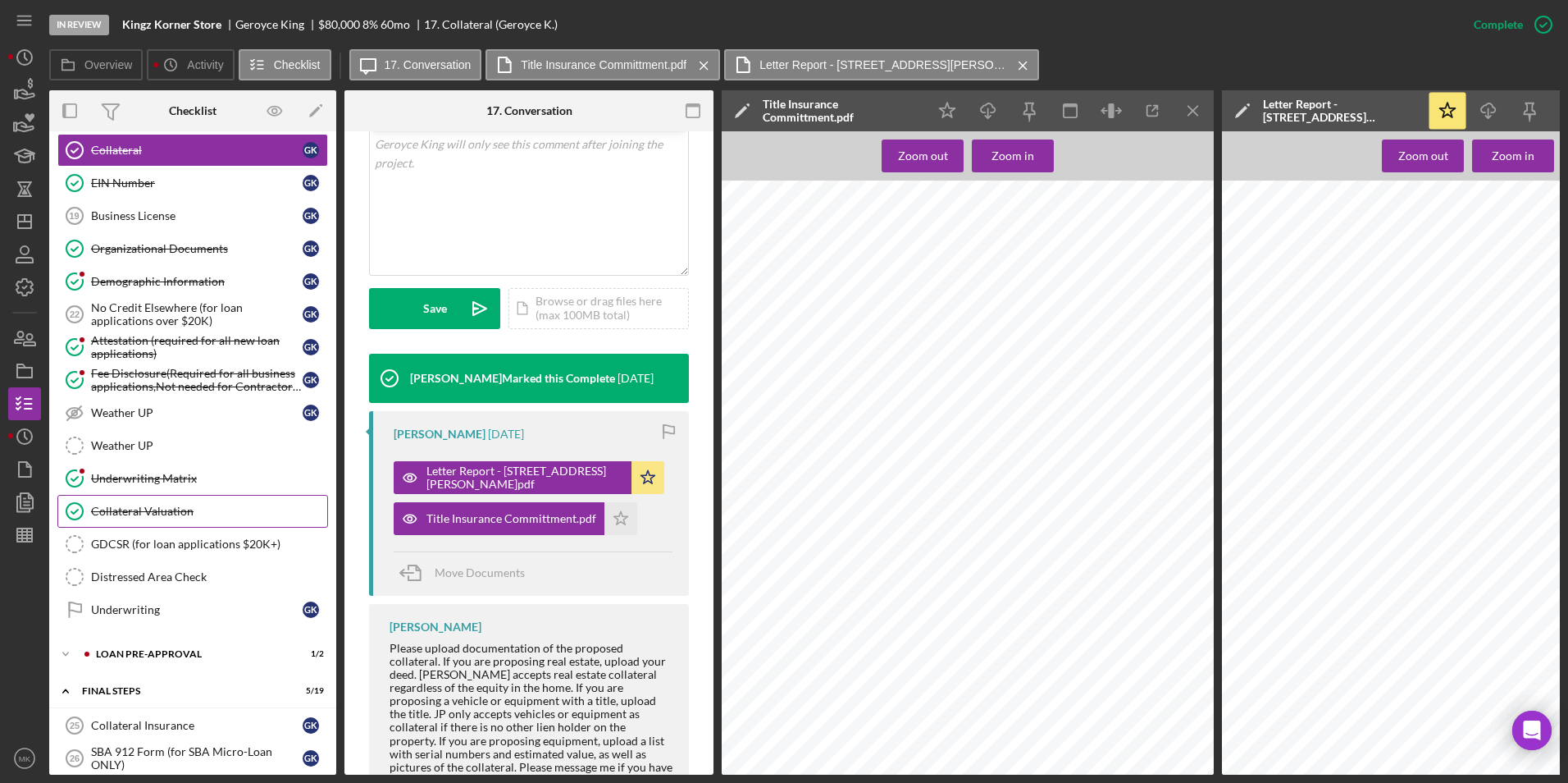
click at [176, 505] on div "Collateral Valuation" at bounding box center [209, 511] width 237 height 13
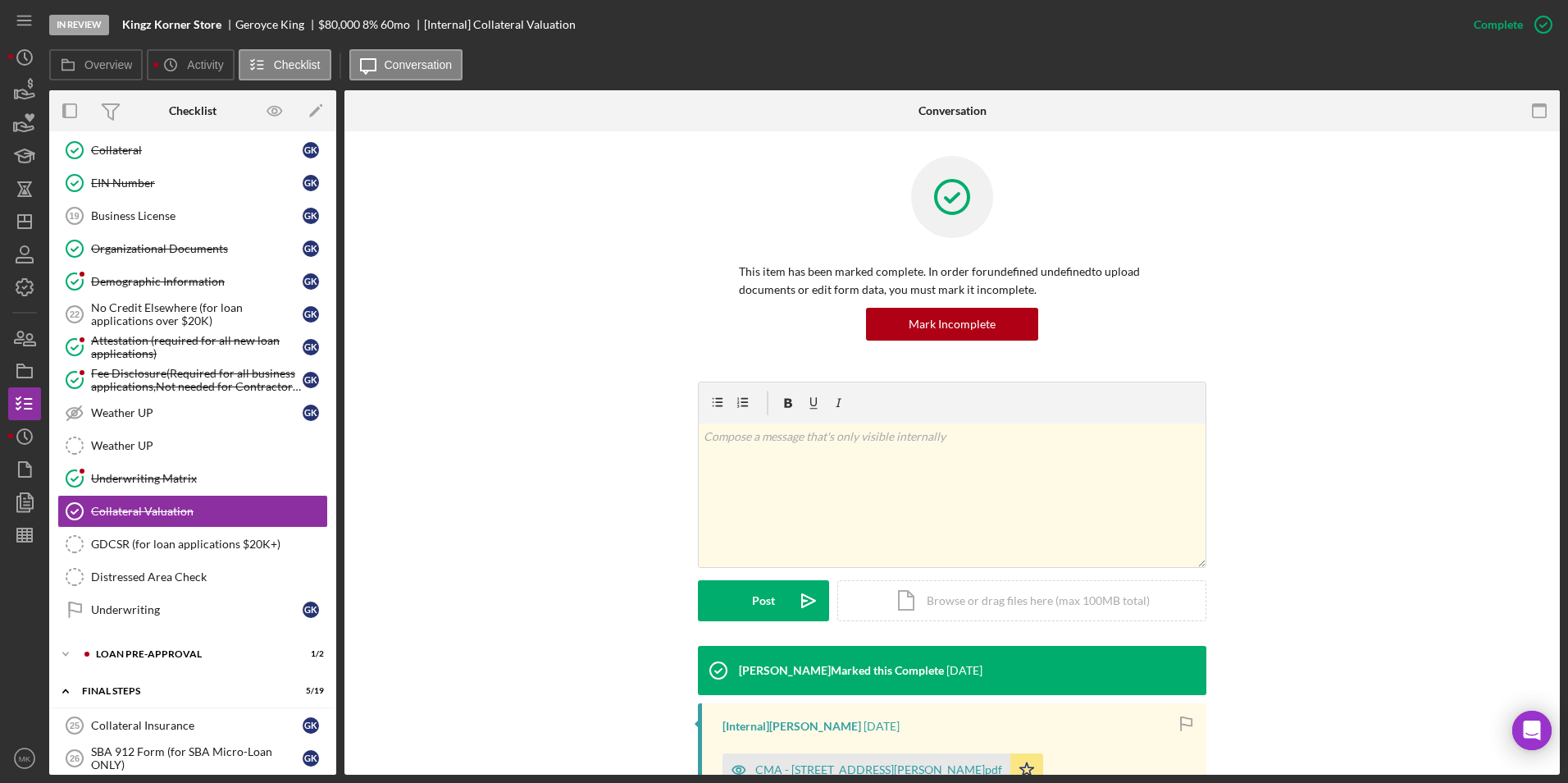
scroll to position [224, 0]
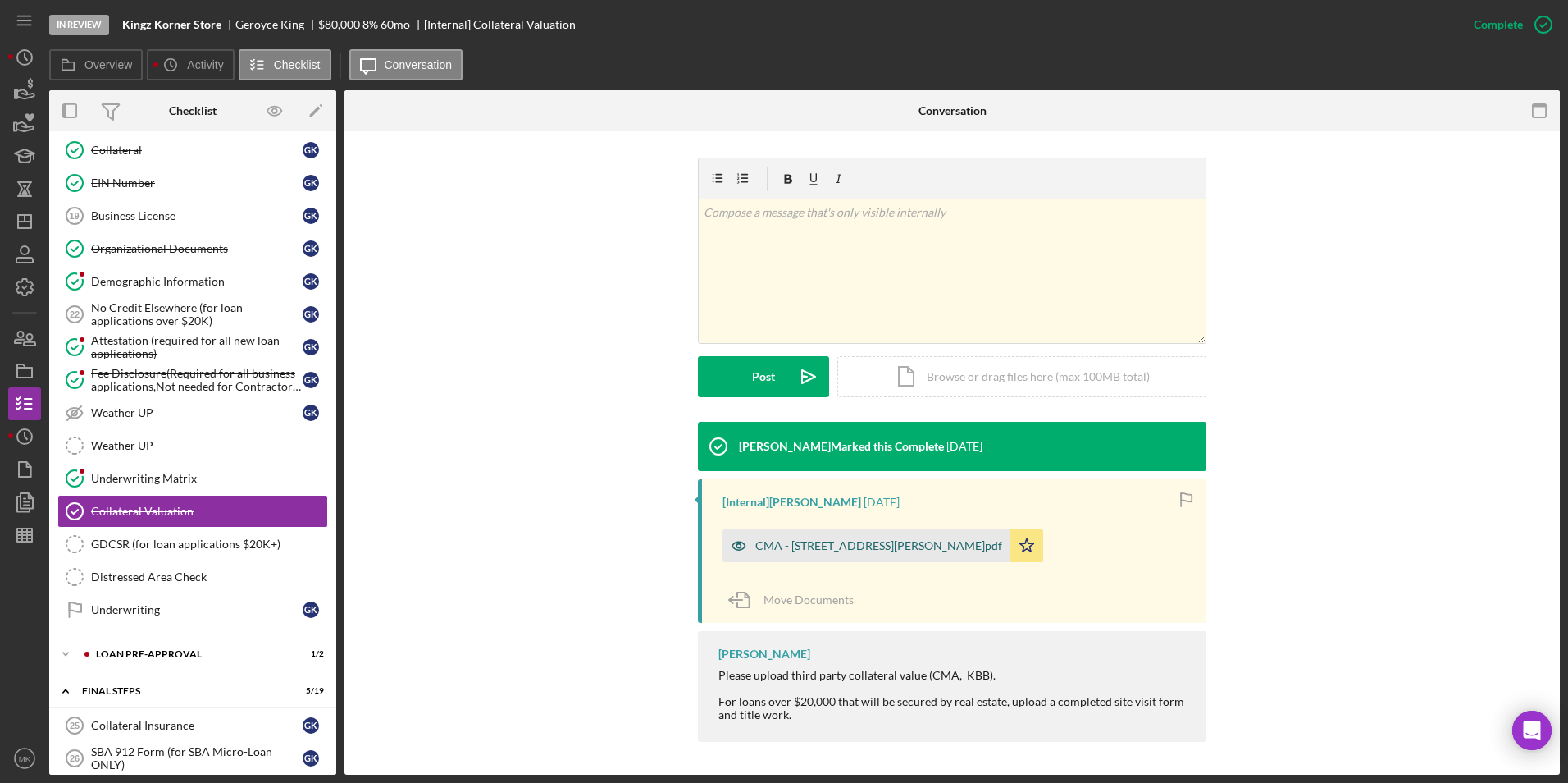
click at [778, 540] on div "CMA - 4534 Margaretta Ave. 63115.pdf" at bounding box center [879, 545] width 247 height 13
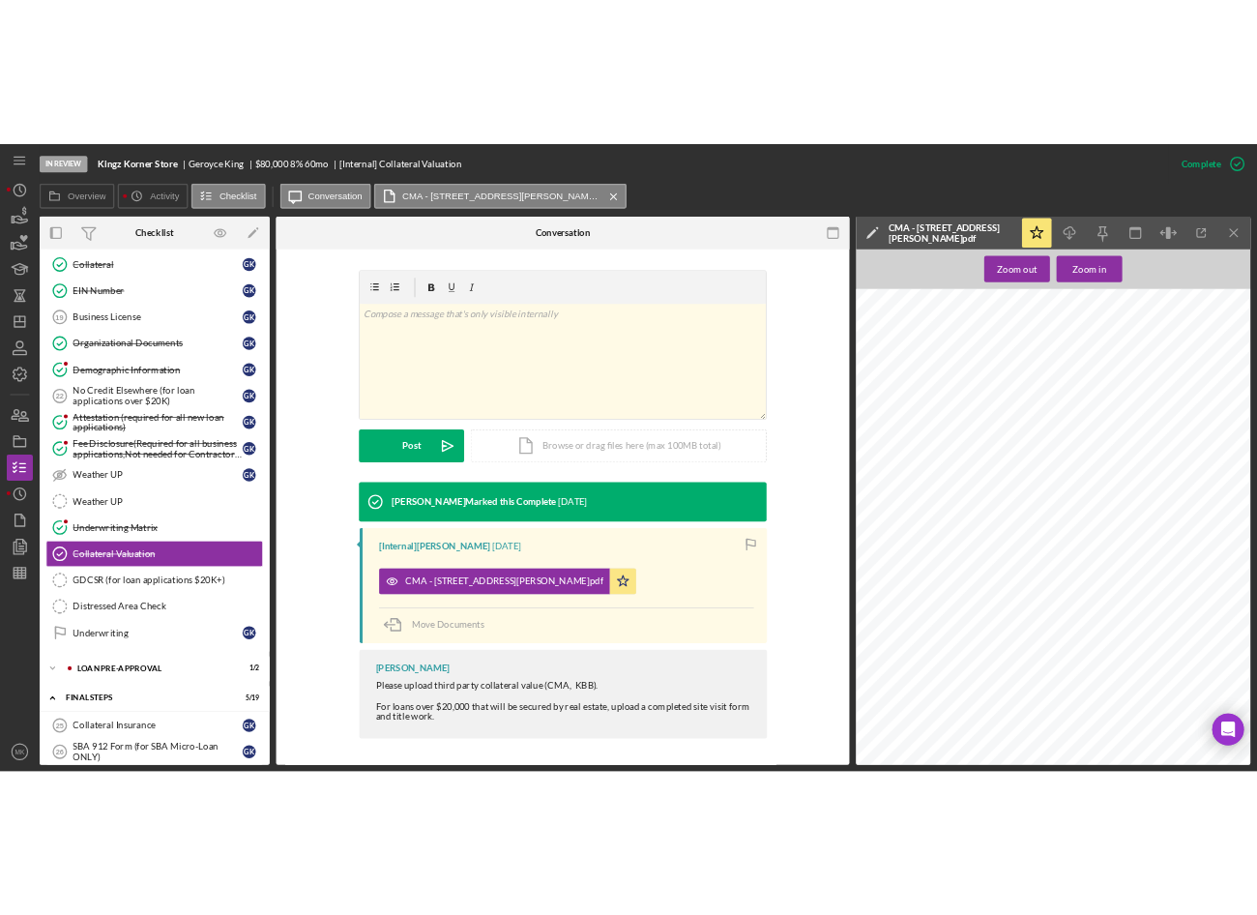
scroll to position [580, 0]
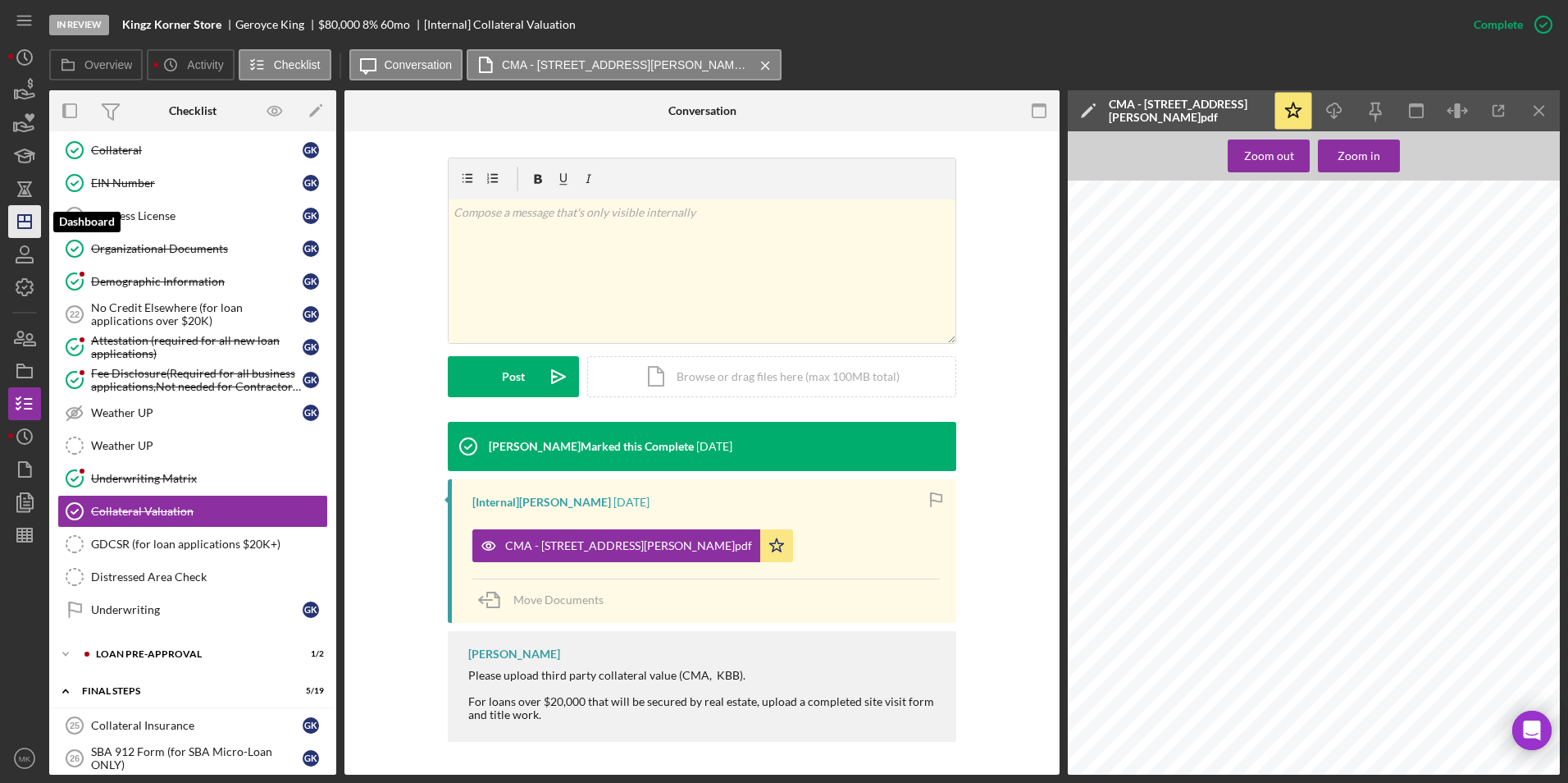
click at [24, 228] on polygon "button" at bounding box center [24, 221] width 13 height 13
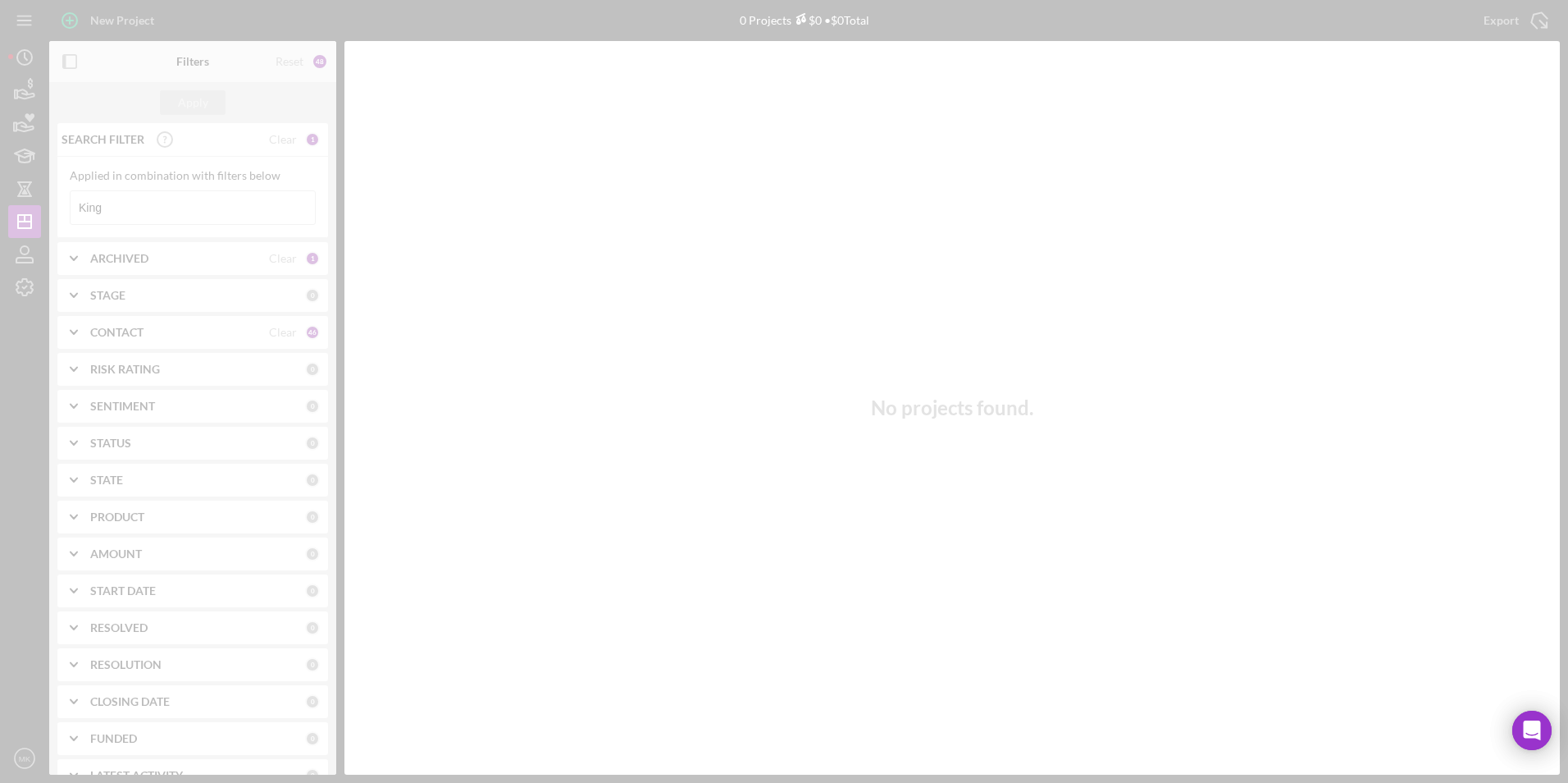
click at [201, 207] on div at bounding box center [784, 391] width 1568 height 783
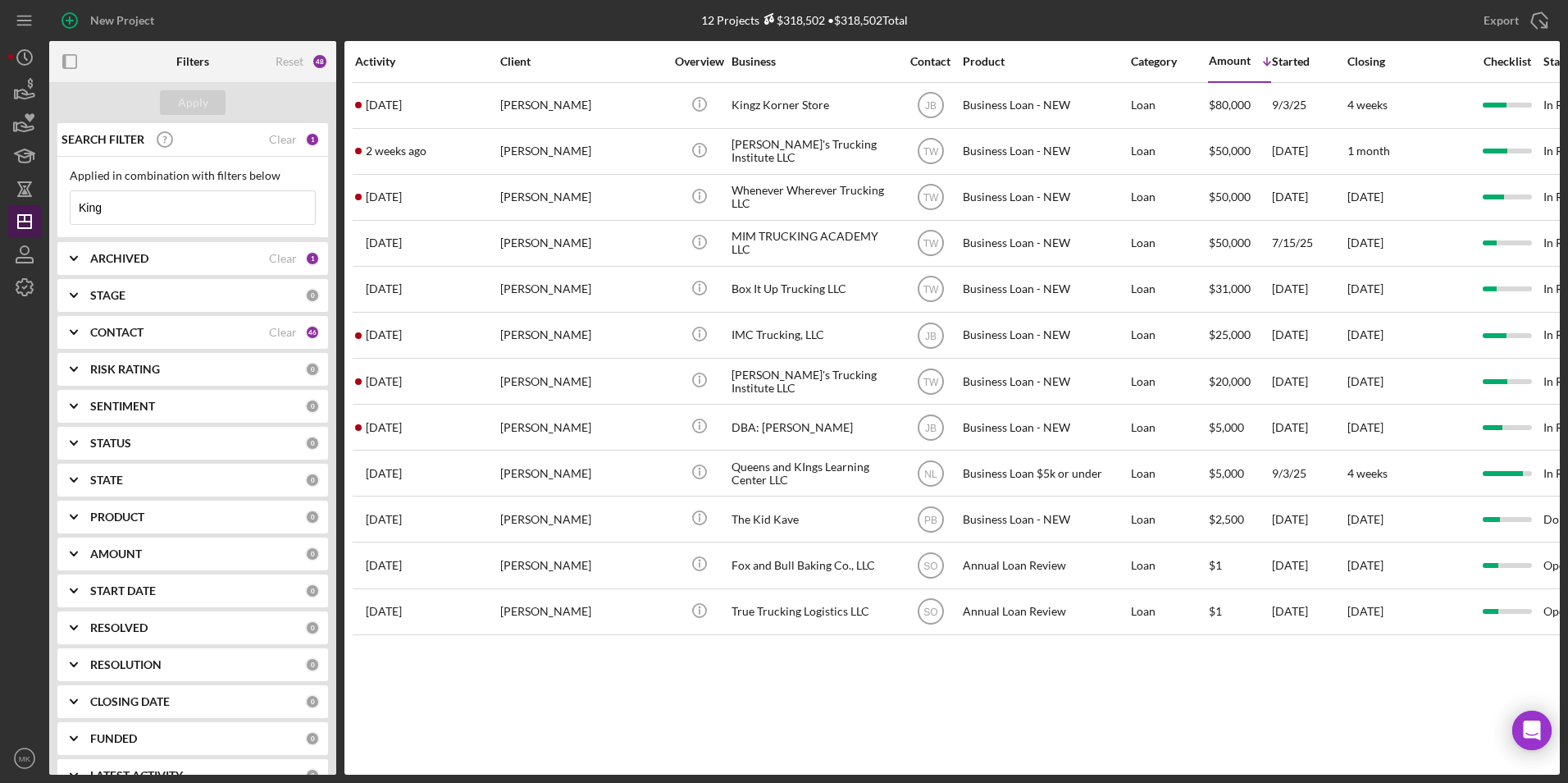
drag, startPoint x: 106, startPoint y: 210, endPoint x: 28, endPoint y: 209, distance: 78.0
click at [28, 209] on div "New Project 12 Projects $318,502 • $318,502 Total King Export Icon/Export Filte…" at bounding box center [784, 387] width 1552 height 775
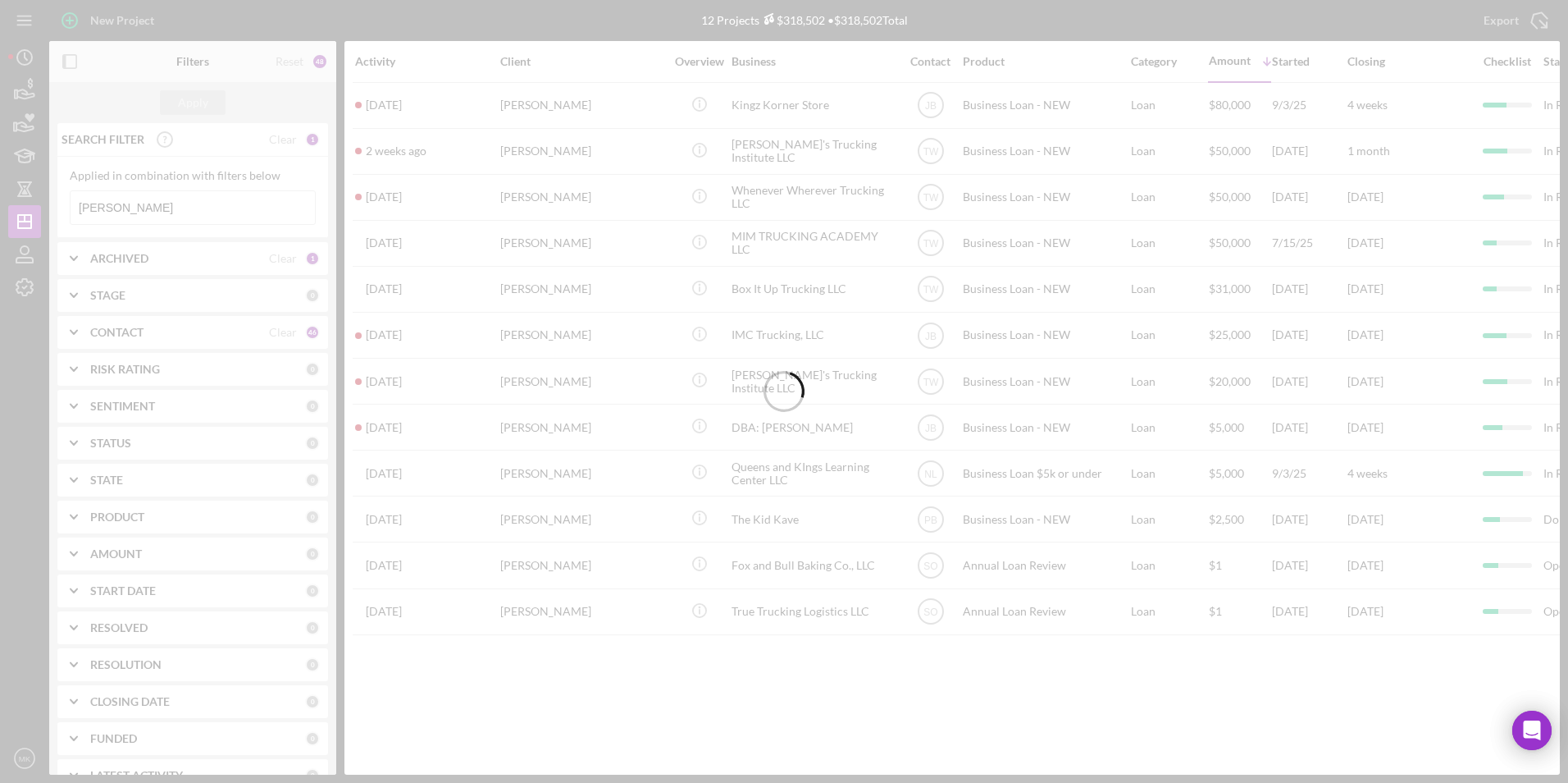
type input "Braden"
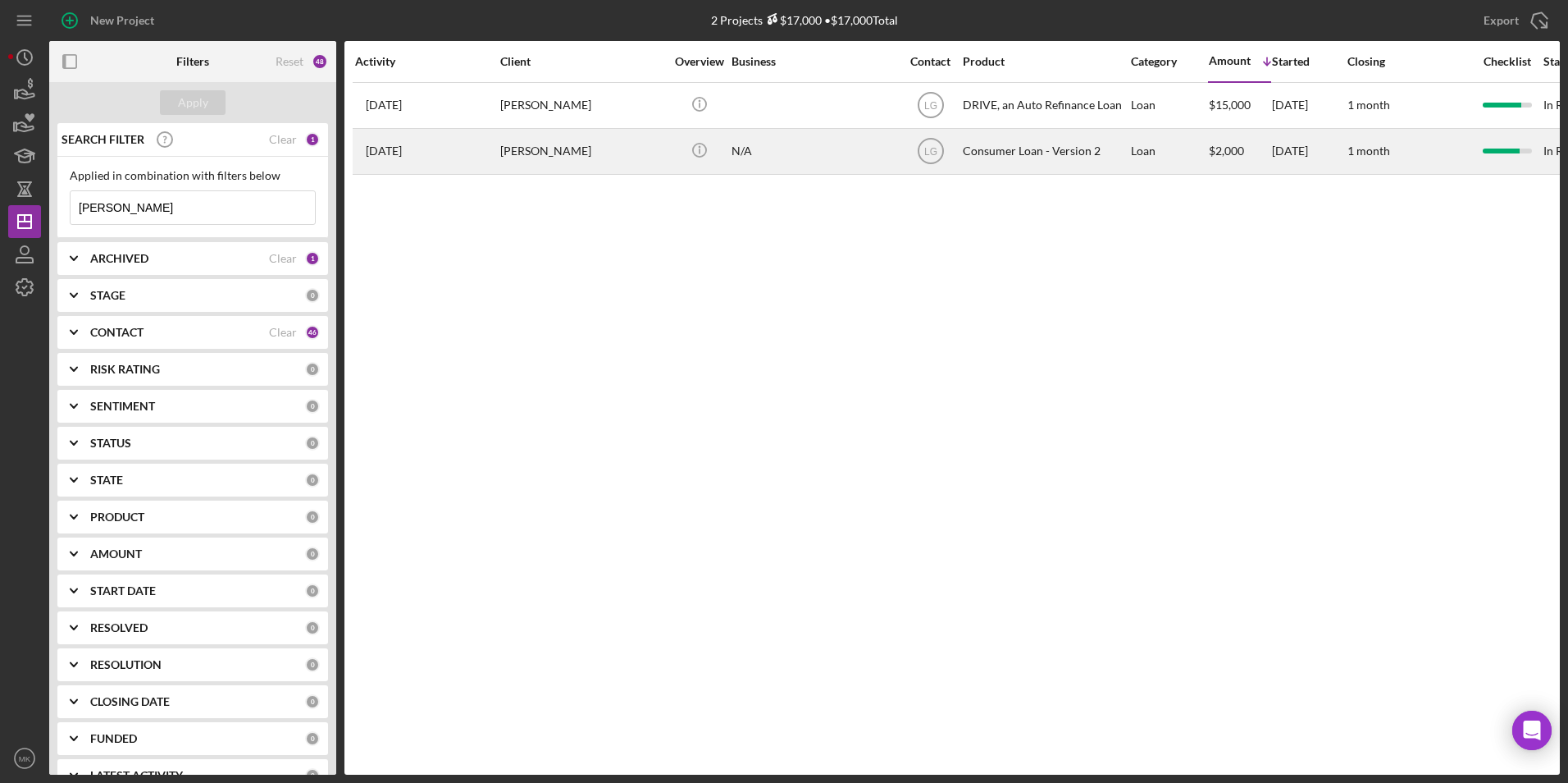
click at [516, 163] on div "Tammy Braden" at bounding box center [582, 151] width 164 height 43
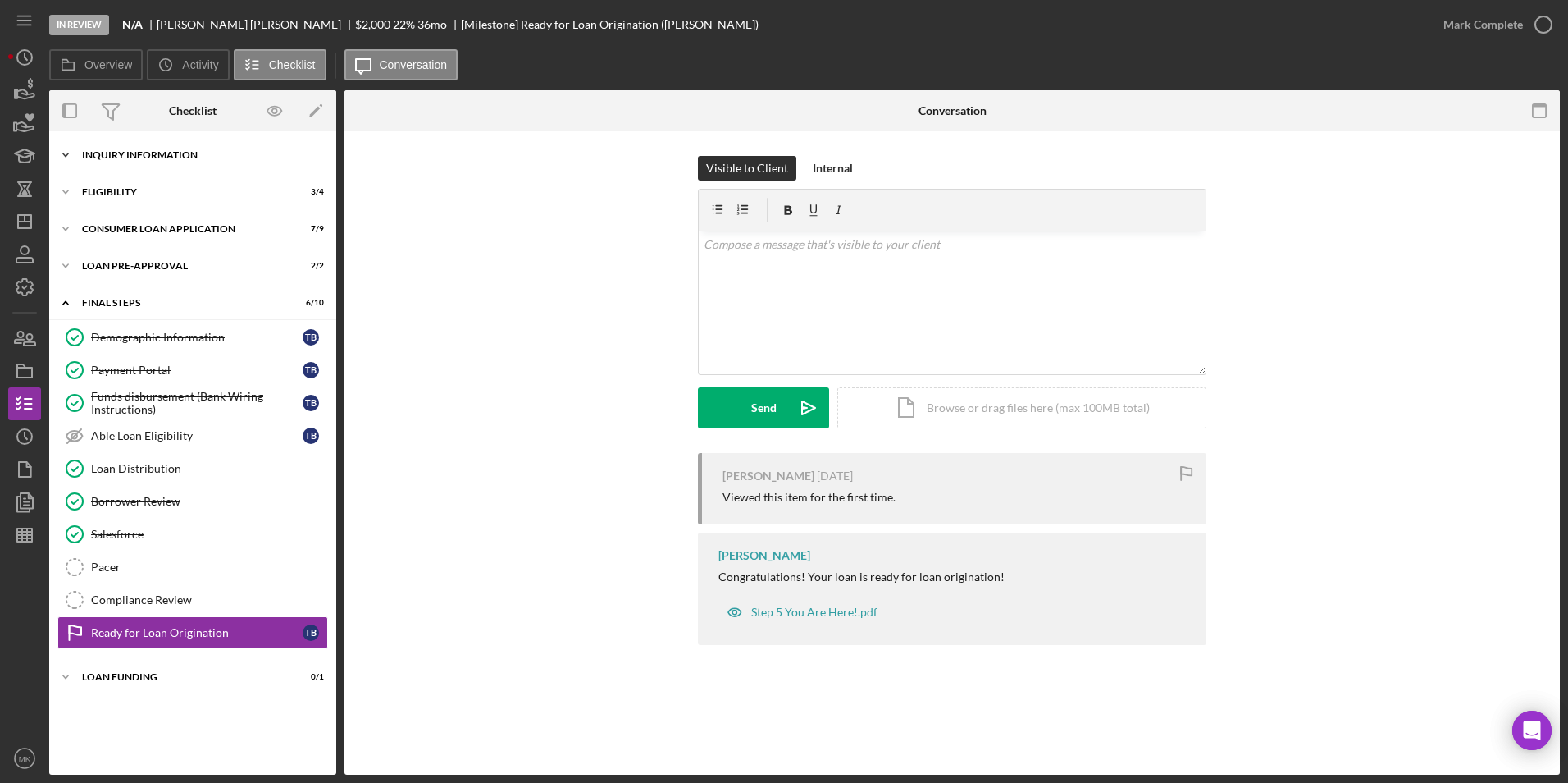
click at [135, 145] on div "Icon/Expander Inquiry Information 8 / 8" at bounding box center [193, 154] width 287 height 33
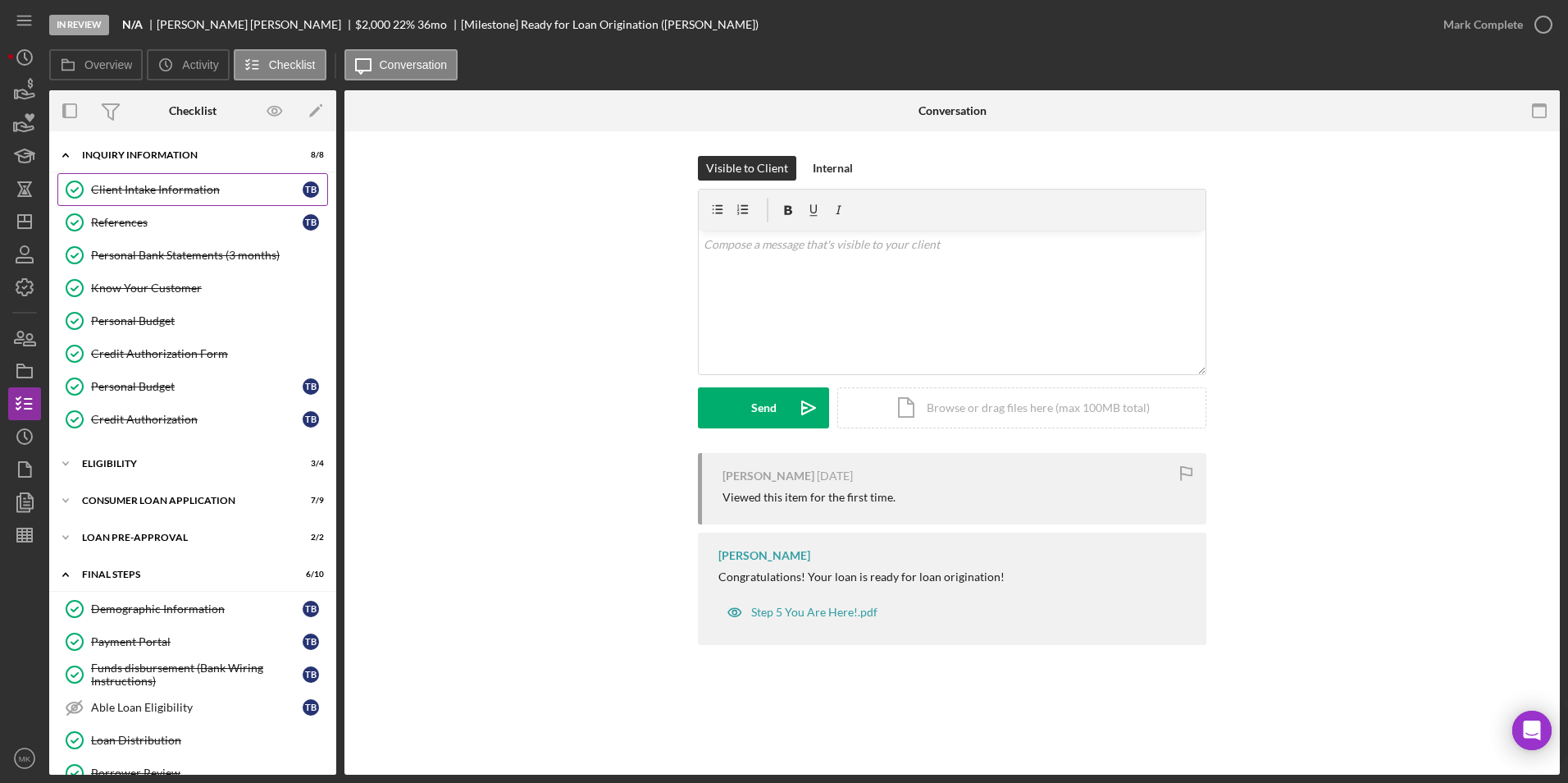
click at [162, 185] on div "Client Intake Information" at bounding box center [197, 189] width 212 height 13
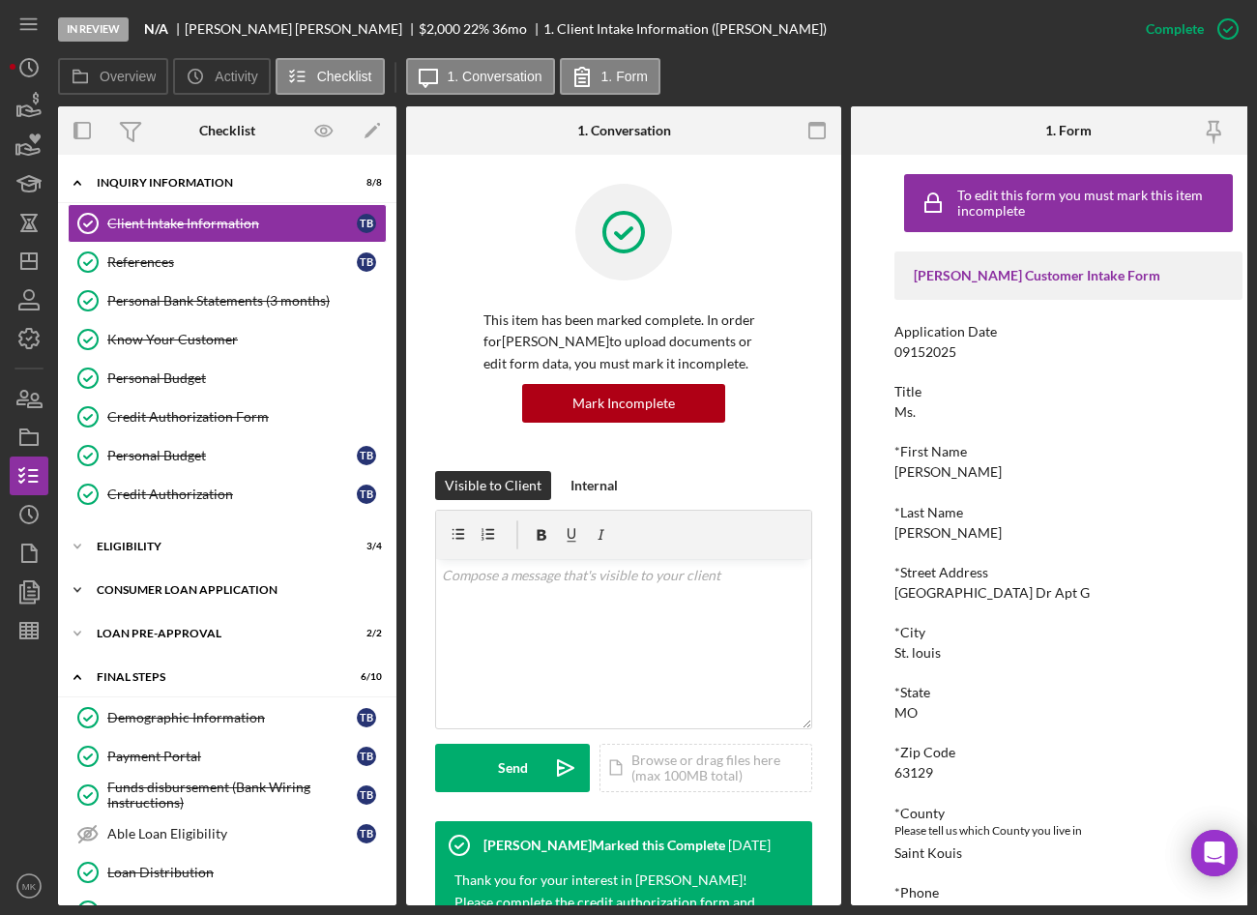
click at [141, 586] on div "Consumer Loan Application" at bounding box center [235, 590] width 276 height 12
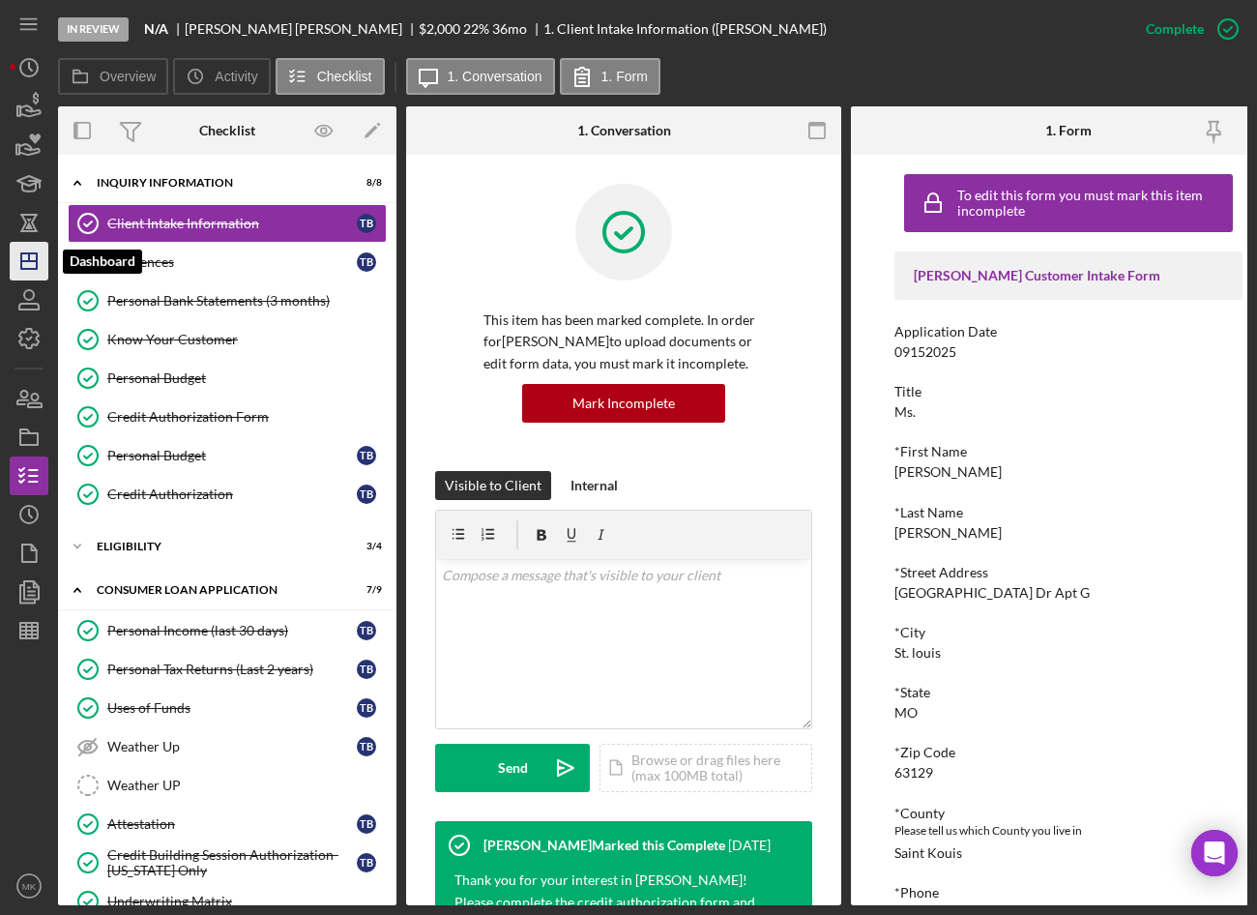
click at [41, 257] on icon "Icon/Dashboard" at bounding box center [29, 261] width 48 height 48
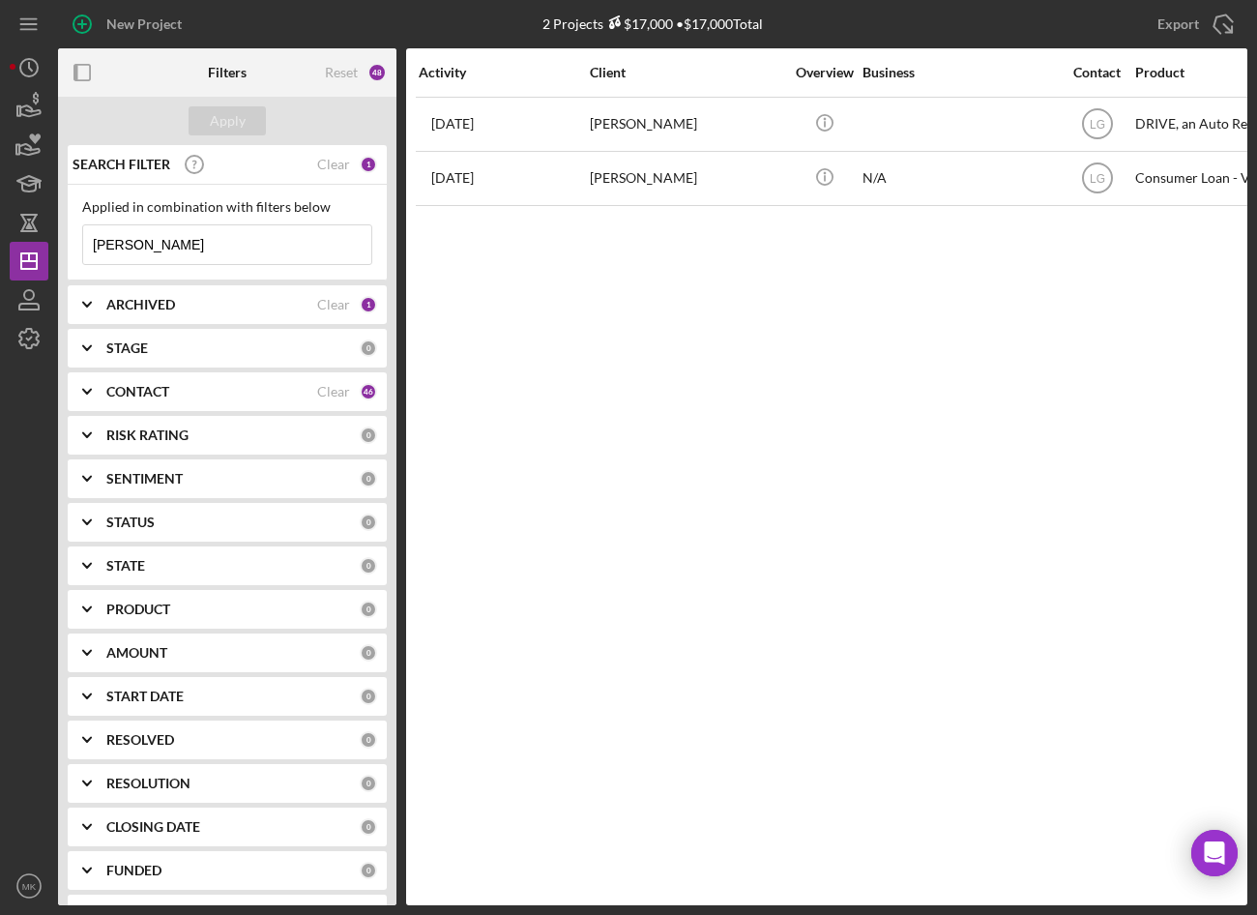
drag, startPoint x: 168, startPoint y: 244, endPoint x: 49, endPoint y: 239, distance: 119.1
click at [49, 239] on div "New Project 2 Projects $17,000 • $17,000 Total Braden Export Icon/Export Filter…" at bounding box center [629, 452] width 1238 height 905
type input "Cunningham"
click at [629, 140] on div "[PERSON_NAME]" at bounding box center [686, 124] width 193 height 51
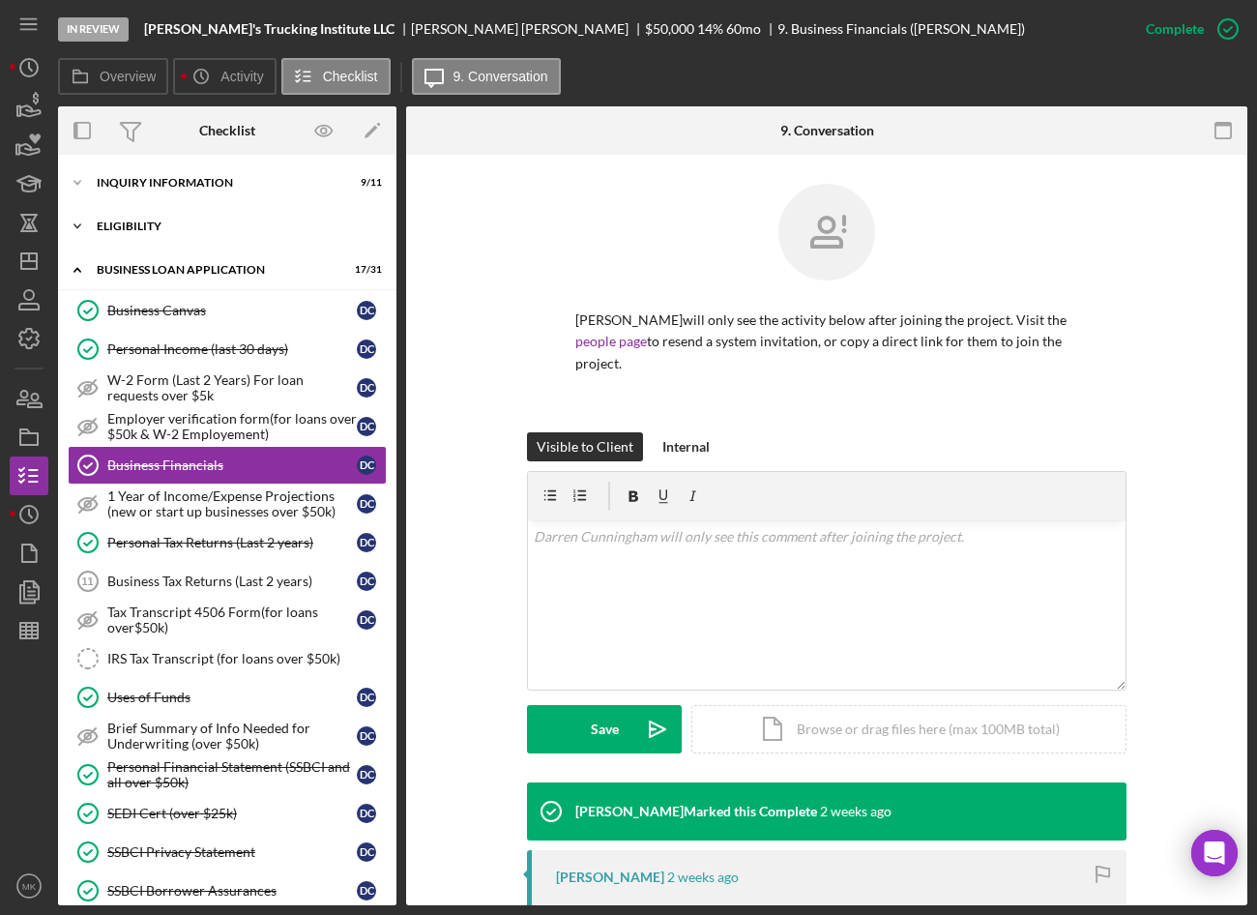
click at [150, 228] on div "ELIGIBILITY" at bounding box center [235, 227] width 276 height 12
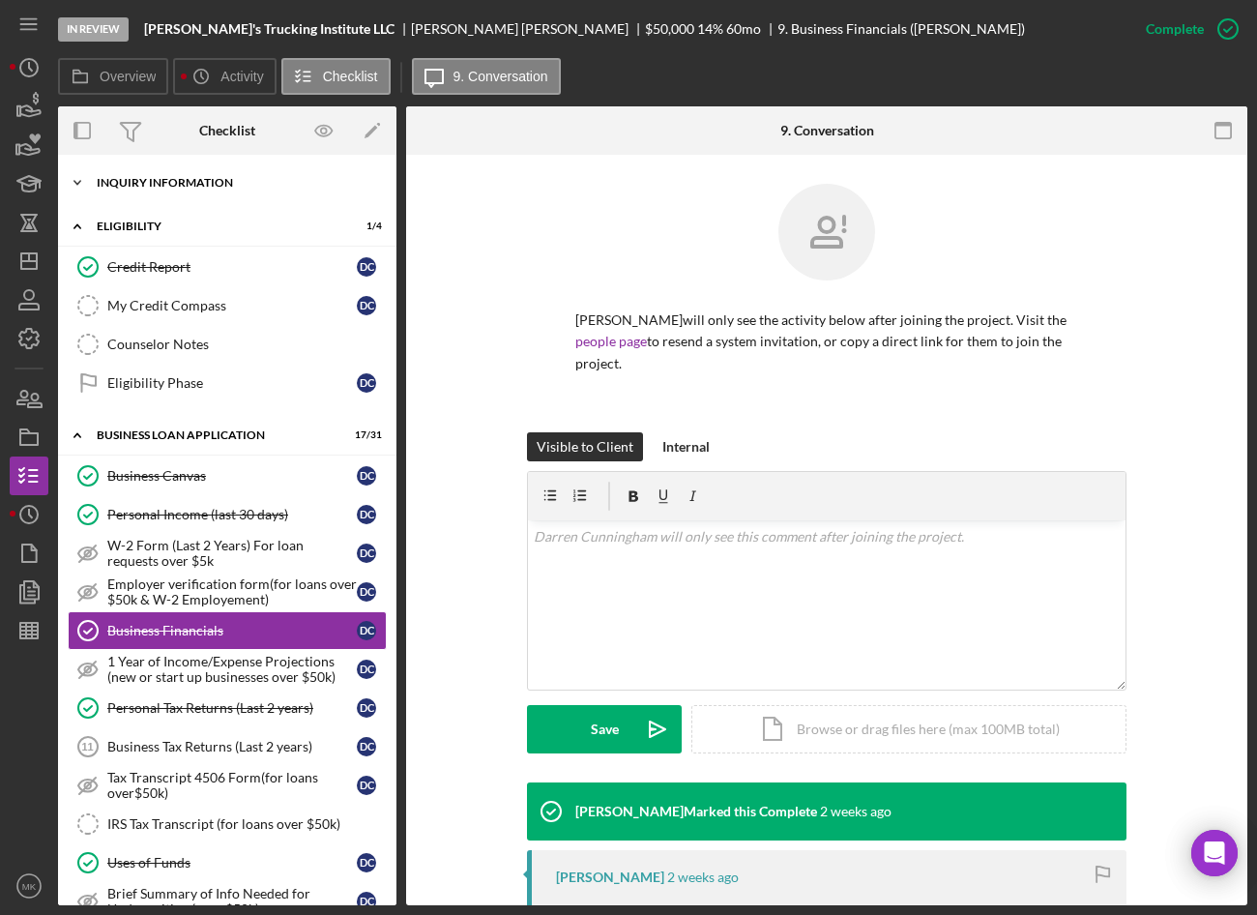
click at [152, 174] on div "Icon/Expander INQUIRY INFORMATION 9 / 11" at bounding box center [227, 182] width 339 height 39
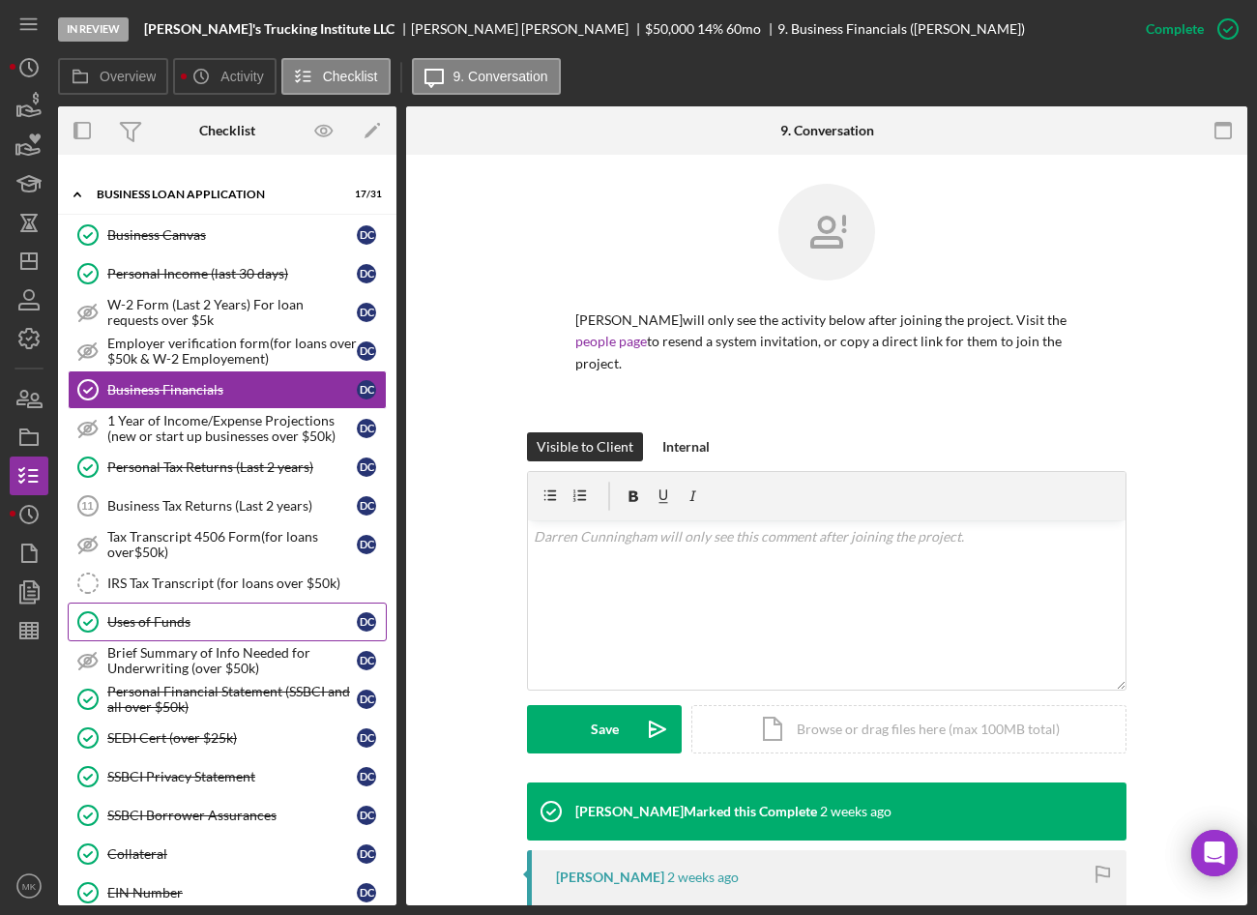
scroll to position [870, 0]
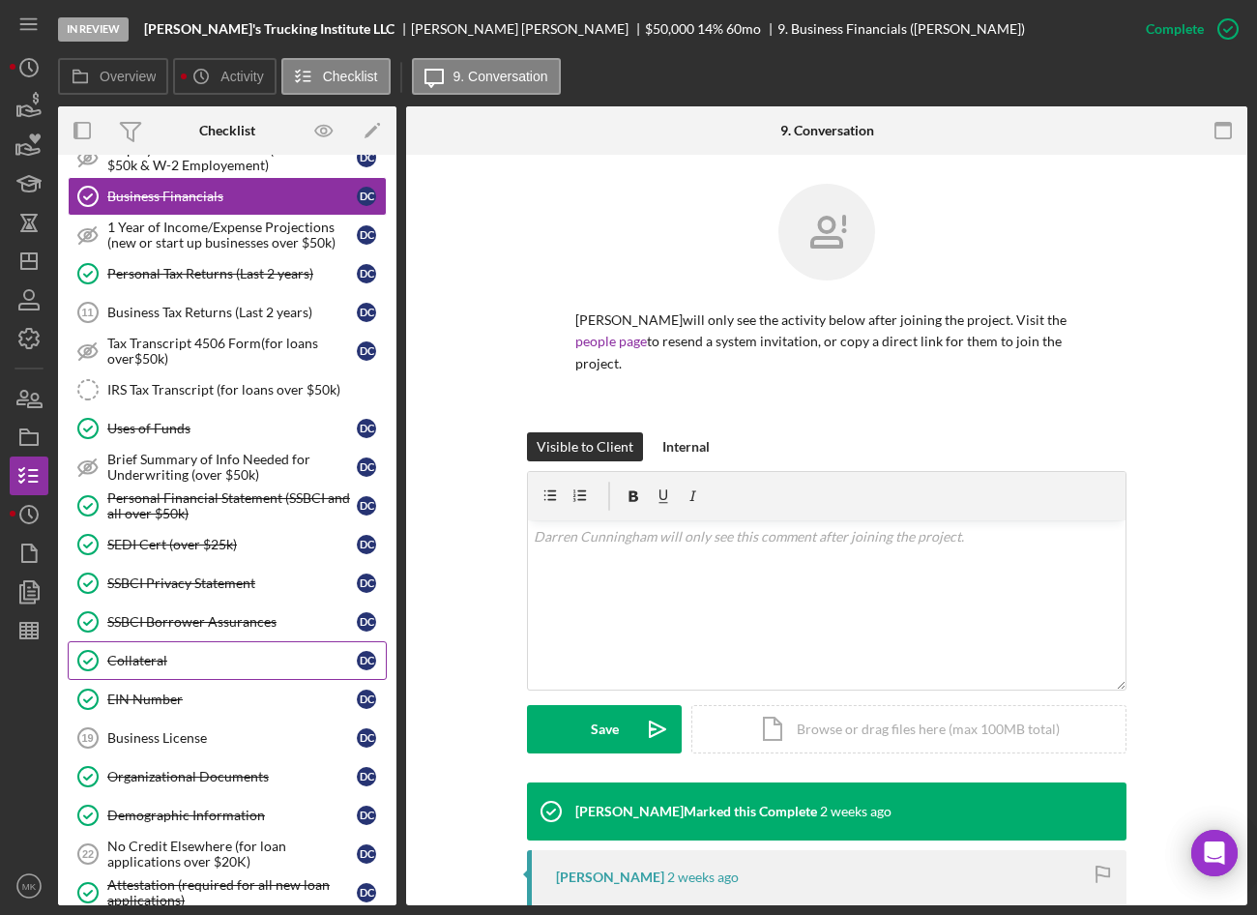
click at [172, 658] on div "Collateral" at bounding box center [232, 660] width 250 height 15
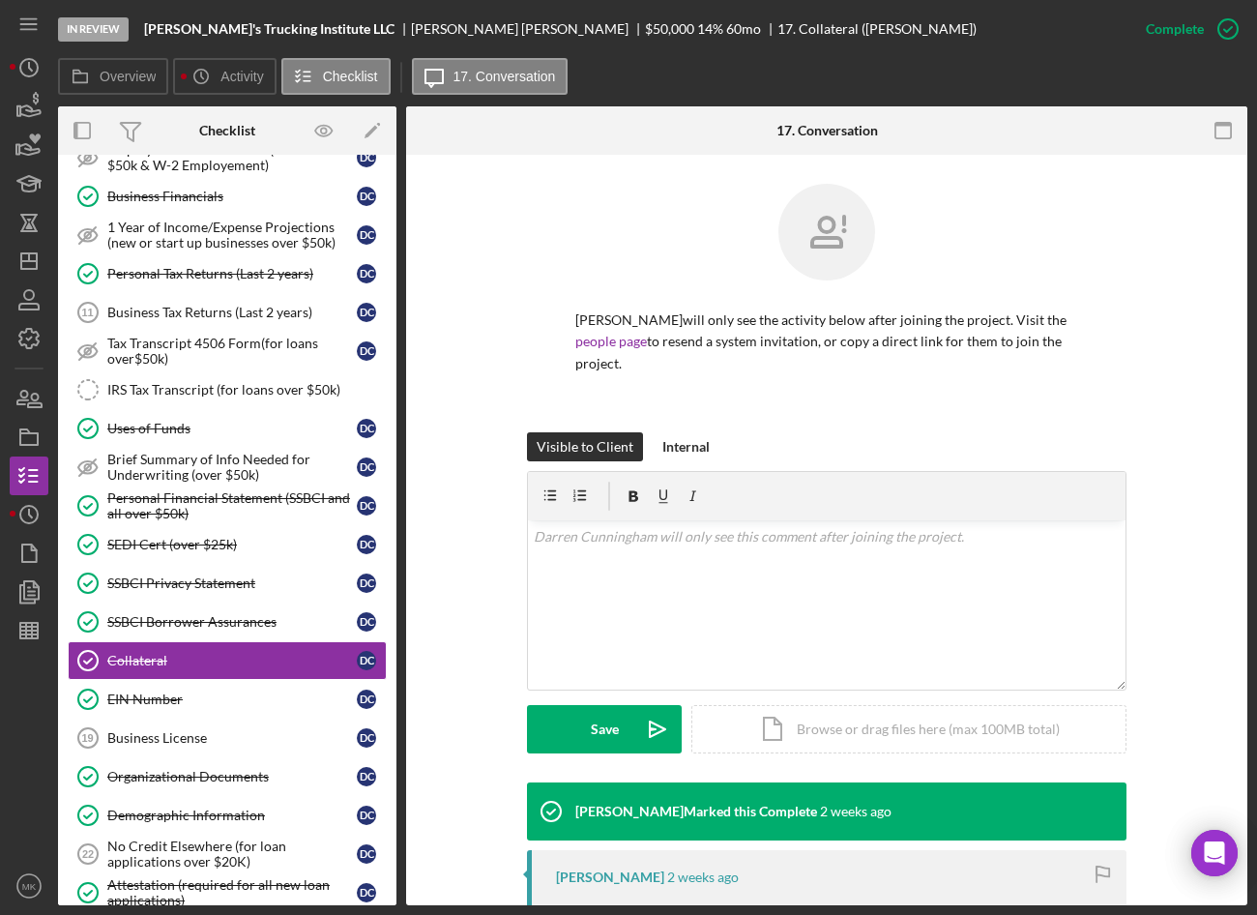
scroll to position [504, 0]
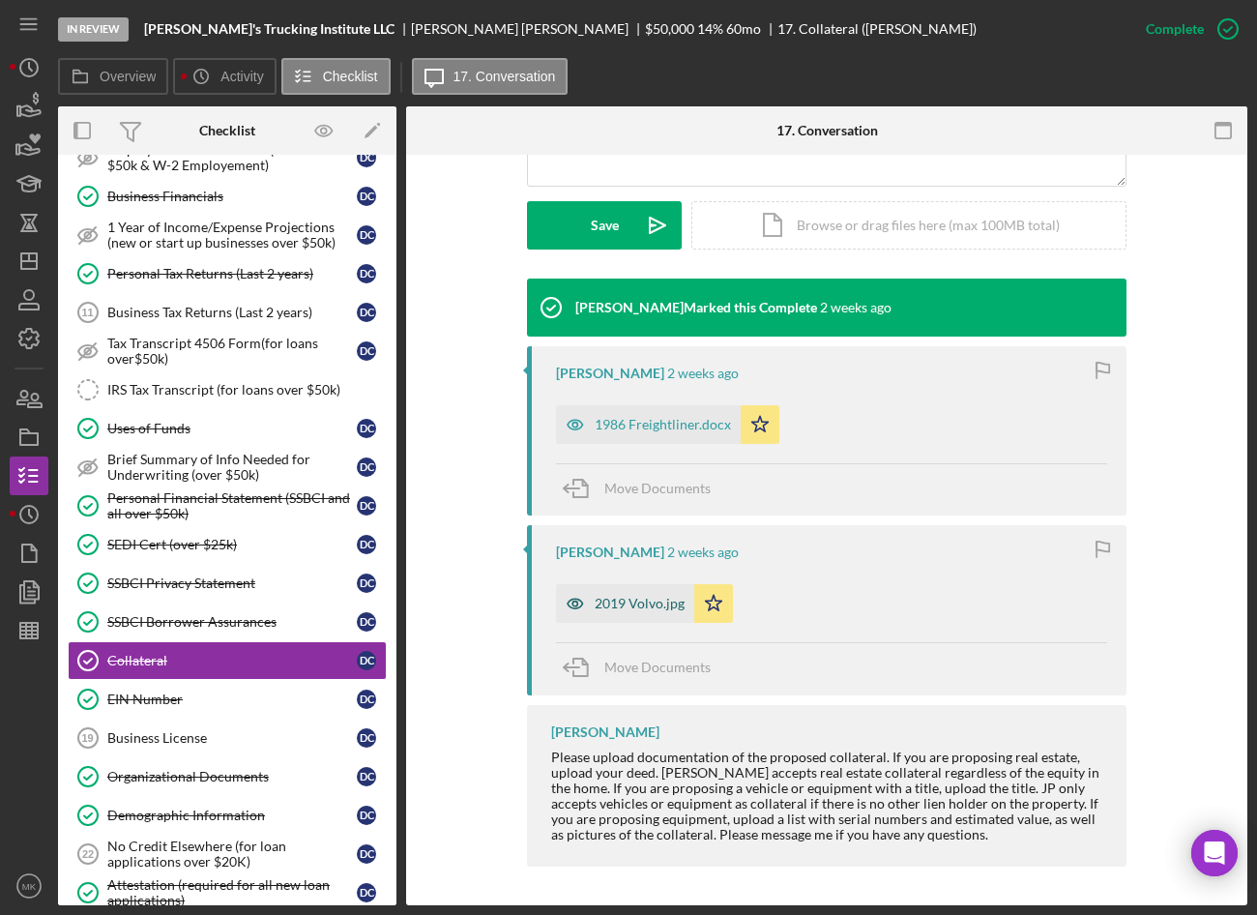
click at [651, 614] on div "2019 Volvo.jpg" at bounding box center [625, 603] width 138 height 39
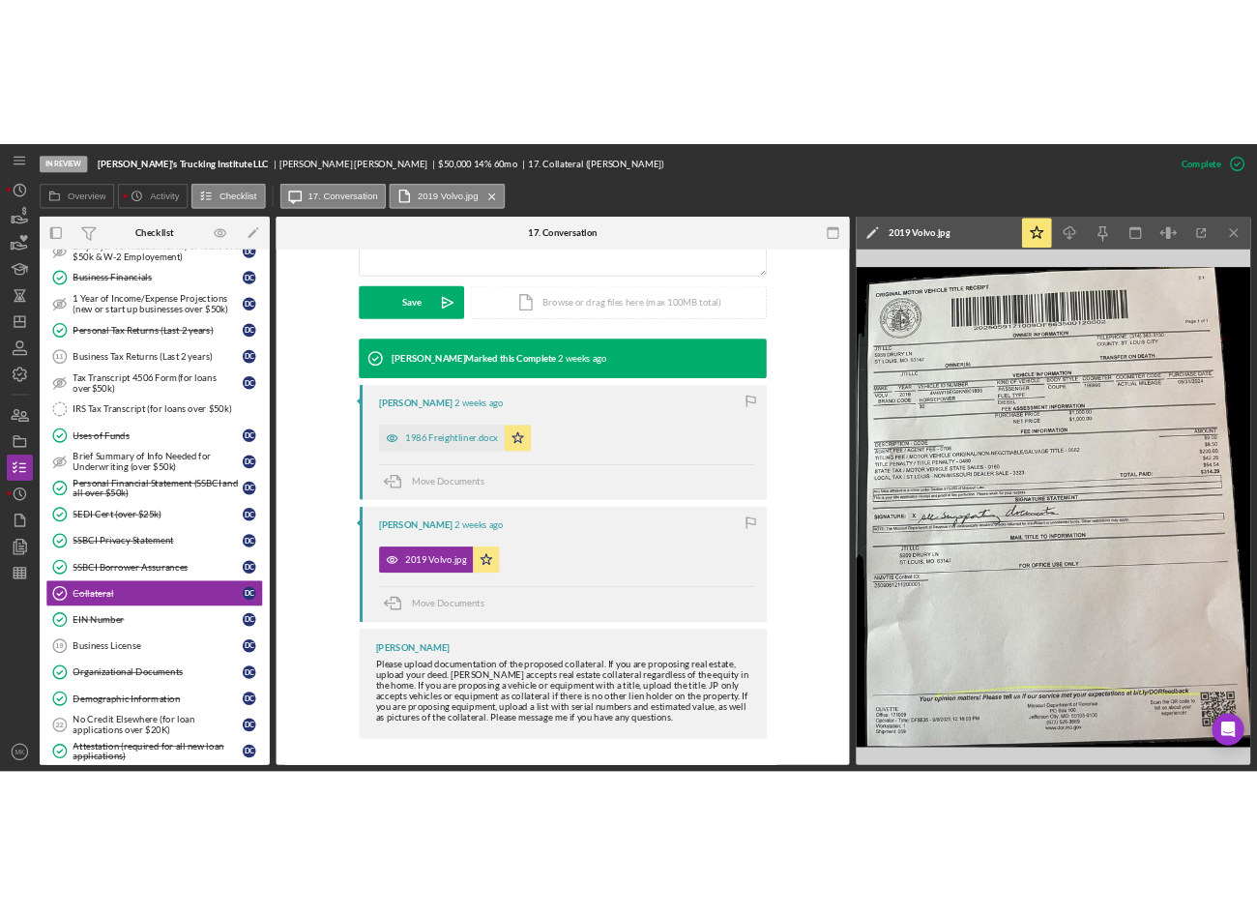
scroll to position [526, 0]
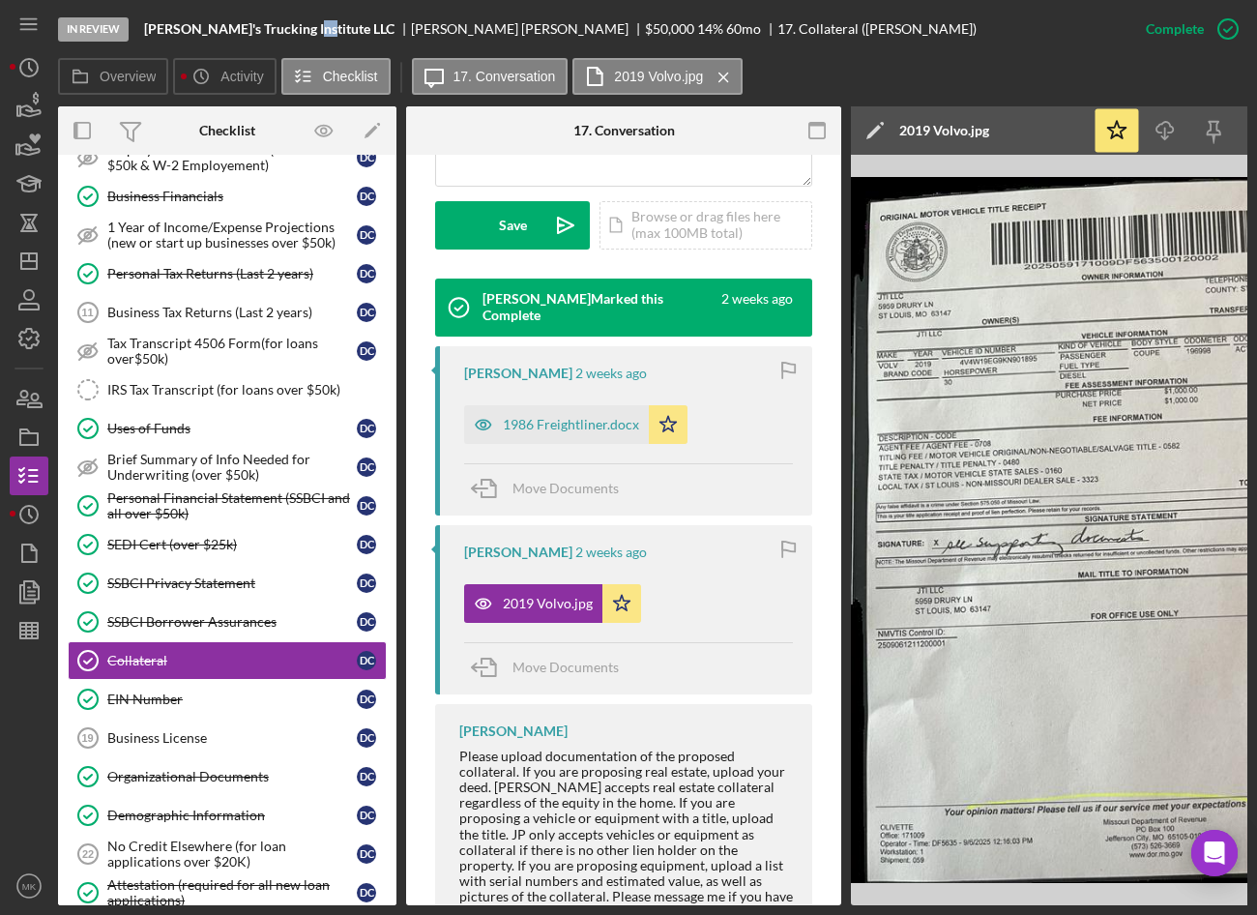
drag, startPoint x: 312, startPoint y: 26, endPoint x: 296, endPoint y: 25, distance: 16.5
click at [296, 25] on div "Jay's Trucking Institute LLC" at bounding box center [277, 28] width 267 height 15
click at [312, 23] on div "Jay's Trucking Institute LLC" at bounding box center [277, 28] width 267 height 15
drag, startPoint x: 313, startPoint y: 28, endPoint x: 148, endPoint y: 29, distance: 165.4
click at [148, 29] on div "Jay's Trucking Institute LLC" at bounding box center [277, 28] width 267 height 15
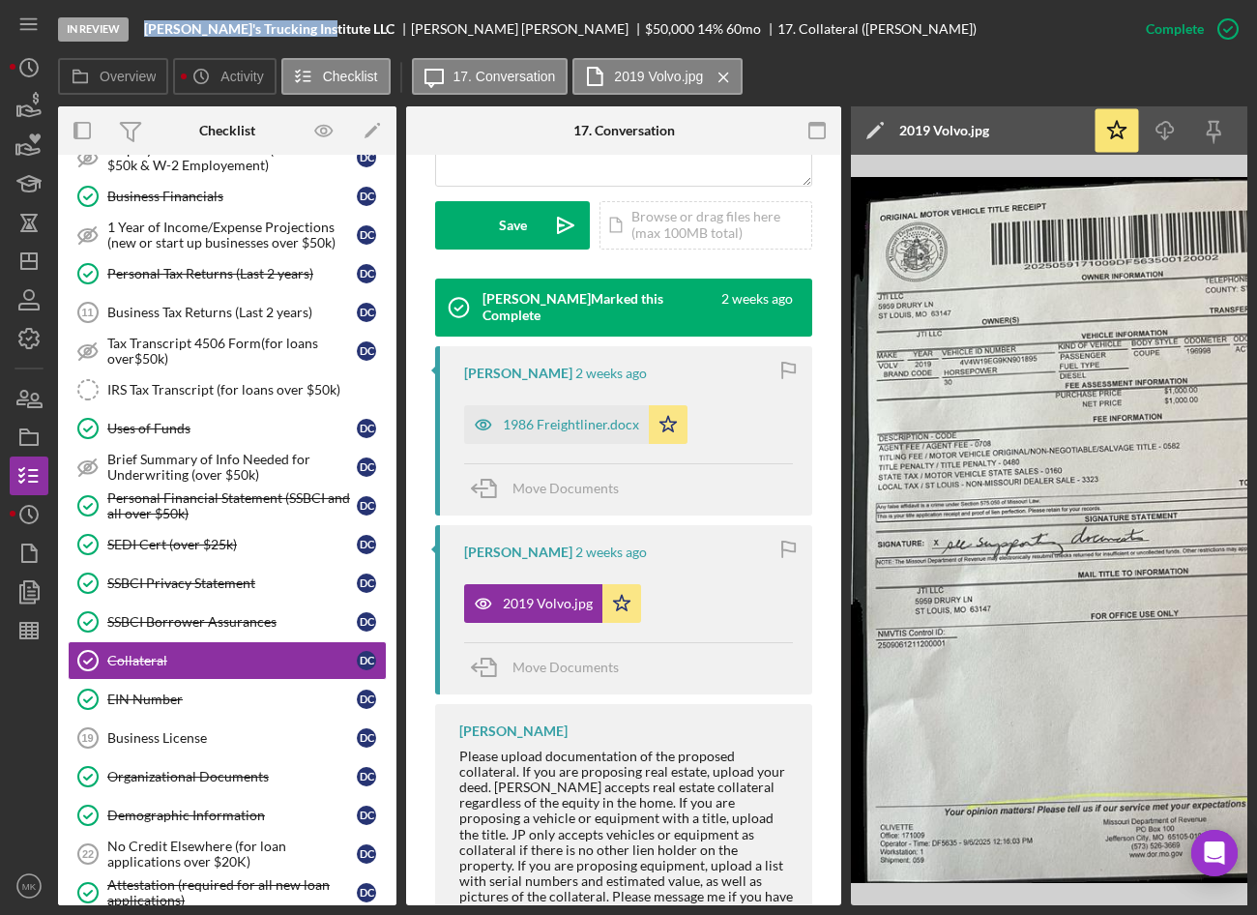
copy b "Jay's Trucking Institute LLC"
click at [250, 765] on link "Organizational Documents Organizational Documents D C" at bounding box center [227, 776] width 319 height 39
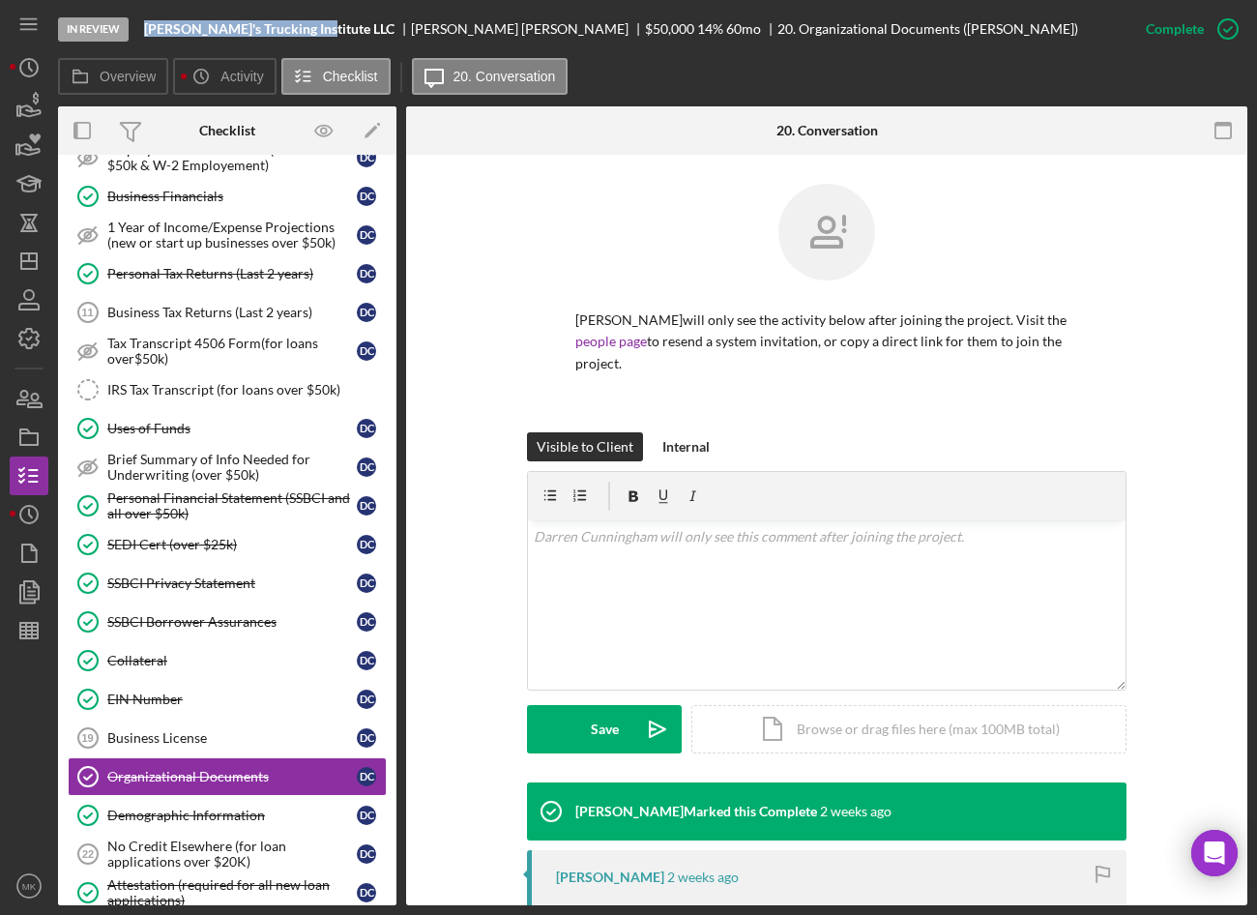
scroll to position [373, 0]
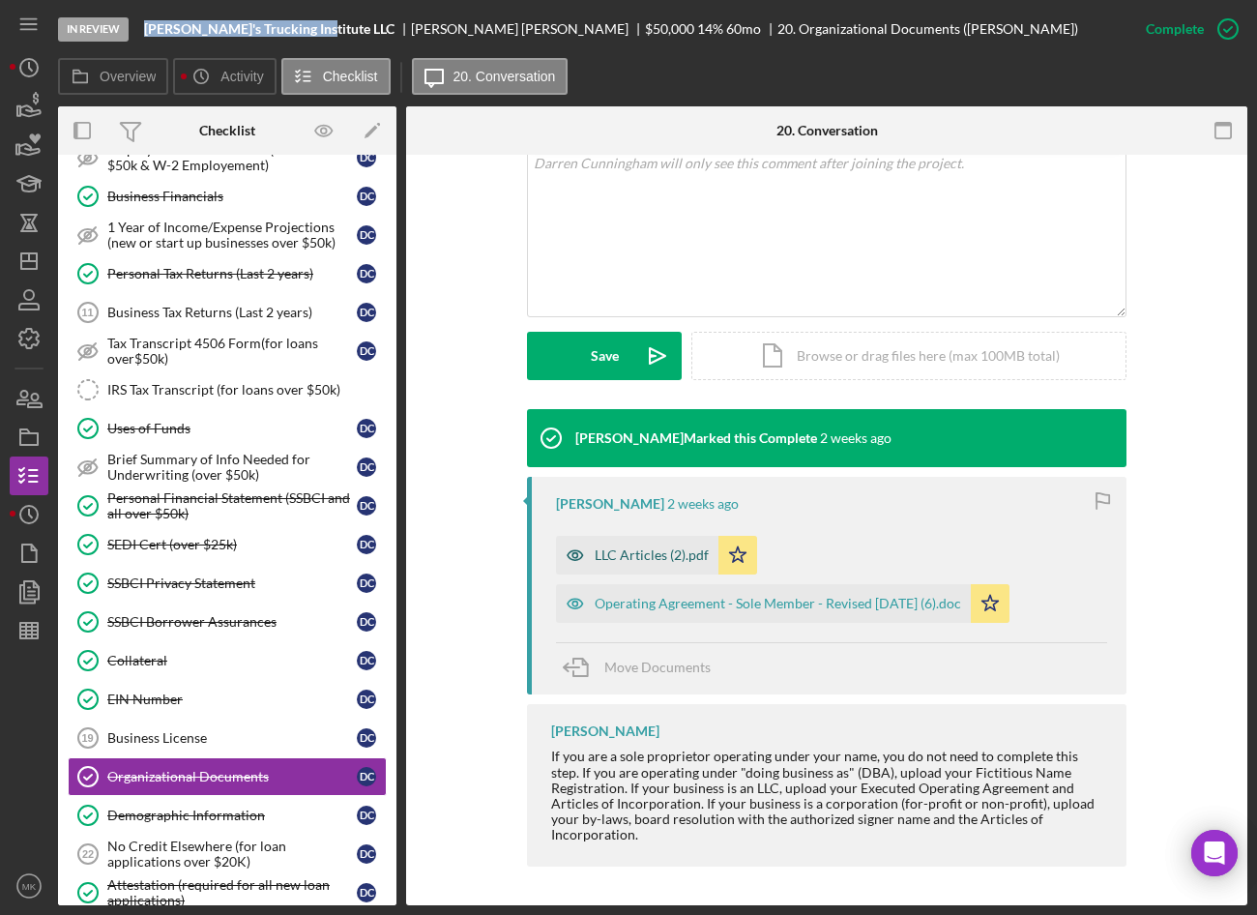
click at [681, 561] on div "LLC Articles (2).pdf" at bounding box center [652, 554] width 114 height 15
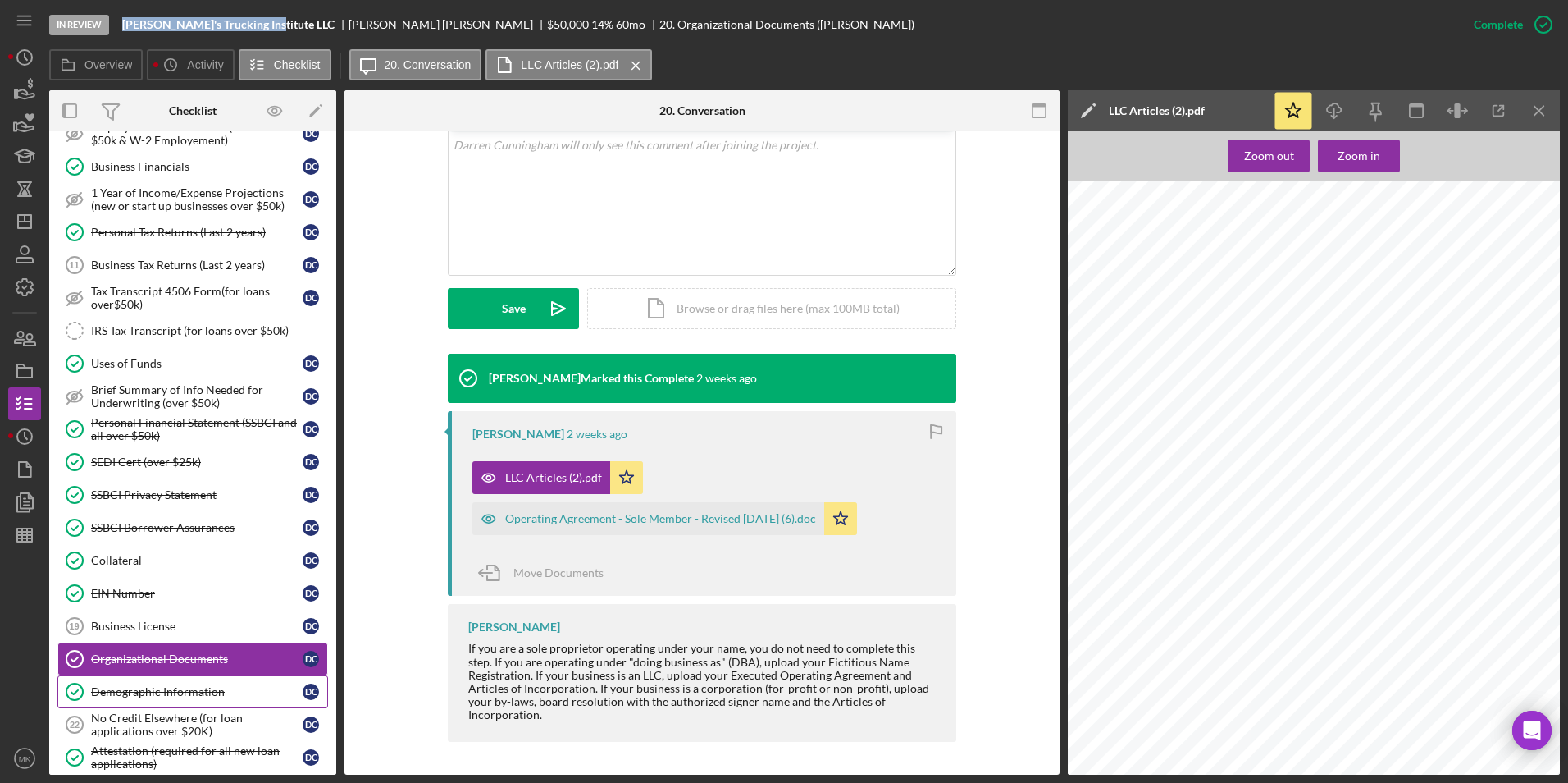
scroll to position [1066, 0]
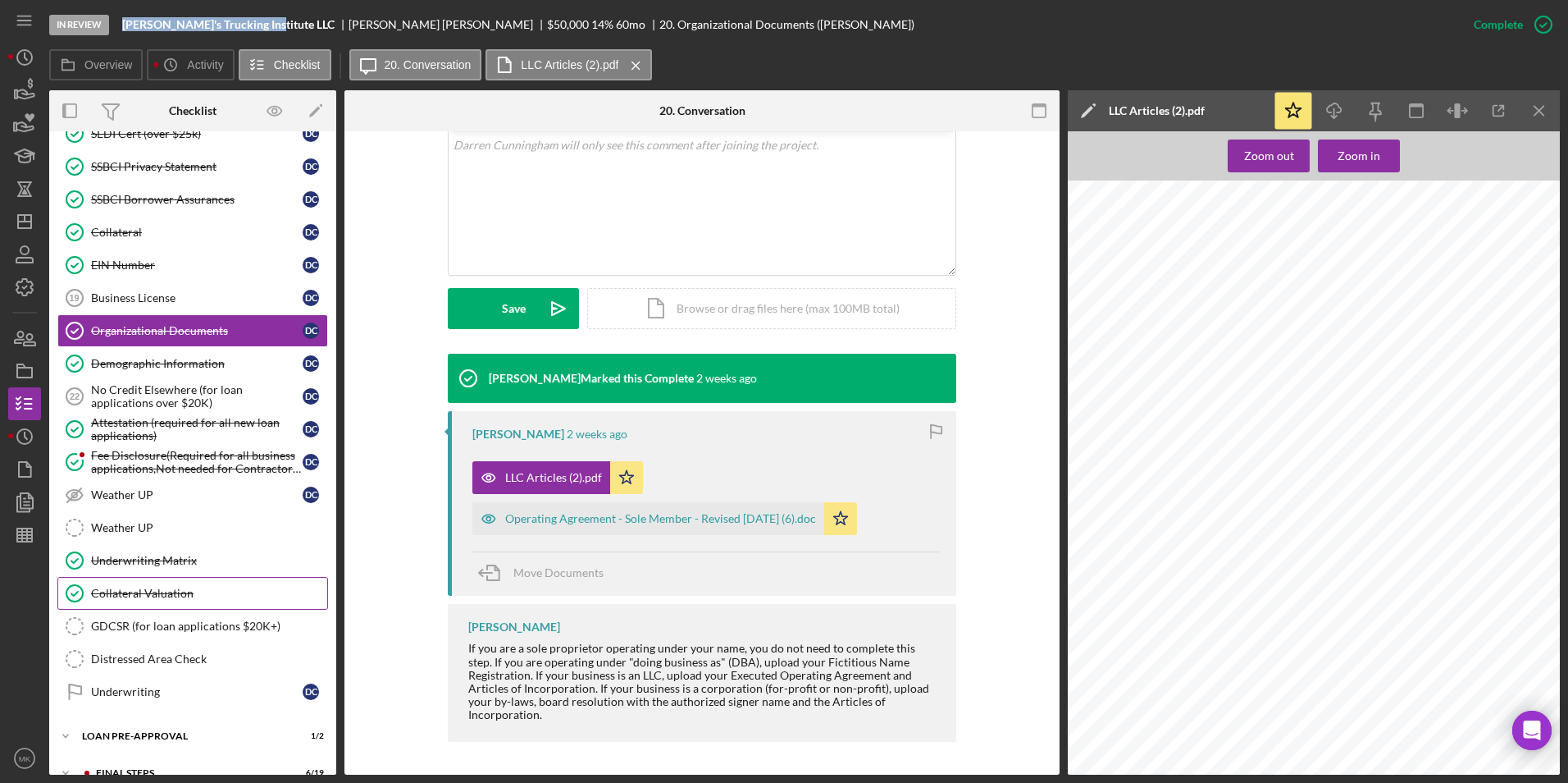
click at [181, 600] on div "Collateral Valuation" at bounding box center [209, 593] width 237 height 13
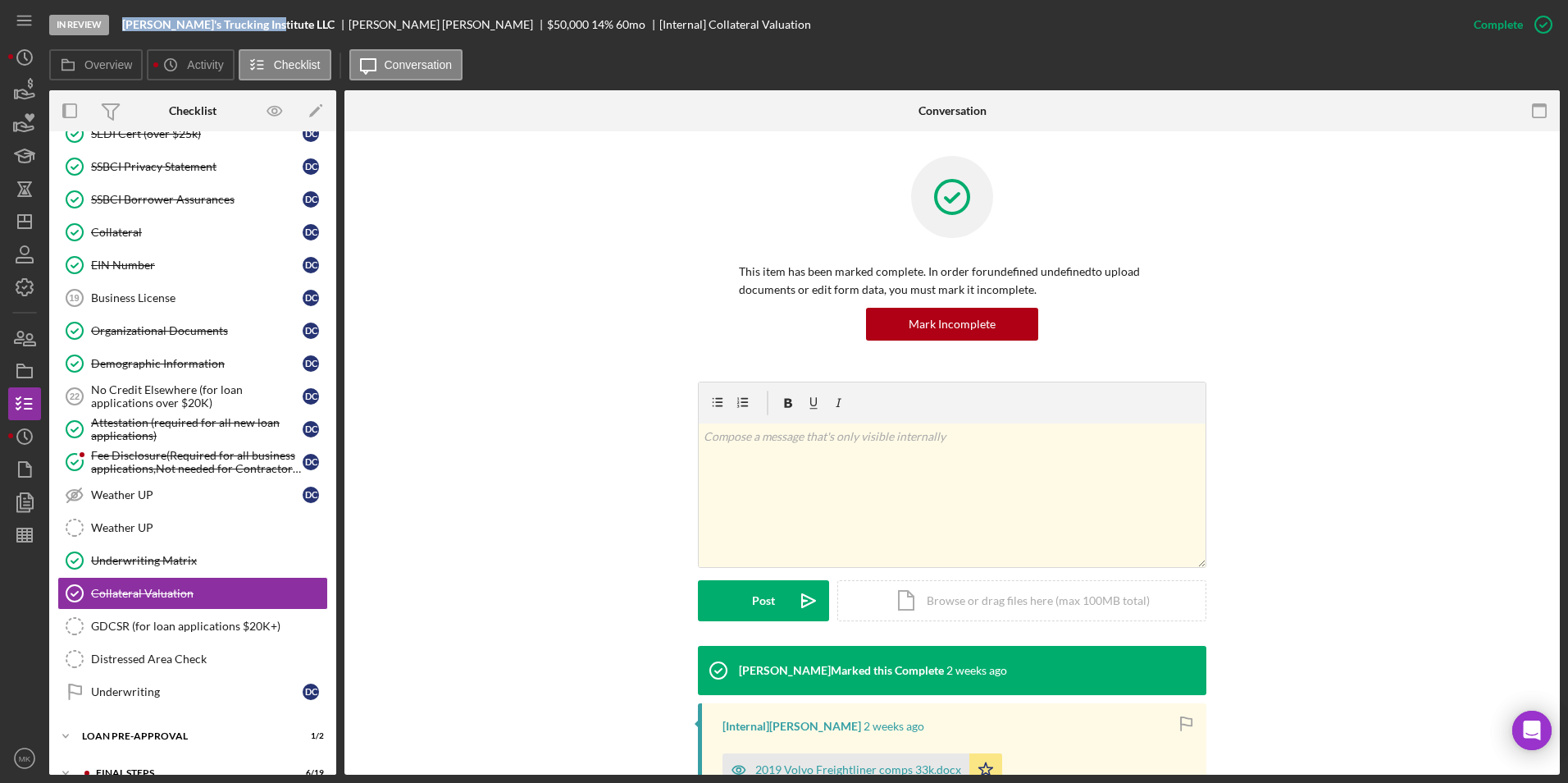
scroll to position [394, 0]
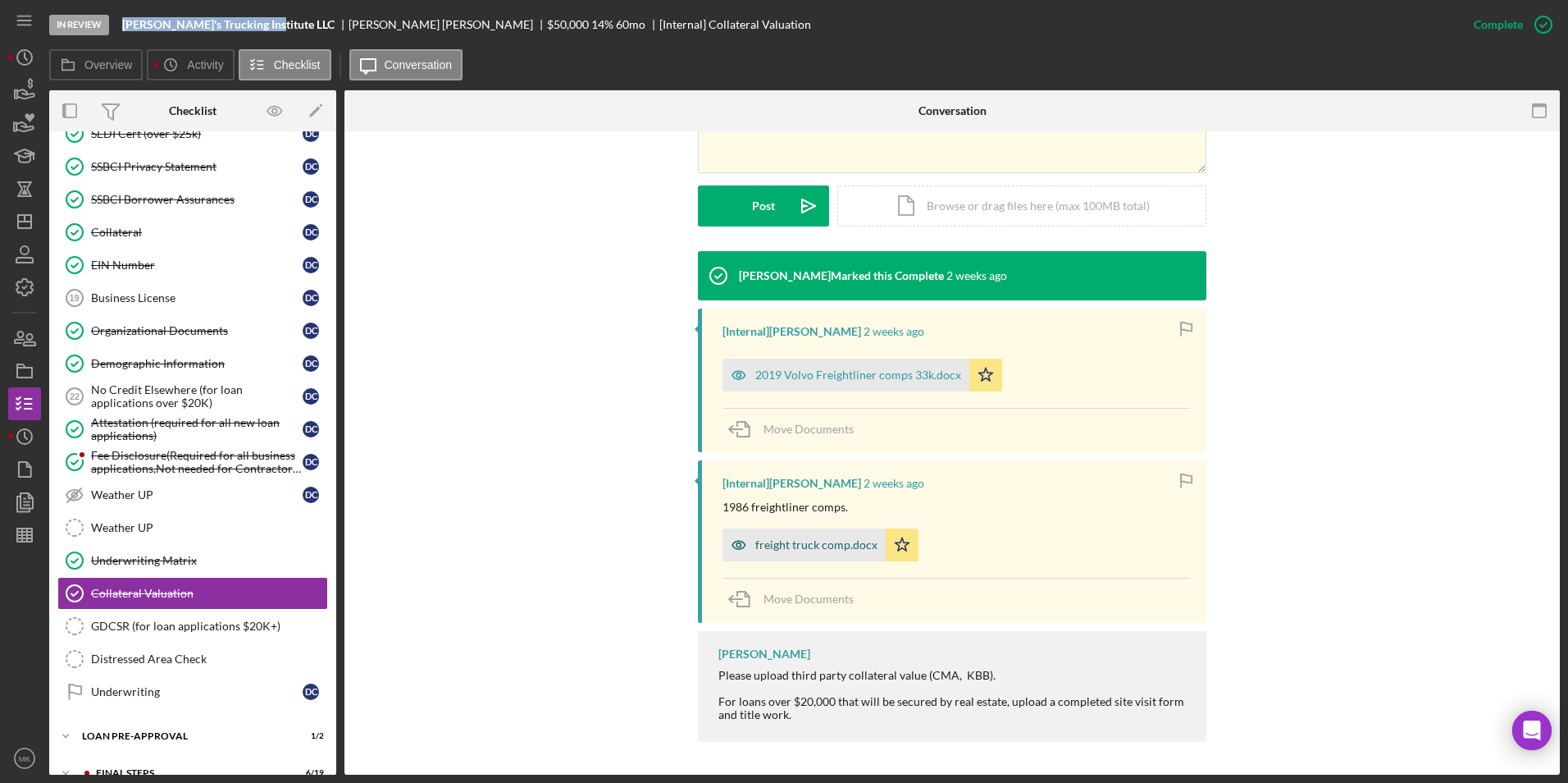
click at [778, 550] on div "freight truck comp.docx" at bounding box center [817, 544] width 122 height 13
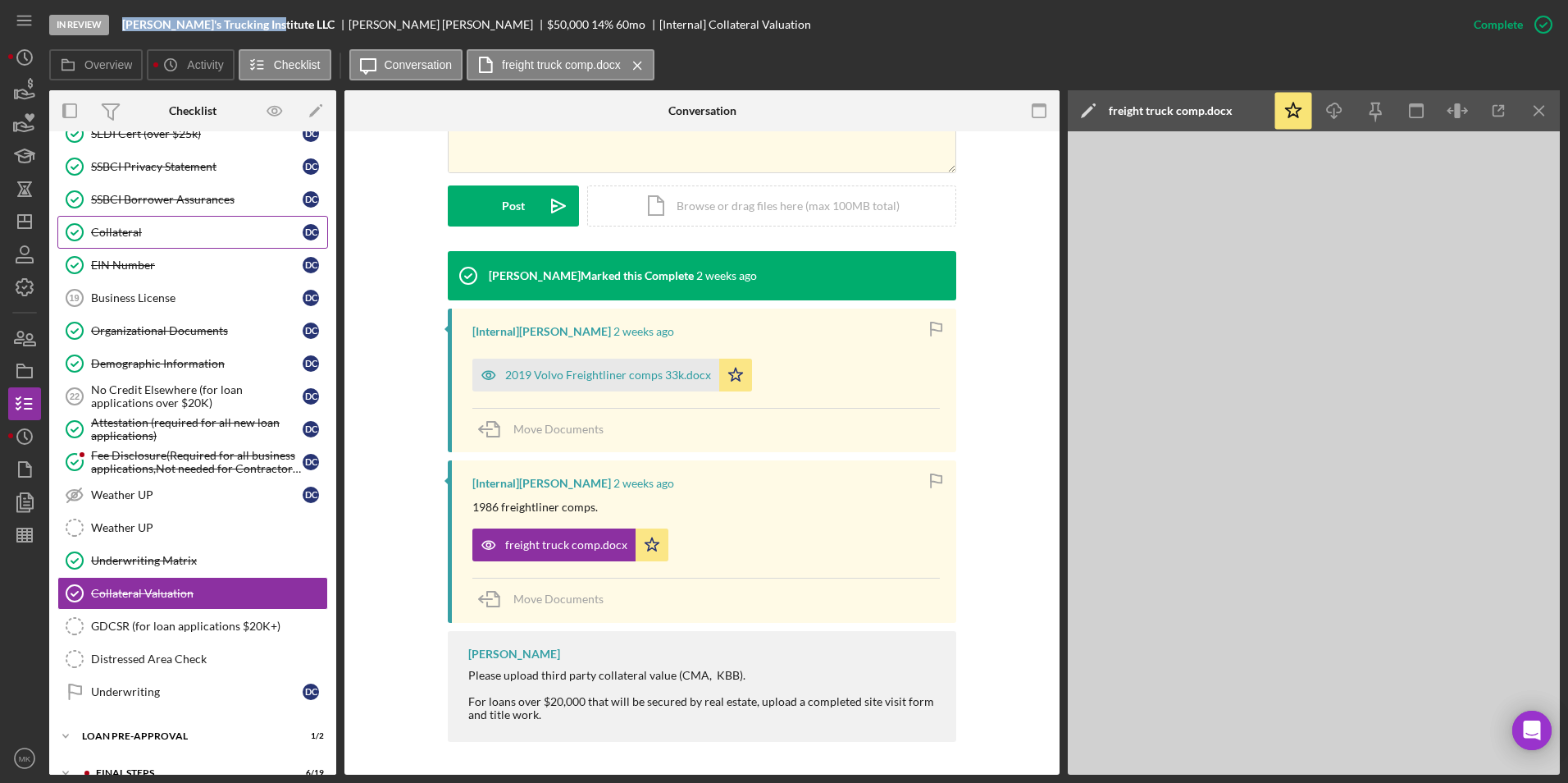
click at [154, 235] on div "Collateral" at bounding box center [197, 232] width 212 height 13
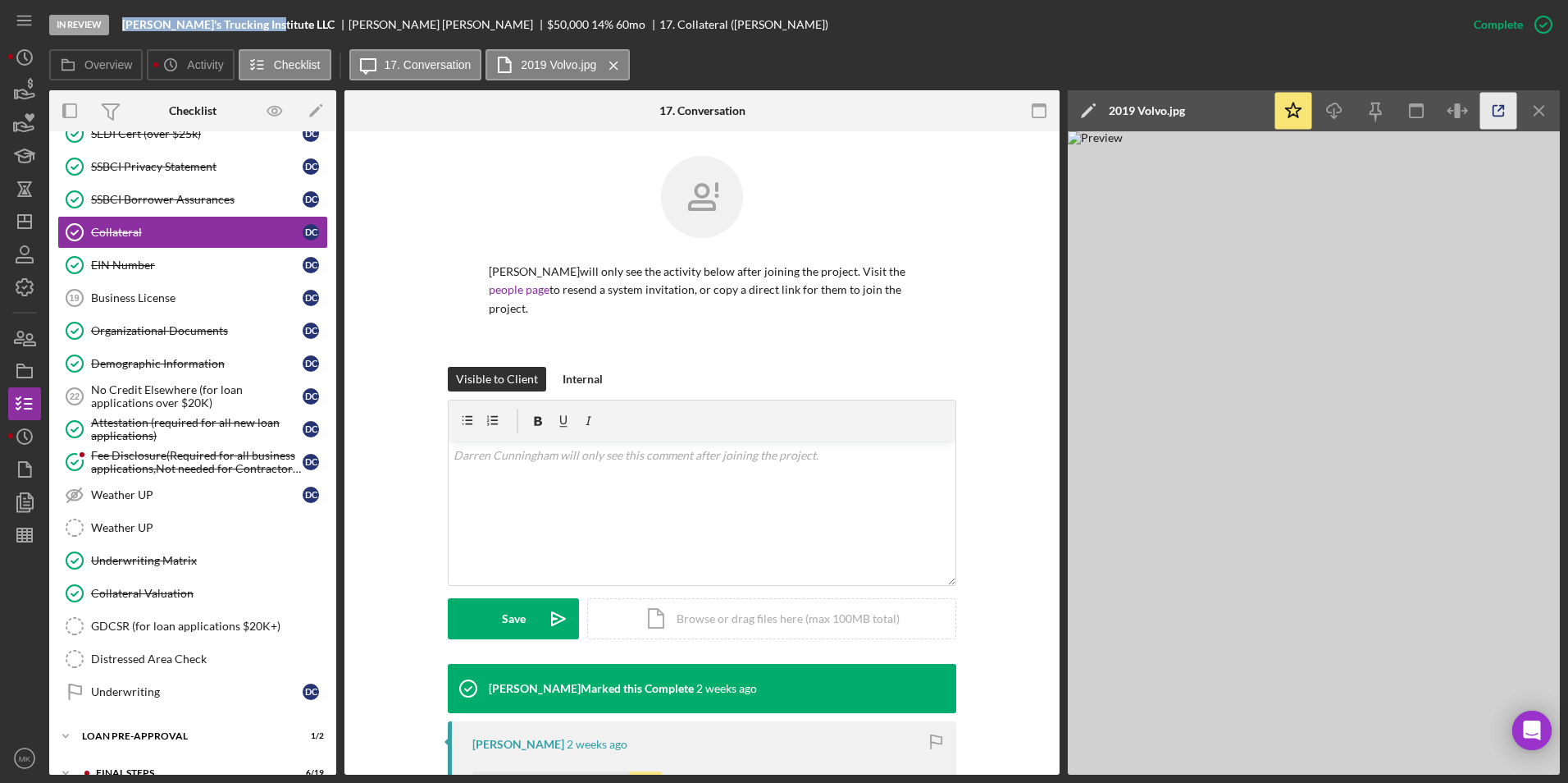
click at [778, 107] on icon "button" at bounding box center [1499, 111] width 37 height 37
click at [208, 591] on div "Collateral Valuation" at bounding box center [209, 593] width 237 height 13
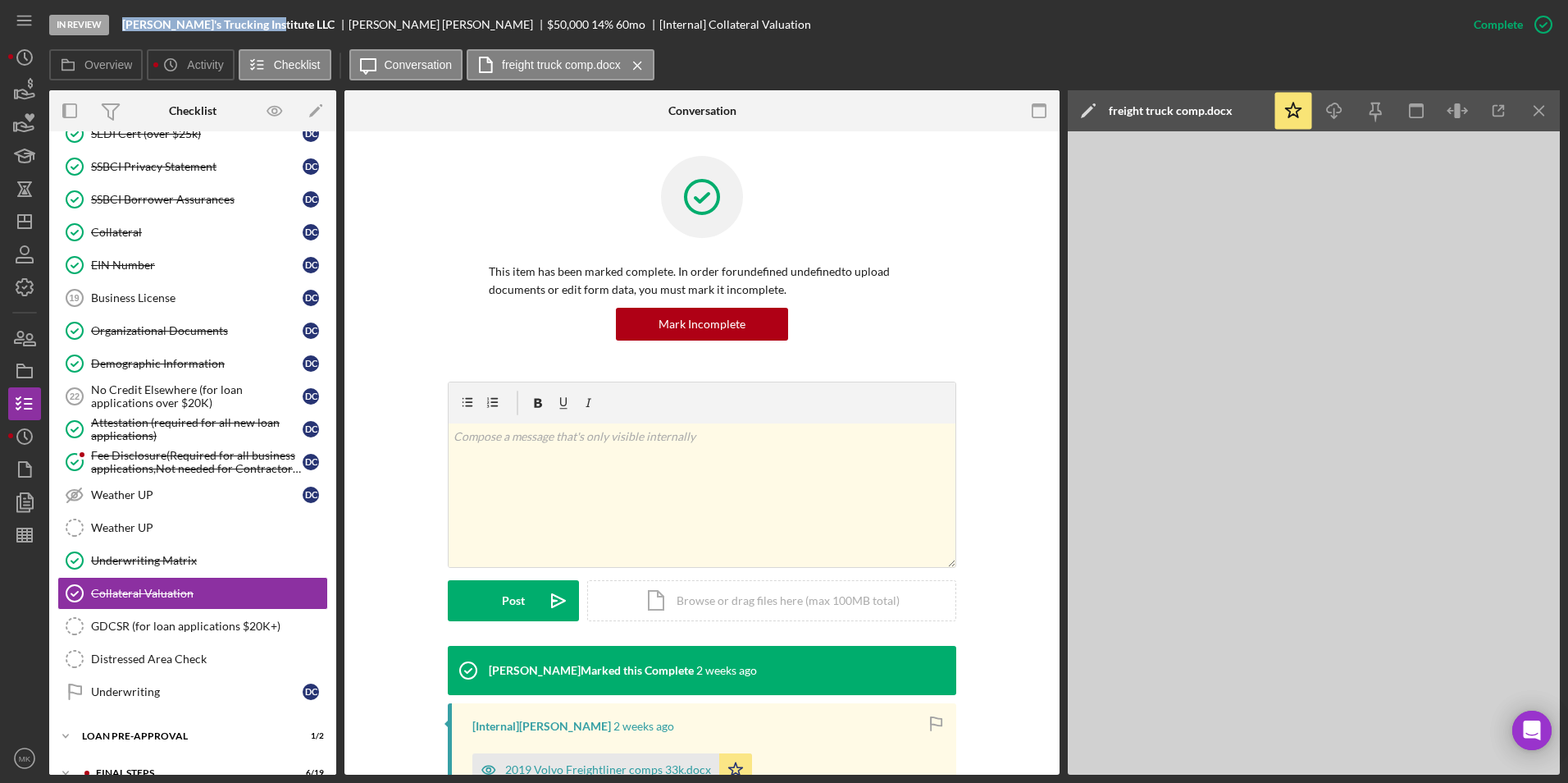
scroll to position [328, 0]
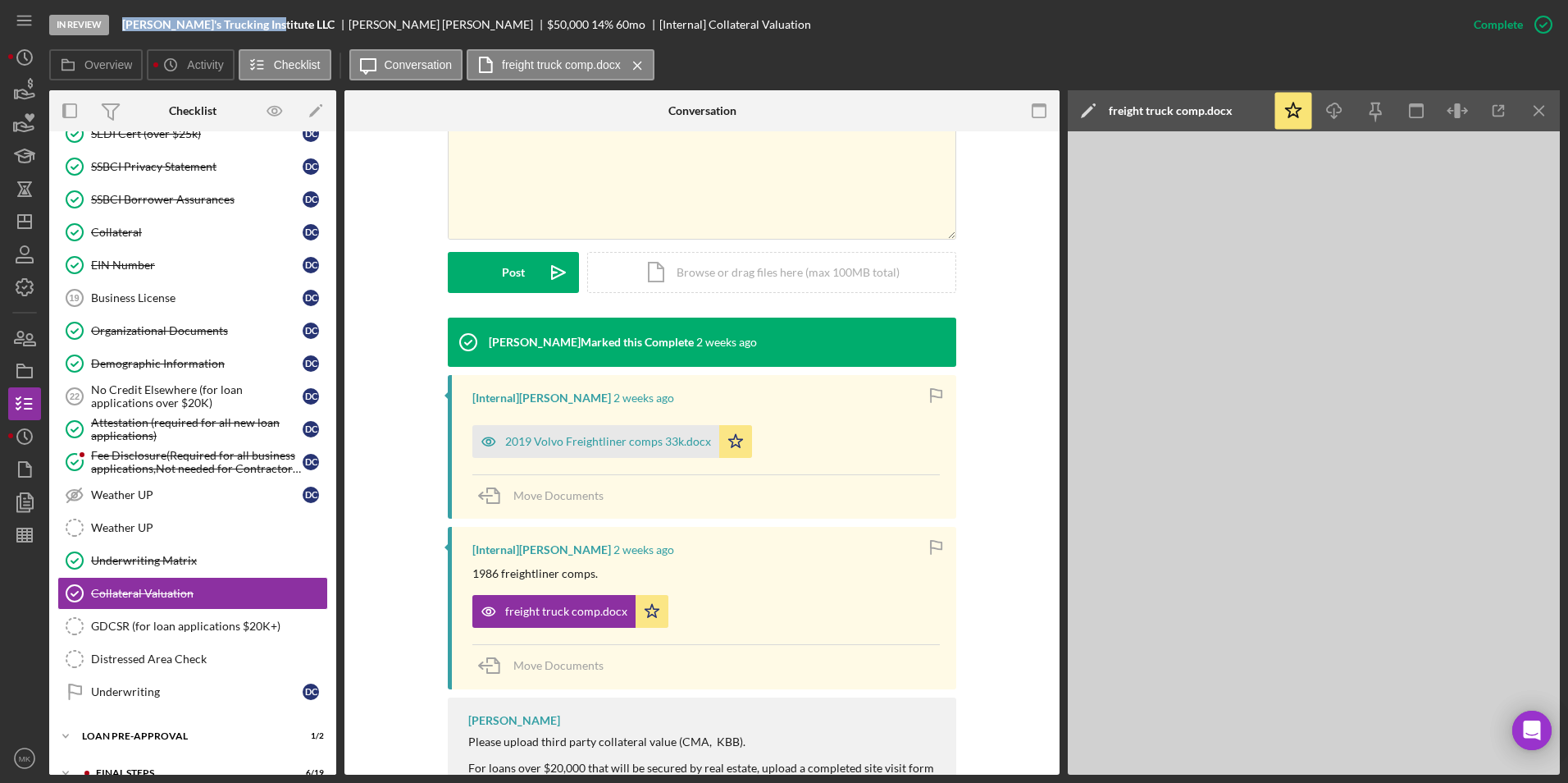
drag, startPoint x: 584, startPoint y: 450, endPoint x: 557, endPoint y: 483, distance: 42.6
click at [584, 449] on div "2019 Volvo Freightliner comps 33k.docx" at bounding box center [595, 441] width 247 height 33
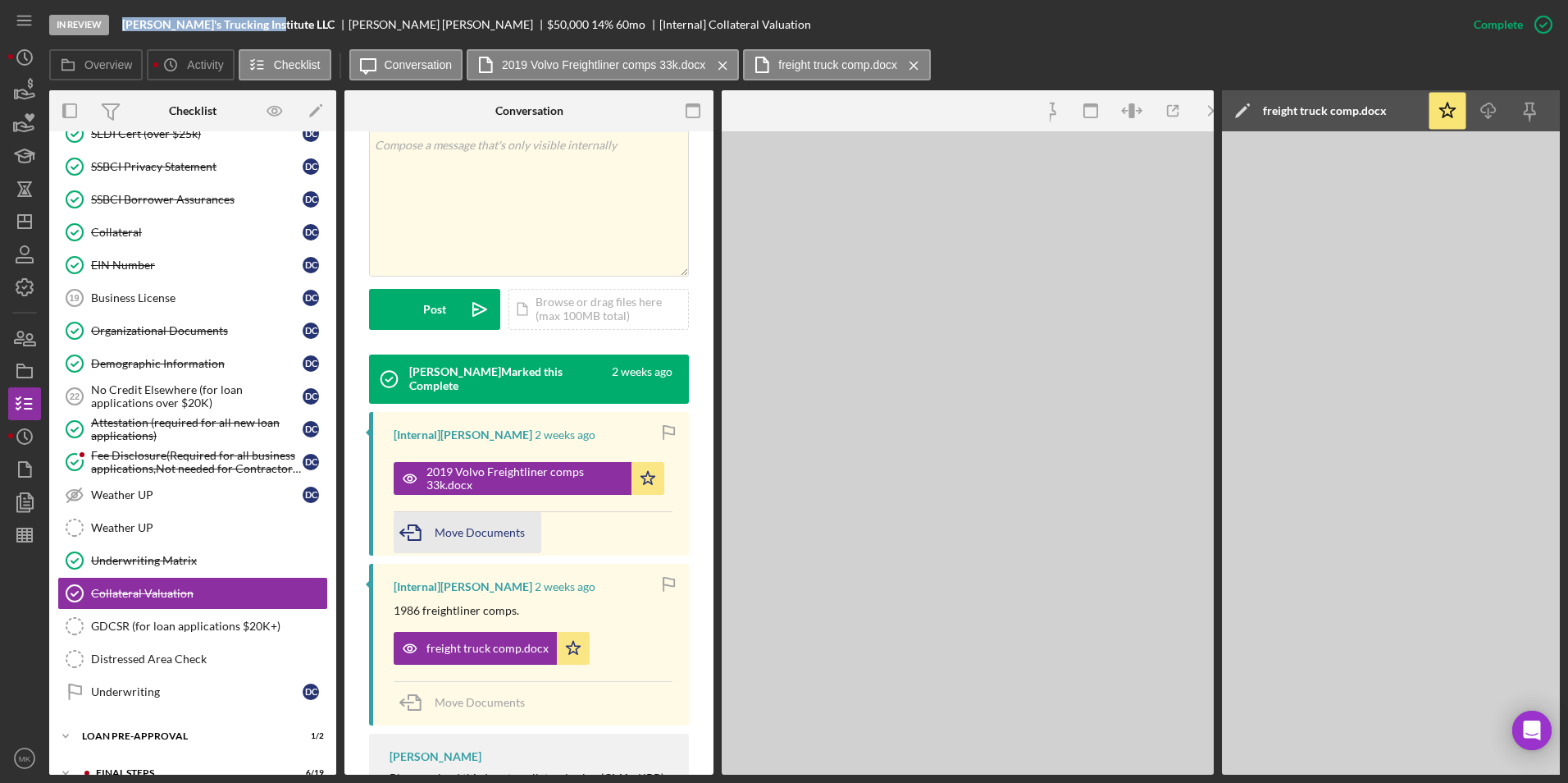
scroll to position [346, 0]
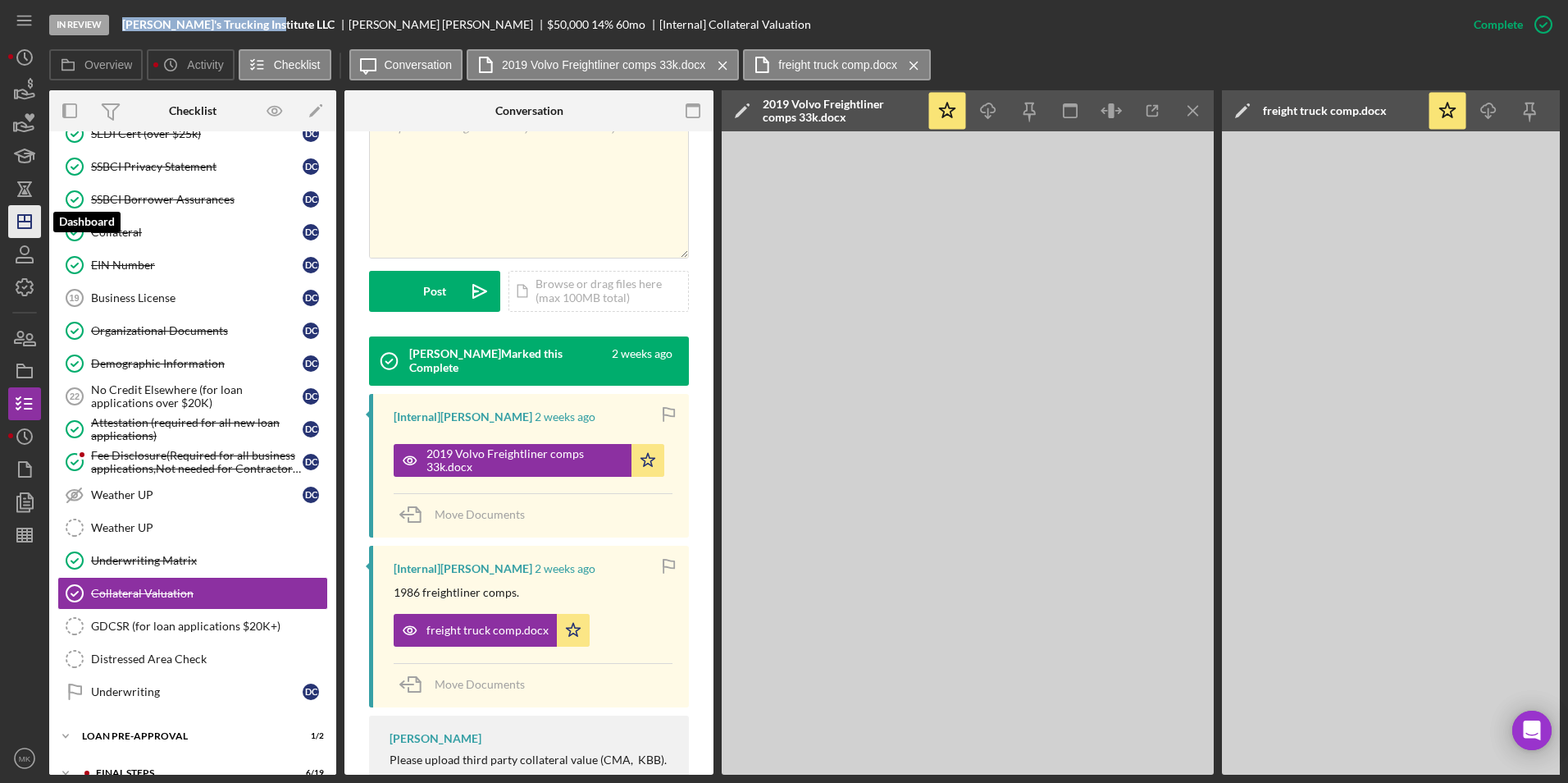
drag, startPoint x: 25, startPoint y: 226, endPoint x: 30, endPoint y: 217, distance: 10.3
click at [25, 226] on icon "Icon/Dashboard" at bounding box center [25, 221] width 41 height 41
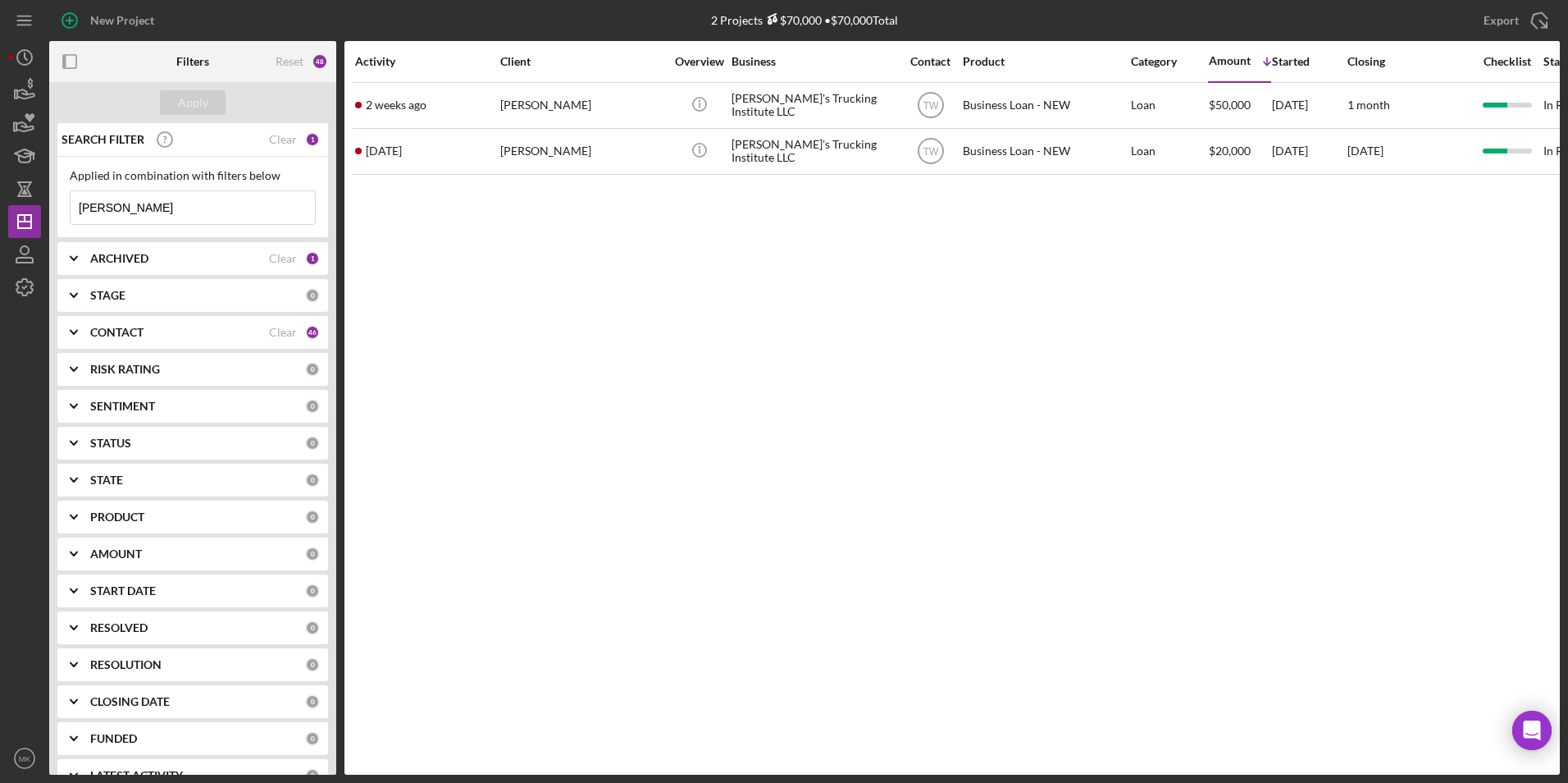
drag, startPoint x: 157, startPoint y: 213, endPoint x: -45, endPoint y: 210, distance: 202.0
click at [0, 210] on html "New Project 2 Projects $70,000 • $70,000 Total Cunningham Export Icon/Export Fi…" at bounding box center [784, 391] width 1568 height 783
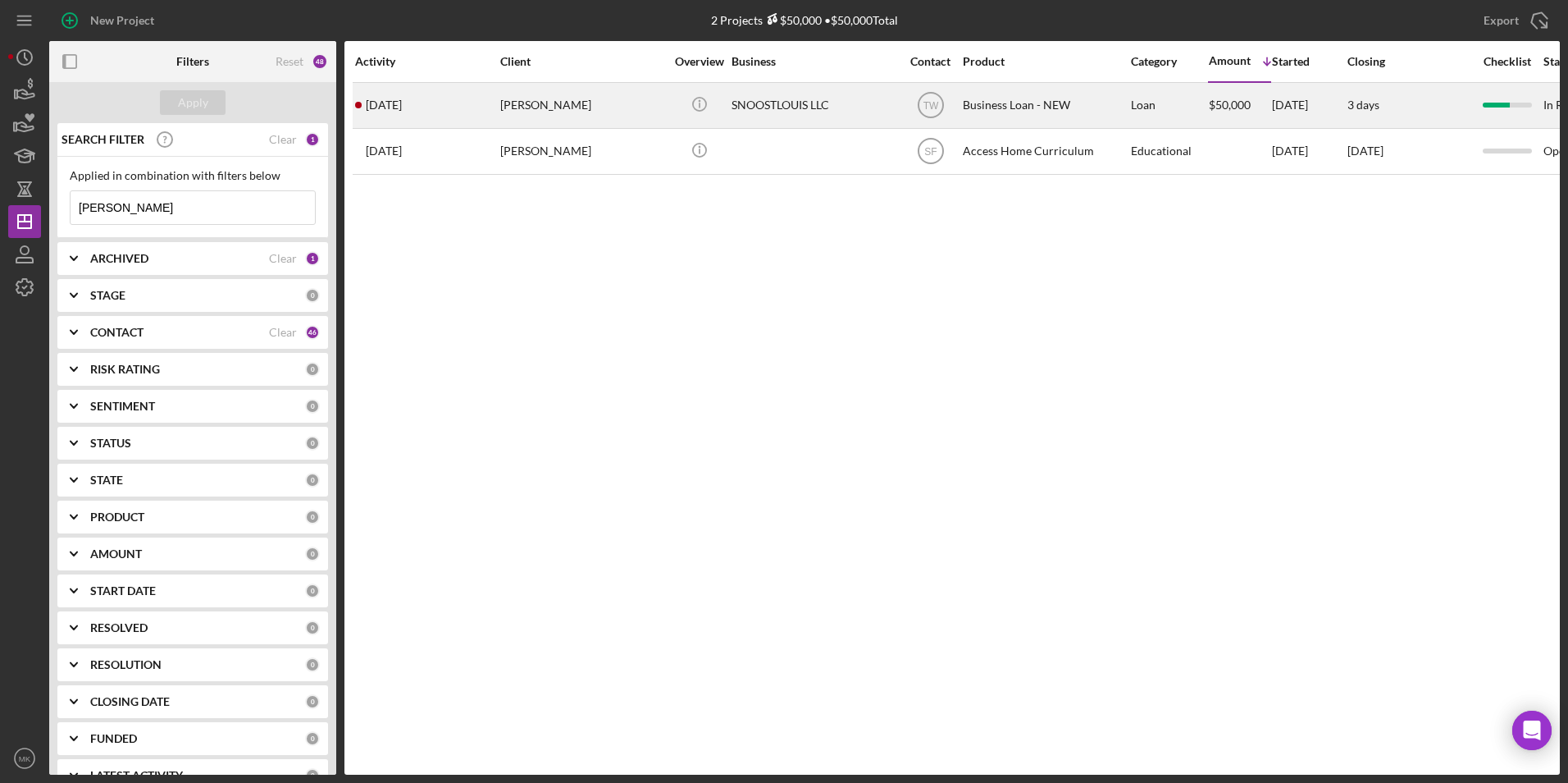
type input "Hatcher"
click at [512, 107] on div "Dareka Hatcher" at bounding box center [582, 105] width 164 height 43
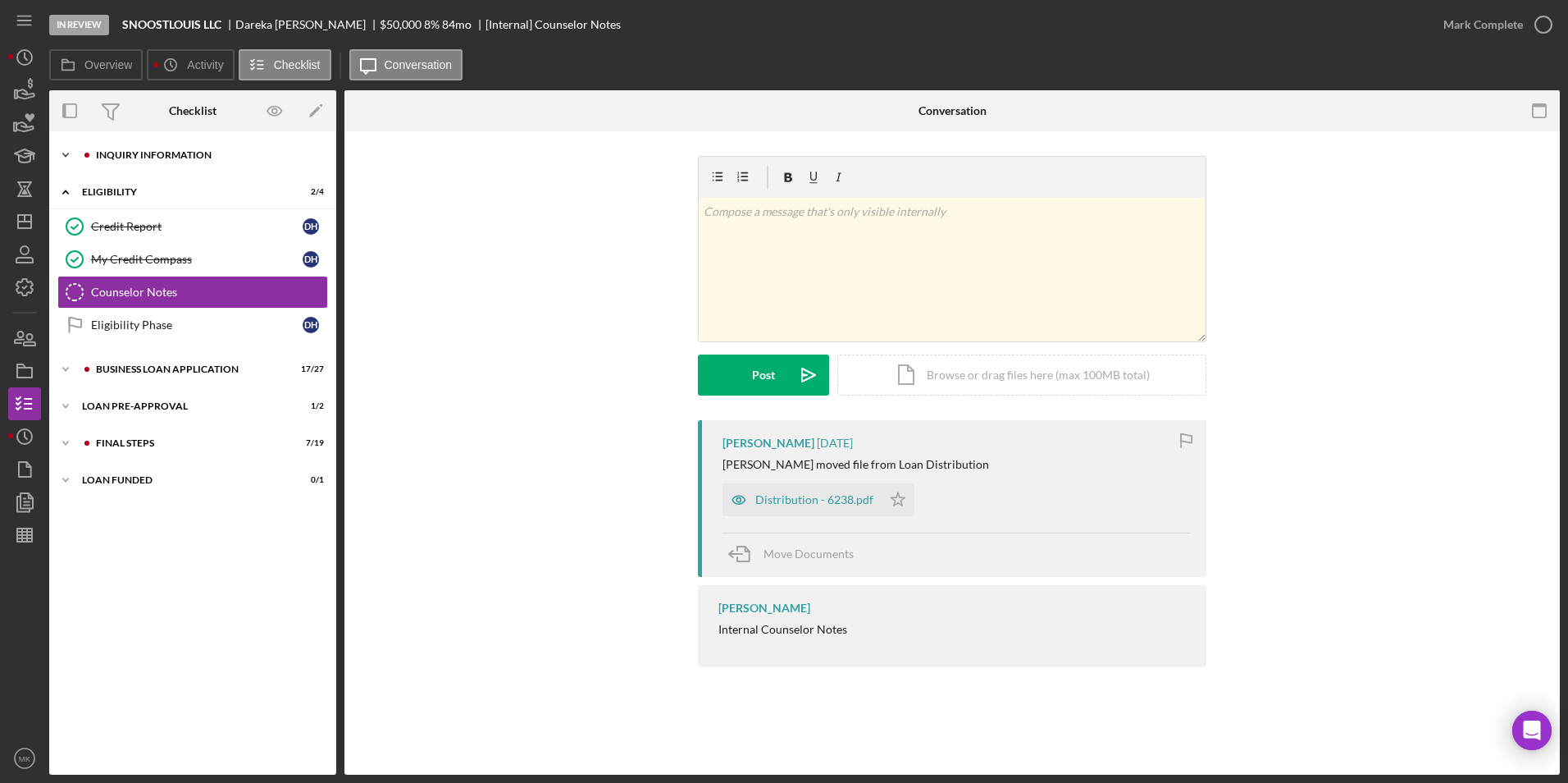
click at [159, 167] on div "Icon/Expander INQUIRY INFORMATION 9 / 11" at bounding box center [193, 154] width 287 height 33
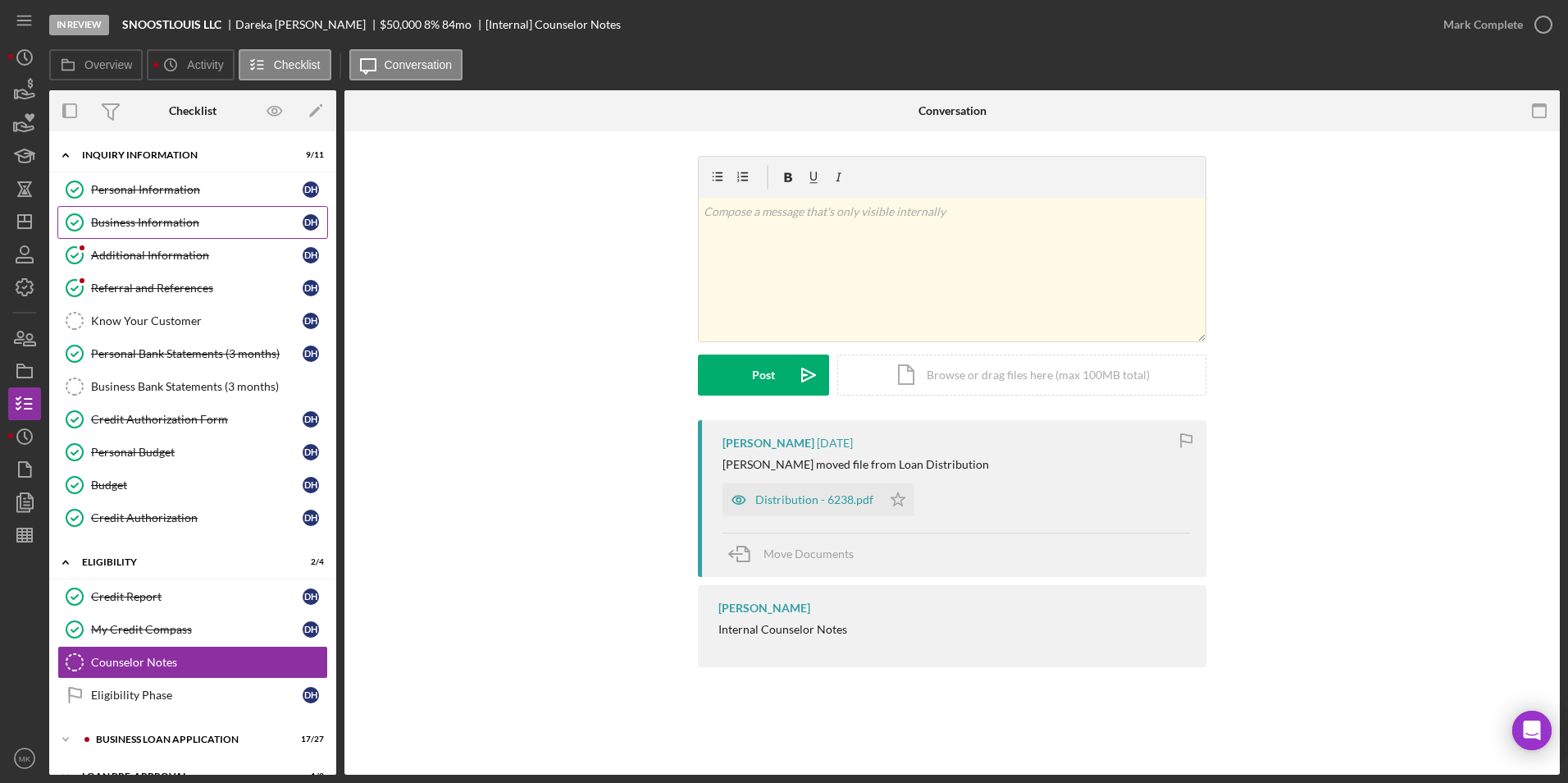
click at [150, 227] on div "Business Information" at bounding box center [197, 221] width 212 height 13
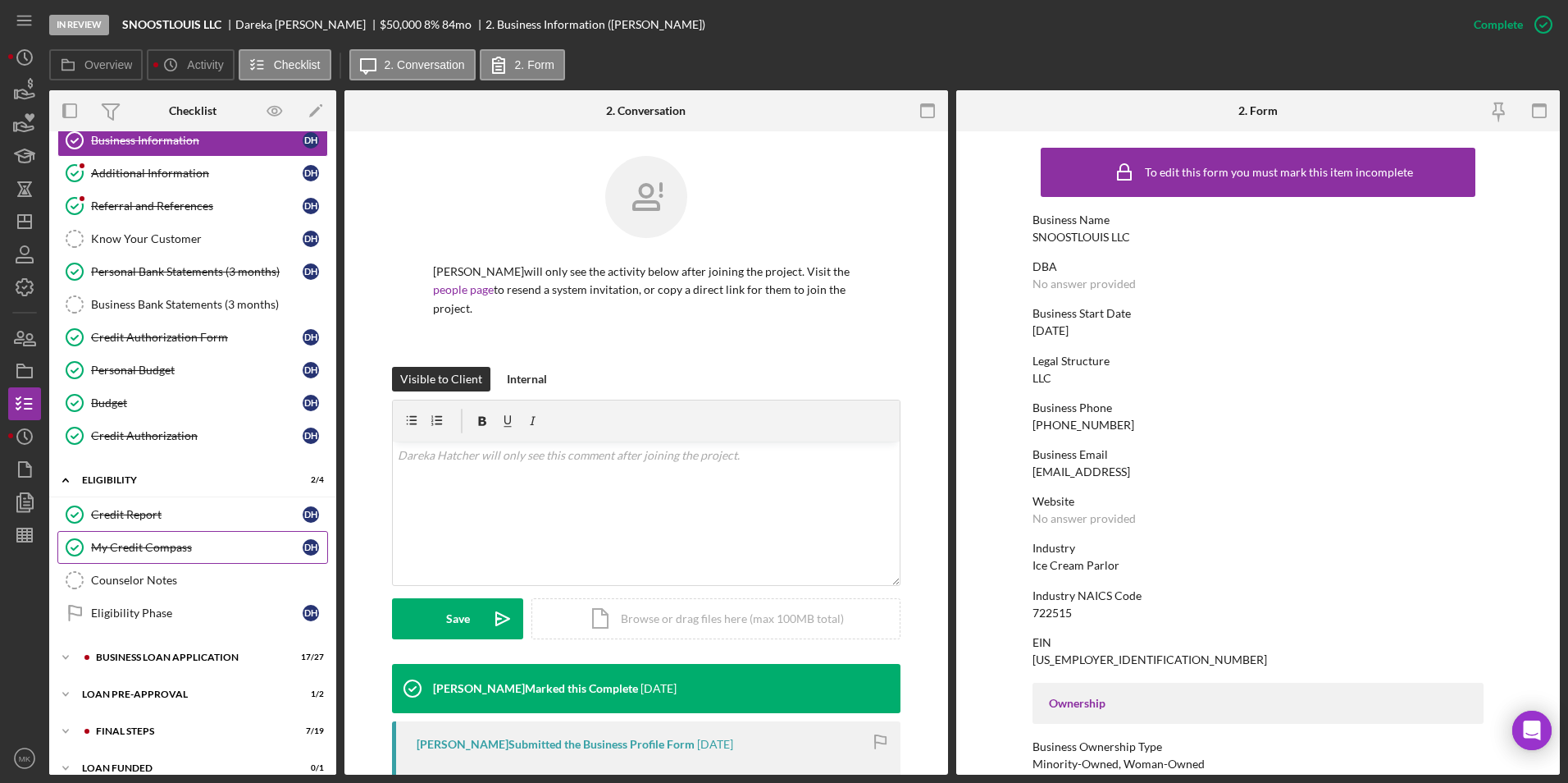
scroll to position [101, 0]
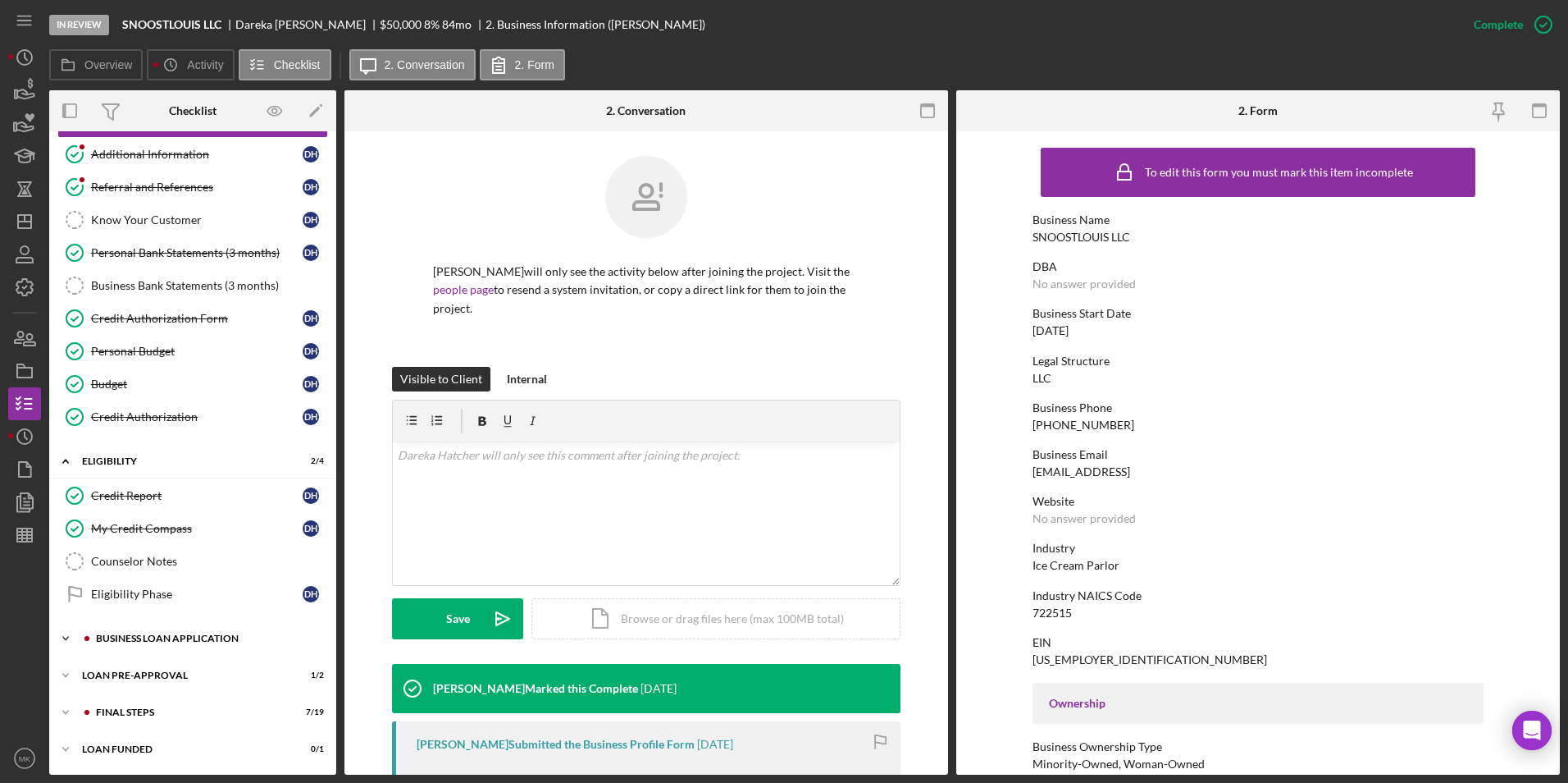
click at [153, 638] on div "BUSINESS LOAN APPLICATION" at bounding box center [205, 639] width 220 height 10
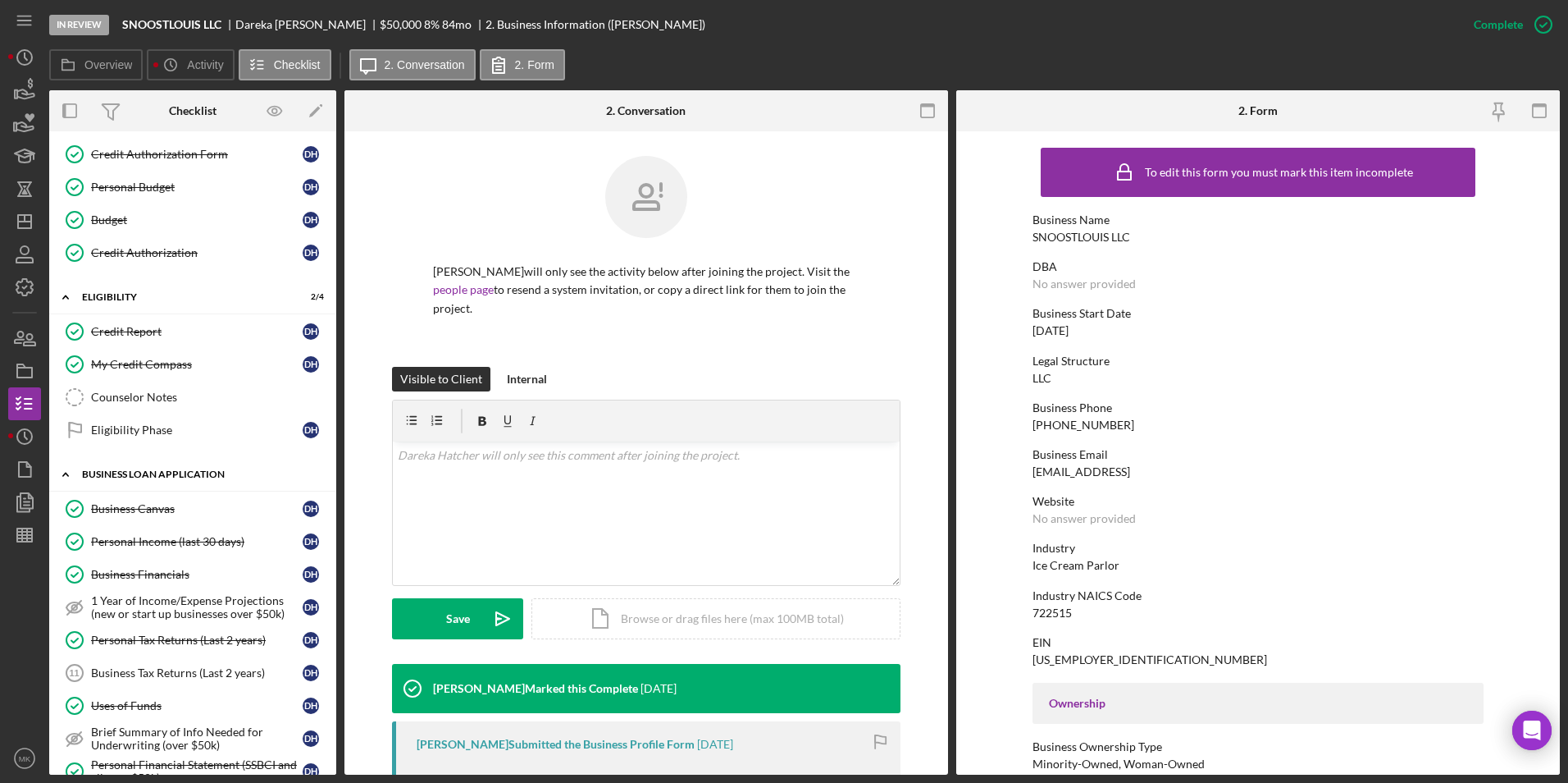
scroll to position [347, 0]
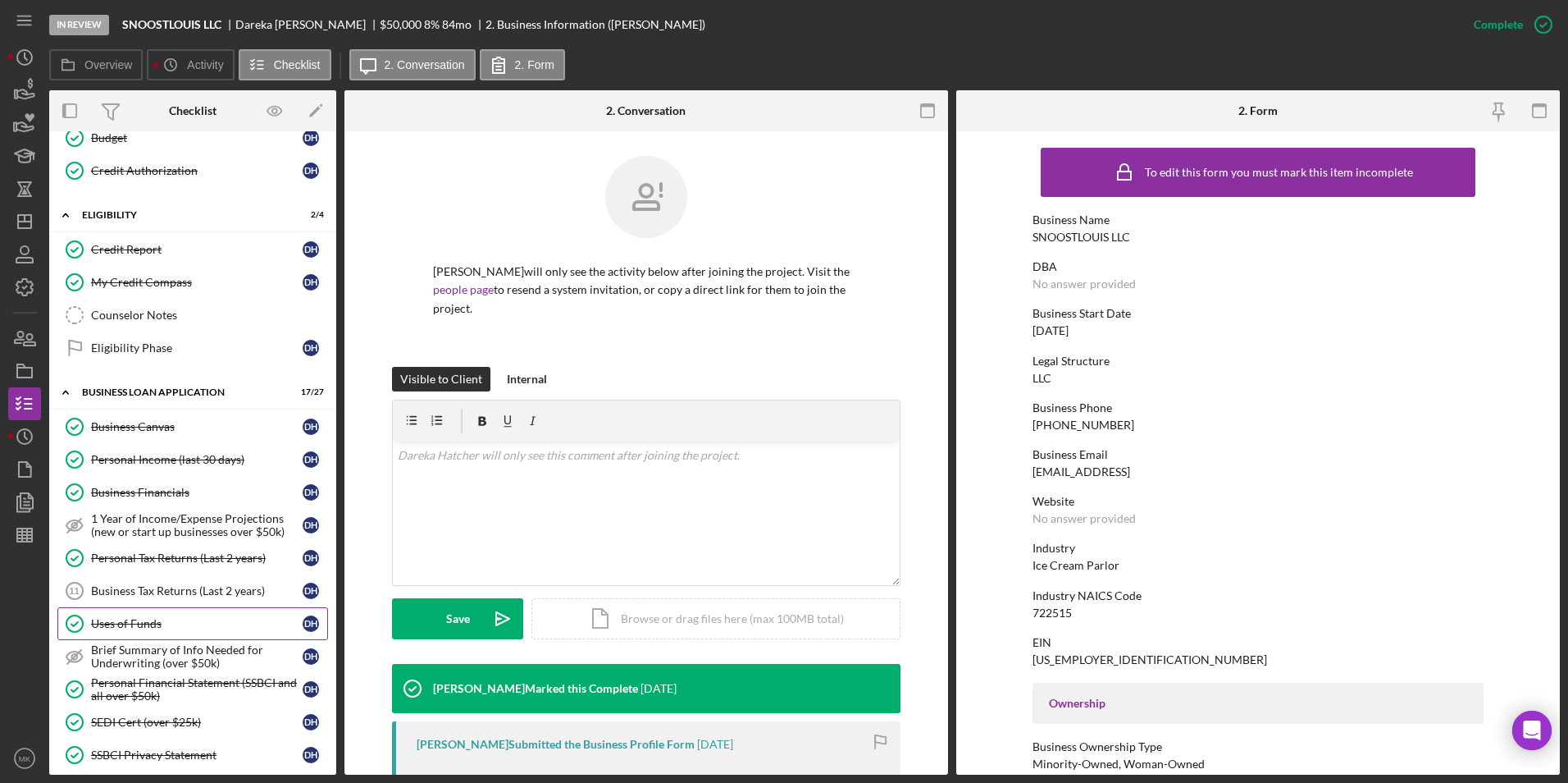
click at [149, 617] on div "Uses of Funds" at bounding box center [197, 623] width 212 height 13
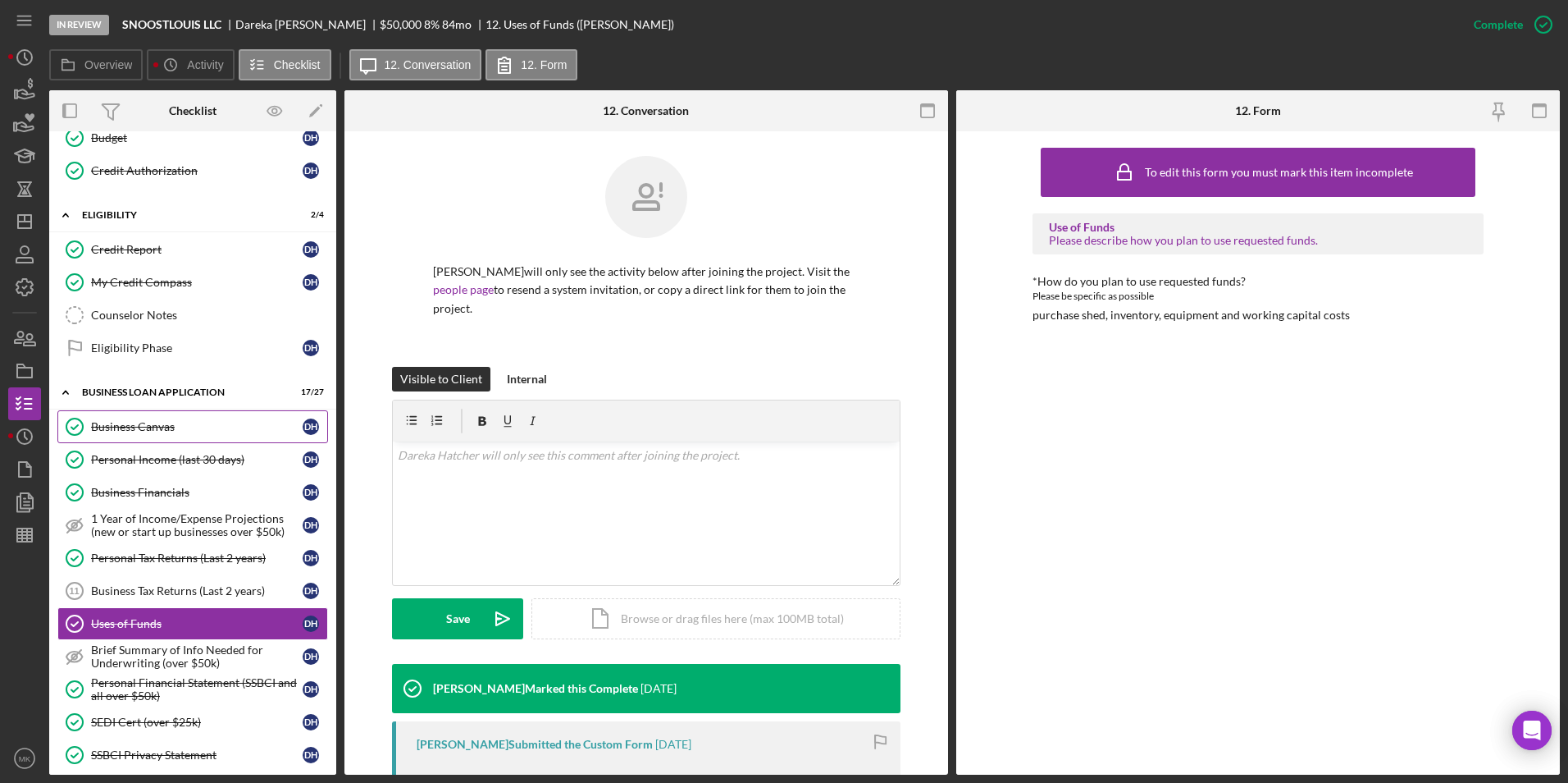
click at [153, 432] on div "Business Canvas" at bounding box center [197, 426] width 212 height 13
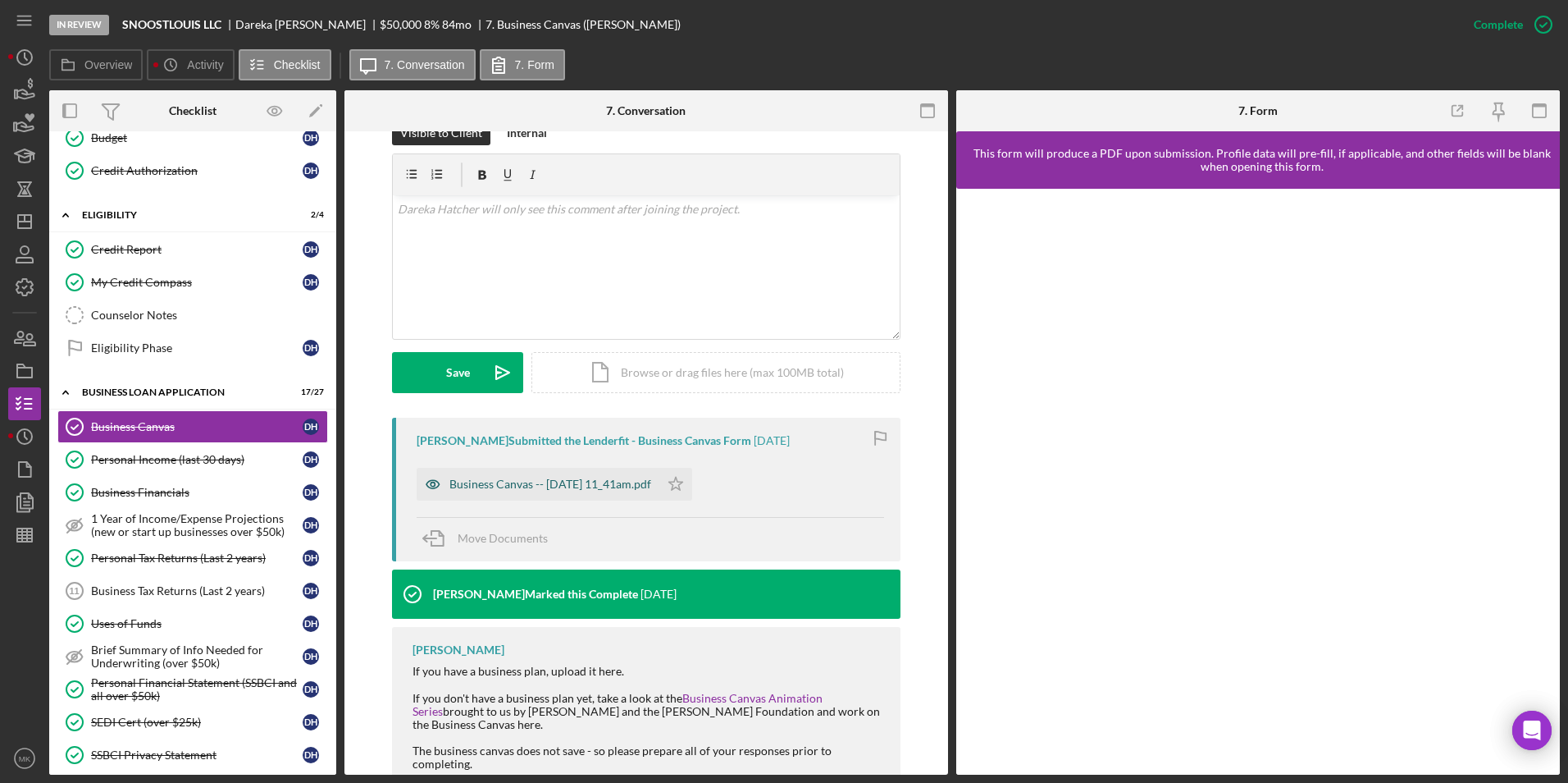
click at [549, 468] on div "Business Canvas -- 2025-09-02 11_41am.pdf" at bounding box center [538, 484] width 243 height 33
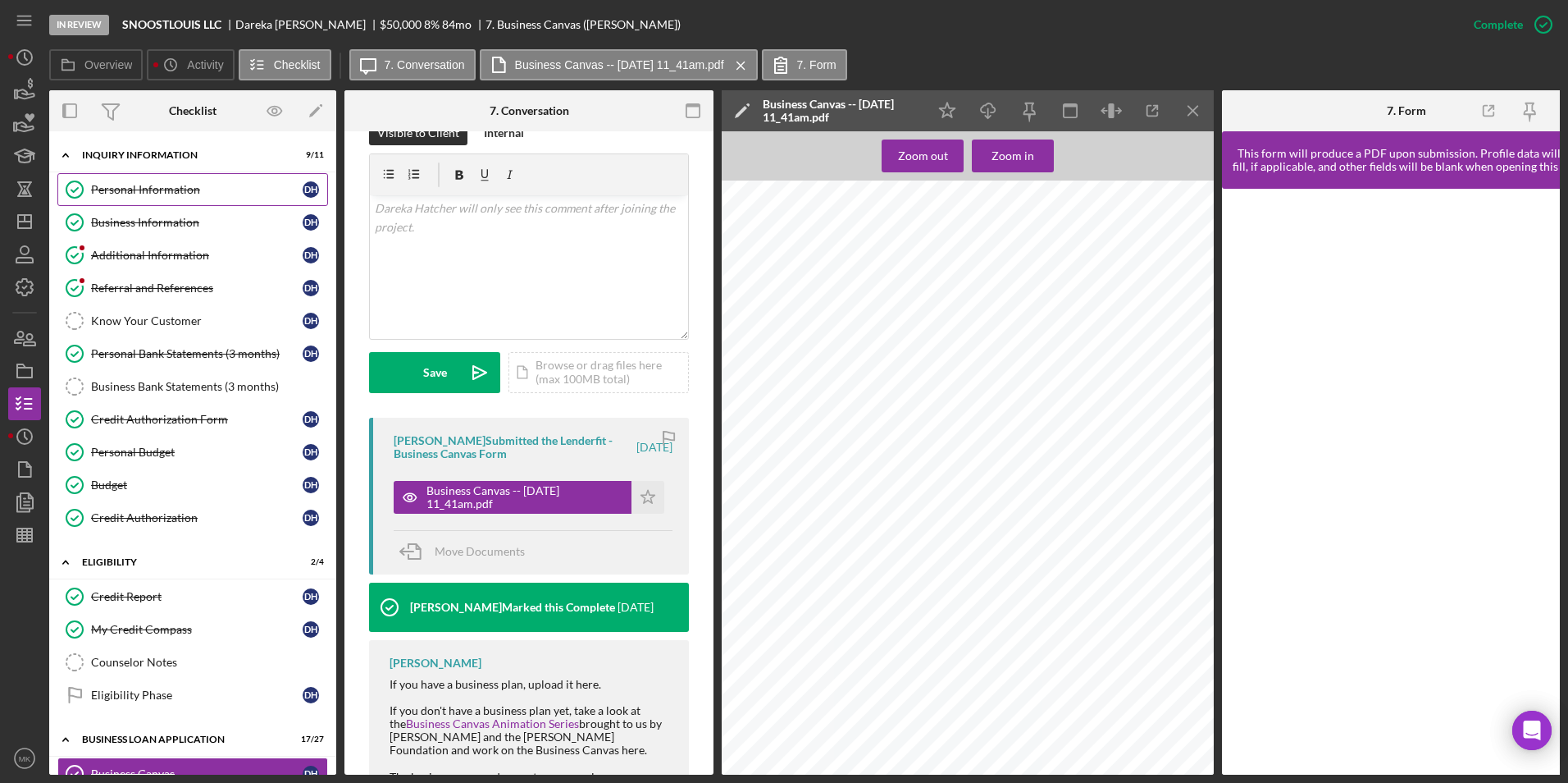
drag, startPoint x: 172, startPoint y: 186, endPoint x: 164, endPoint y: 187, distance: 8.1
click at [172, 186] on div "Personal Information" at bounding box center [197, 189] width 212 height 13
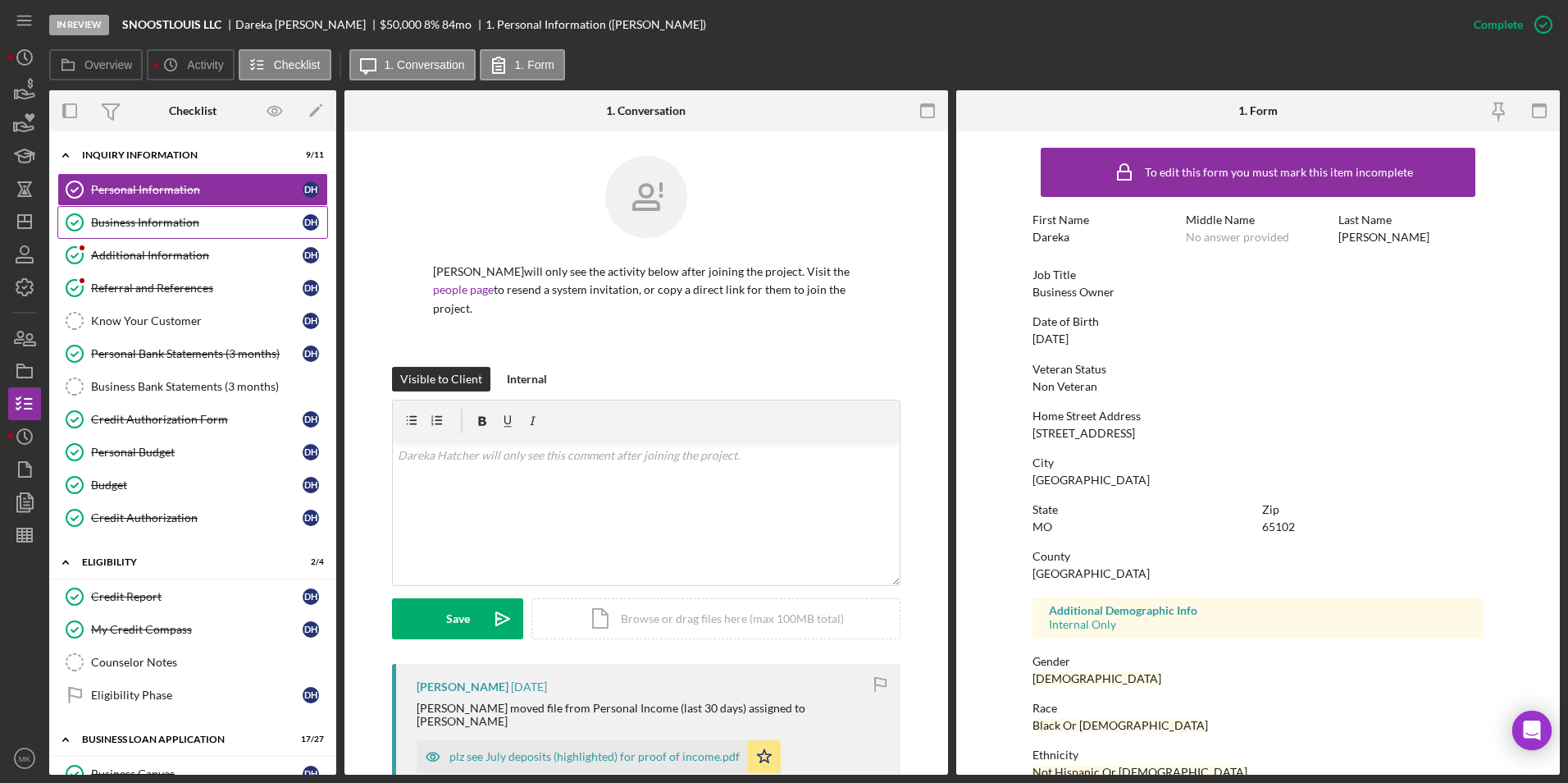
click at [161, 226] on div "Business Information" at bounding box center [197, 221] width 212 height 13
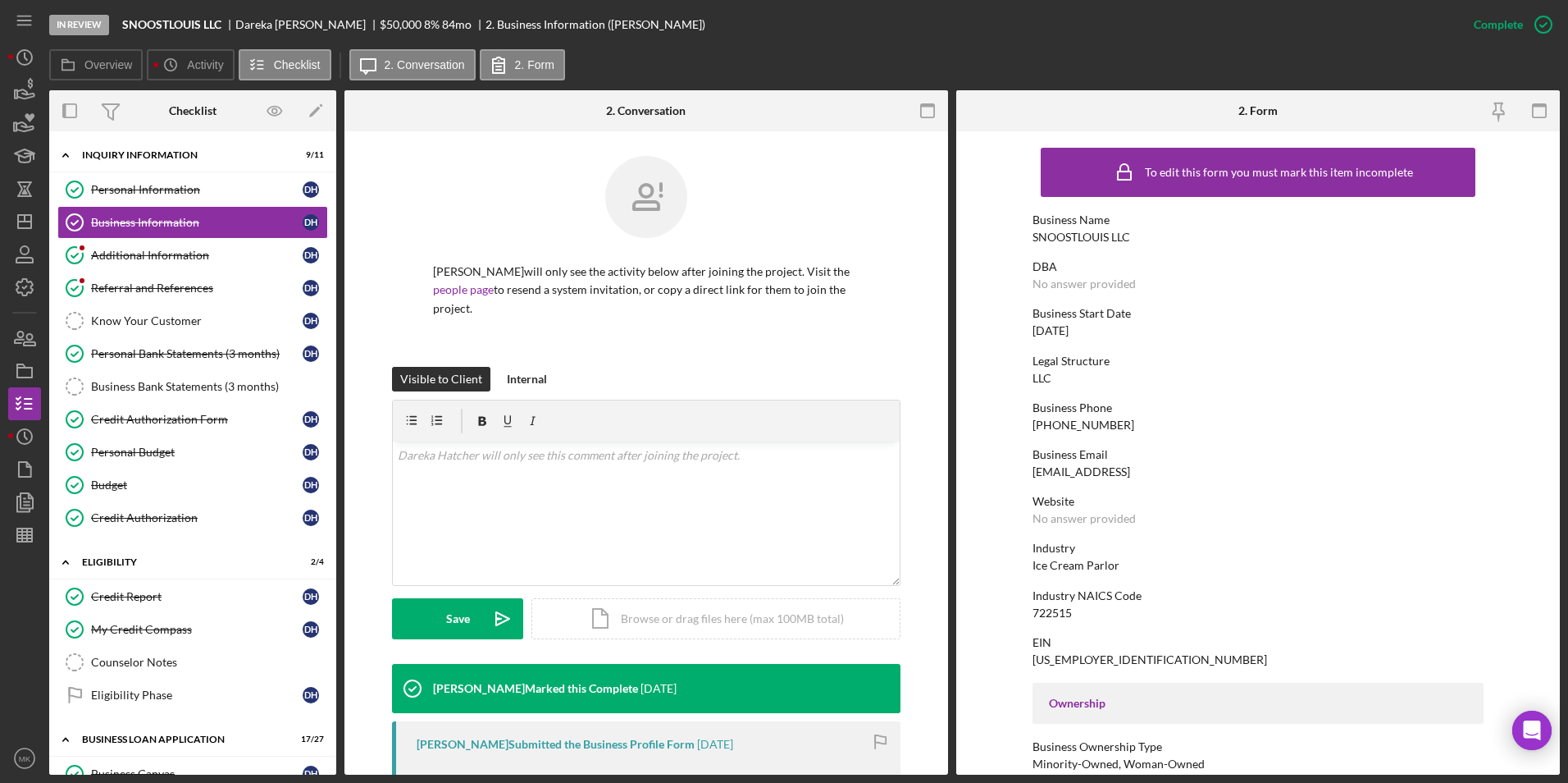
scroll to position [411, 0]
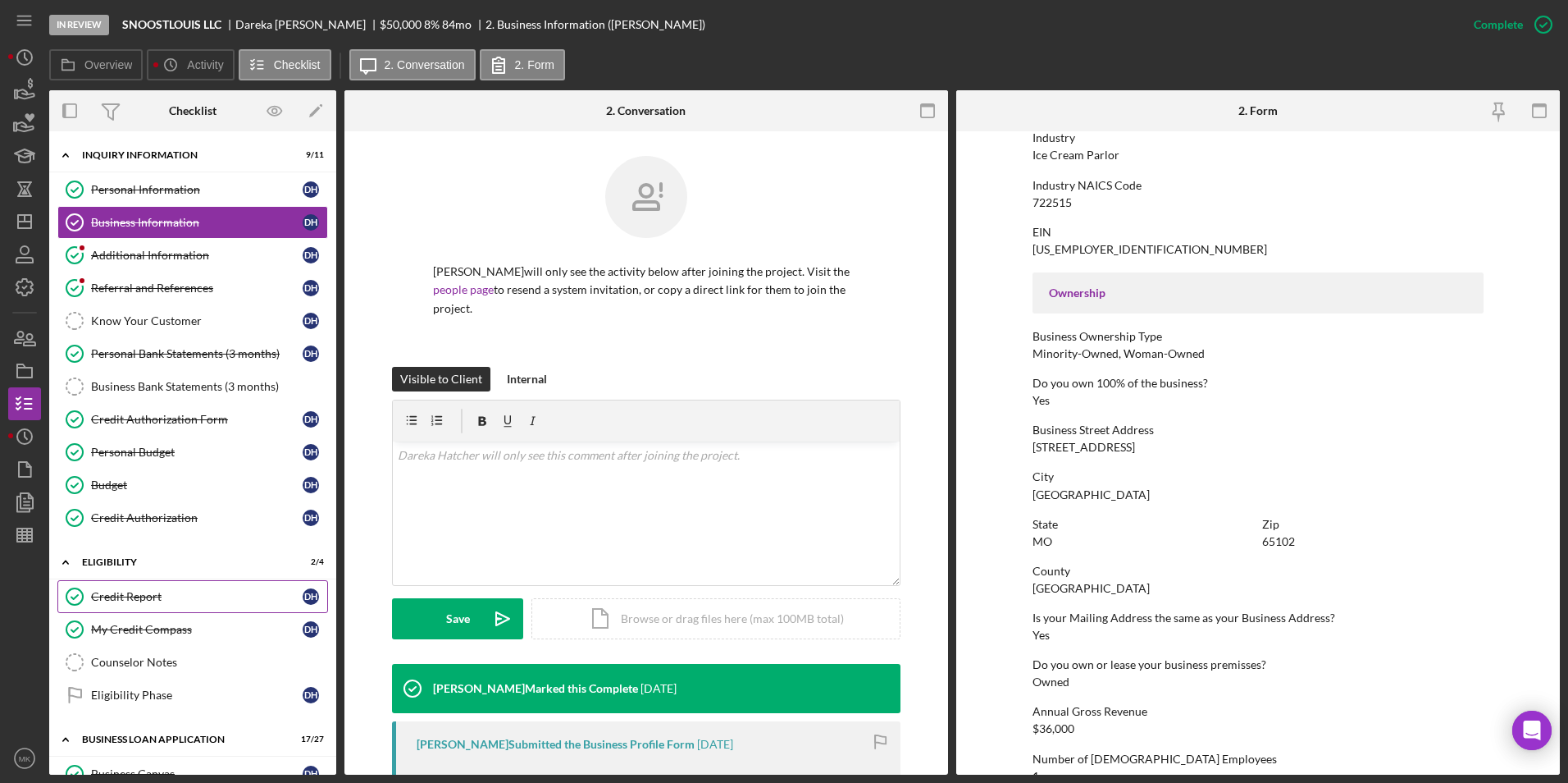
click at [113, 581] on link "Credit Report Credit Report D H" at bounding box center [193, 596] width 271 height 33
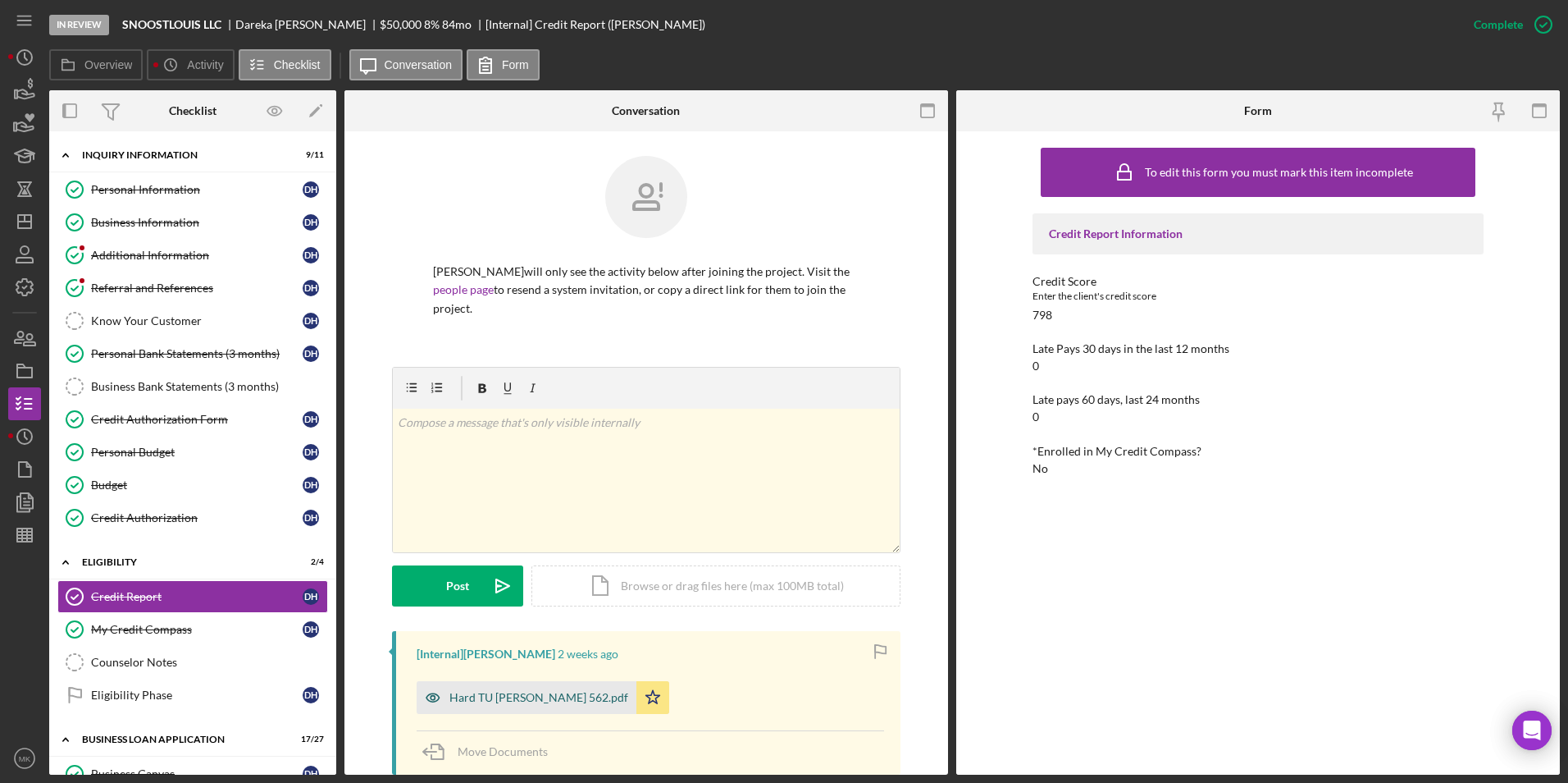
click at [541, 688] on div "Hard TU Mia Irving 562.pdf" at bounding box center [526, 697] width 220 height 33
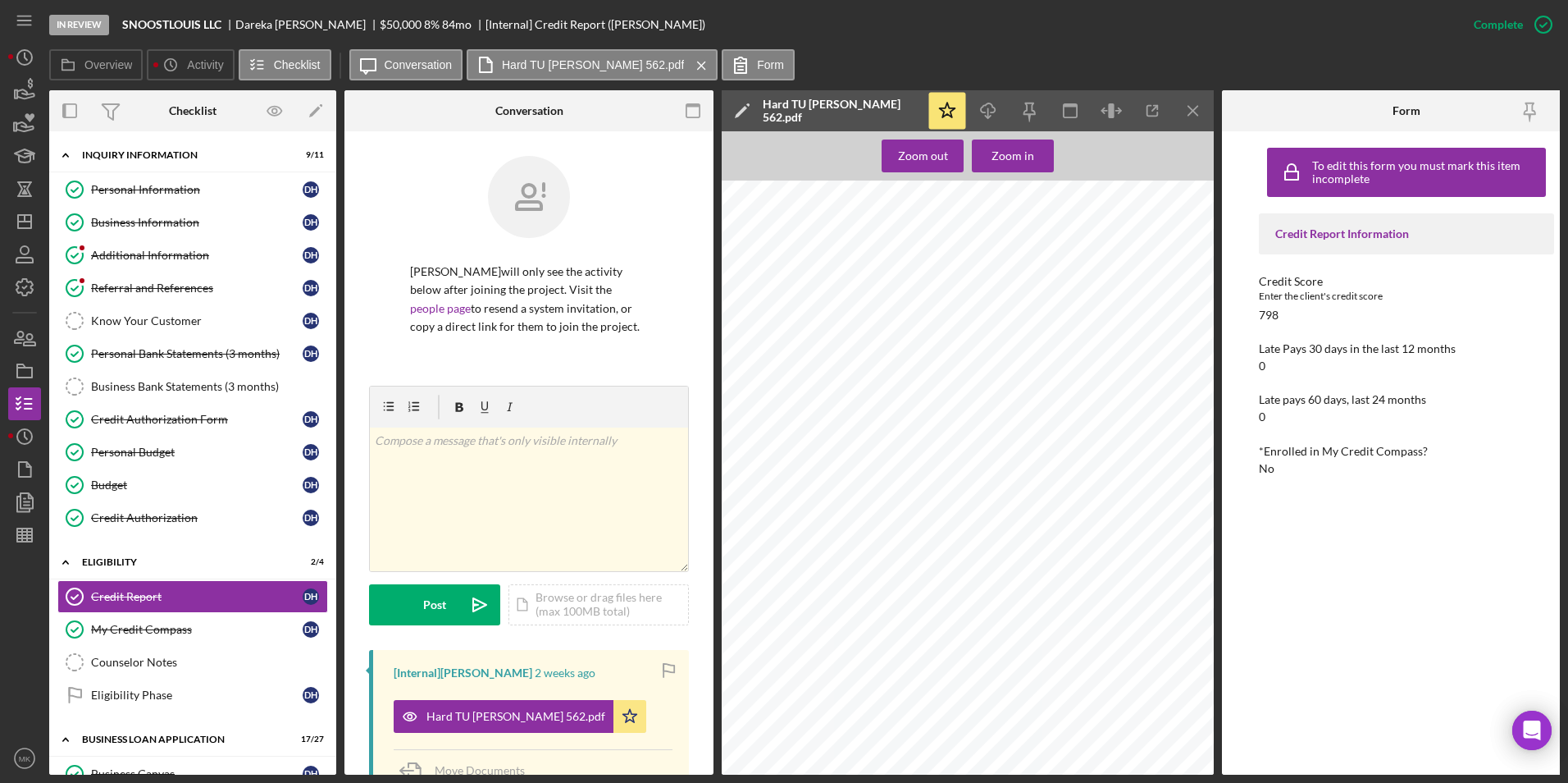
scroll to position [5921, 0]
click at [137, 199] on link "Personal Information Personal Information D H" at bounding box center [193, 189] width 271 height 33
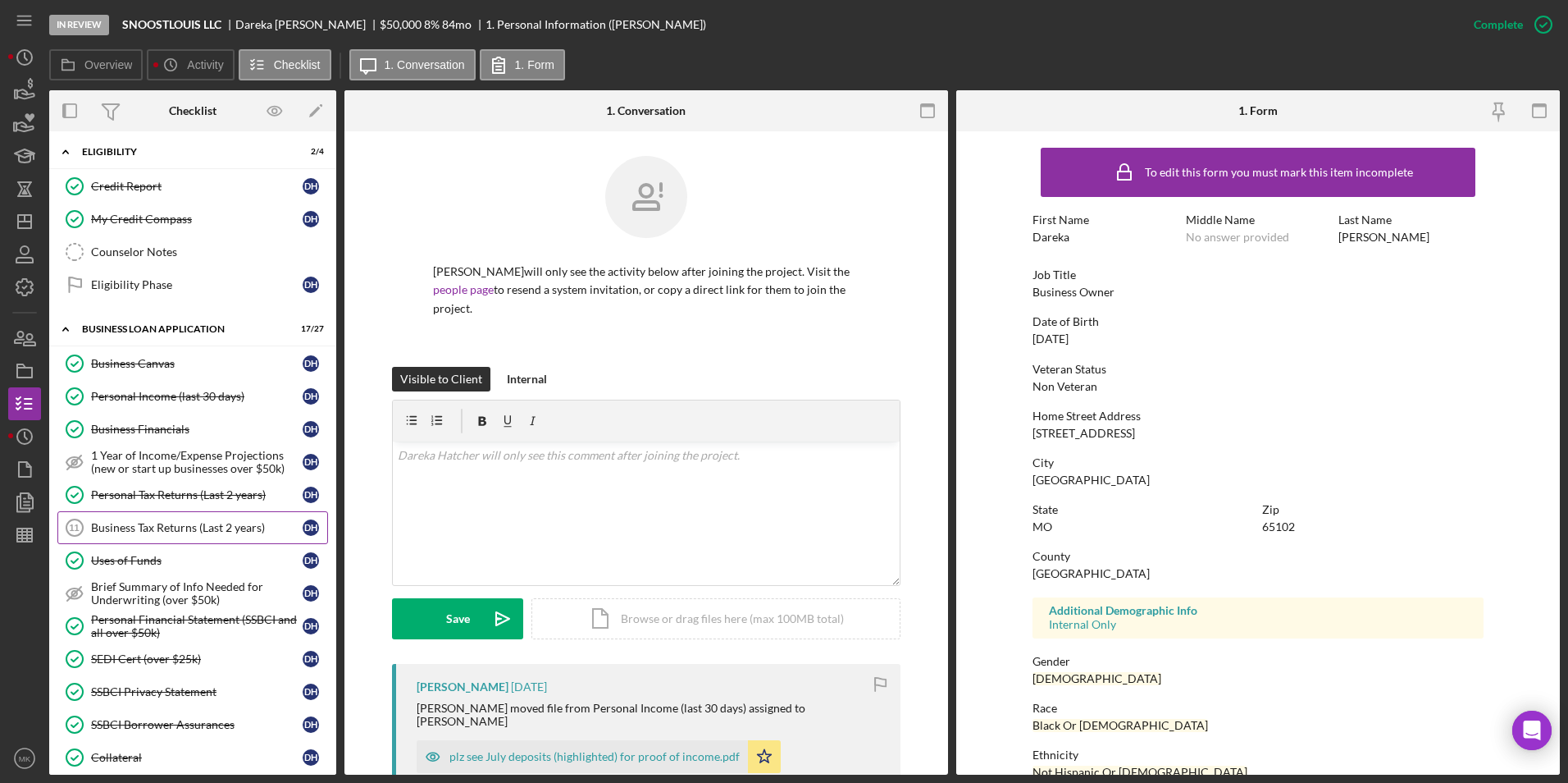
scroll to position [492, 0]
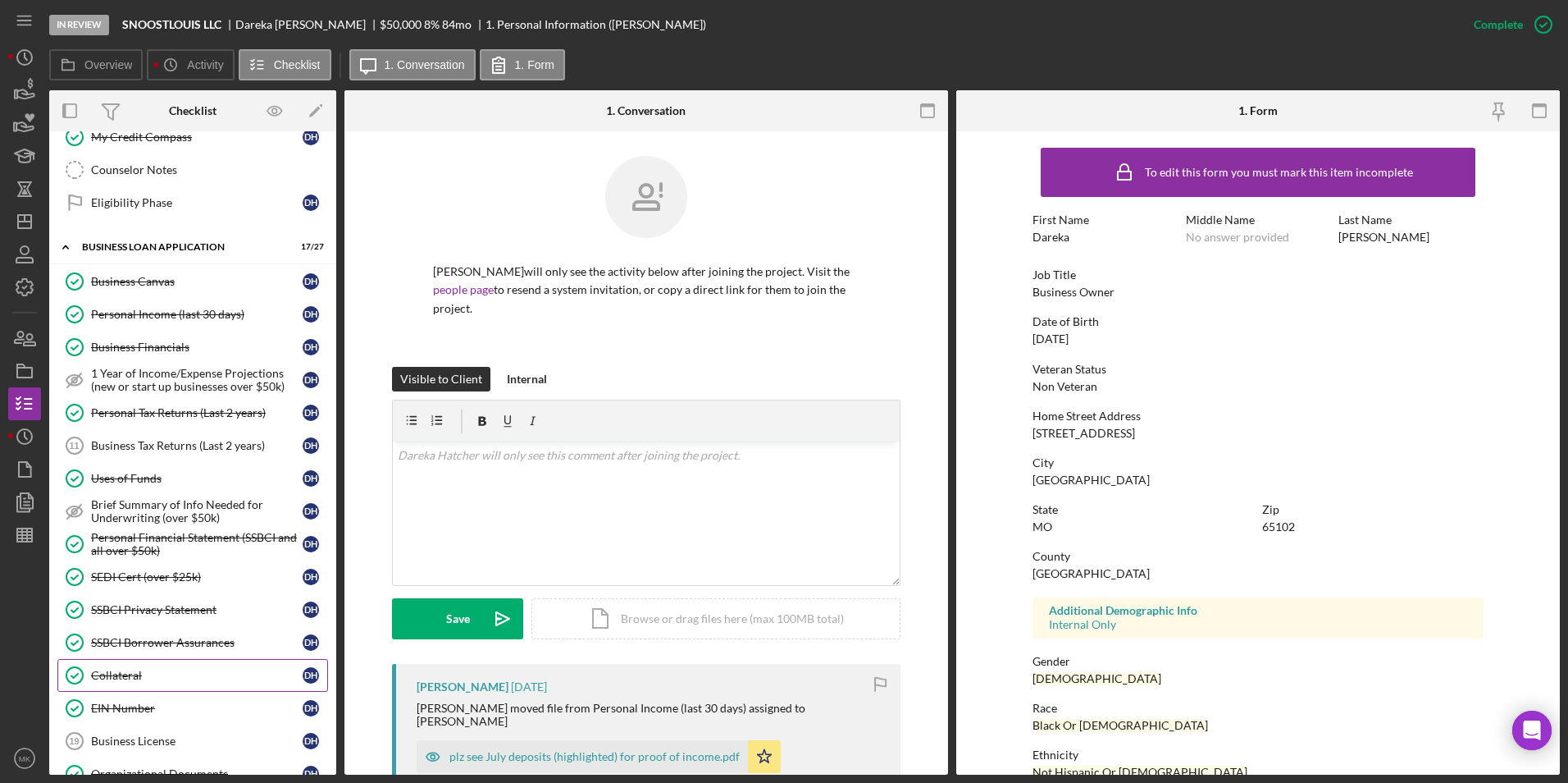
click at [124, 675] on div "Collateral" at bounding box center [197, 674] width 212 height 13
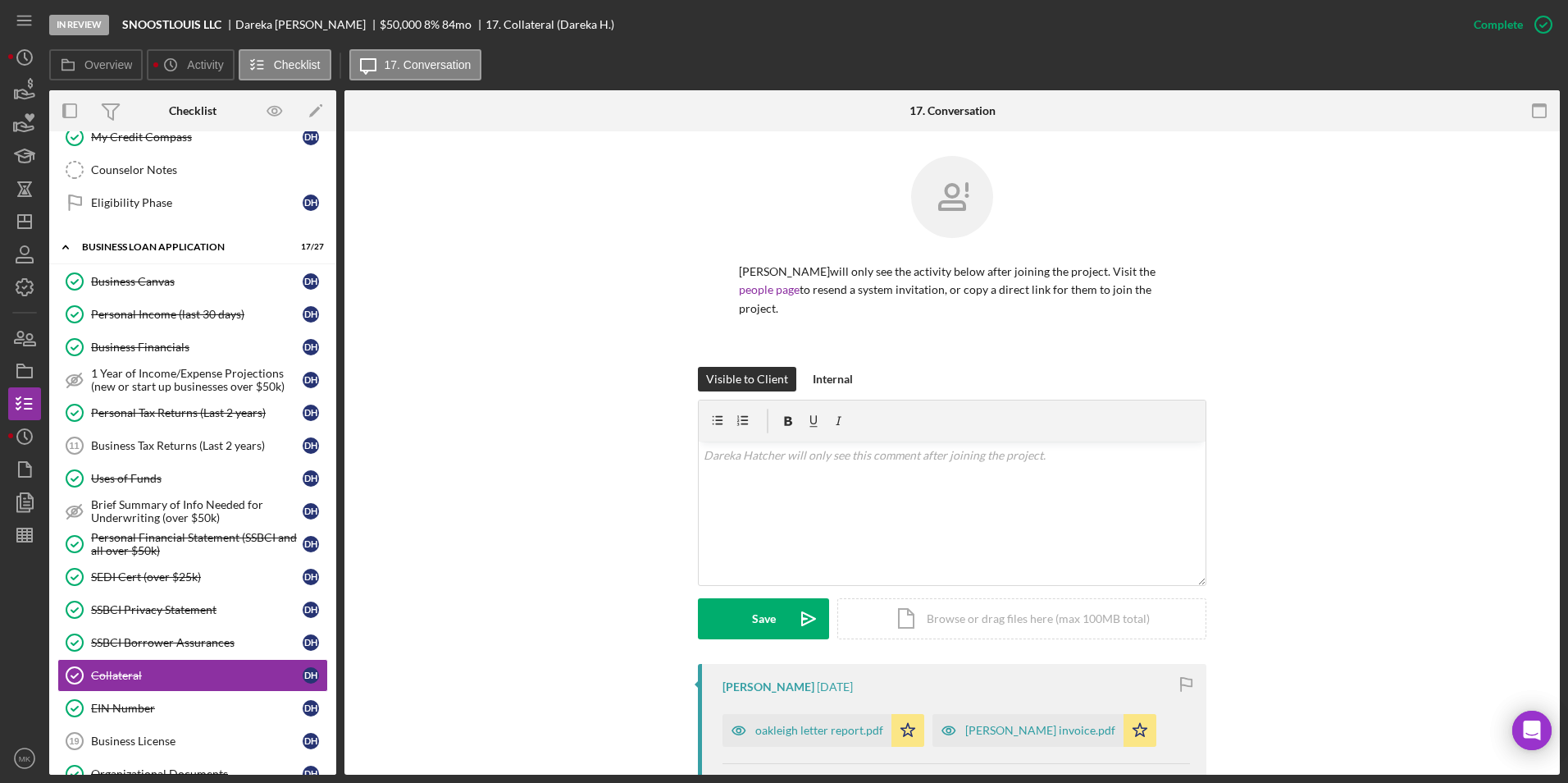
scroll to position [411, 0]
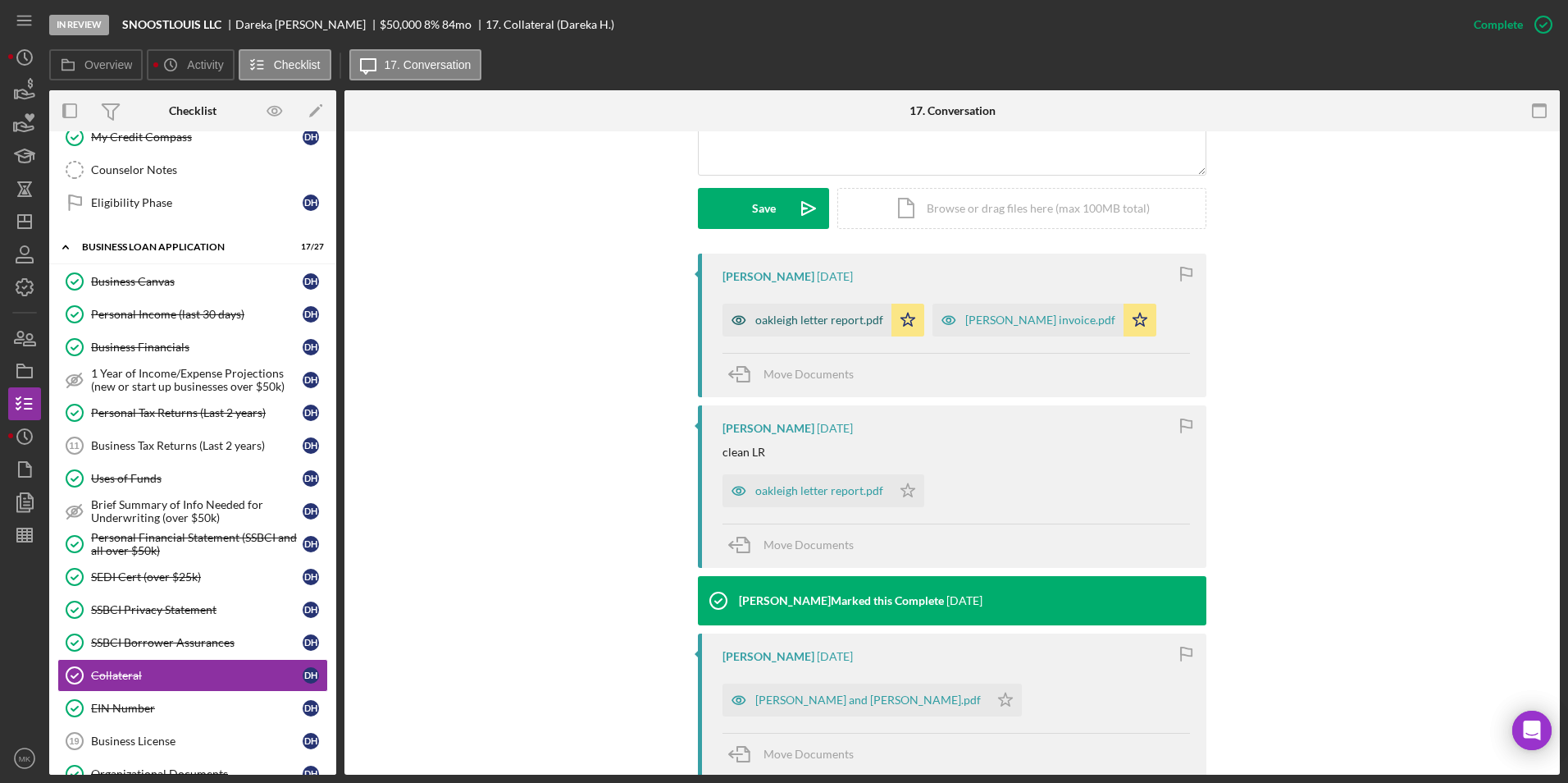
click at [778, 333] on div "oakleigh letter report.pdf" at bounding box center [806, 320] width 169 height 33
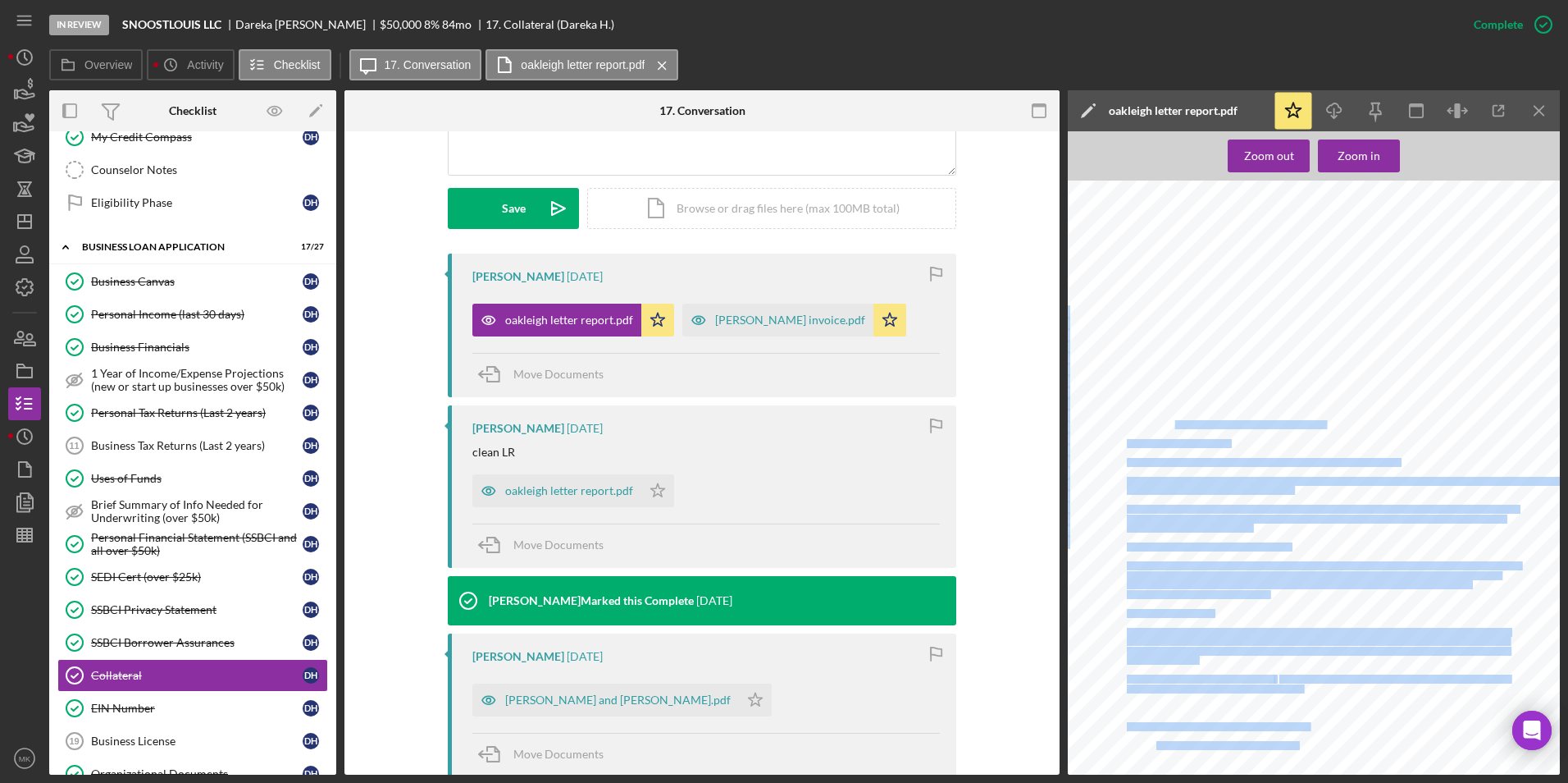
drag, startPoint x: 1175, startPoint y: 422, endPoint x: 1348, endPoint y: 417, distance: 173.1
click at [778, 417] on div "Letter Report page1 Vision Title, LLC Vision Title, LLC 13610 Barrett Office Dr…" at bounding box center [1319, 506] width 502 height 650
drag, startPoint x: 1348, startPoint y: 417, endPoint x: 1230, endPoint y: 428, distance: 118.5
click at [778, 443] on div "Letter Report page1 Vision Title, LLC Vision Title, LLC 13610 Barrett Office Dr…" at bounding box center [1319, 506] width 502 height 650
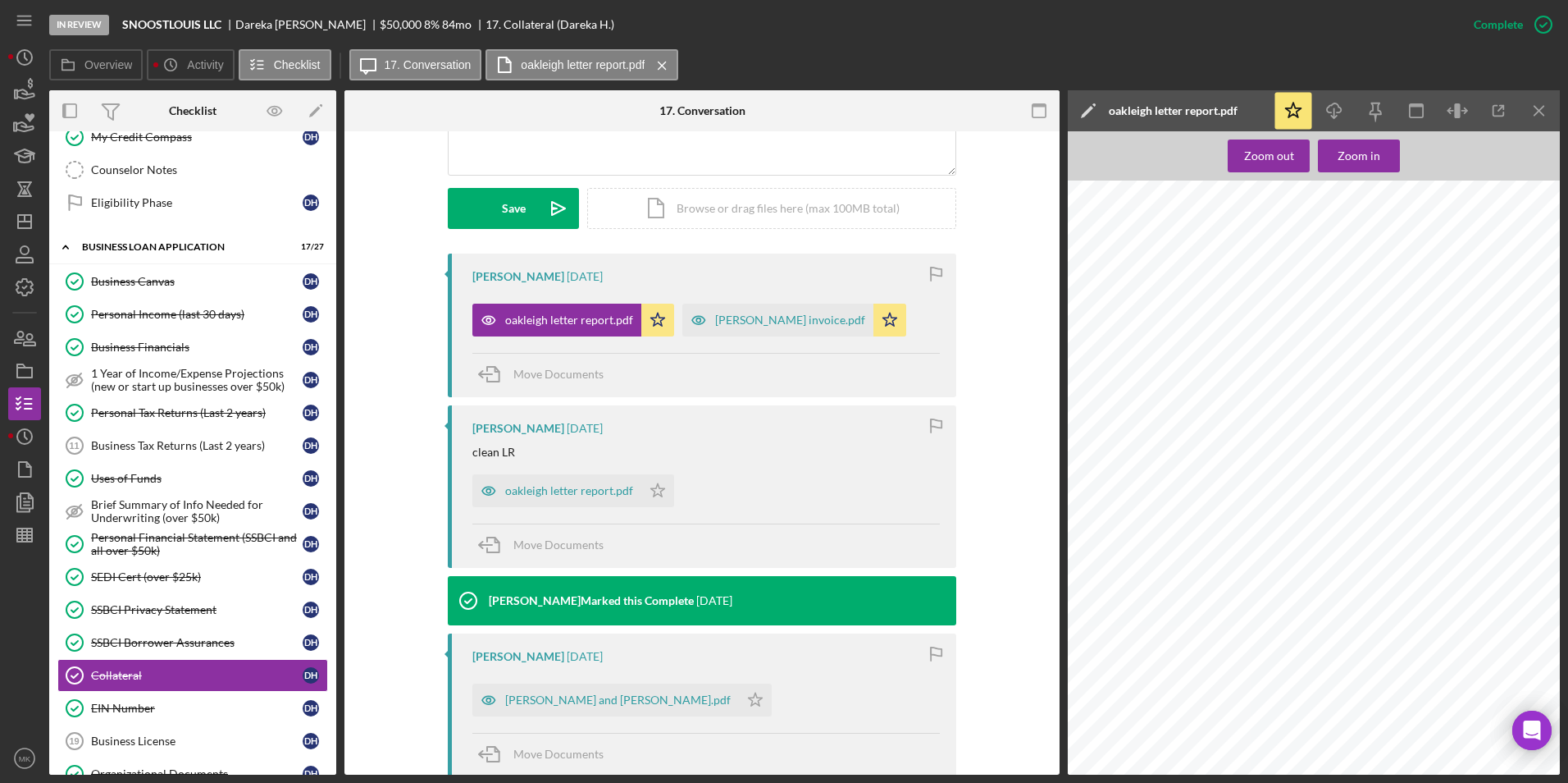
drag, startPoint x: 1174, startPoint y: 422, endPoint x: 1342, endPoint y: 426, distance: 168.0
click at [778, 426] on span "ADDRESS: 270 Oakleigh Woods Drive, Ballwin, MO 63011" at bounding box center [1226, 425] width 198 height 8
copy span "270 Oakleigh Woods Drive, Ballwin, MO 63011"
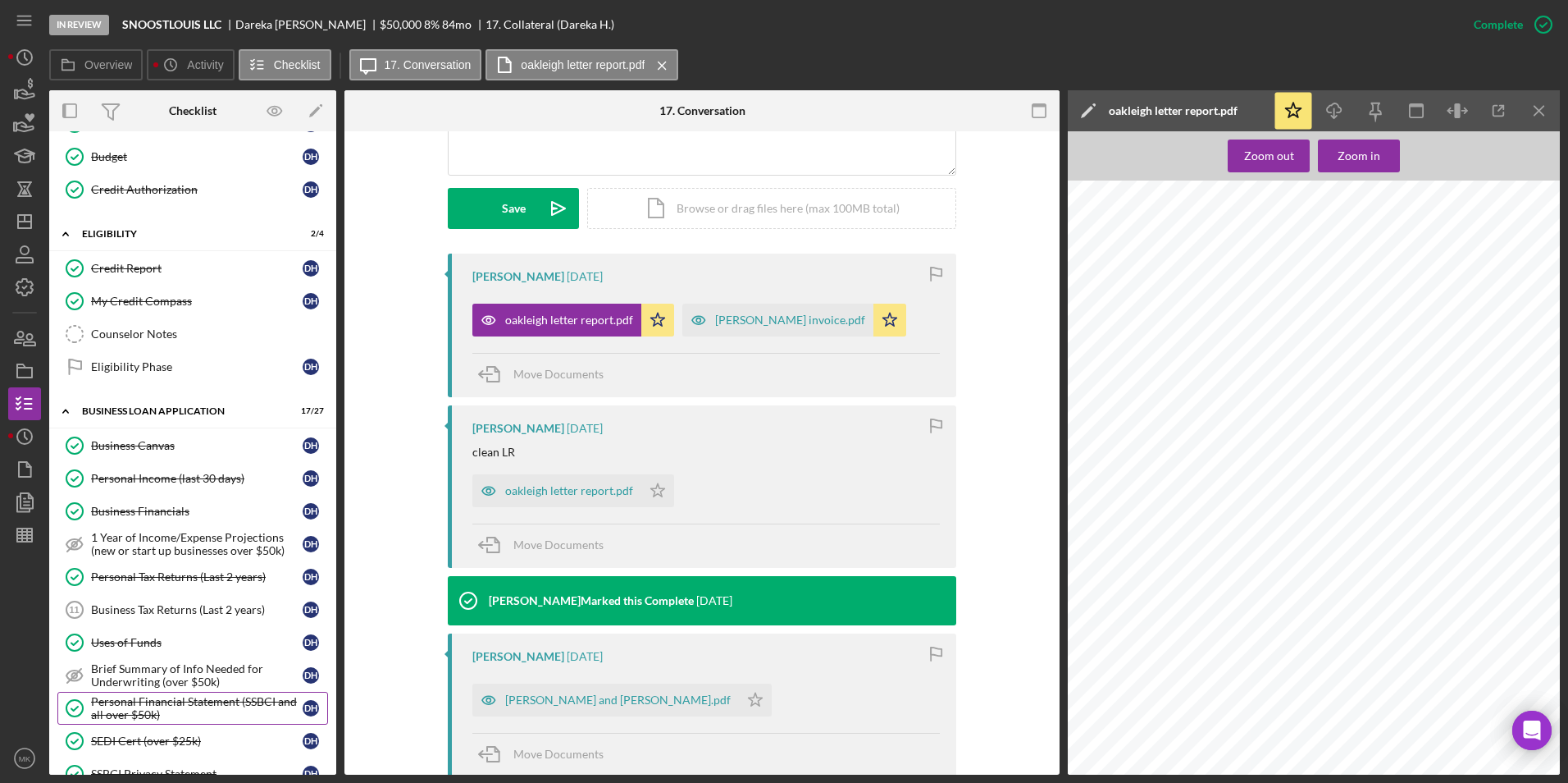
scroll to position [574, 0]
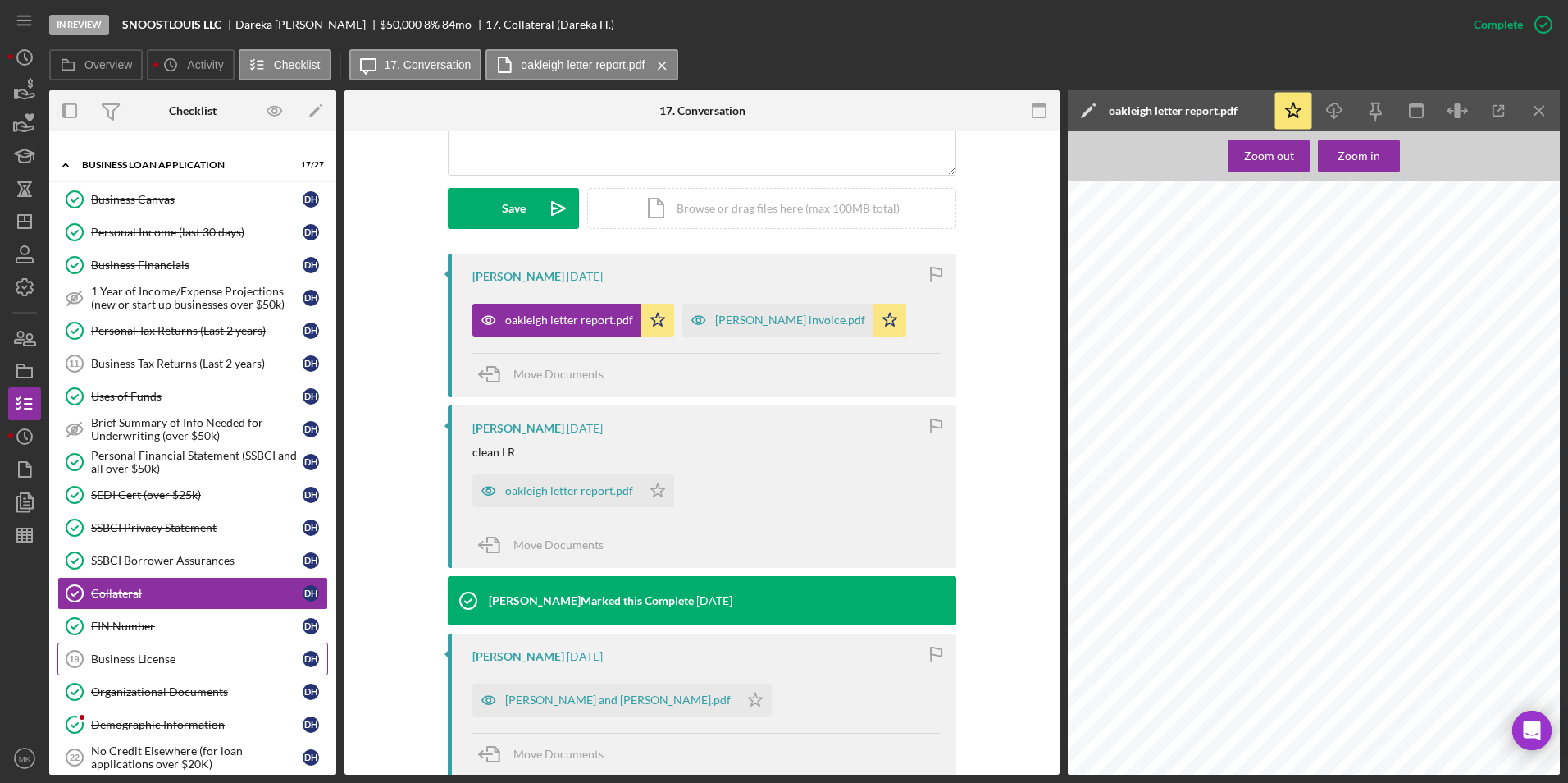
click at [155, 668] on link "Business License 19 Business License D H" at bounding box center [193, 658] width 271 height 33
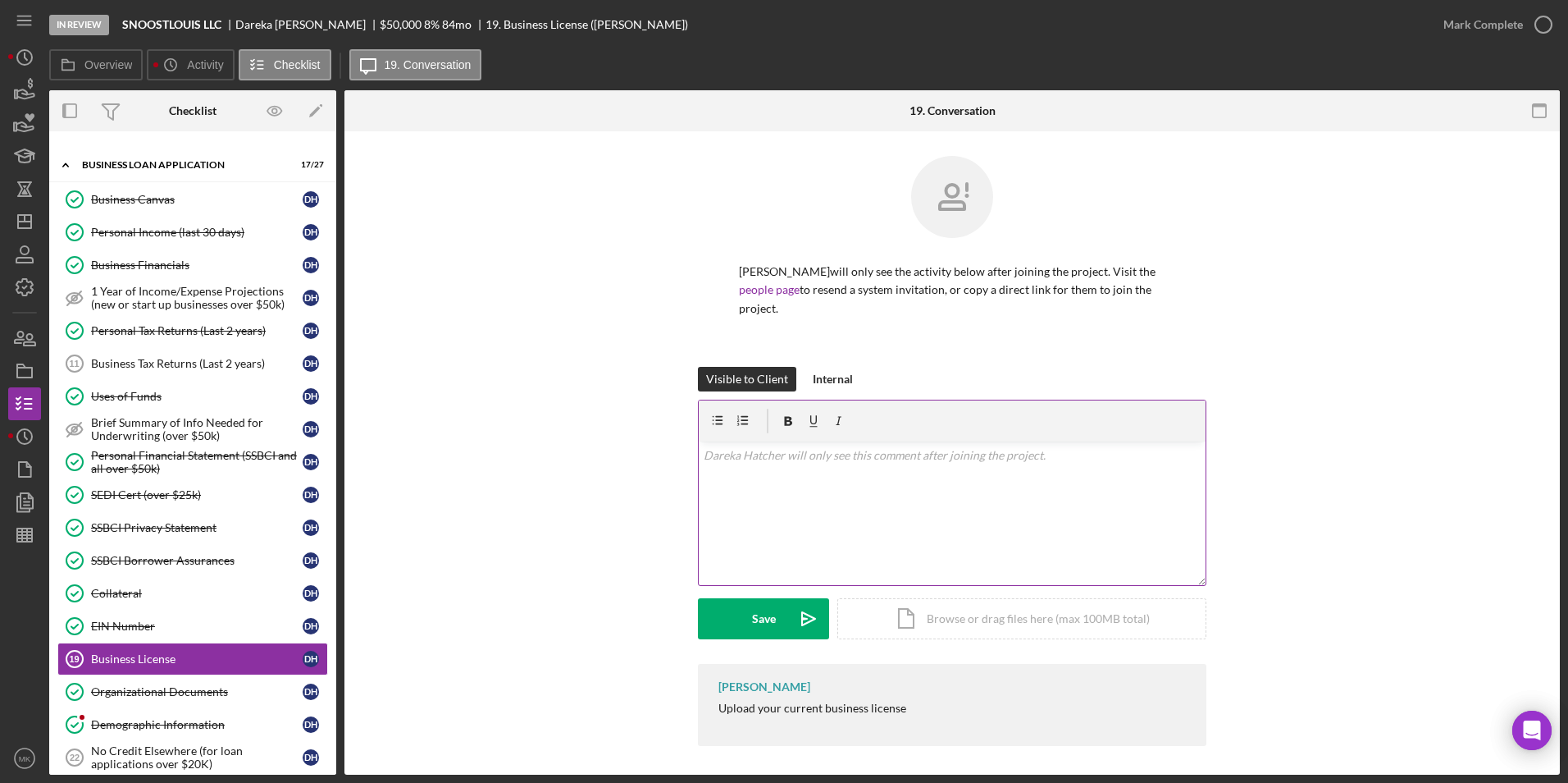
scroll to position [4, 0]
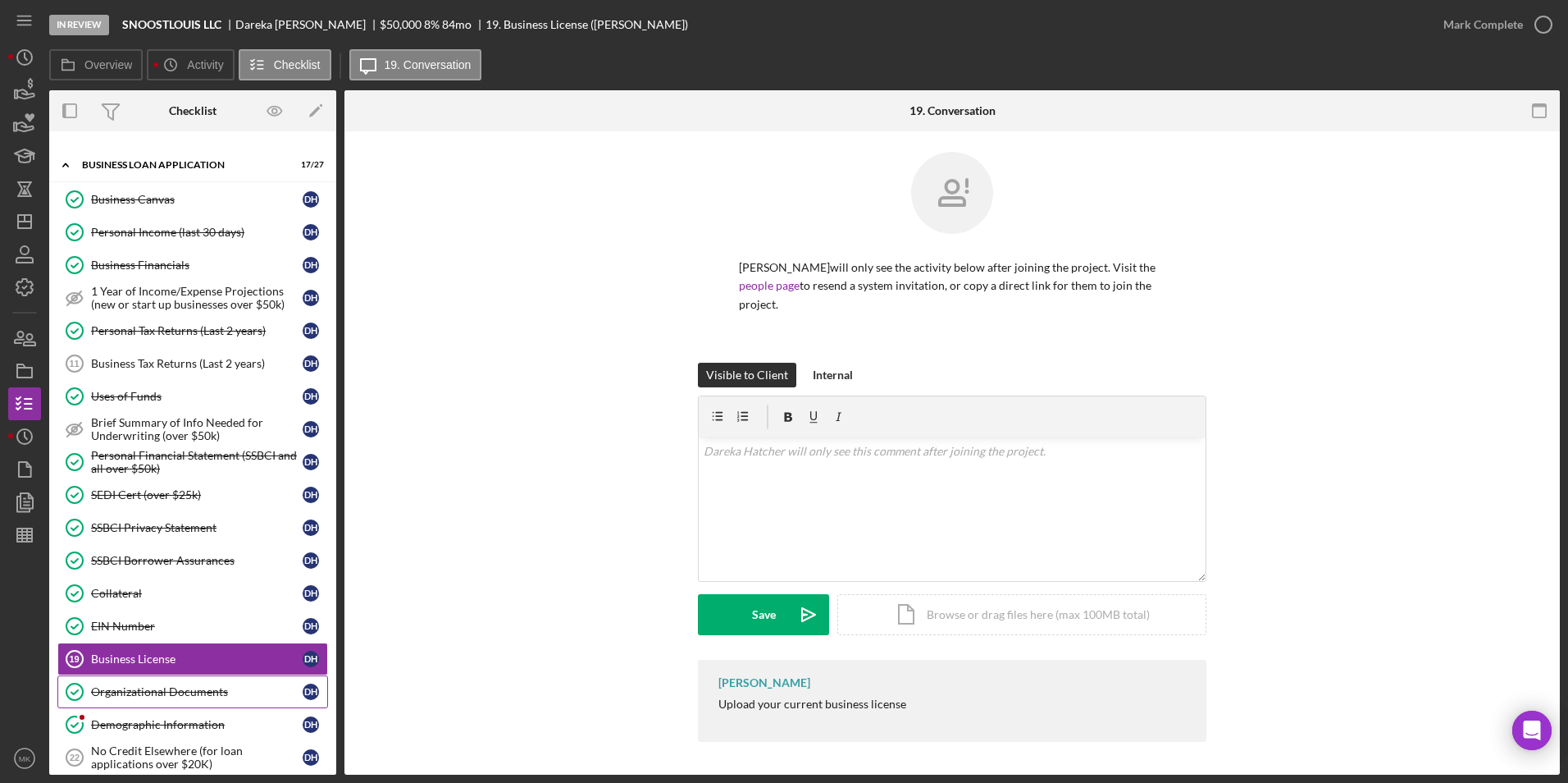
click at [141, 700] on link "Organizational Documents Organizational Documents D H" at bounding box center [193, 691] width 271 height 33
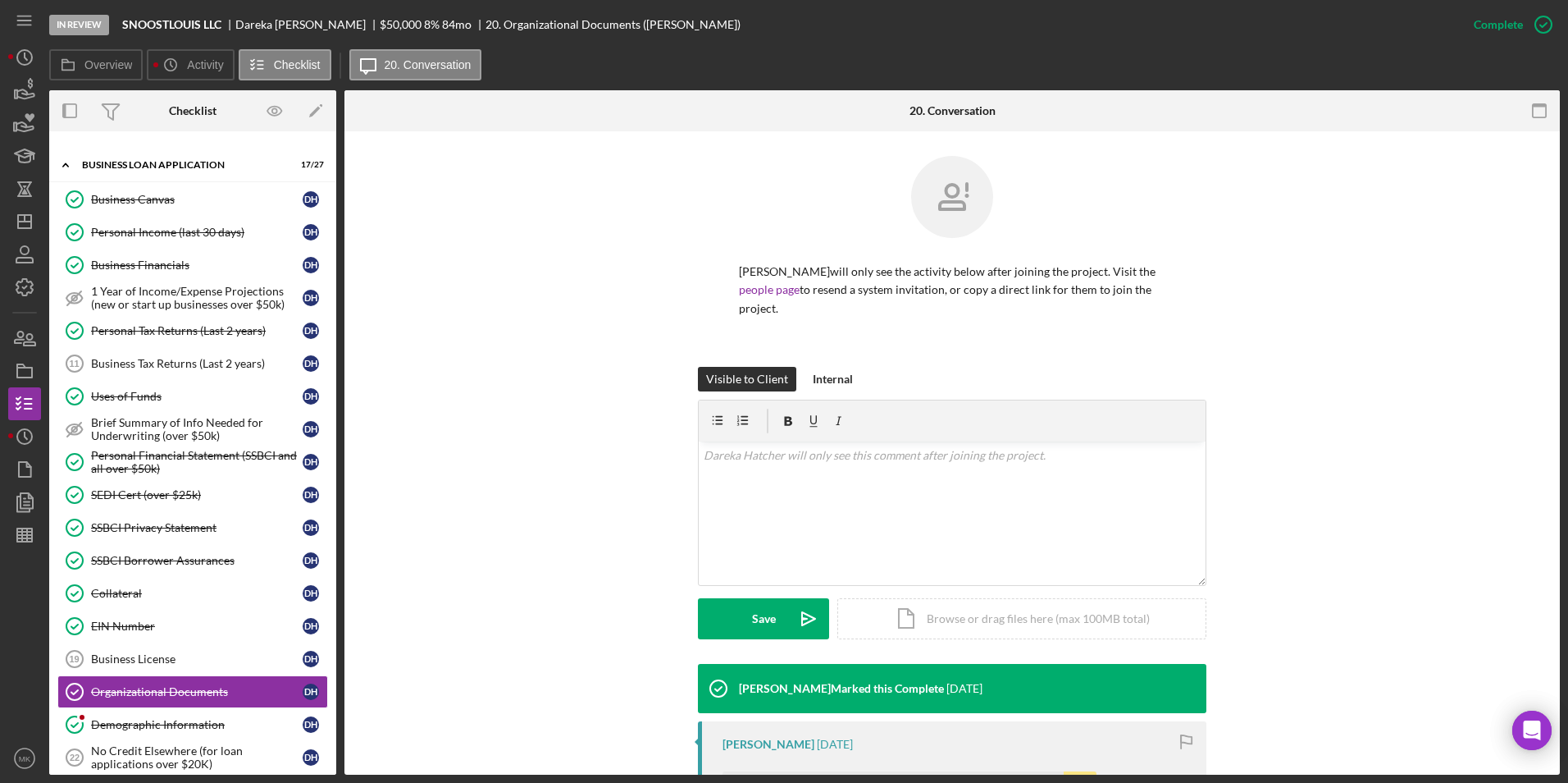
scroll to position [439, 0]
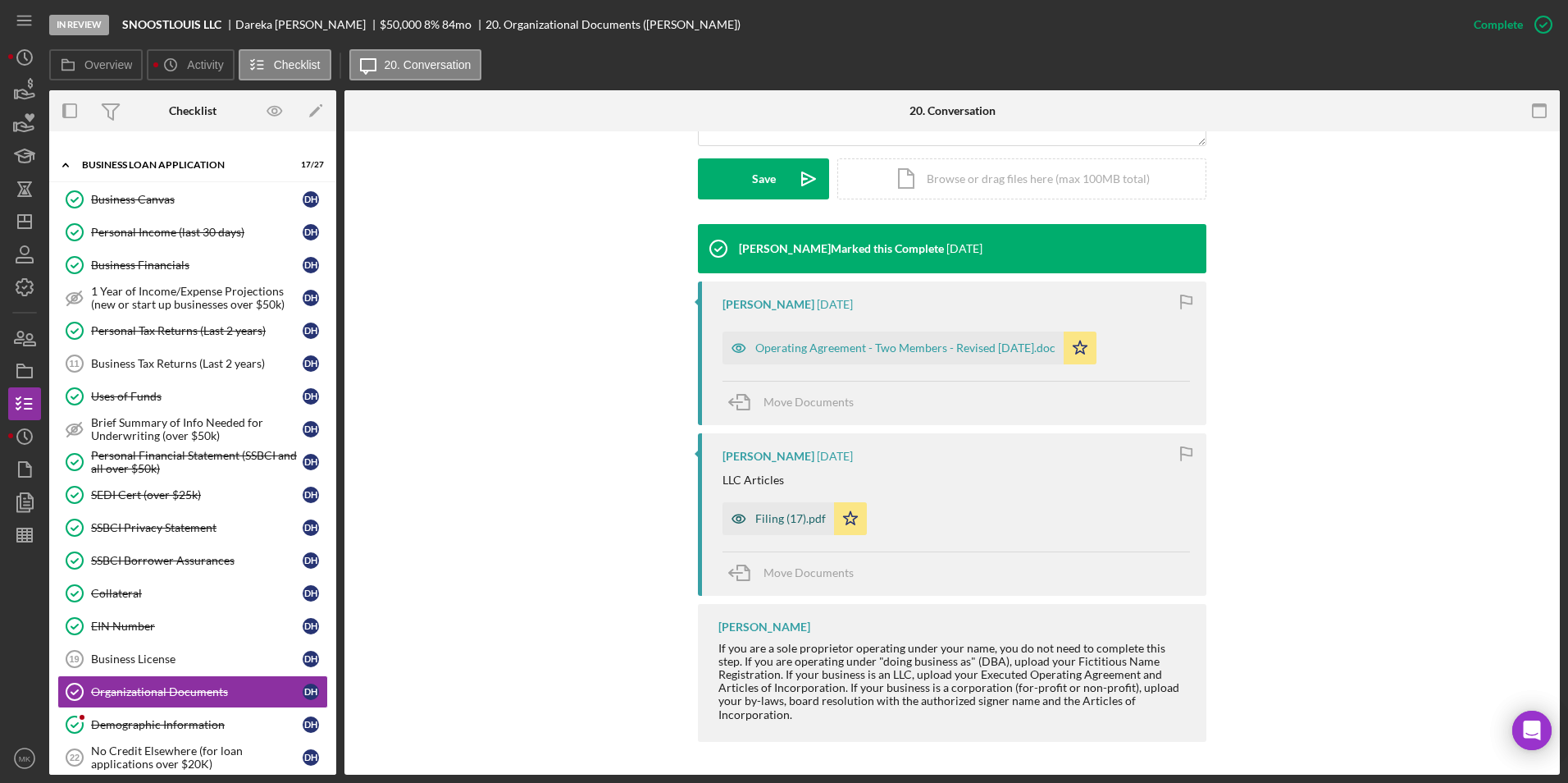
click at [778, 513] on div "Filing (17).pdf" at bounding box center [790, 518] width 70 height 13
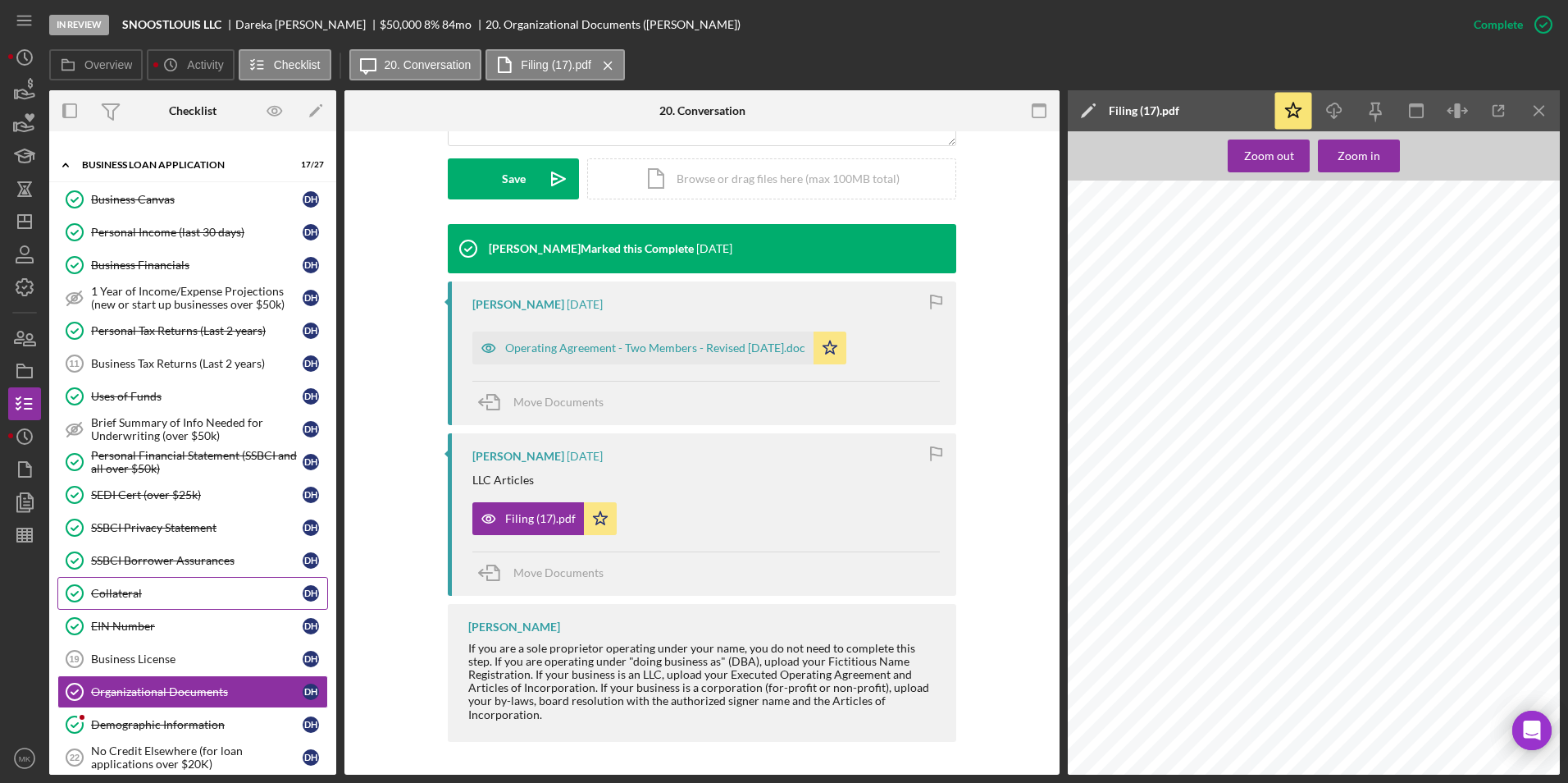
click at [188, 594] on div "Collateral" at bounding box center [197, 593] width 212 height 13
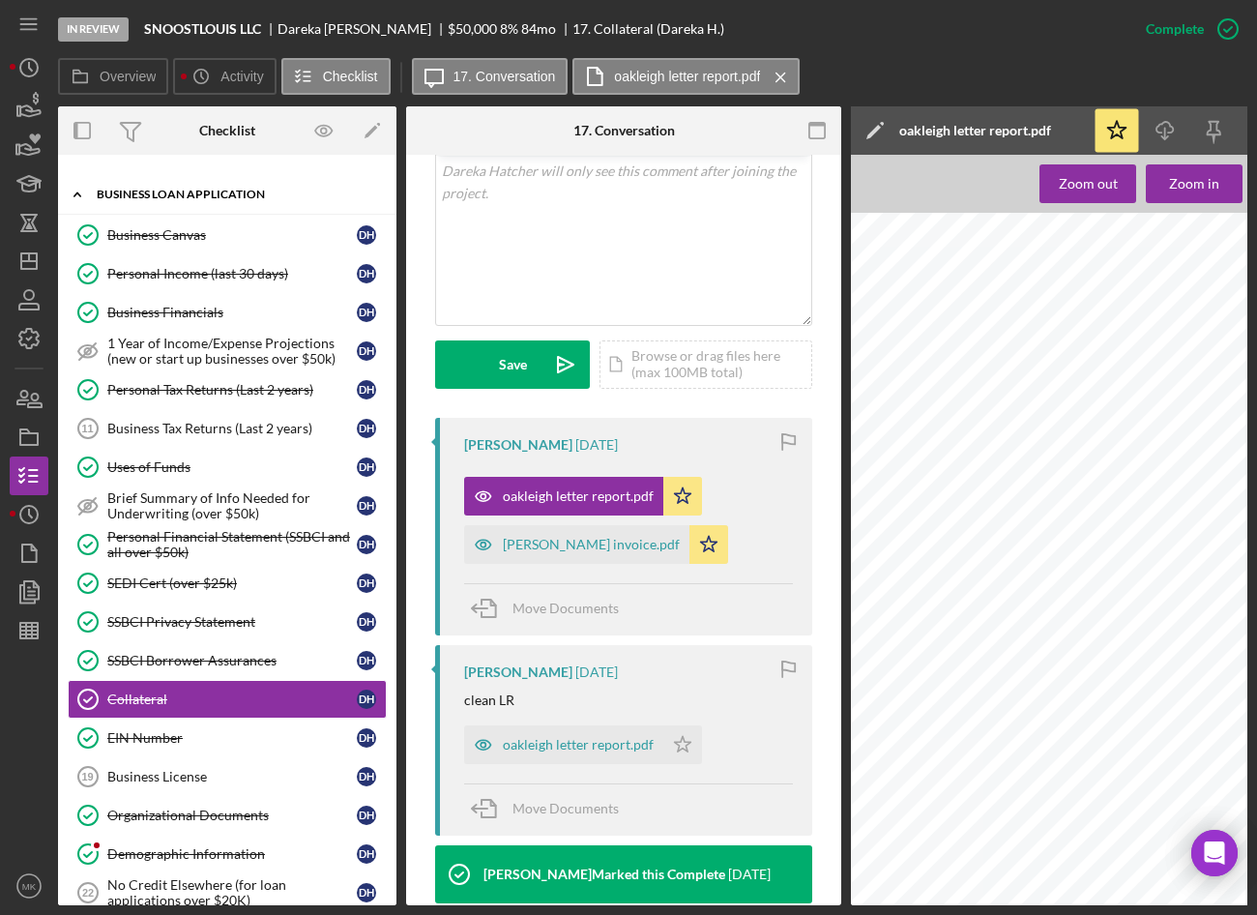
scroll to position [408, 0]
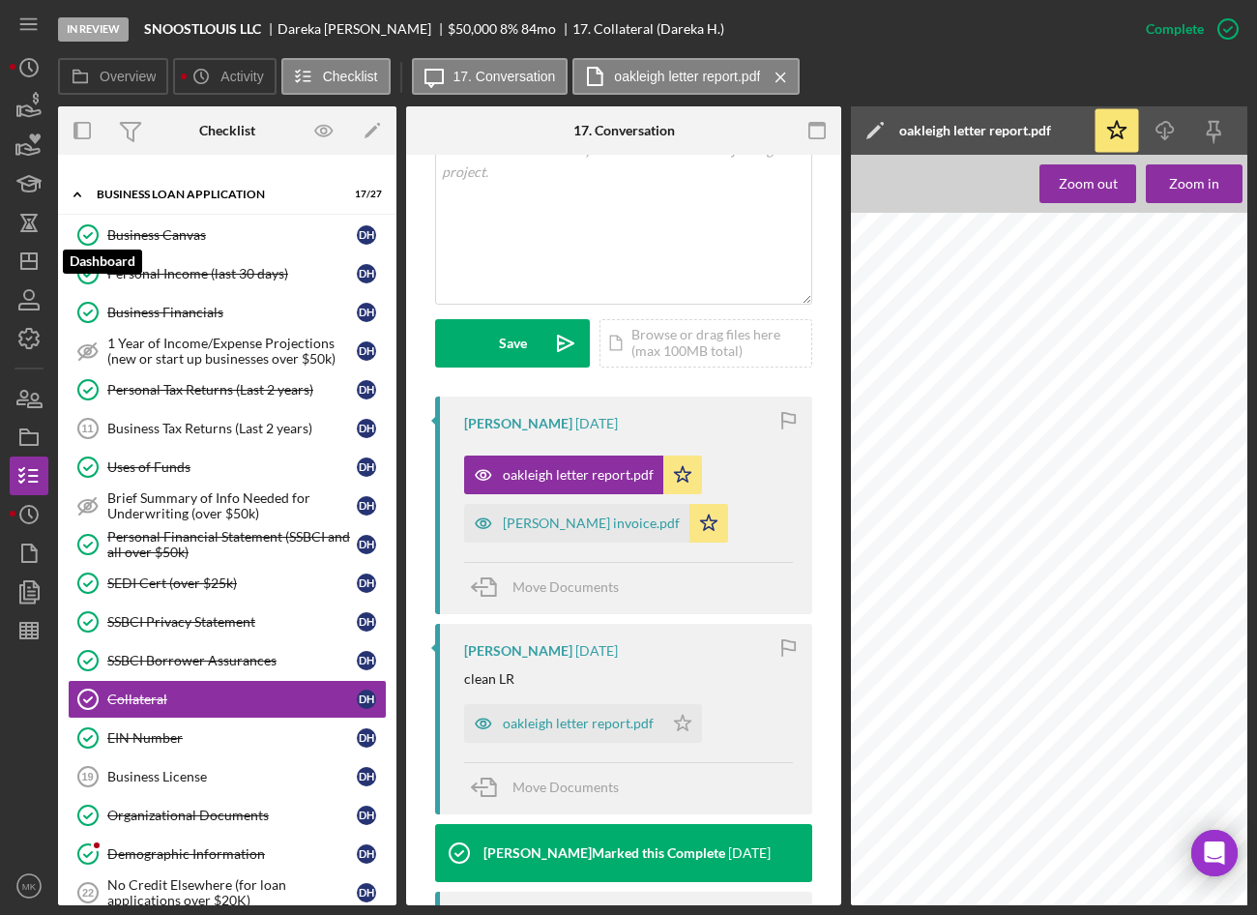
drag, startPoint x: 33, startPoint y: 257, endPoint x: 51, endPoint y: 251, distance: 19.6
click at [33, 257] on icon "Icon/Dashboard" at bounding box center [29, 261] width 48 height 48
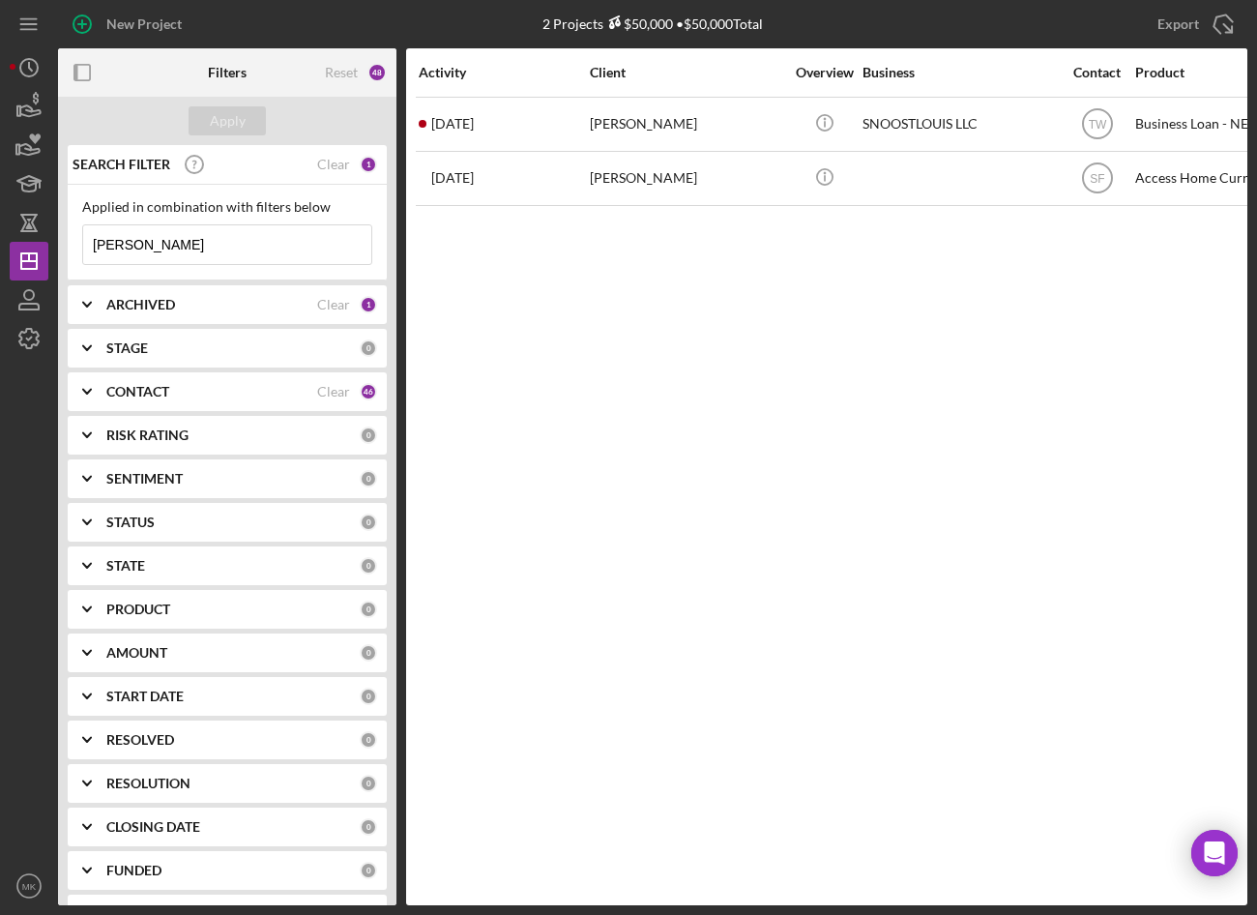
drag, startPoint x: 211, startPoint y: 245, endPoint x: -6, endPoint y: 234, distance: 216.9
click at [0, 234] on html "New Project 2 Projects $50,000 • $50,000 Total Hatcher Export Icon/Export Filte…" at bounding box center [628, 457] width 1257 height 915
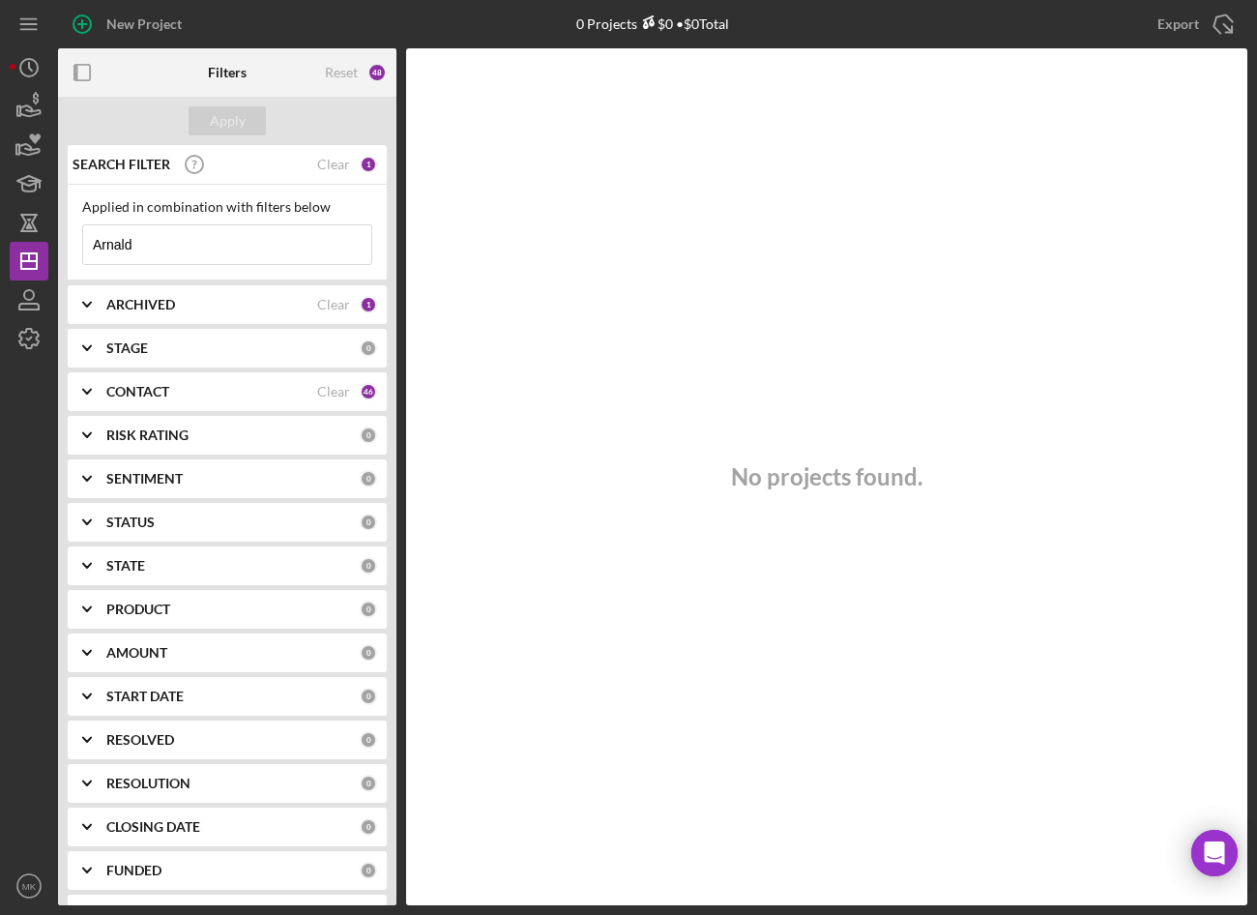
drag, startPoint x: 160, startPoint y: 257, endPoint x: 77, endPoint y: 247, distance: 82.9
click at [77, 247] on div "Applied in combination with filters below Arnald Icon/Menu Close" at bounding box center [227, 233] width 319 height 96
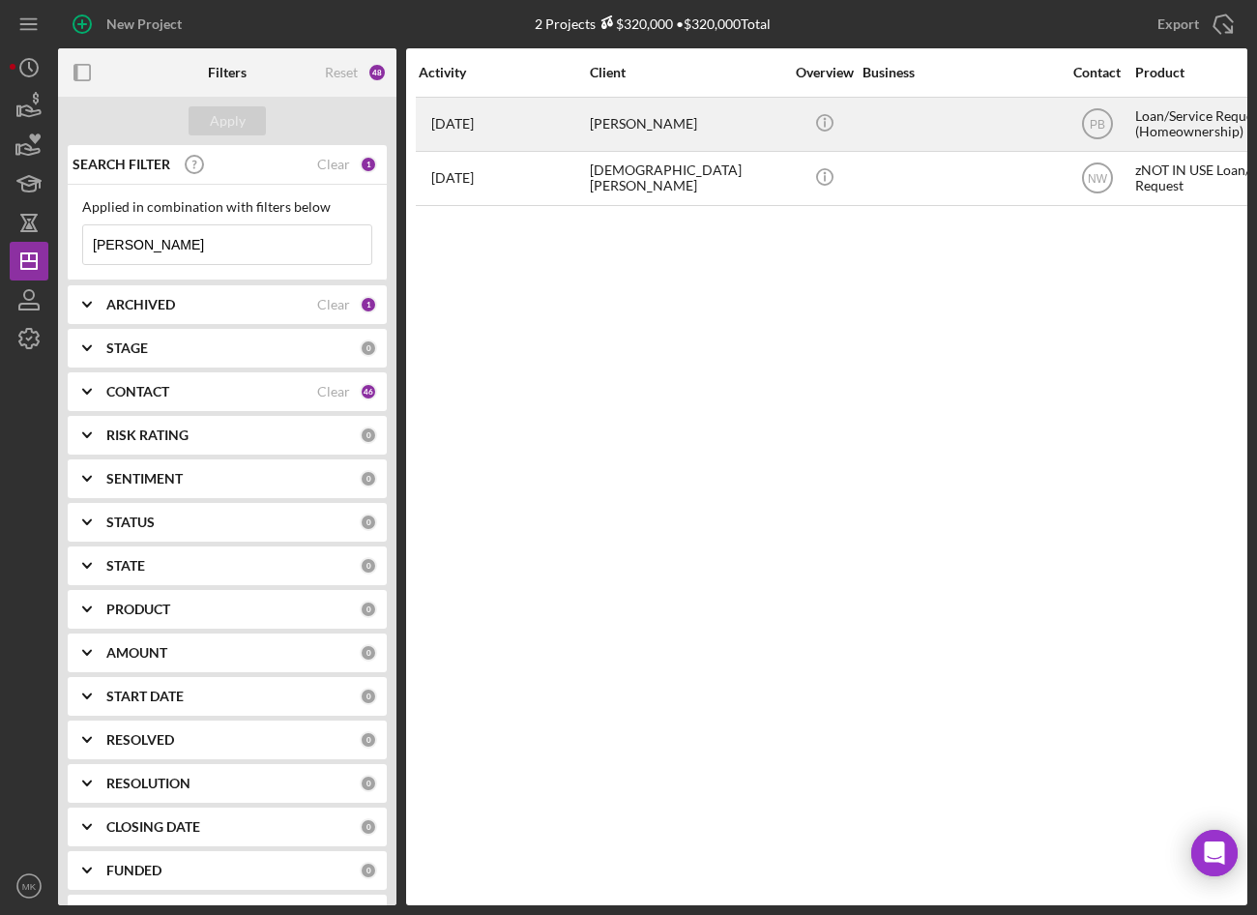
type input "Arnold"
click at [680, 117] on div "Jeanette Arnold" at bounding box center [686, 124] width 193 height 51
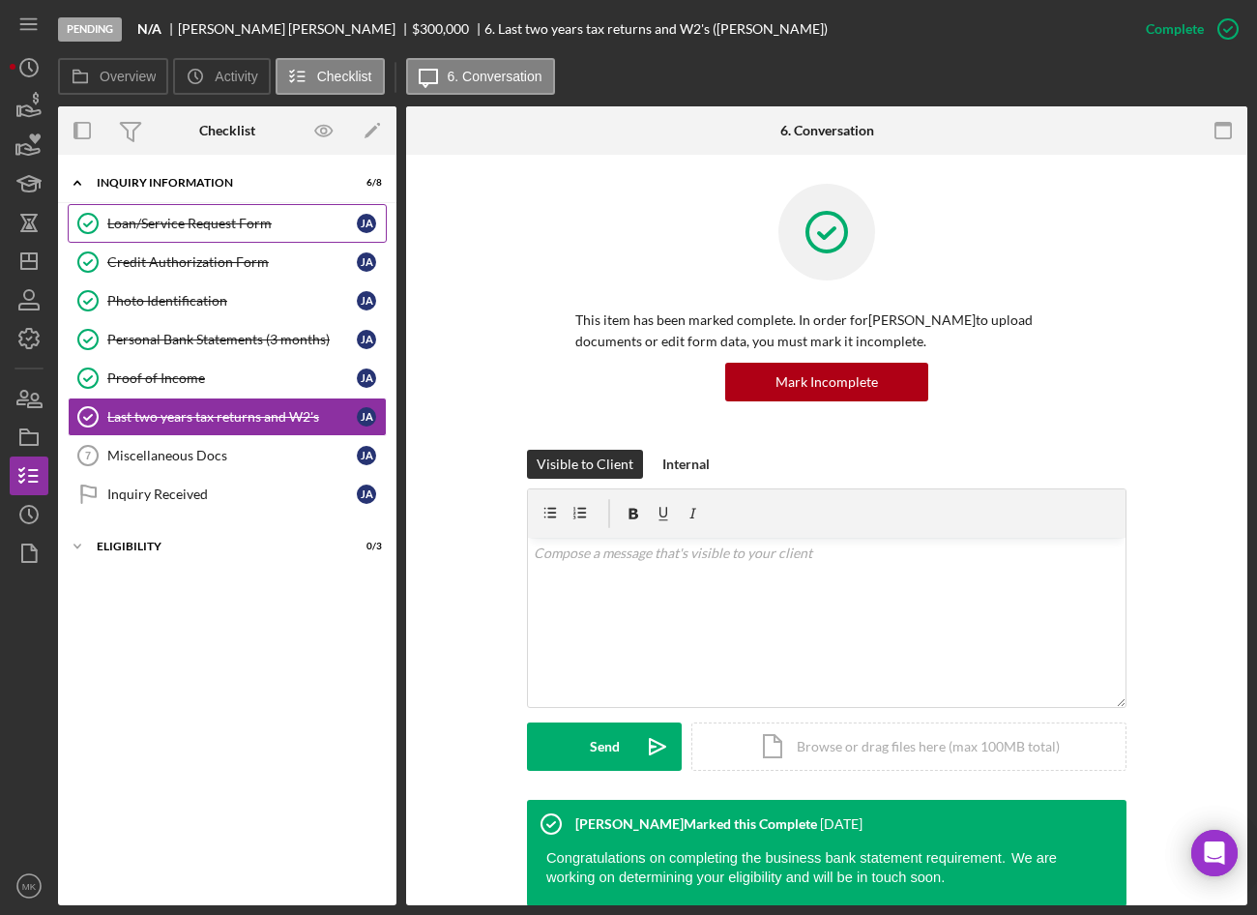
click at [217, 214] on link "Loan/Service Request Form Loan/Service Request Form J A" at bounding box center [227, 223] width 319 height 39
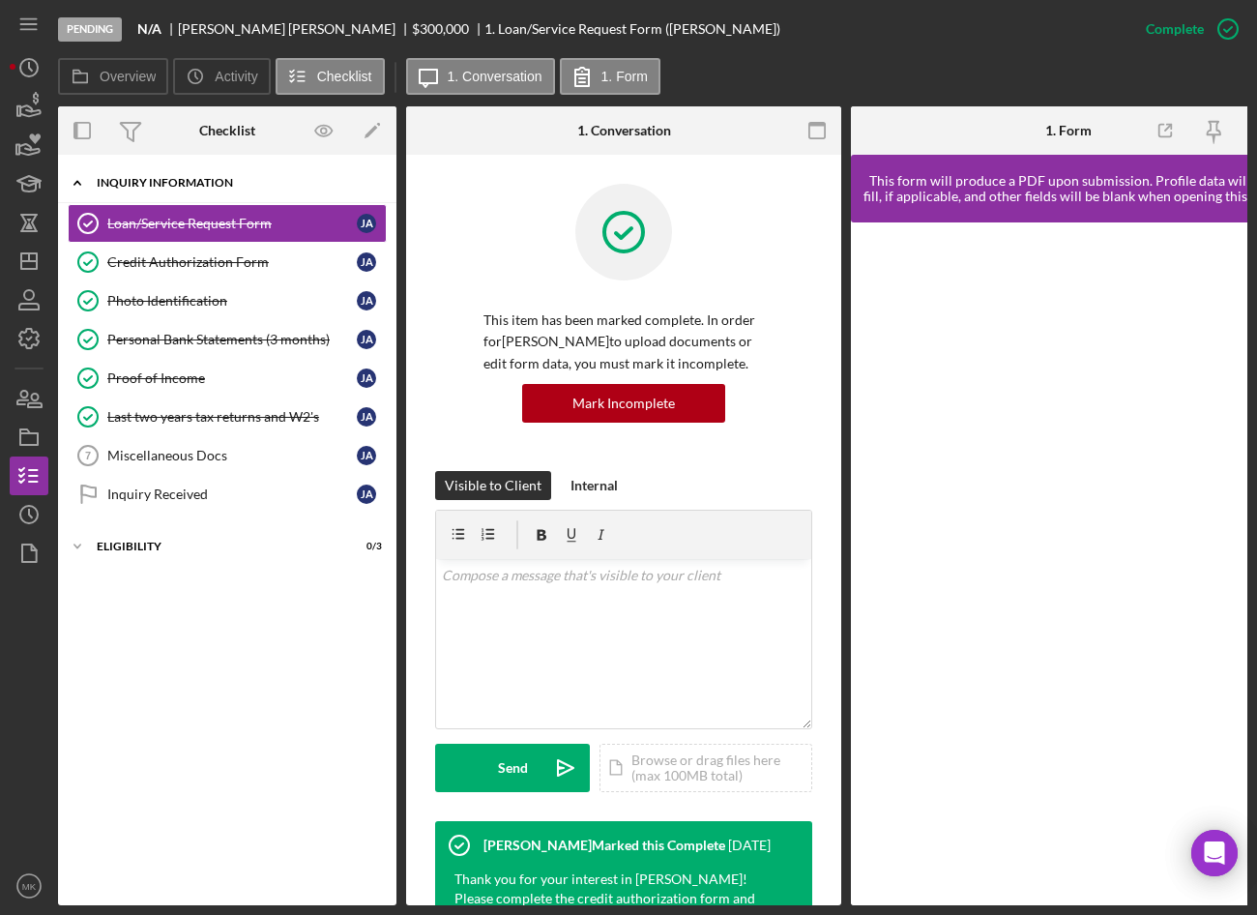
click at [215, 180] on div "Inquiry Information" at bounding box center [235, 183] width 276 height 12
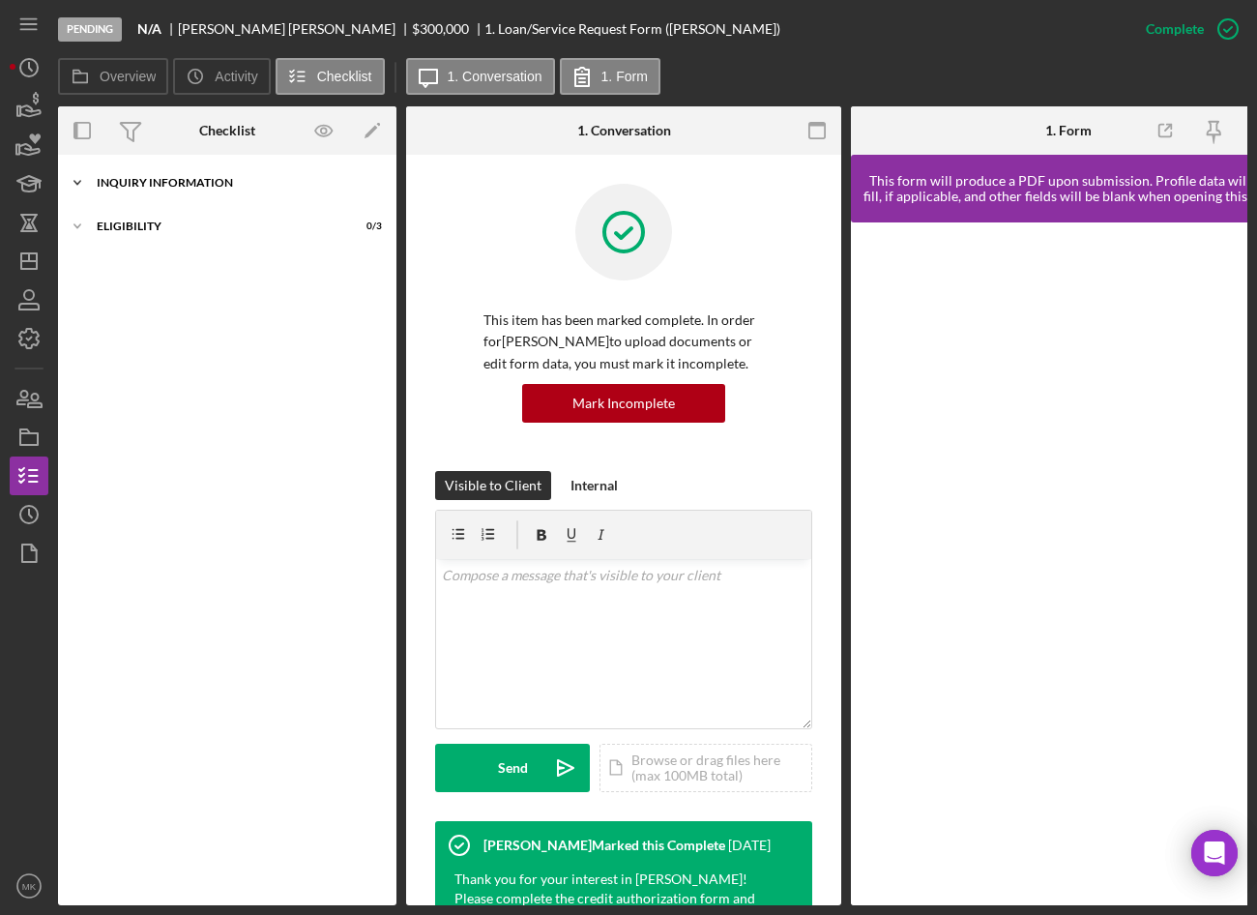
click at [215, 180] on div "Inquiry Information" at bounding box center [235, 183] width 276 height 12
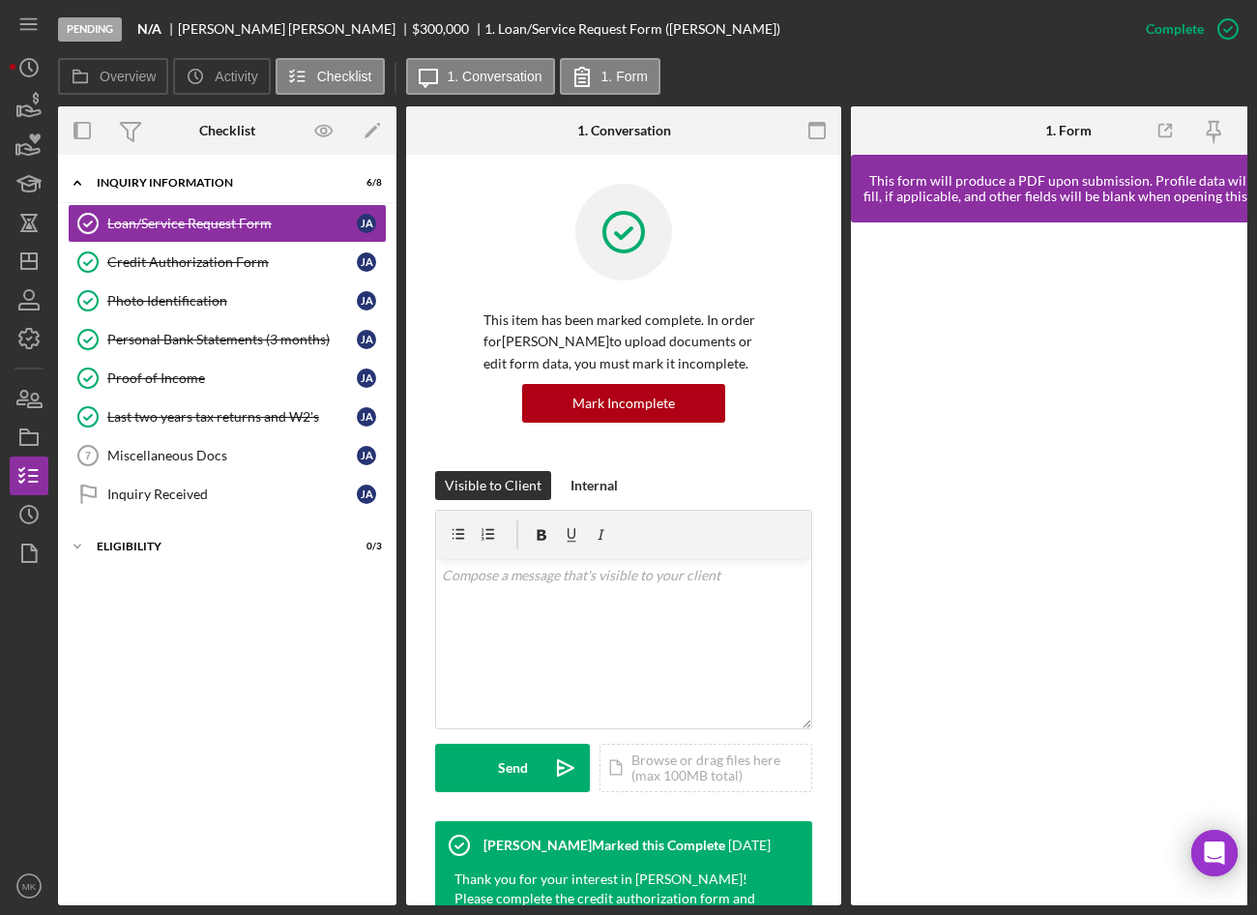
scroll to position [387, 0]
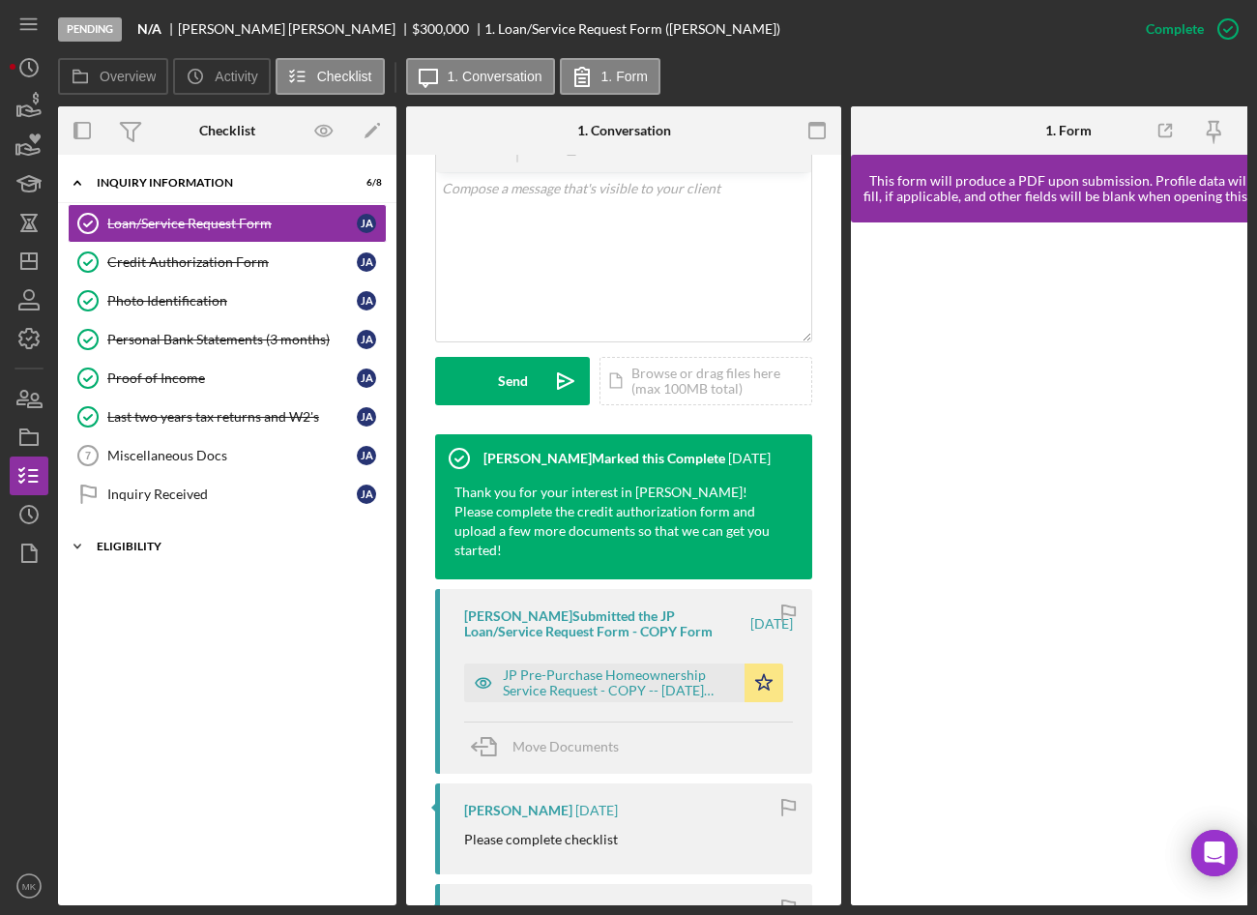
click at [92, 545] on icon "Icon/Expander" at bounding box center [77, 546] width 39 height 39
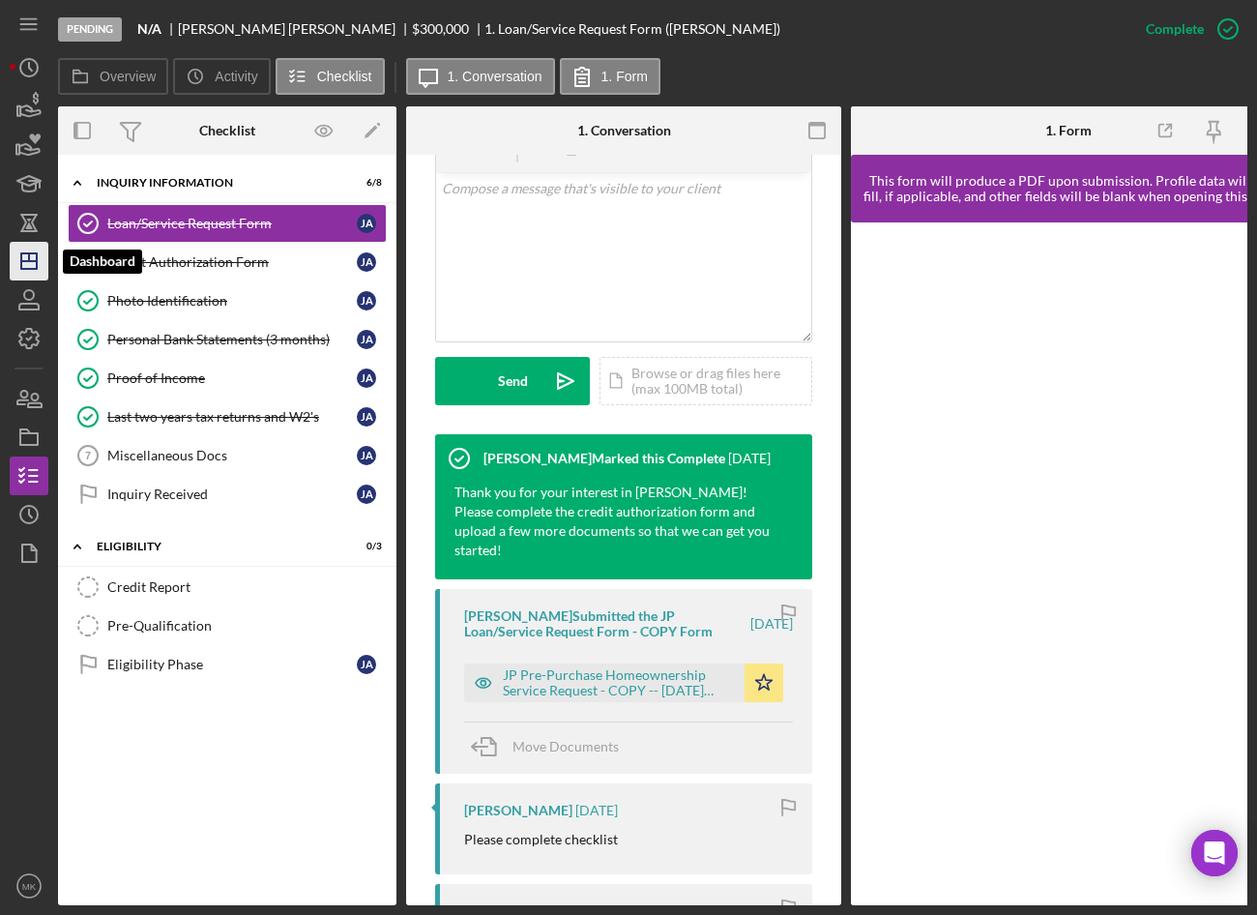
click at [32, 261] on line "button" at bounding box center [28, 261] width 15 height 0
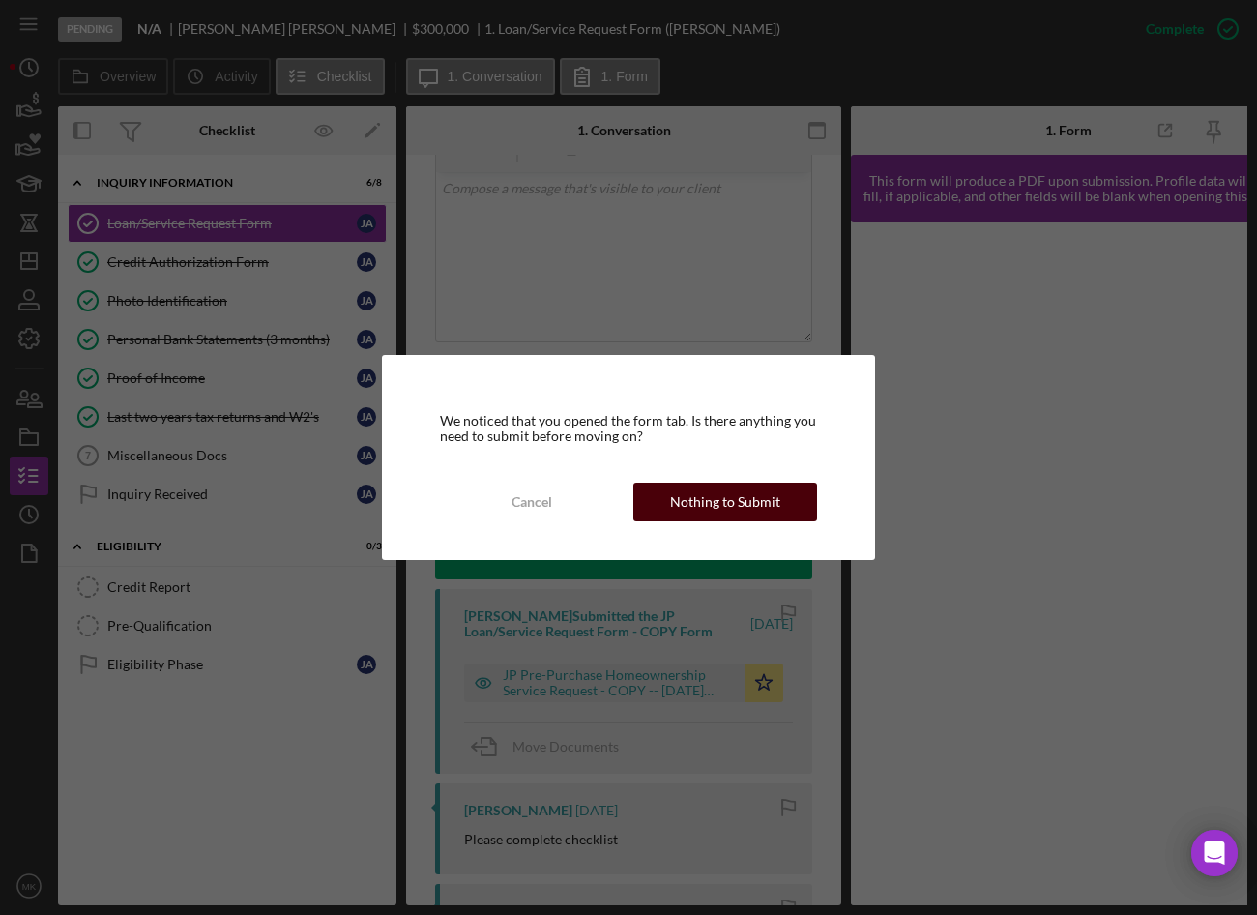
click at [686, 508] on div "Nothing to Submit" at bounding box center [725, 502] width 110 height 39
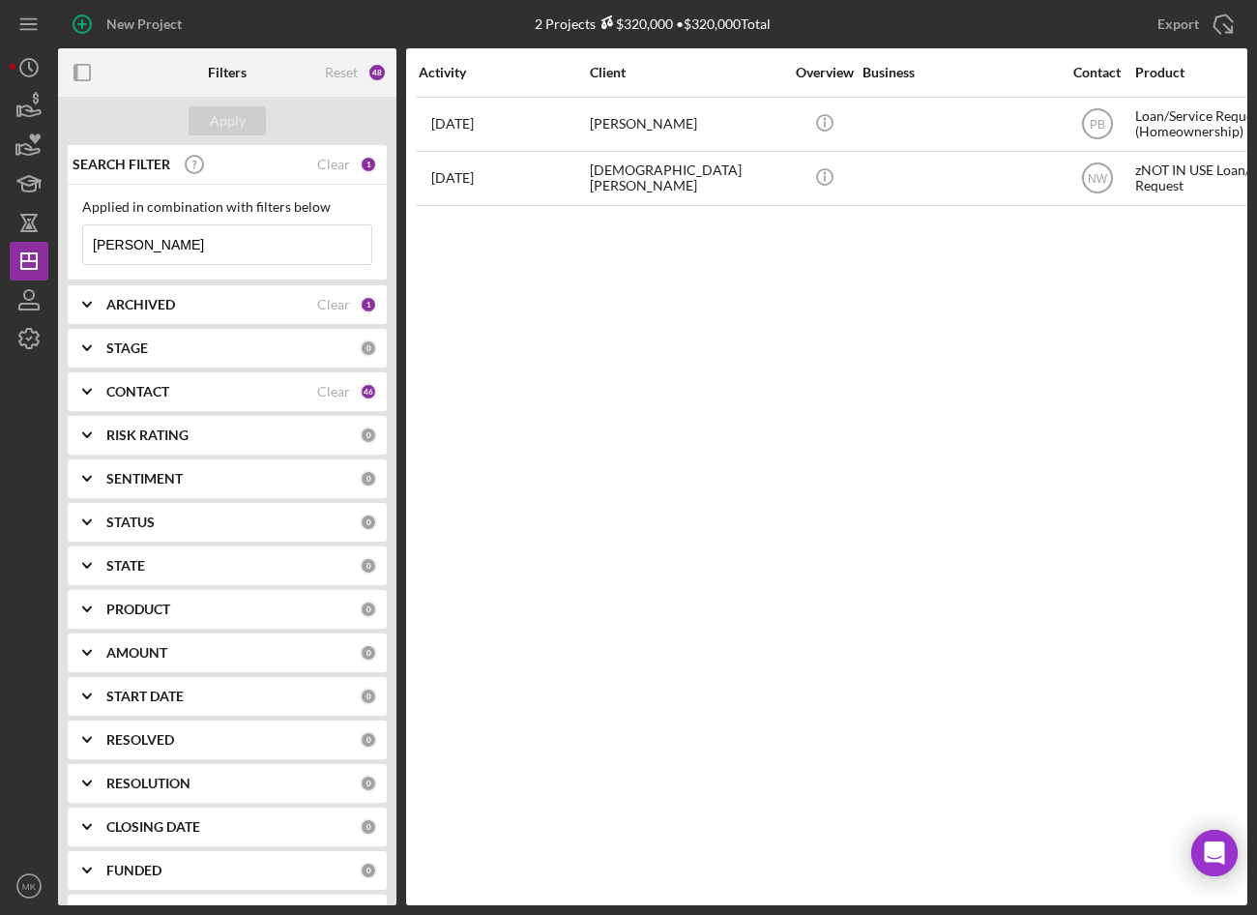
click at [203, 387] on div "CONTACT" at bounding box center [211, 391] width 211 height 15
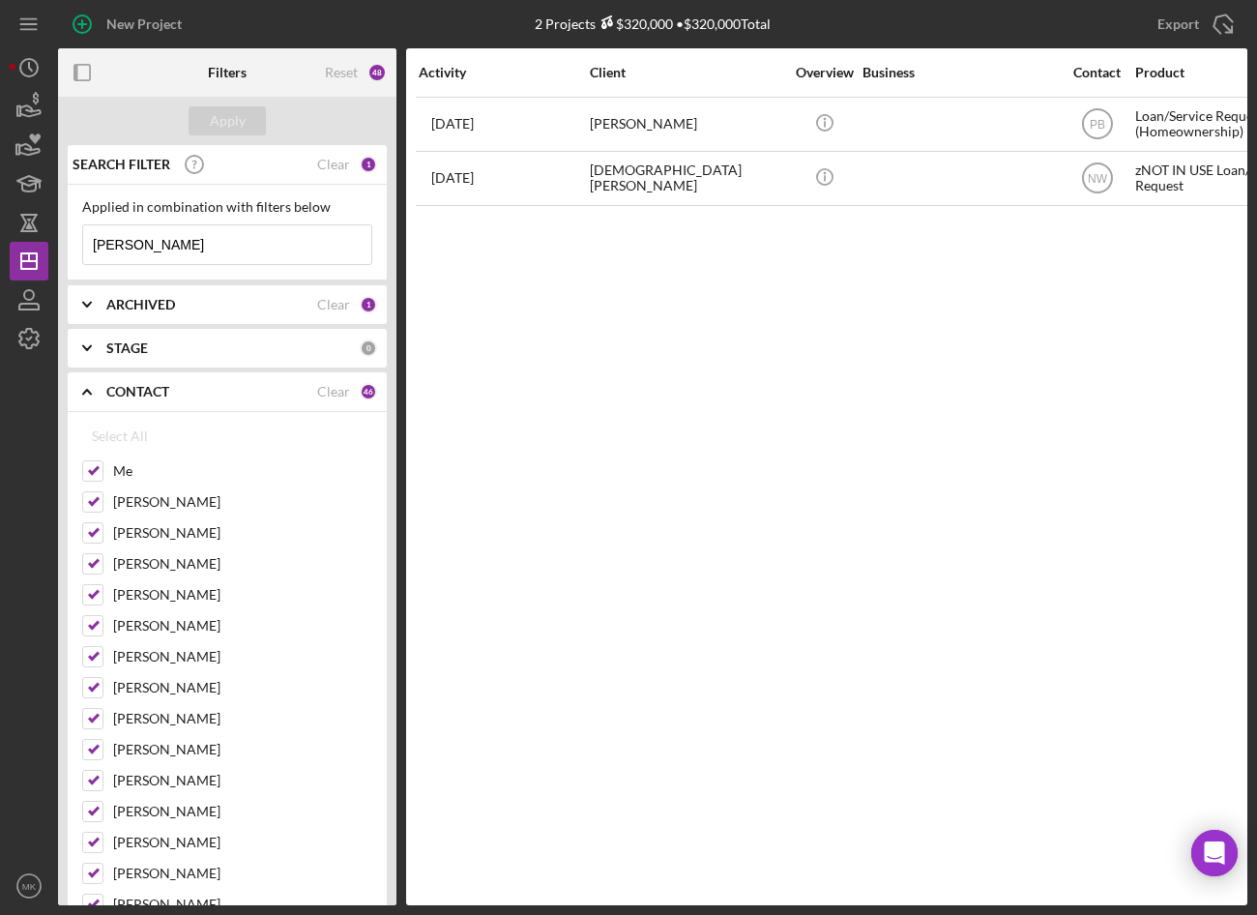
click at [174, 318] on div "ARCHIVED Clear 1" at bounding box center [241, 304] width 271 height 39
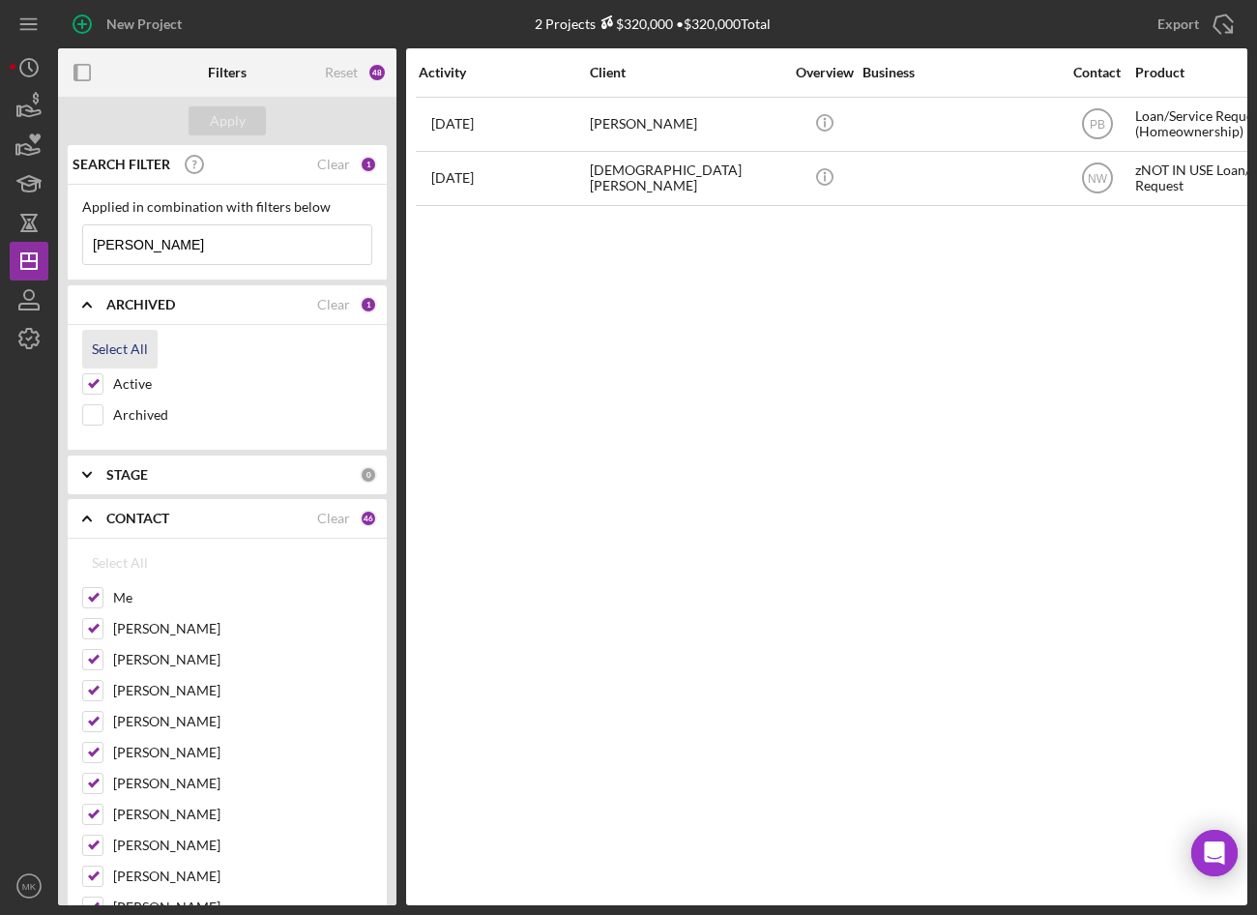
click at [92, 357] on button "Select All" at bounding box center [119, 349] width 75 height 39
checkbox input "true"
click at [227, 119] on div "Apply" at bounding box center [228, 120] width 36 height 29
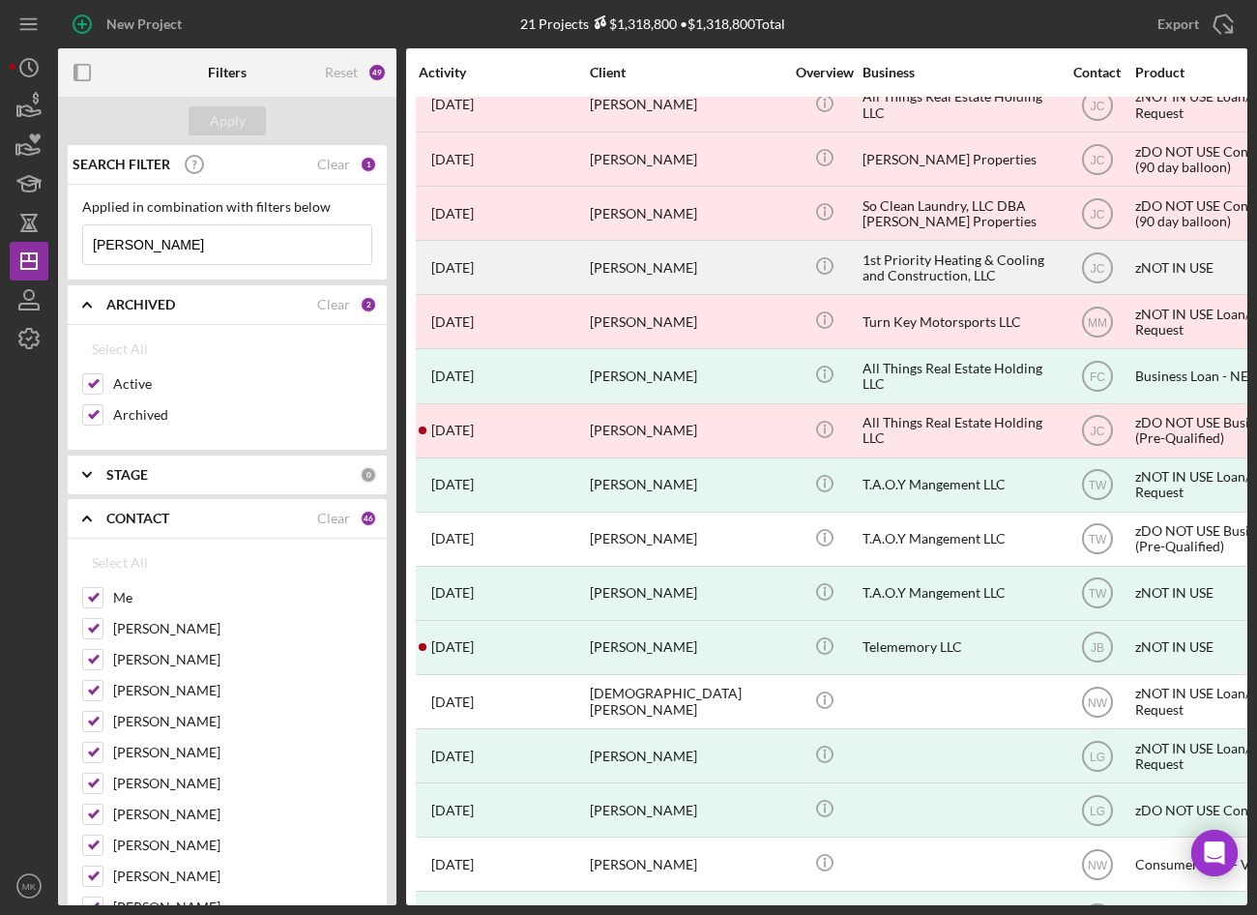
scroll to position [355, 0]
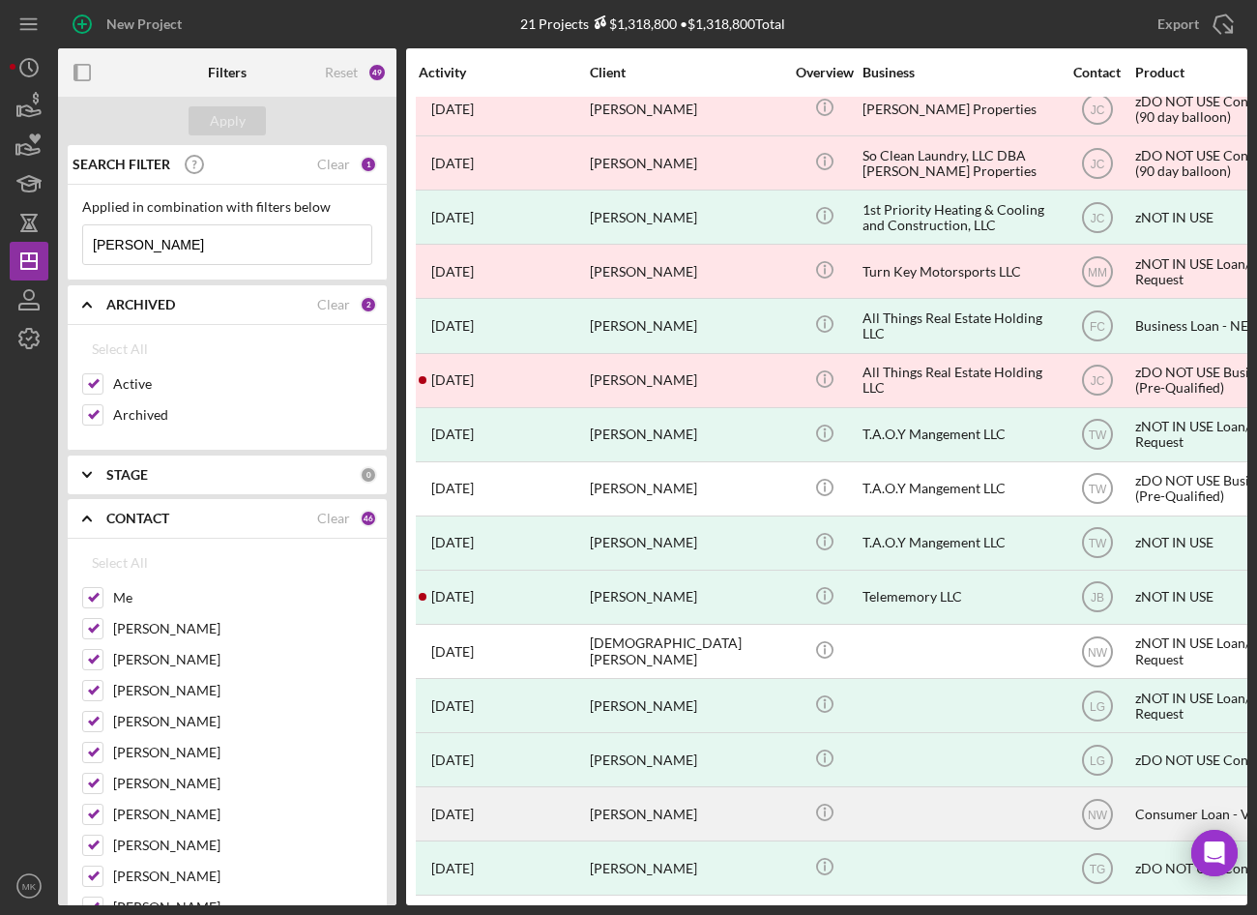
click at [693, 808] on div "Jeanette Arnold" at bounding box center [686, 813] width 193 height 51
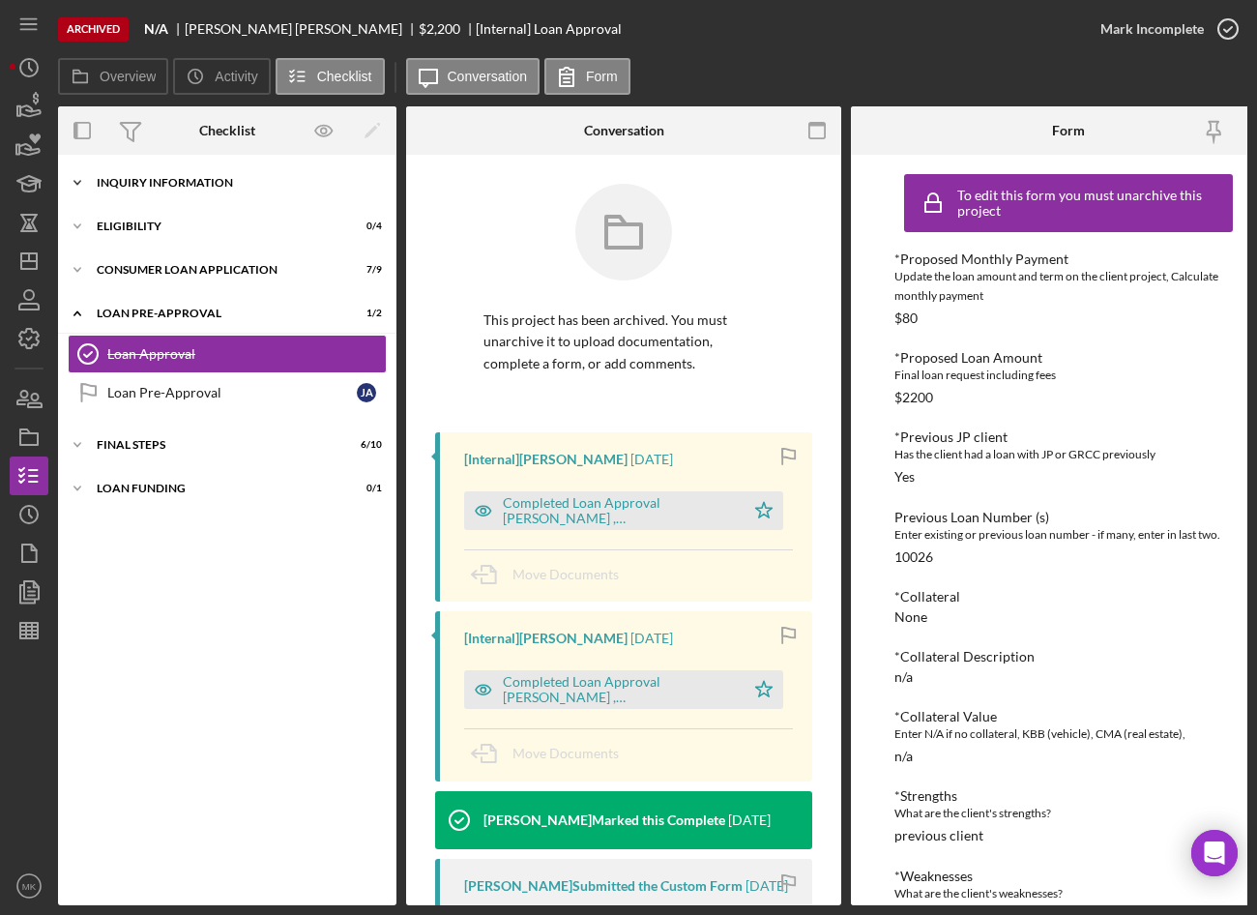
click at [178, 183] on div "Inquiry Information" at bounding box center [235, 183] width 276 height 12
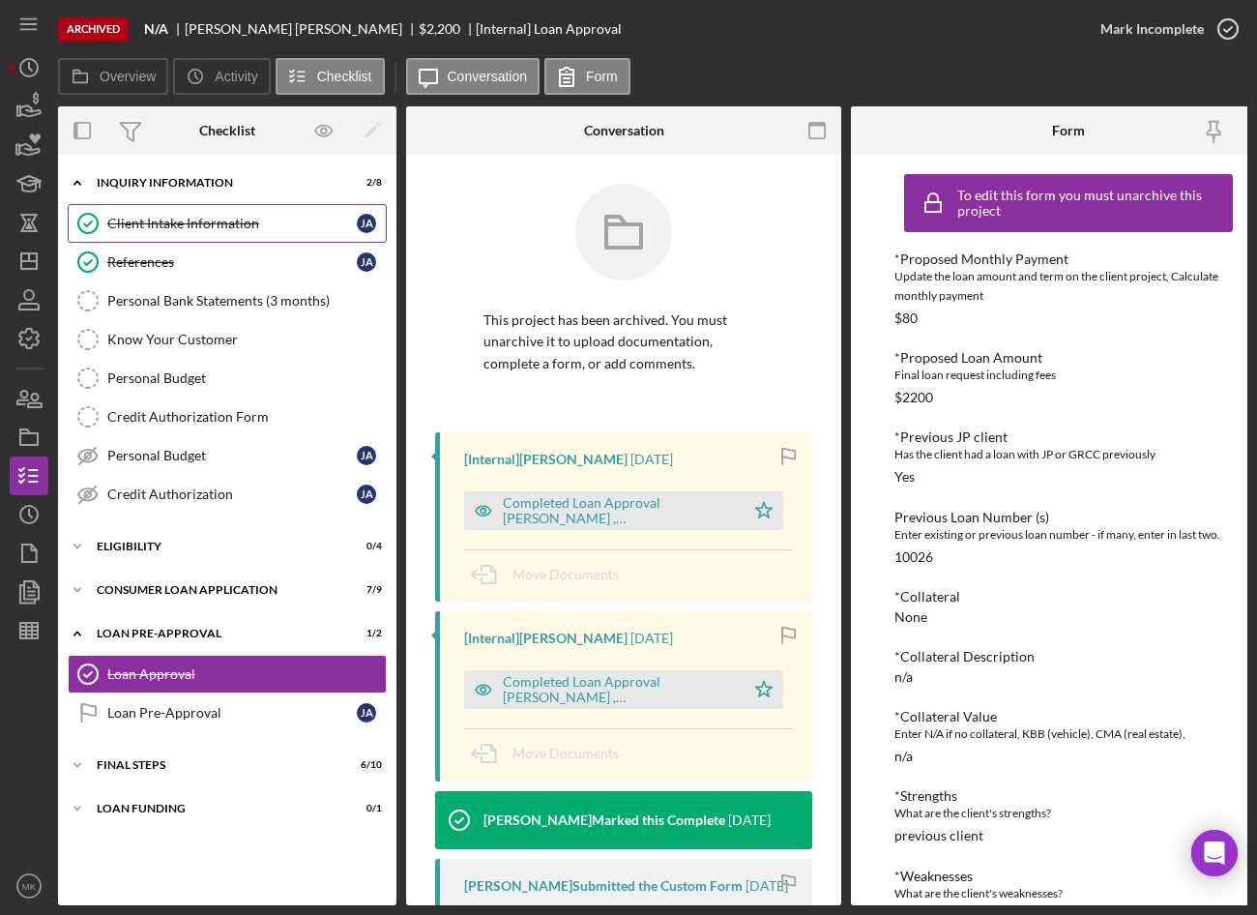
click at [162, 221] on div "Client Intake Information" at bounding box center [232, 223] width 250 height 15
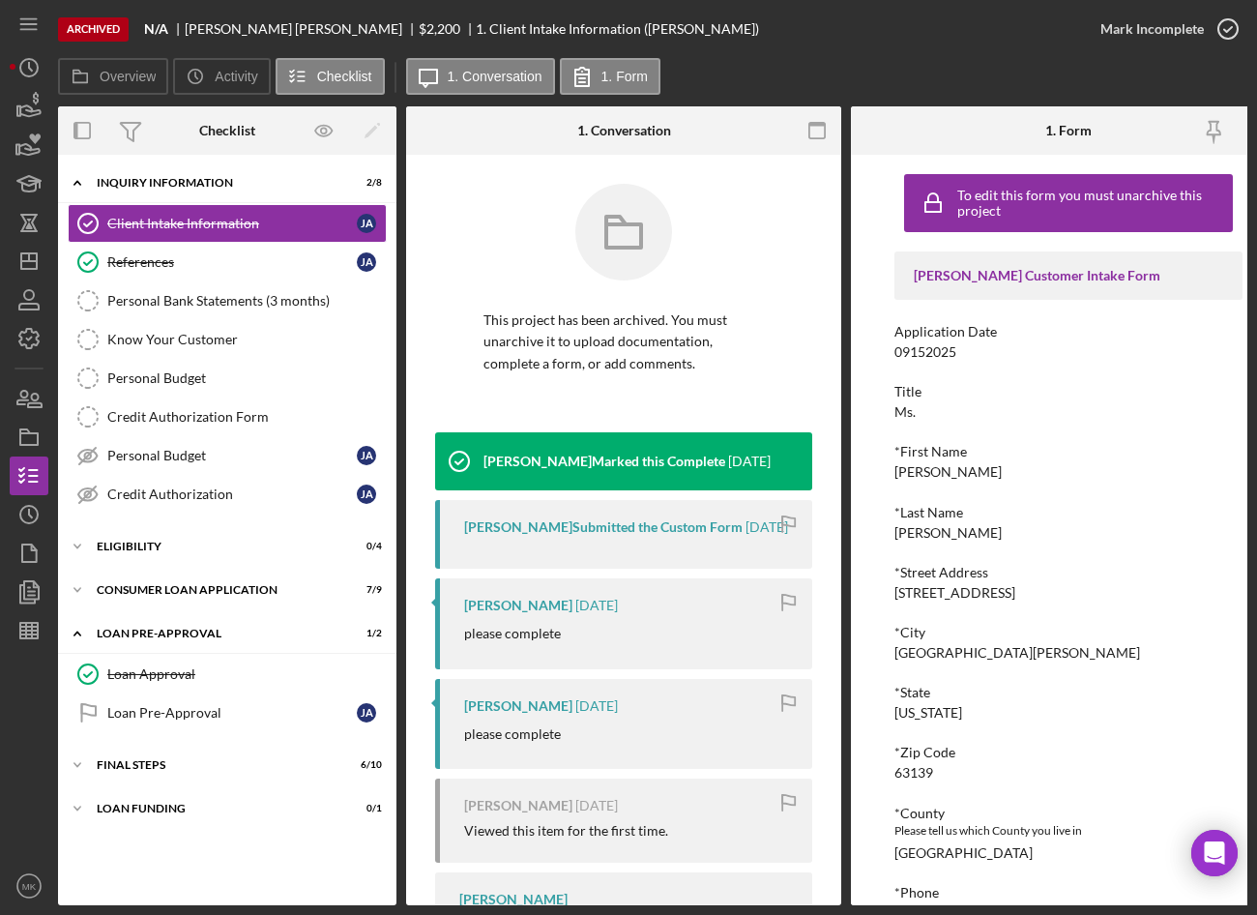
scroll to position [484, 0]
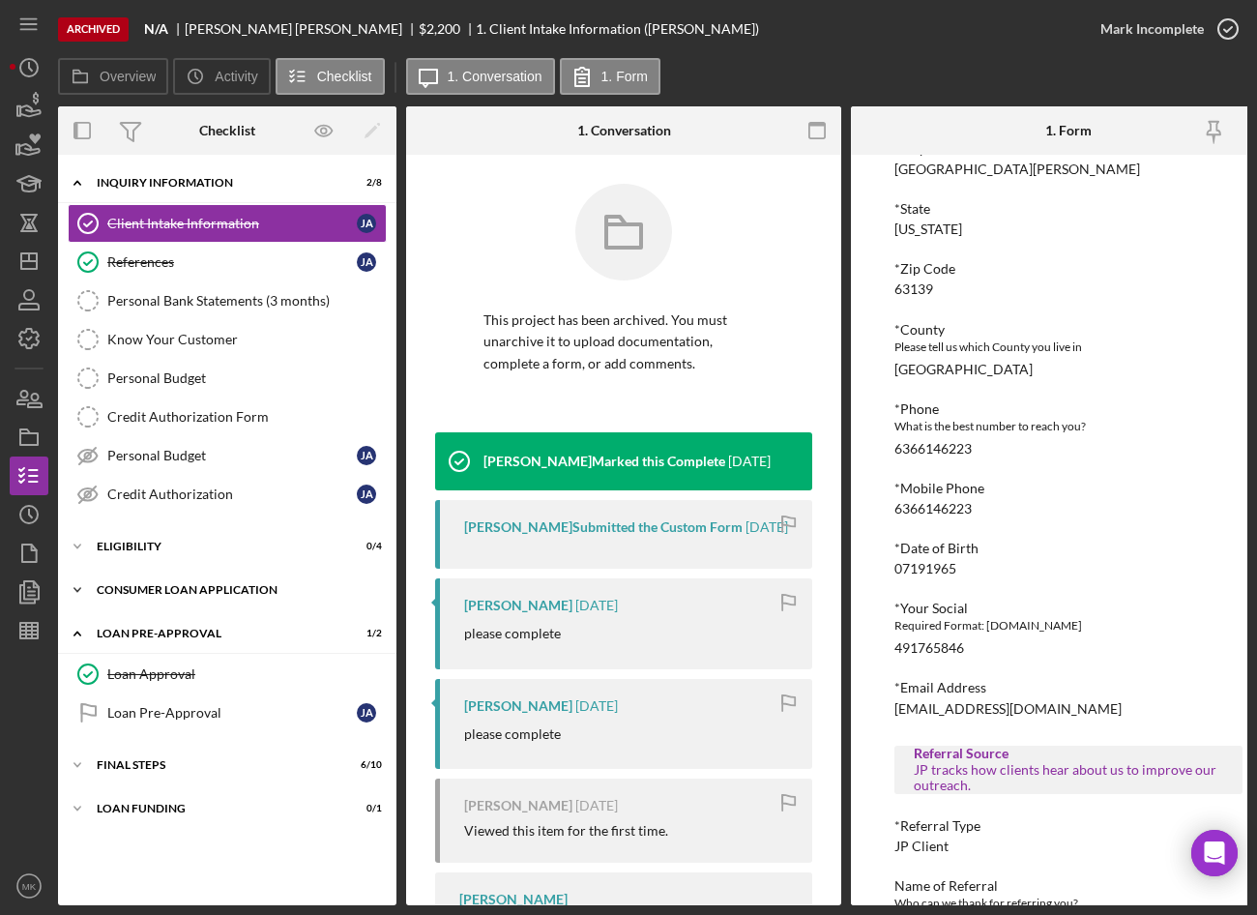
click at [183, 580] on div "Icon/Expander Consumer Loan Application 7 / 9" at bounding box center [227, 590] width 339 height 39
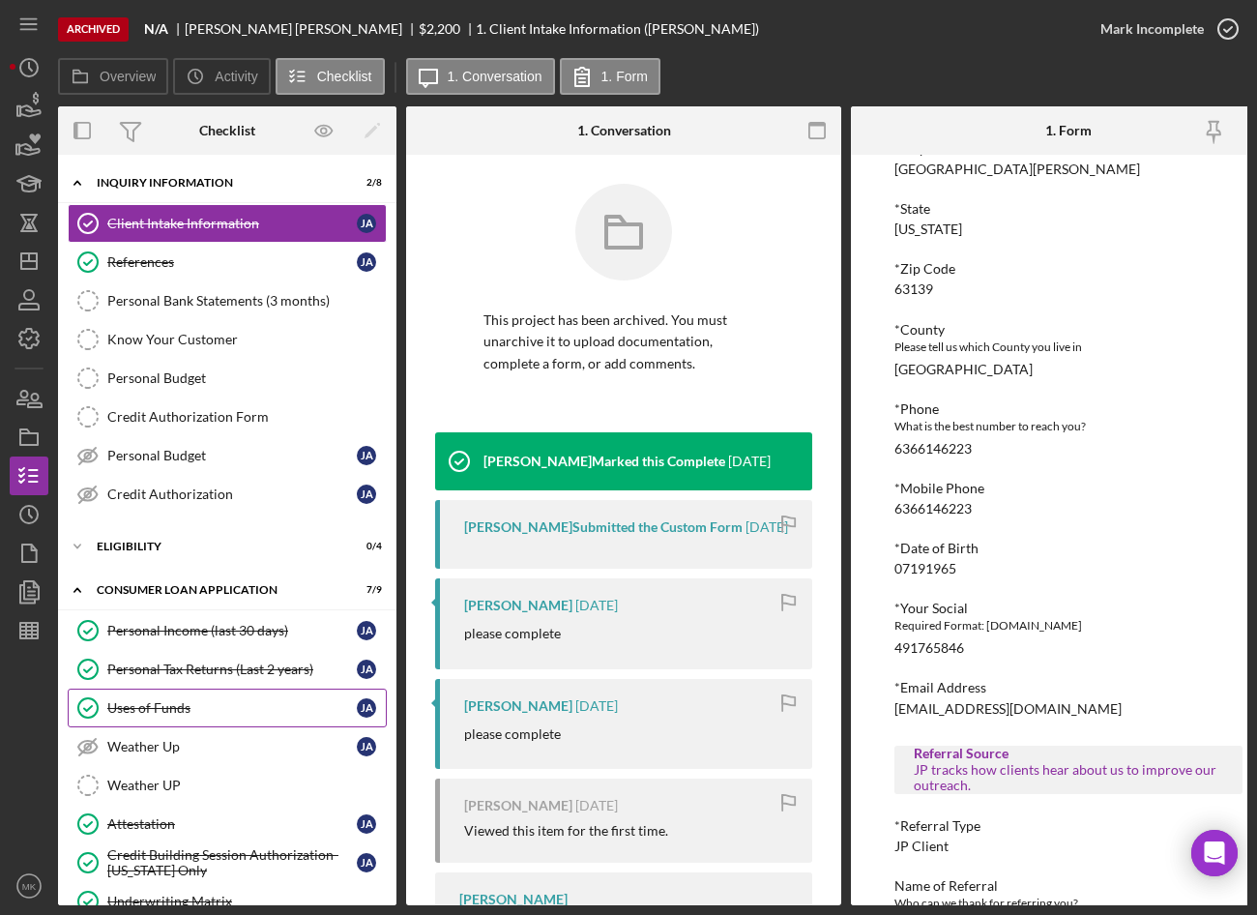
click at [148, 716] on div "Uses of Funds" at bounding box center [232, 707] width 250 height 15
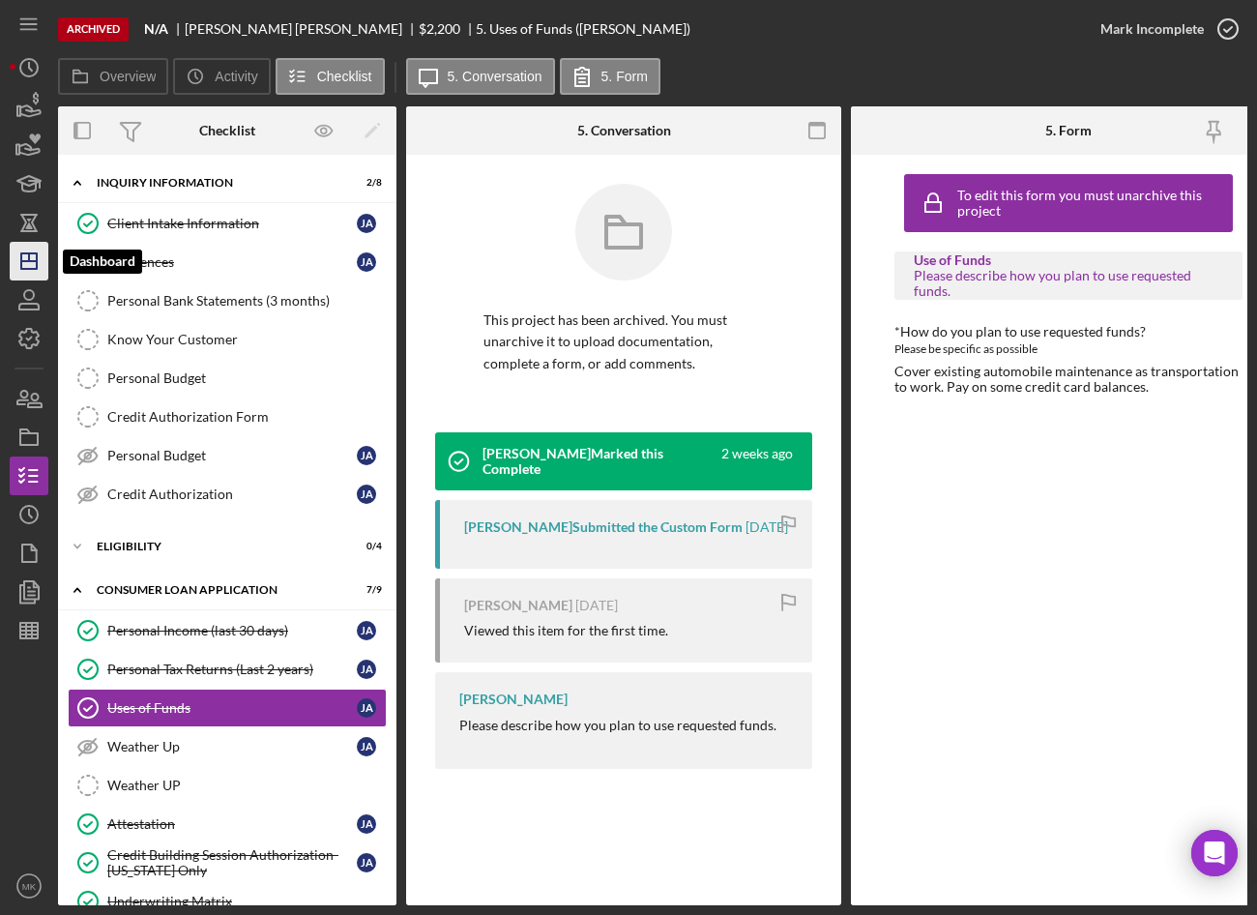
click at [29, 268] on icon "Icon/Dashboard" at bounding box center [29, 261] width 48 height 48
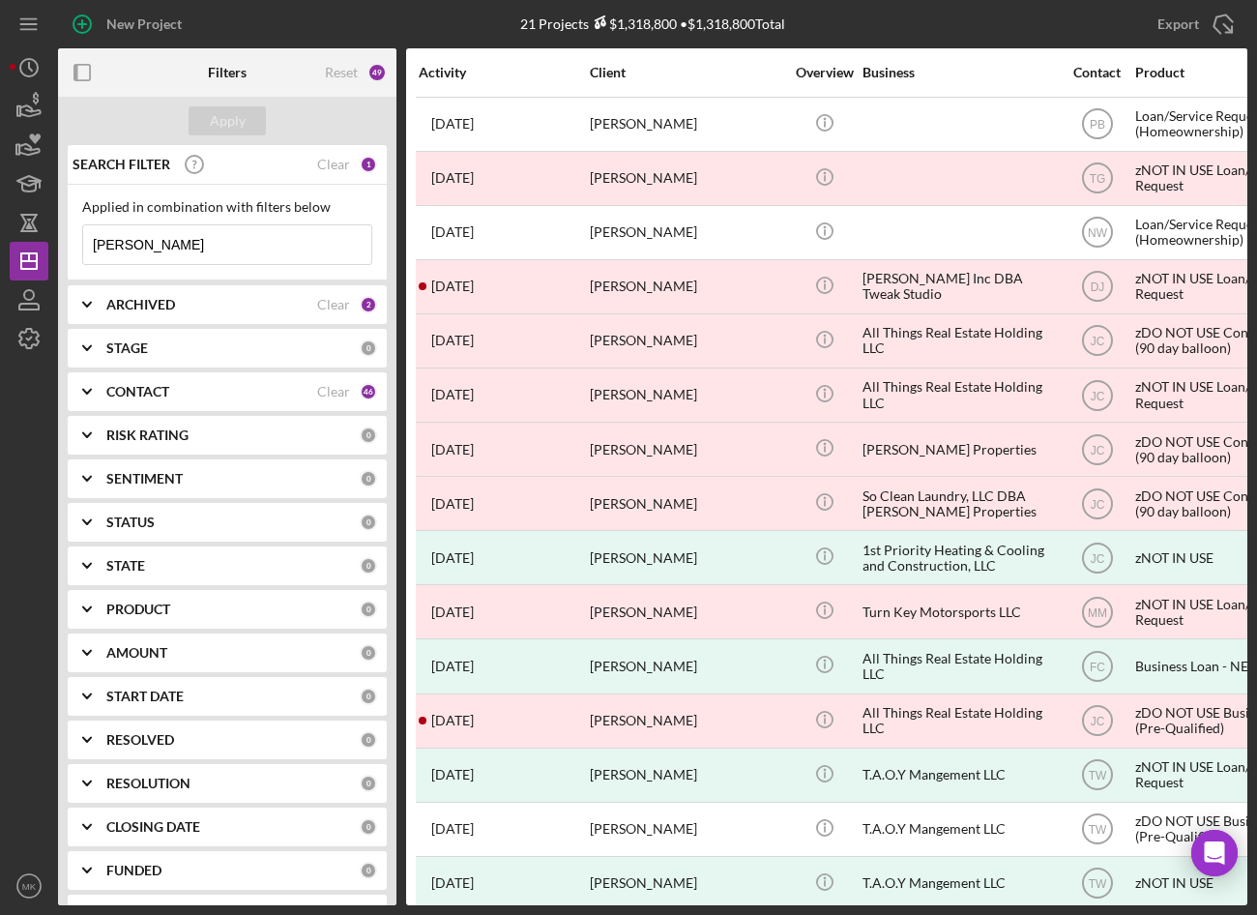
drag, startPoint x: 216, startPoint y: 243, endPoint x: -178, endPoint y: 251, distance: 393.7
click at [0, 251] on html "New Project 21 Projects $1,318,800 • $1,318,800 Total Arnold Export Icon/Export…" at bounding box center [628, 457] width 1257 height 915
type input "G"
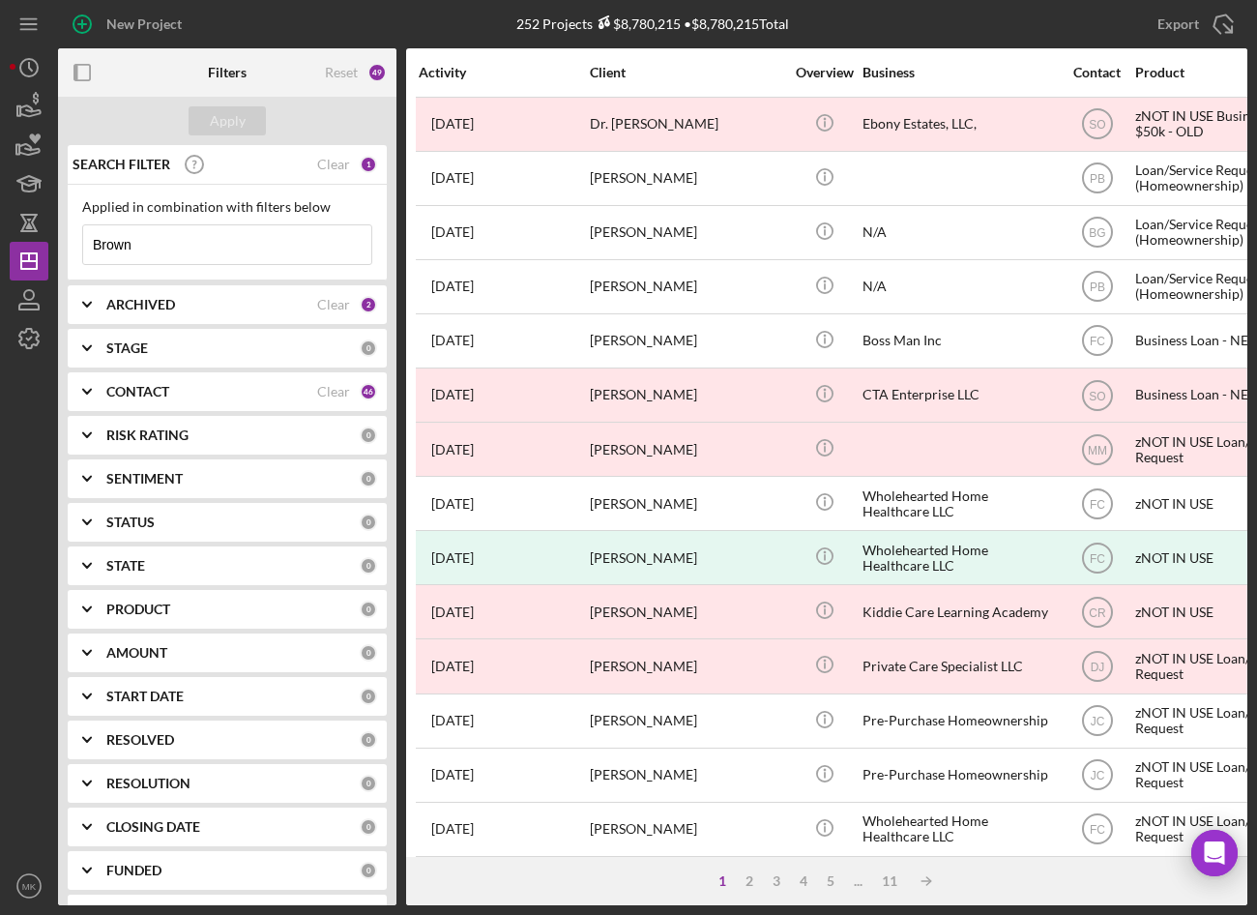
type input "Brown"
click at [128, 310] on b "ARCHIVED" at bounding box center [140, 304] width 69 height 15
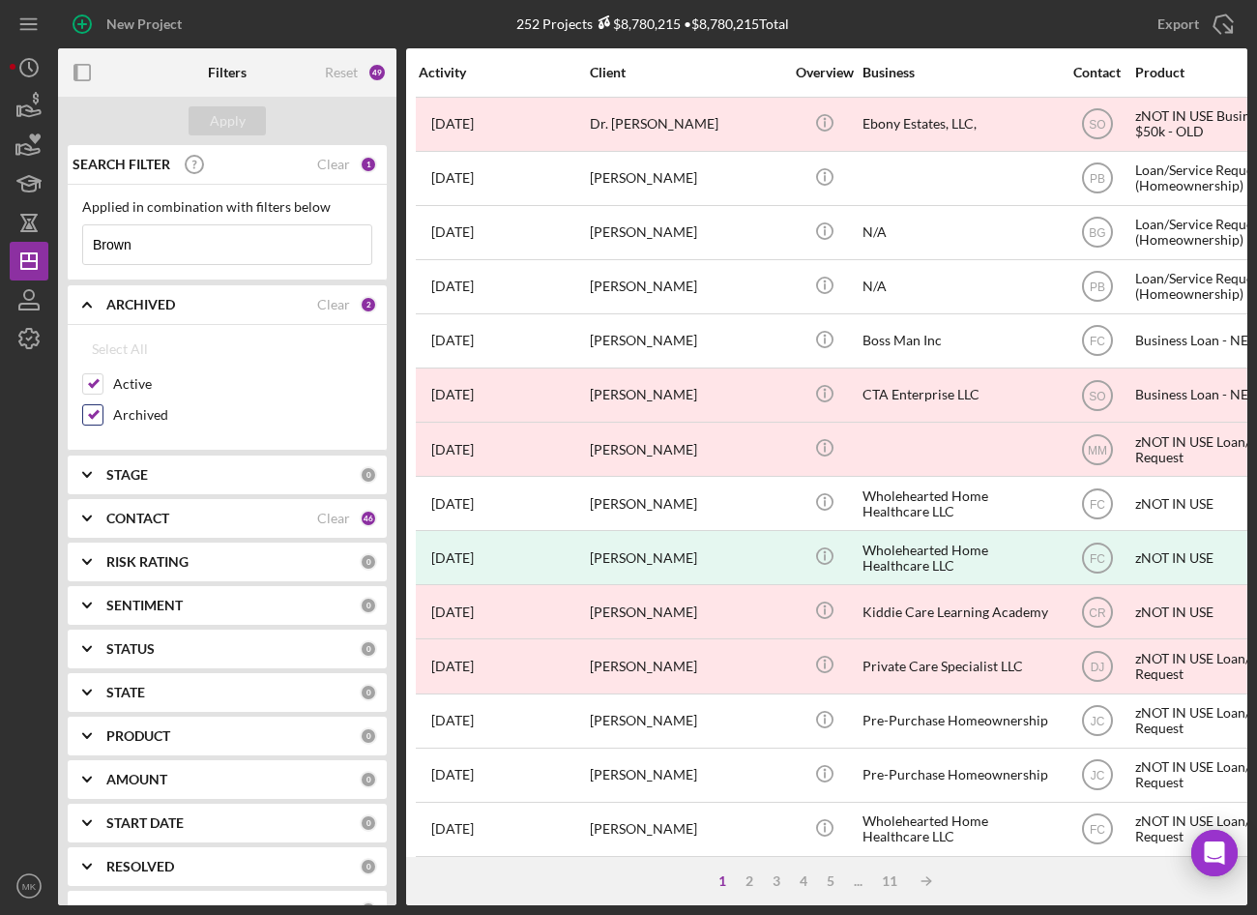
click at [87, 413] on input "Archived" at bounding box center [92, 414] width 19 height 19
checkbox input "false"
click at [218, 129] on div "Apply" at bounding box center [228, 120] width 36 height 29
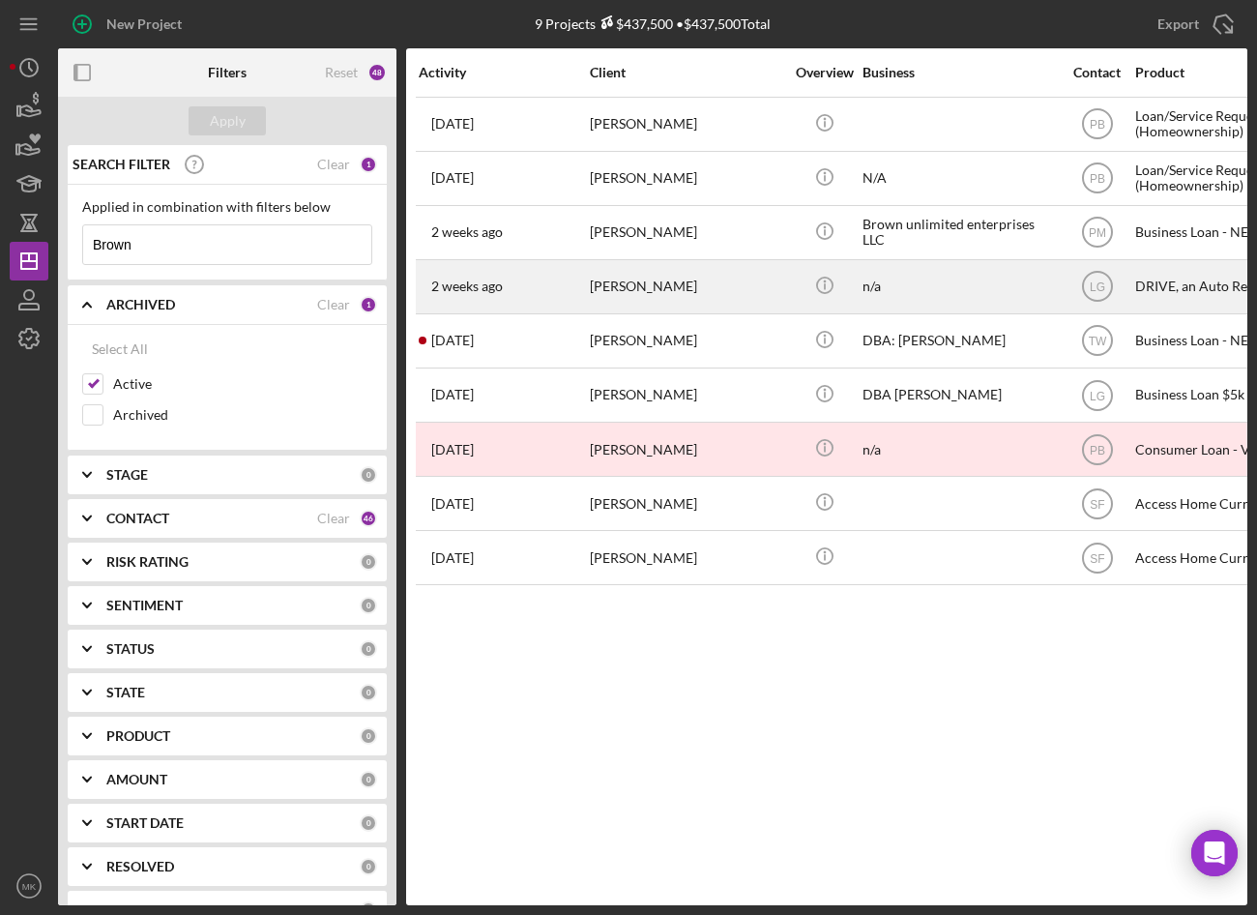
click at [662, 287] on div "Glenda Brown" at bounding box center [686, 286] width 193 height 51
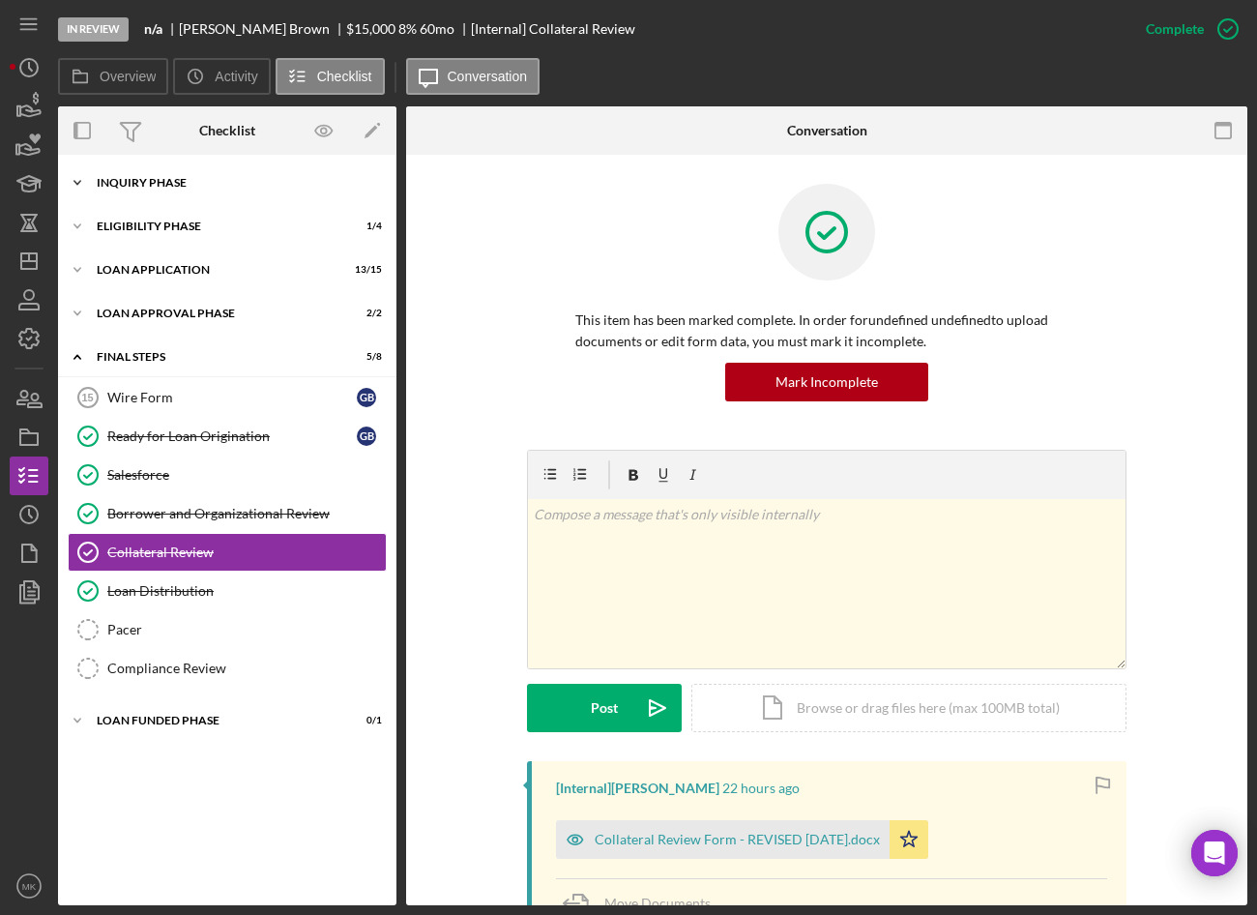
click at [125, 177] on div "Inquiry Phase" at bounding box center [235, 183] width 276 height 12
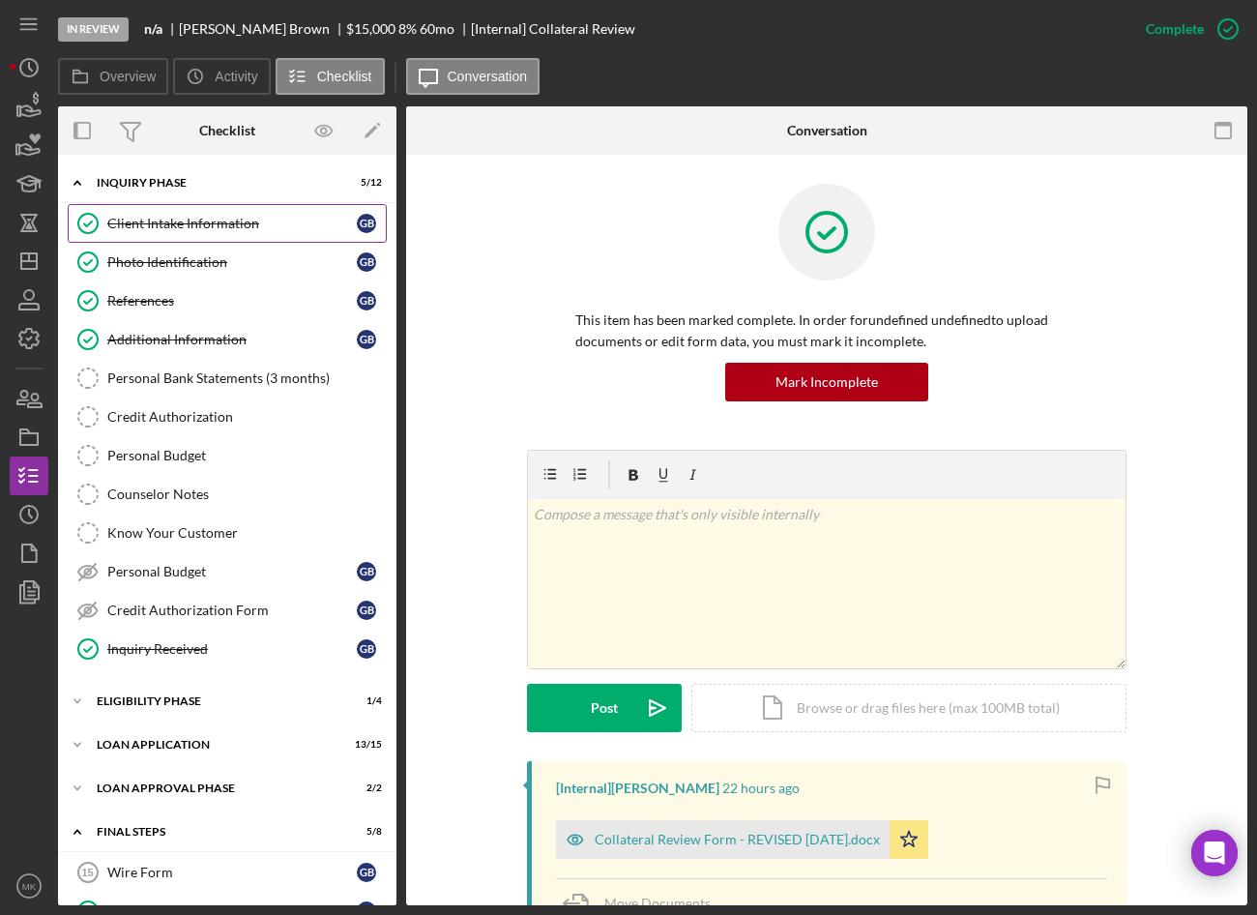
click at [164, 223] on div "Client Intake Information" at bounding box center [232, 223] width 250 height 15
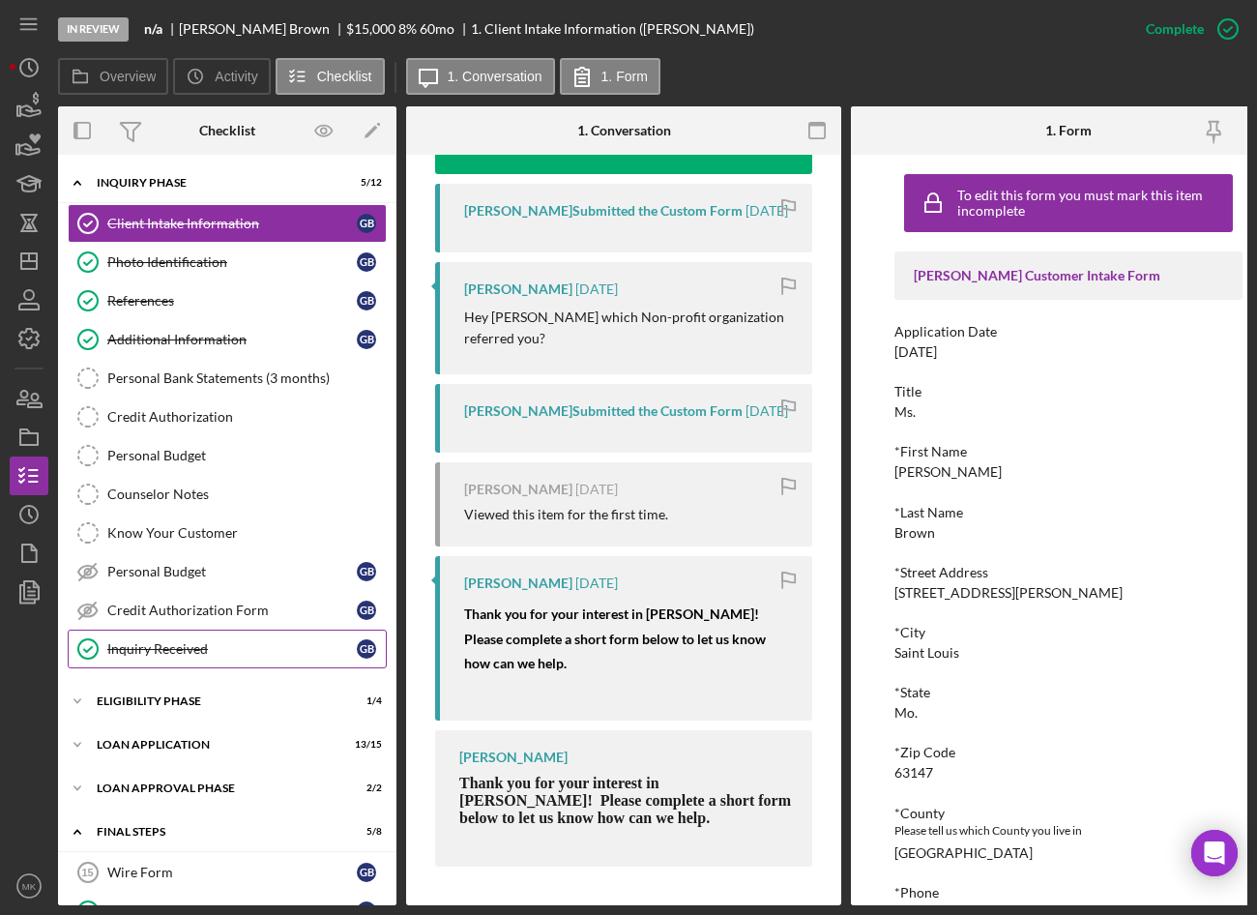
scroll to position [326, 0]
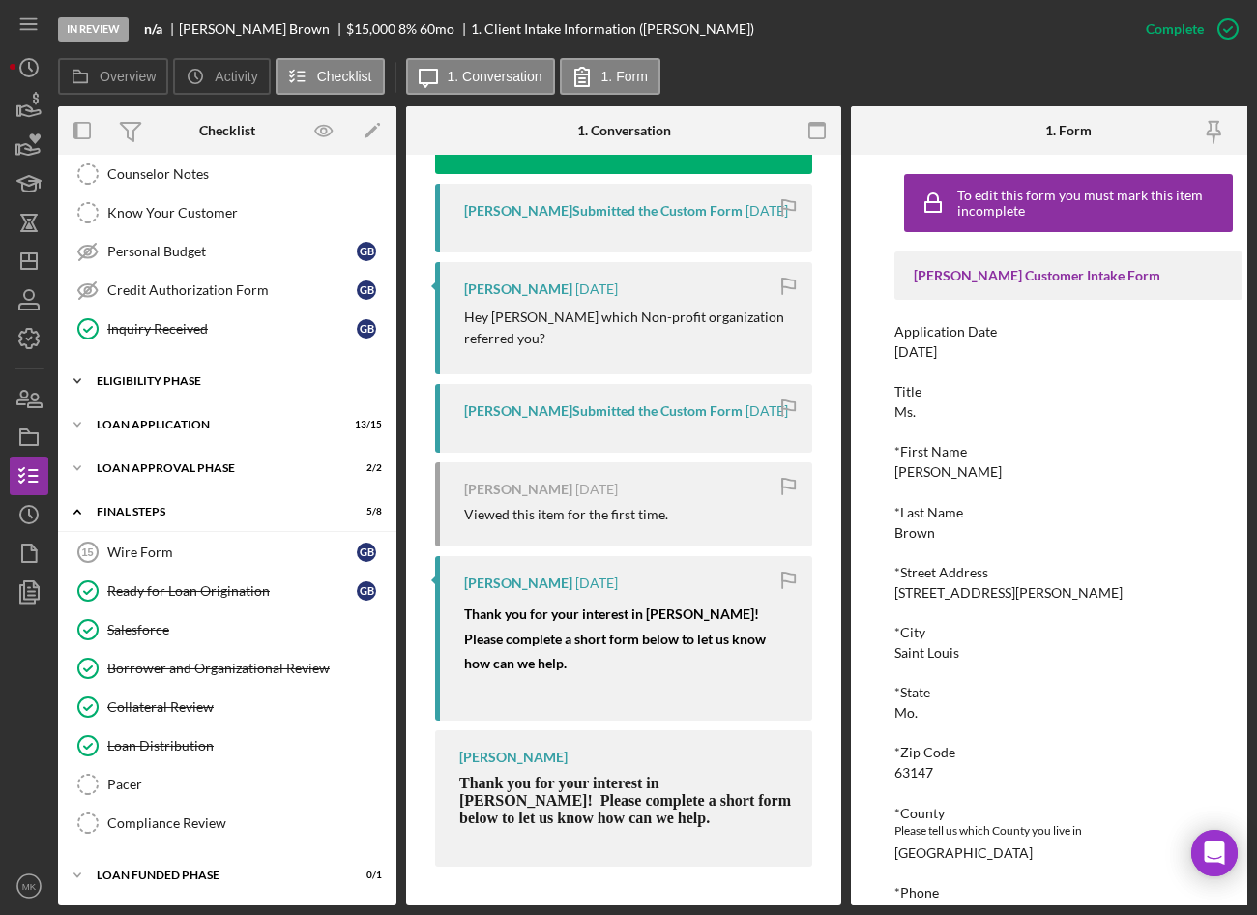
click at [196, 378] on div "Eligibility Phase" at bounding box center [235, 381] width 276 height 12
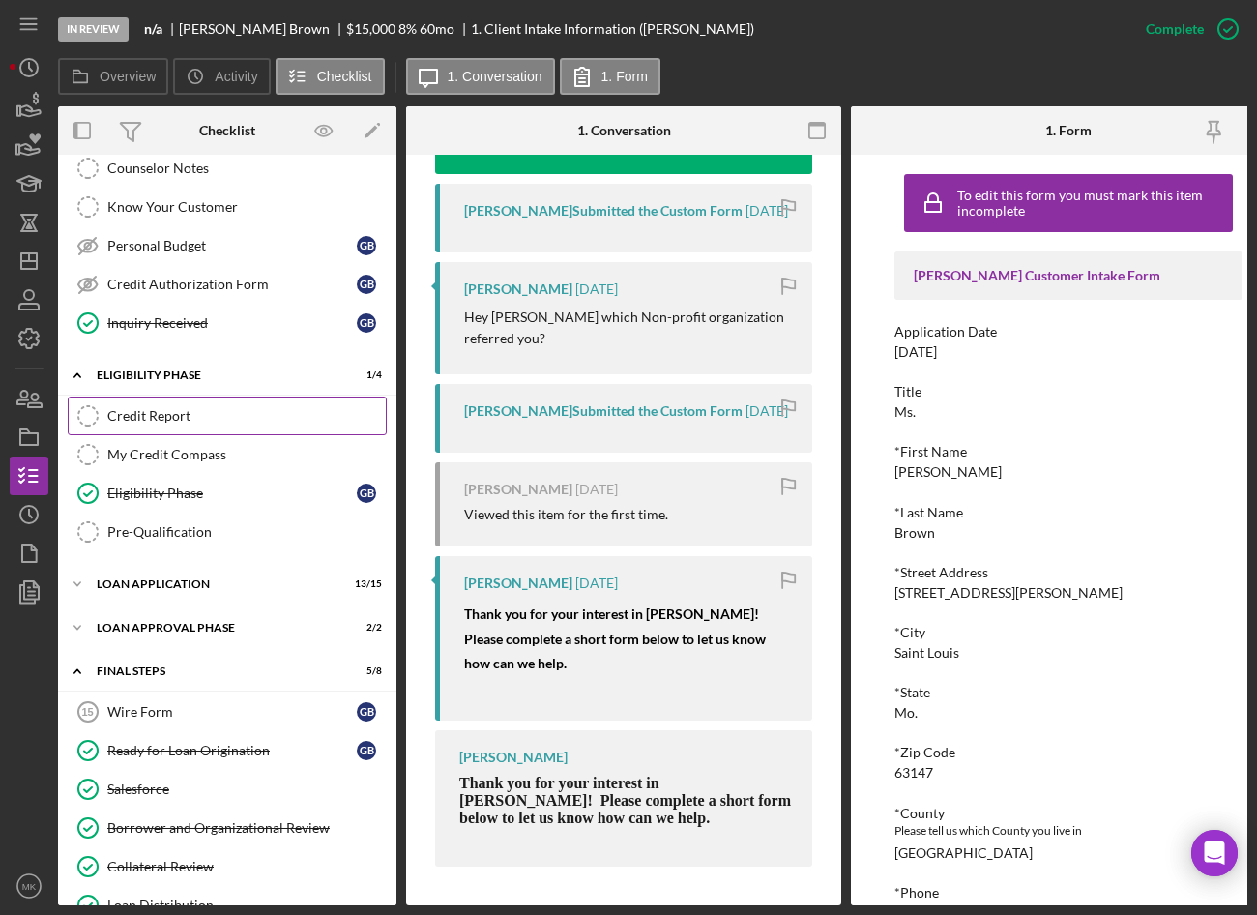
click at [187, 416] on div "Credit Report" at bounding box center [246, 415] width 279 height 15
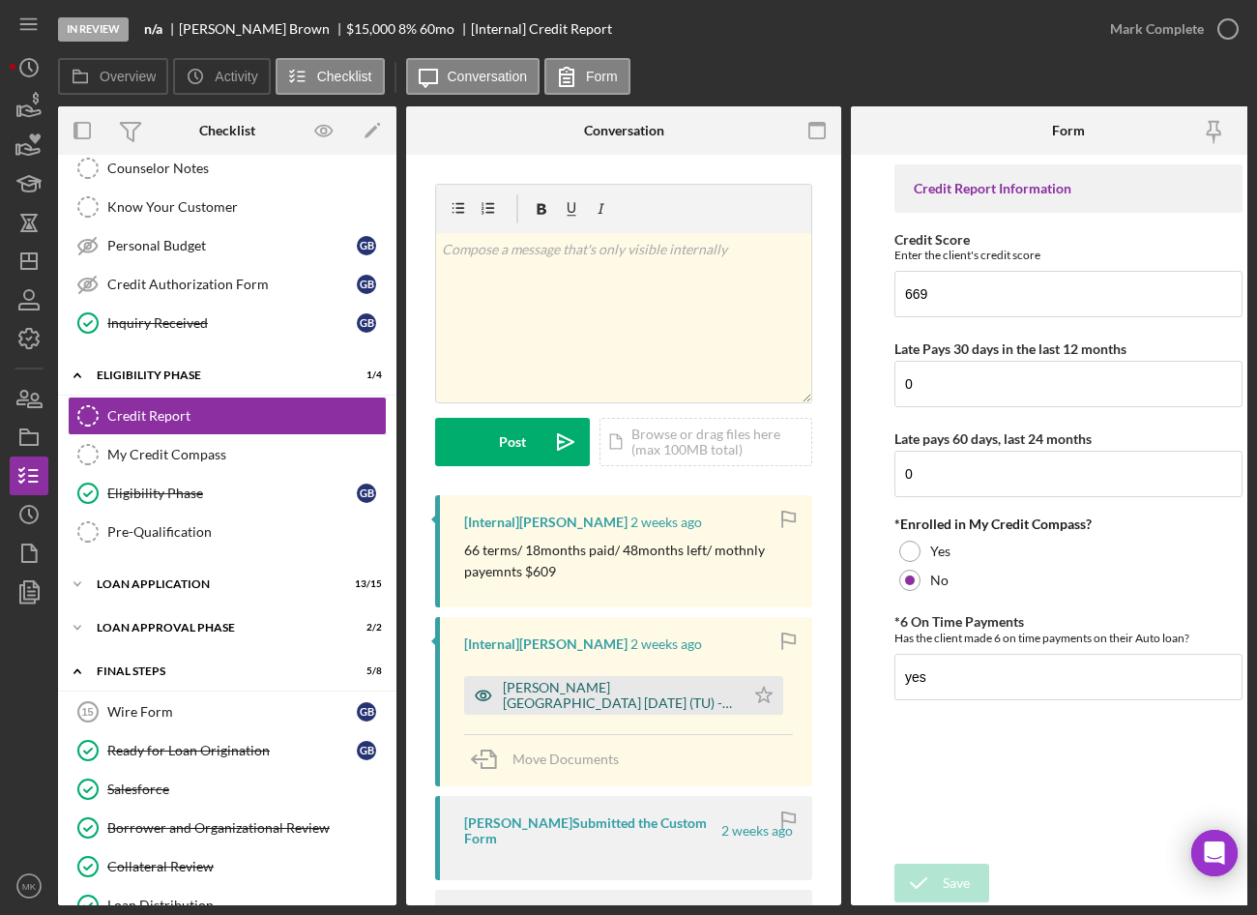
click at [577, 703] on div "Brown, Glenda 2025-09-12 (TU) - 117437256130000.pdf" at bounding box center [619, 695] width 232 height 31
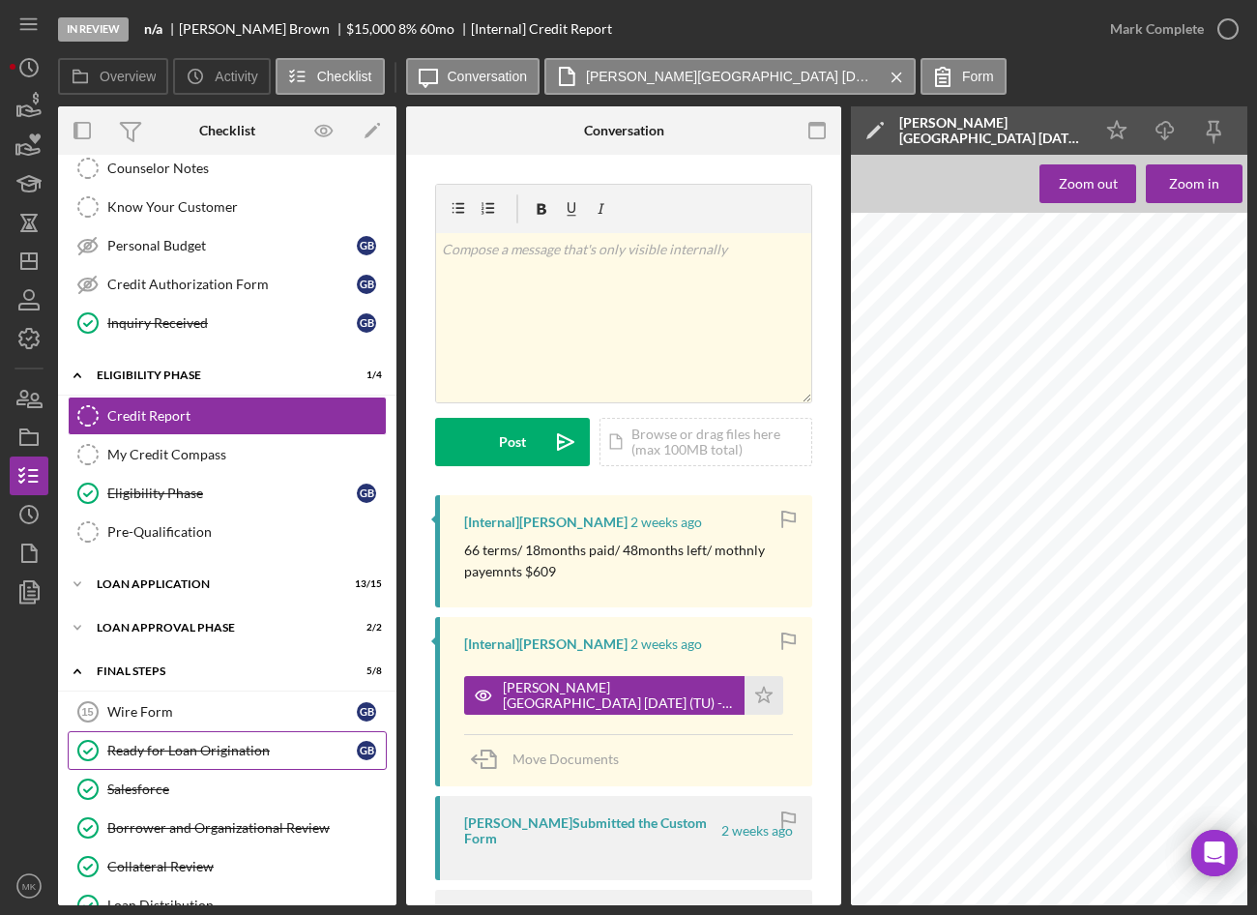
scroll to position [423, 0]
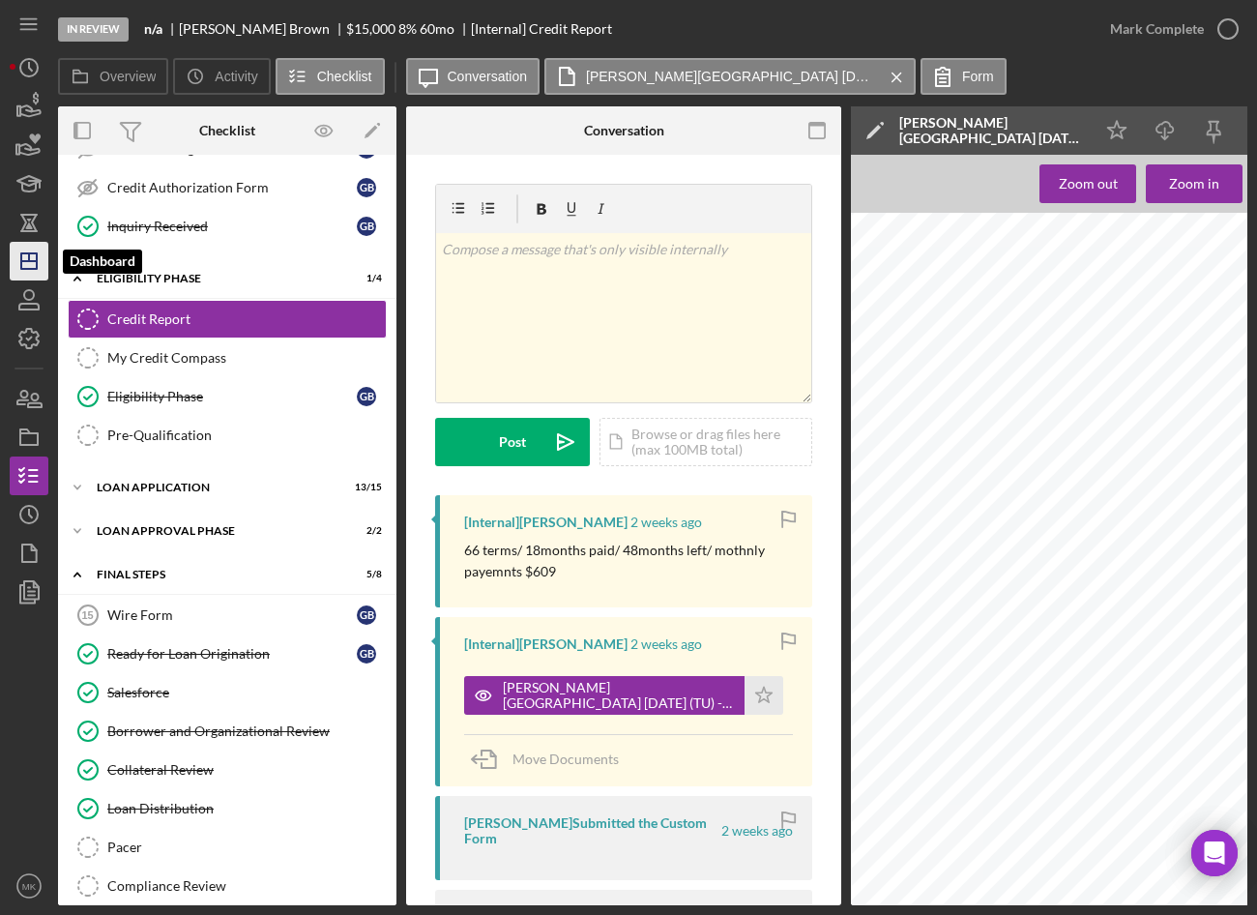
click at [32, 266] on icon "Icon/Dashboard" at bounding box center [29, 261] width 48 height 48
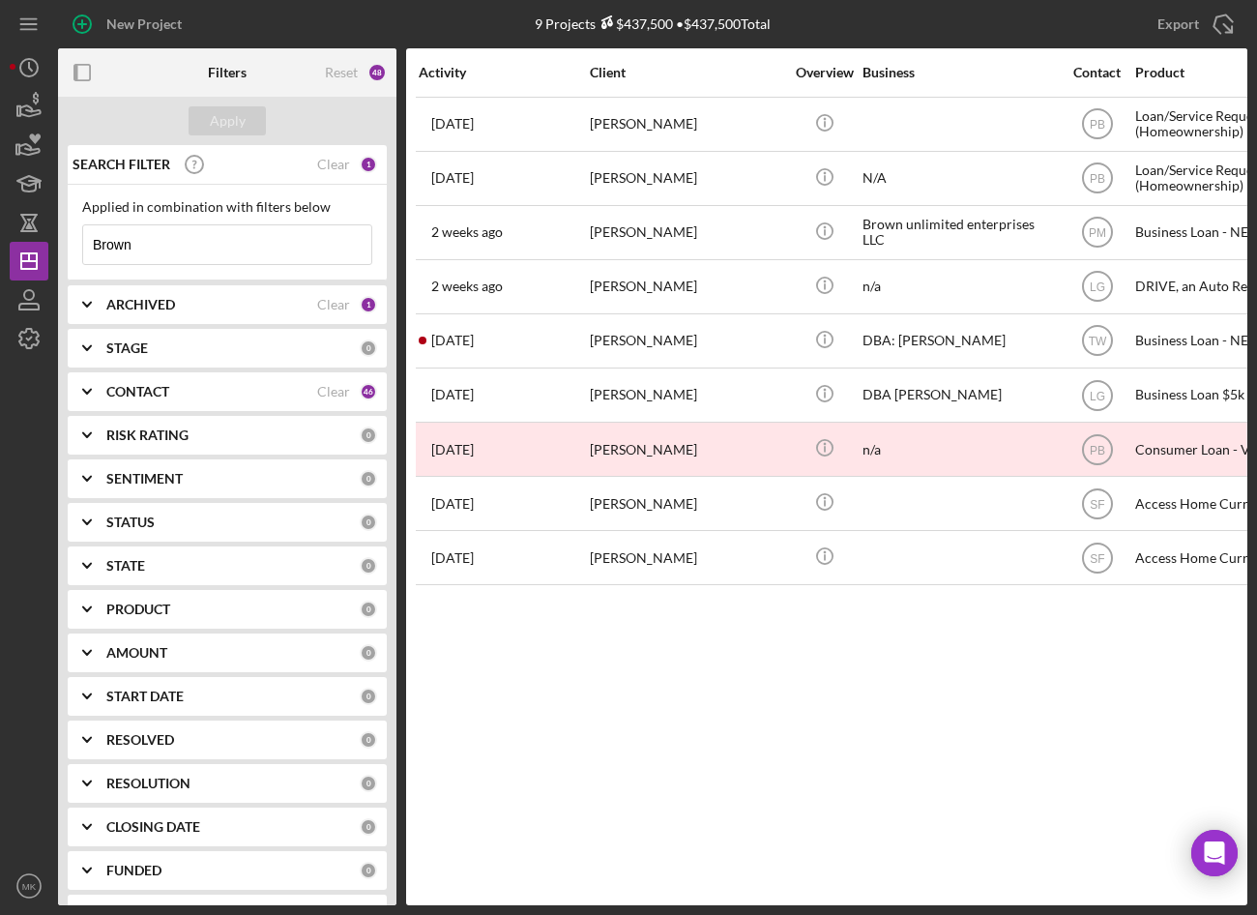
drag, startPoint x: 137, startPoint y: 255, endPoint x: 7, endPoint y: 255, distance: 130.6
click at [7, 255] on div "New Project 9 Projects $437,500 • $437,500 Total Brown Export Icon/Export Filte…" at bounding box center [628, 457] width 1257 height 915
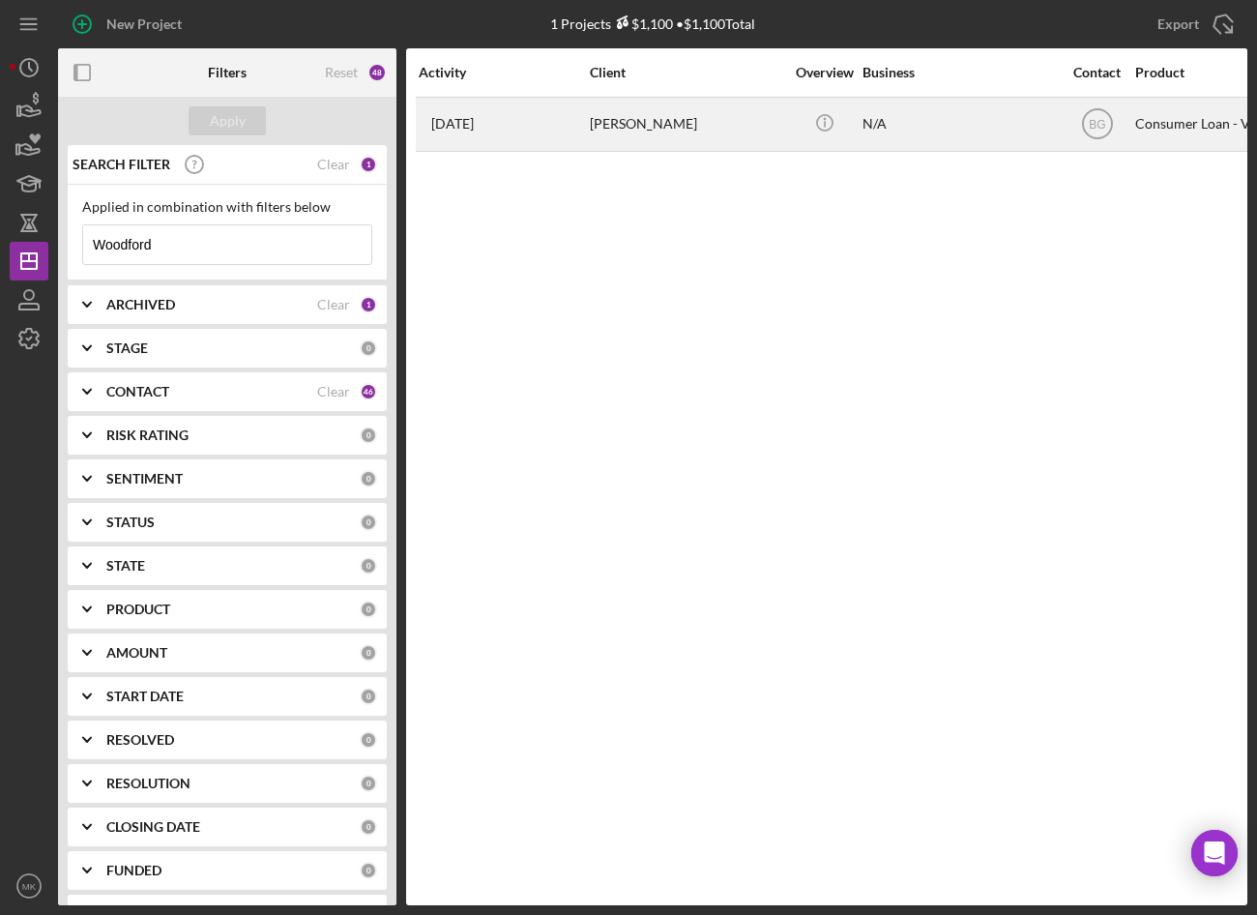
type input "Woodford"
click at [677, 127] on div "Jenney Woodford" at bounding box center [686, 124] width 193 height 51
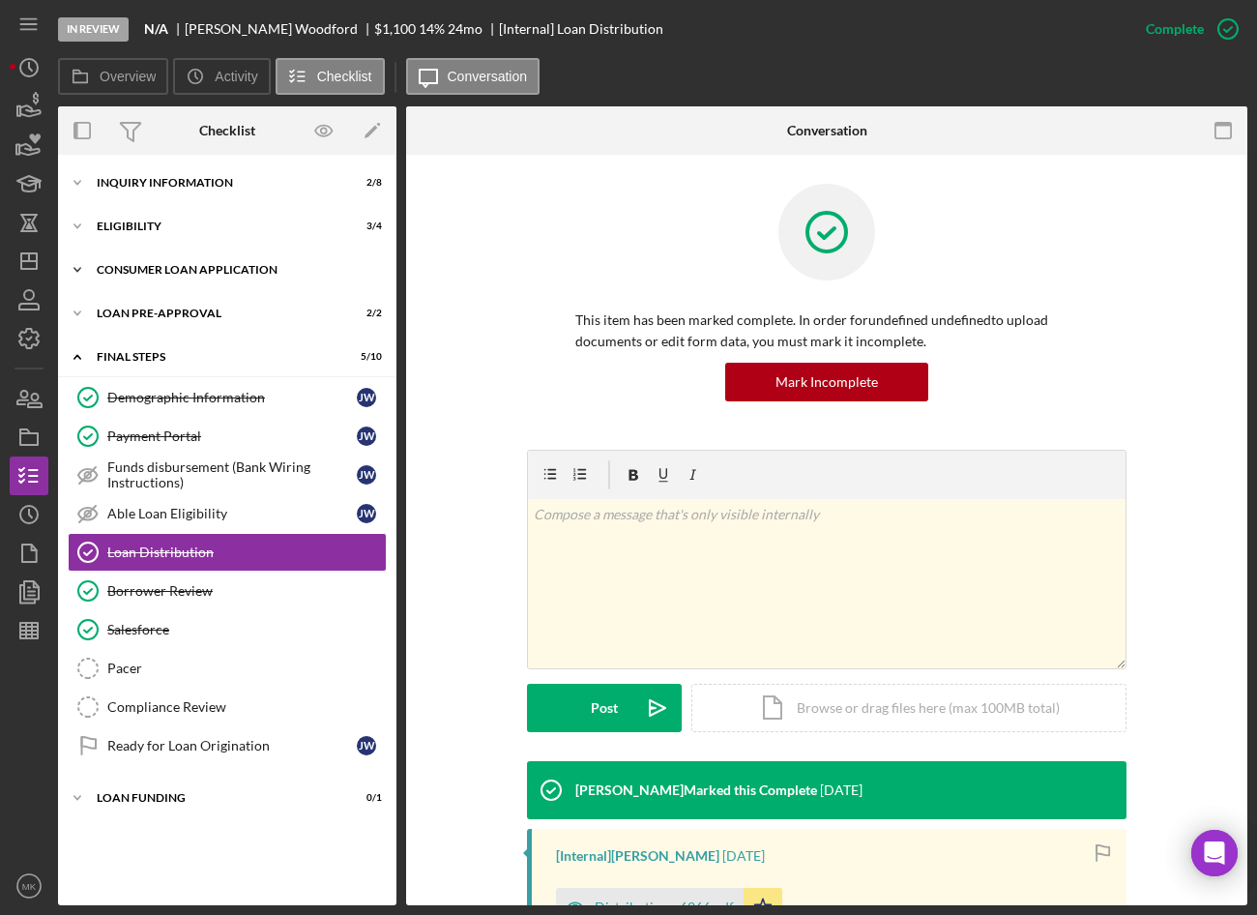
click at [161, 269] on div "Consumer Loan Application" at bounding box center [235, 270] width 276 height 12
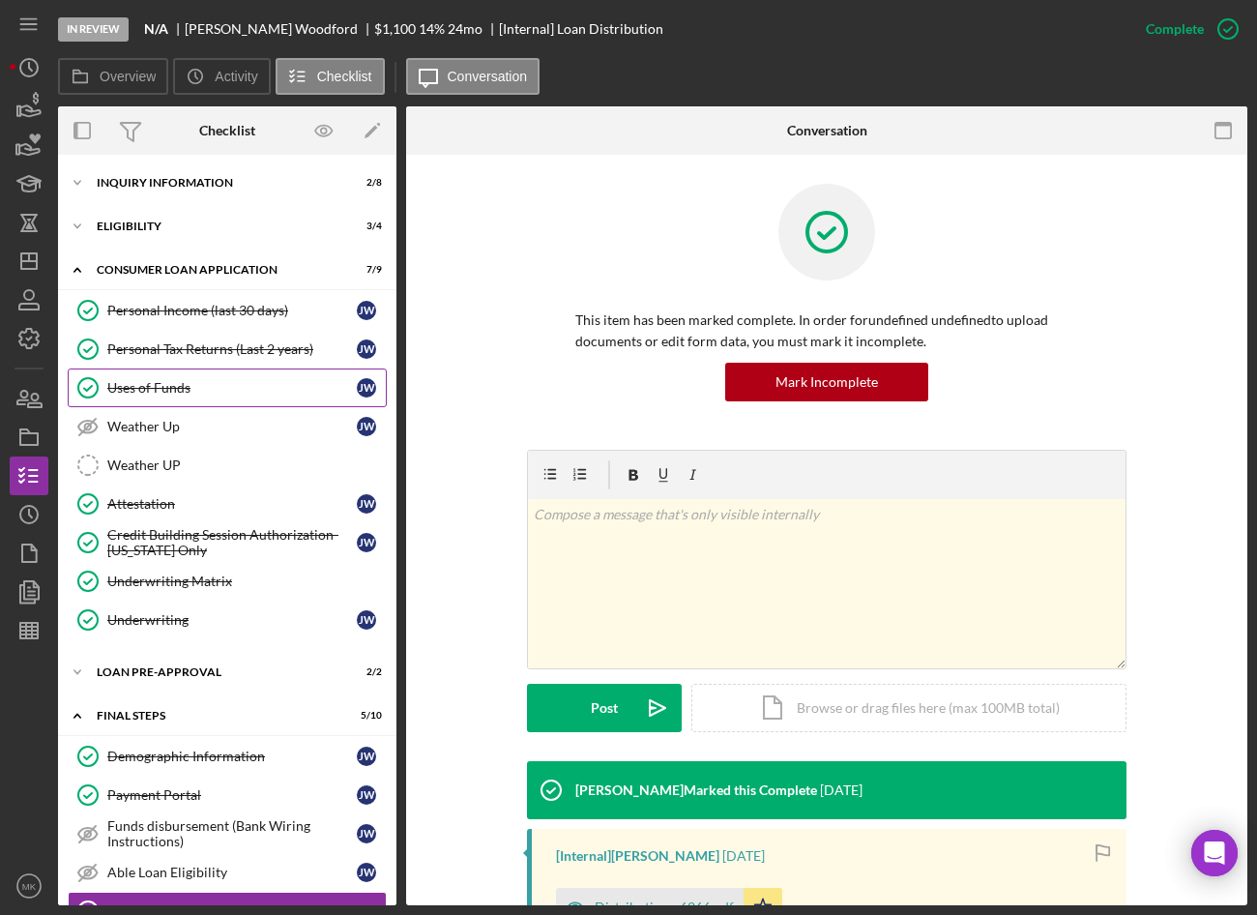
click at [162, 391] on div "Uses of Funds" at bounding box center [232, 387] width 250 height 15
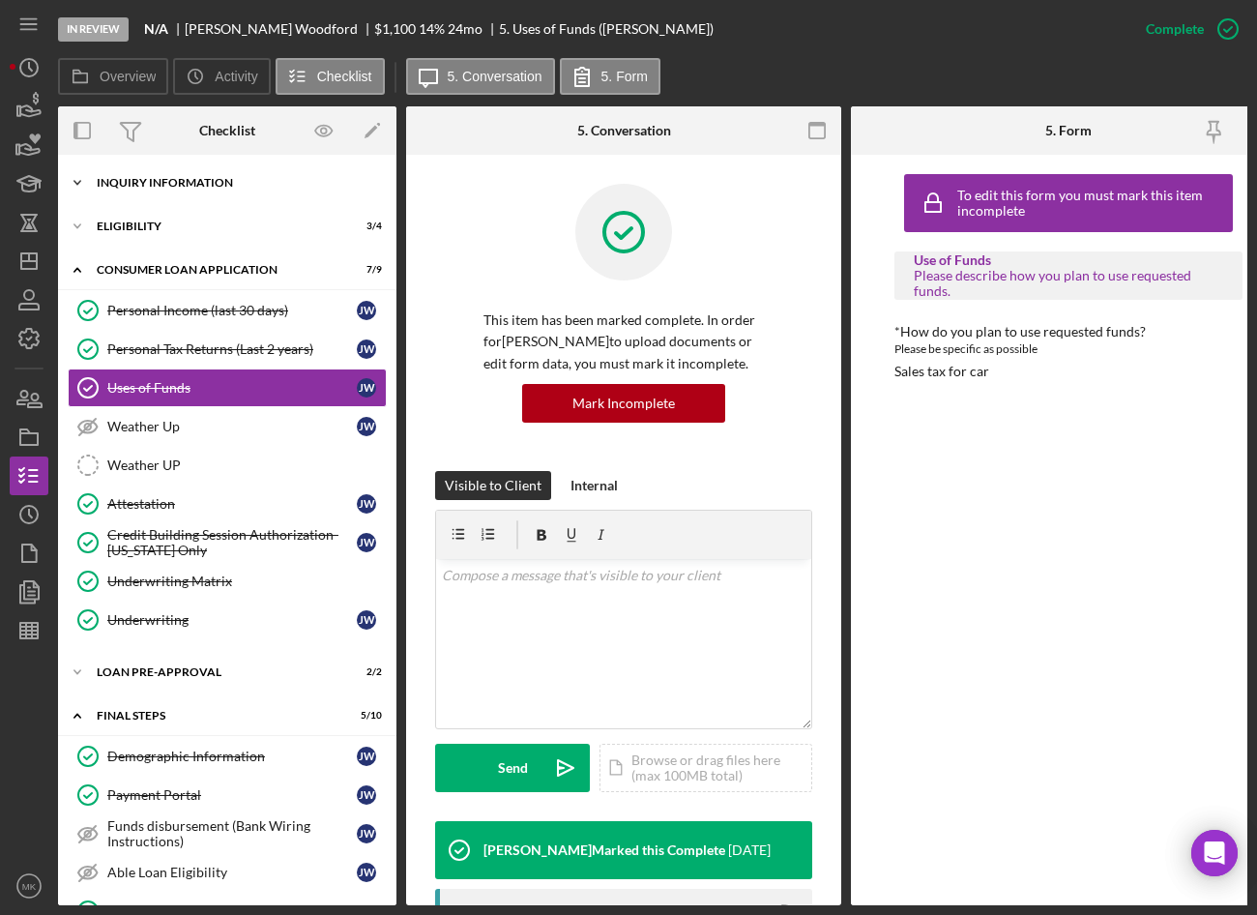
click at [187, 179] on div "Inquiry Information" at bounding box center [235, 183] width 276 height 12
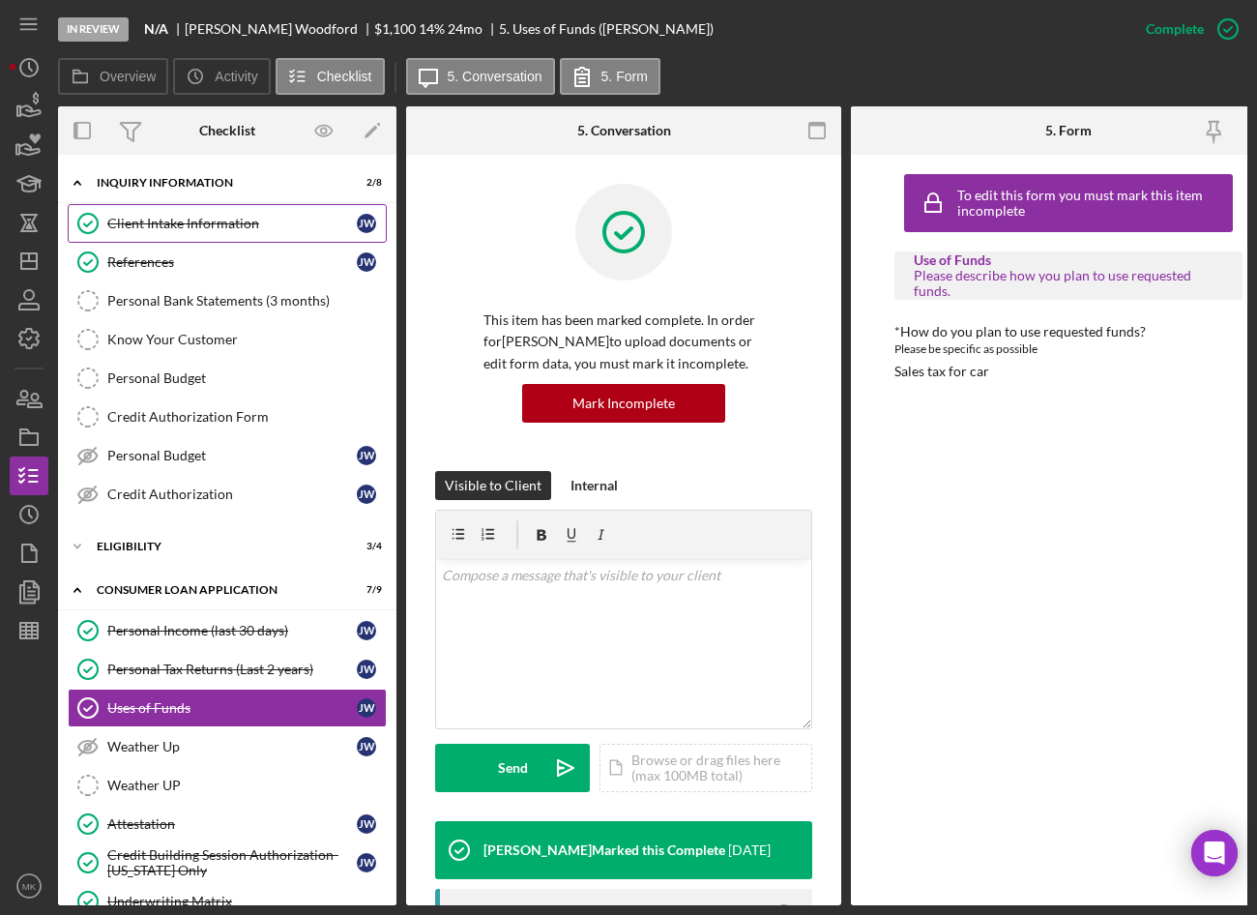
drag, startPoint x: 154, startPoint y: 222, endPoint x: 0, endPoint y: 253, distance: 156.9
click at [154, 222] on div "Client Intake Information" at bounding box center [232, 223] width 250 height 15
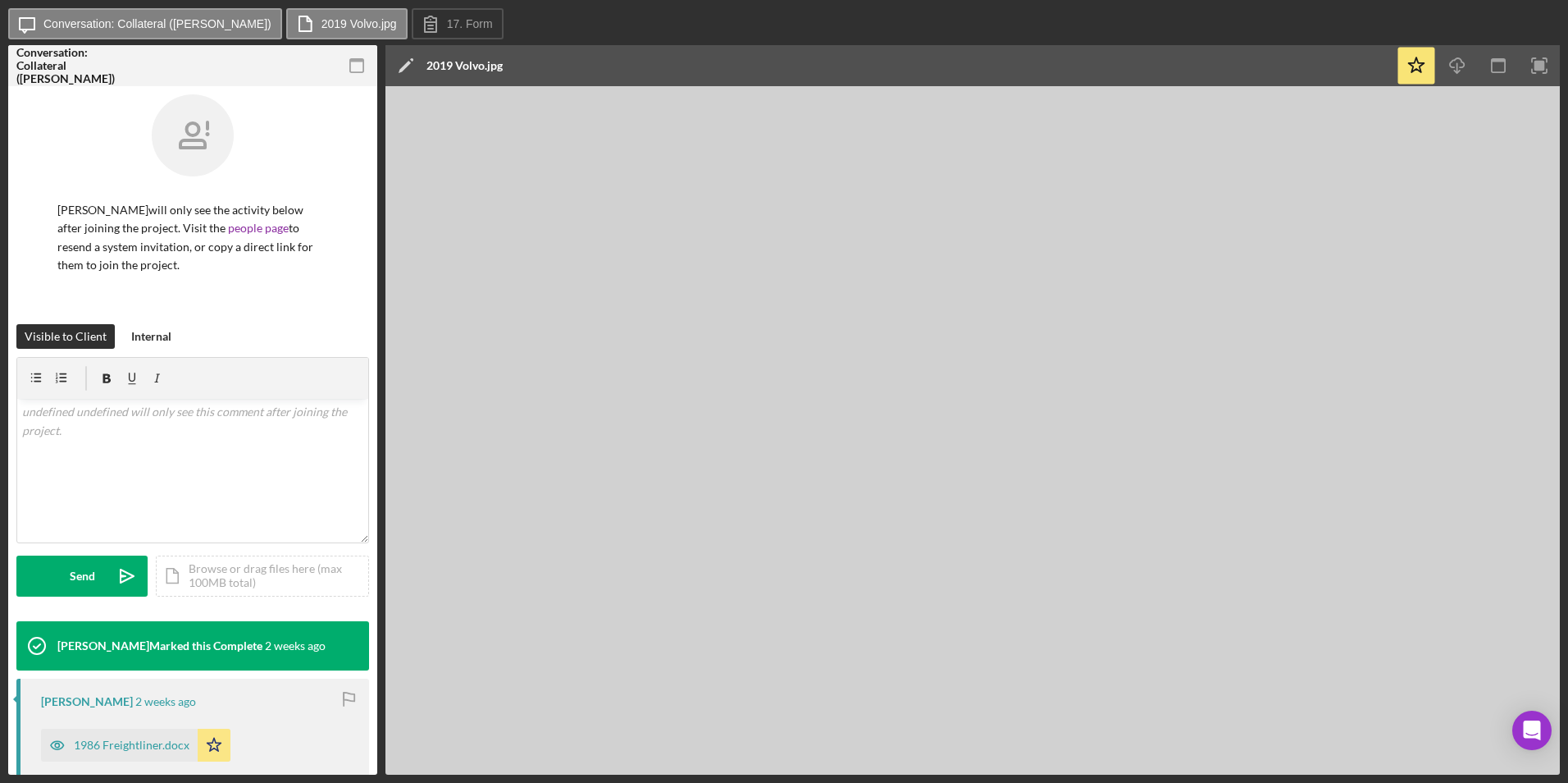
scroll to position [246, 0]
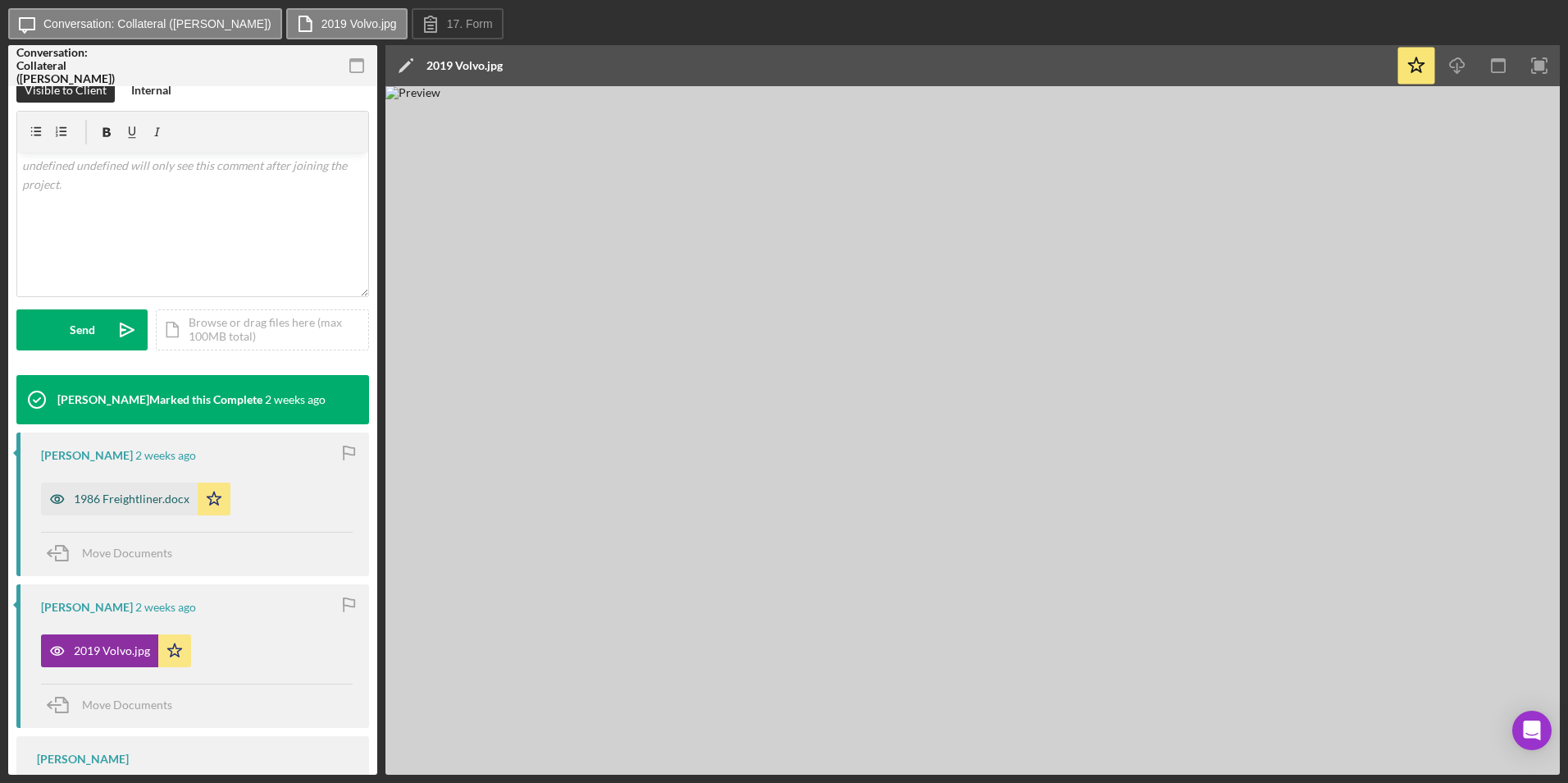
click at [139, 498] on div "1986 Freightliner.docx" at bounding box center [131, 498] width 115 height 13
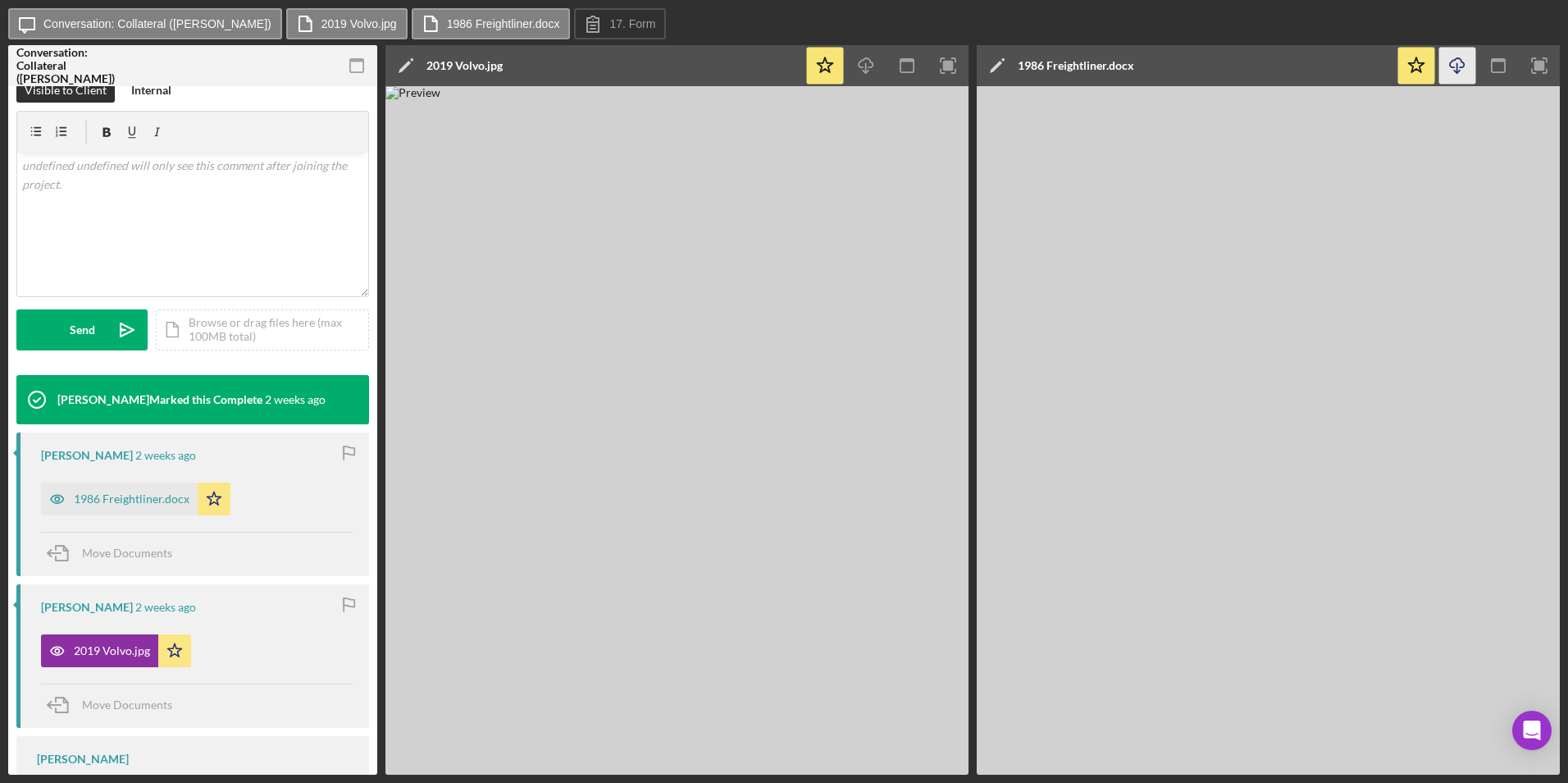
click at [1465, 71] on icon "Icon/Download" at bounding box center [1458, 66] width 37 height 37
